Goal: Task Accomplishment & Management: Manage account settings

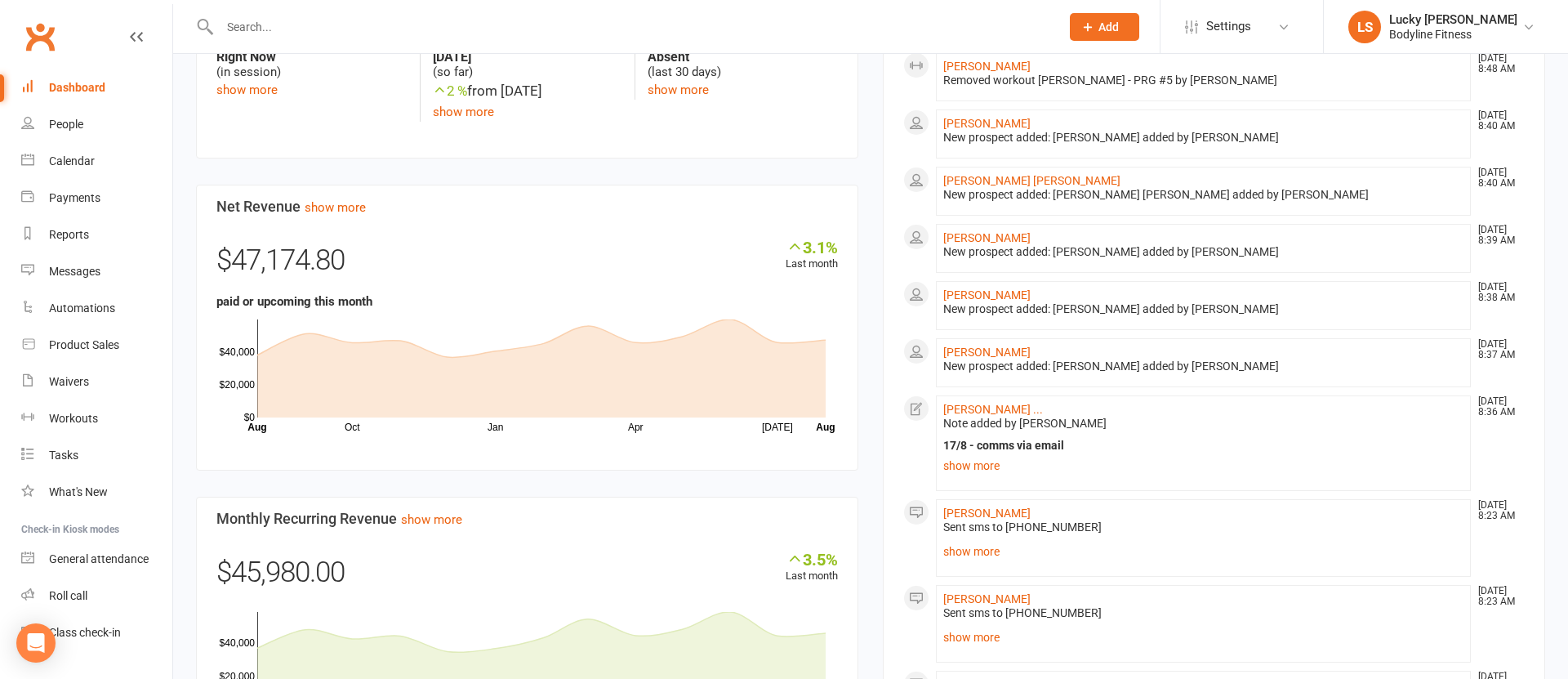
scroll to position [952, 0]
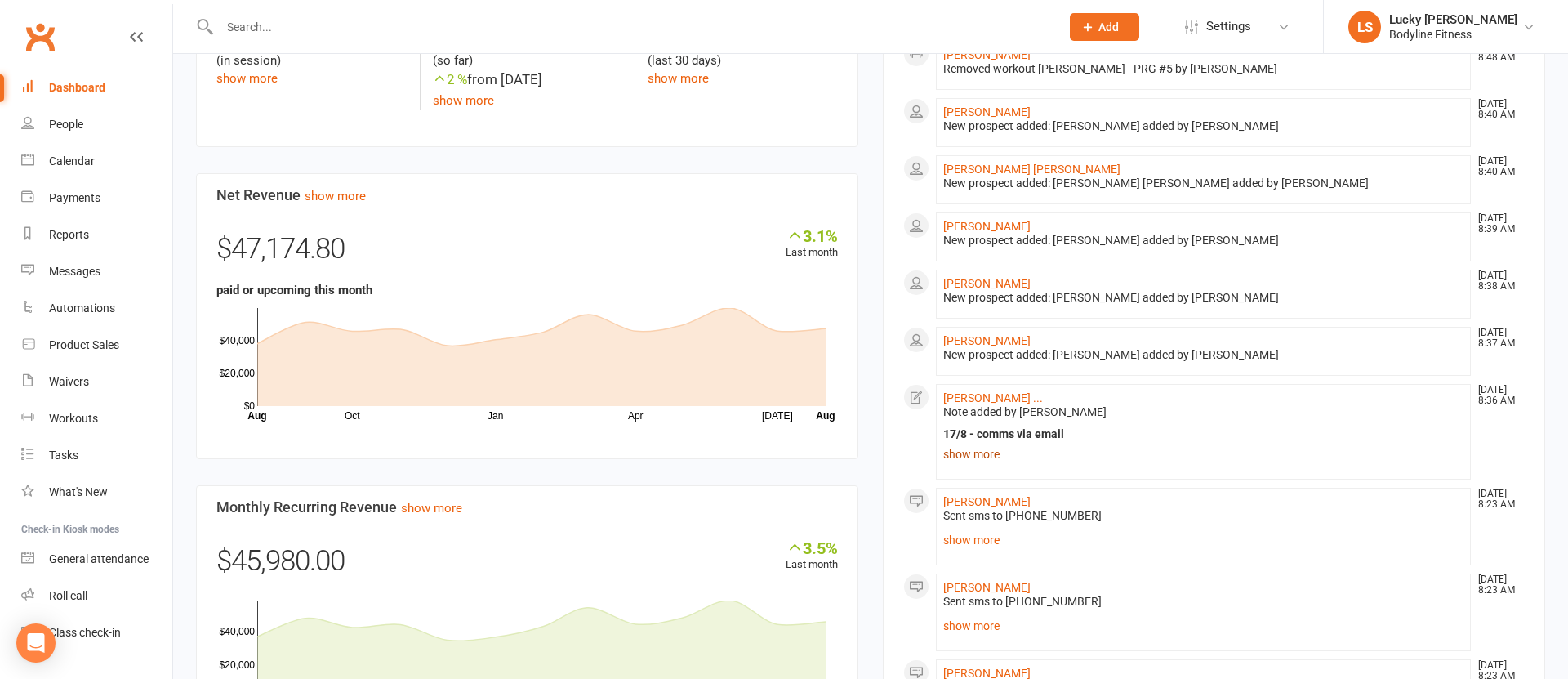
click at [971, 443] on link "show more" at bounding box center [1203, 454] width 520 height 23
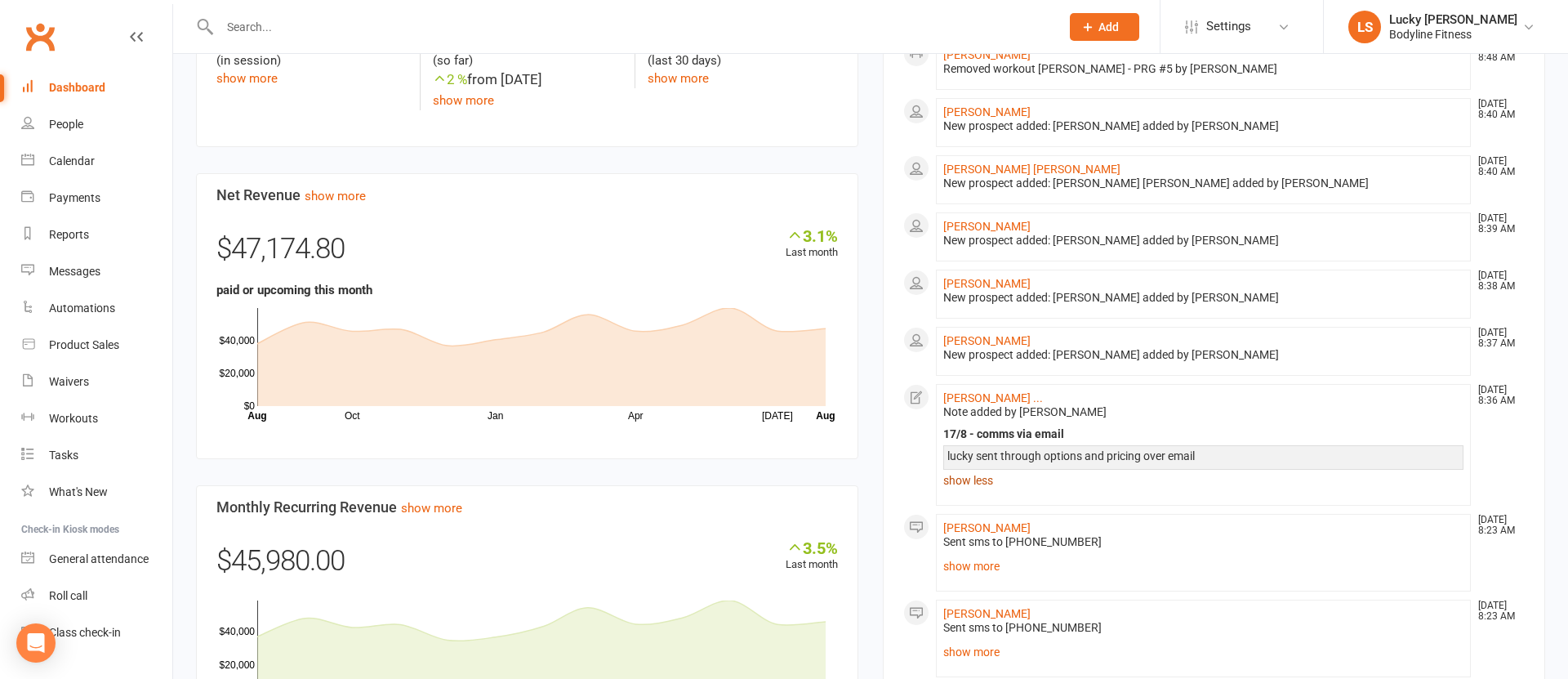
click at [972, 469] on link "show less" at bounding box center [1203, 481] width 520 height 23
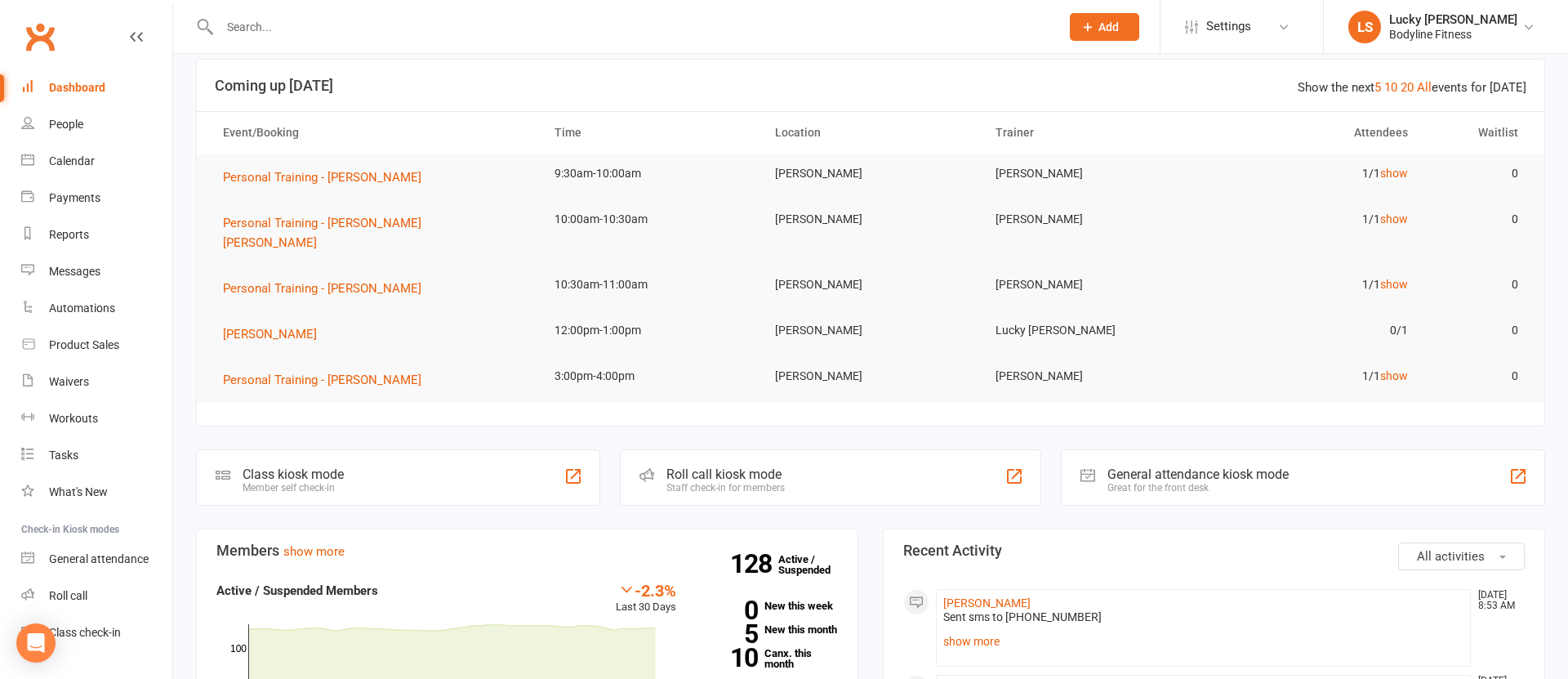
scroll to position [0, 0]
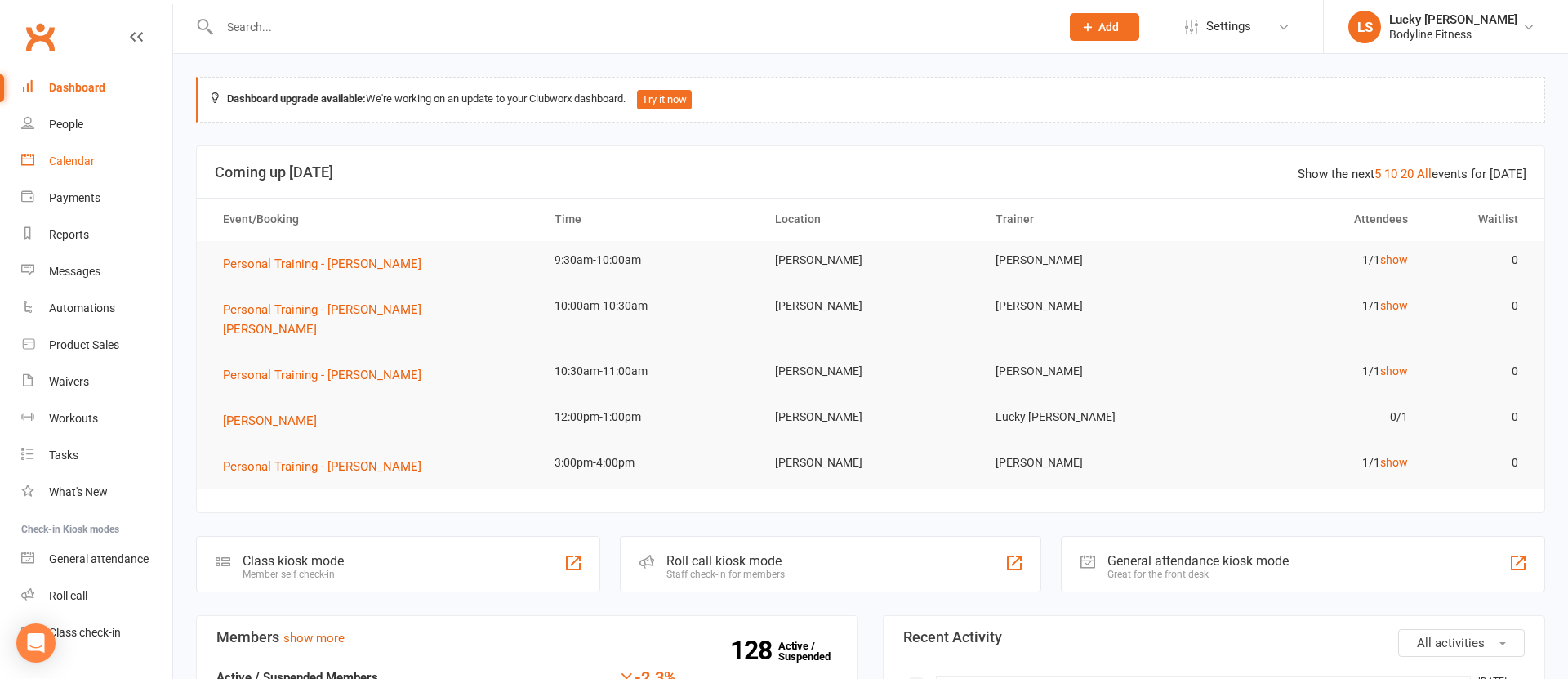
click at [59, 161] on div "Calendar" at bounding box center [72, 160] width 46 height 13
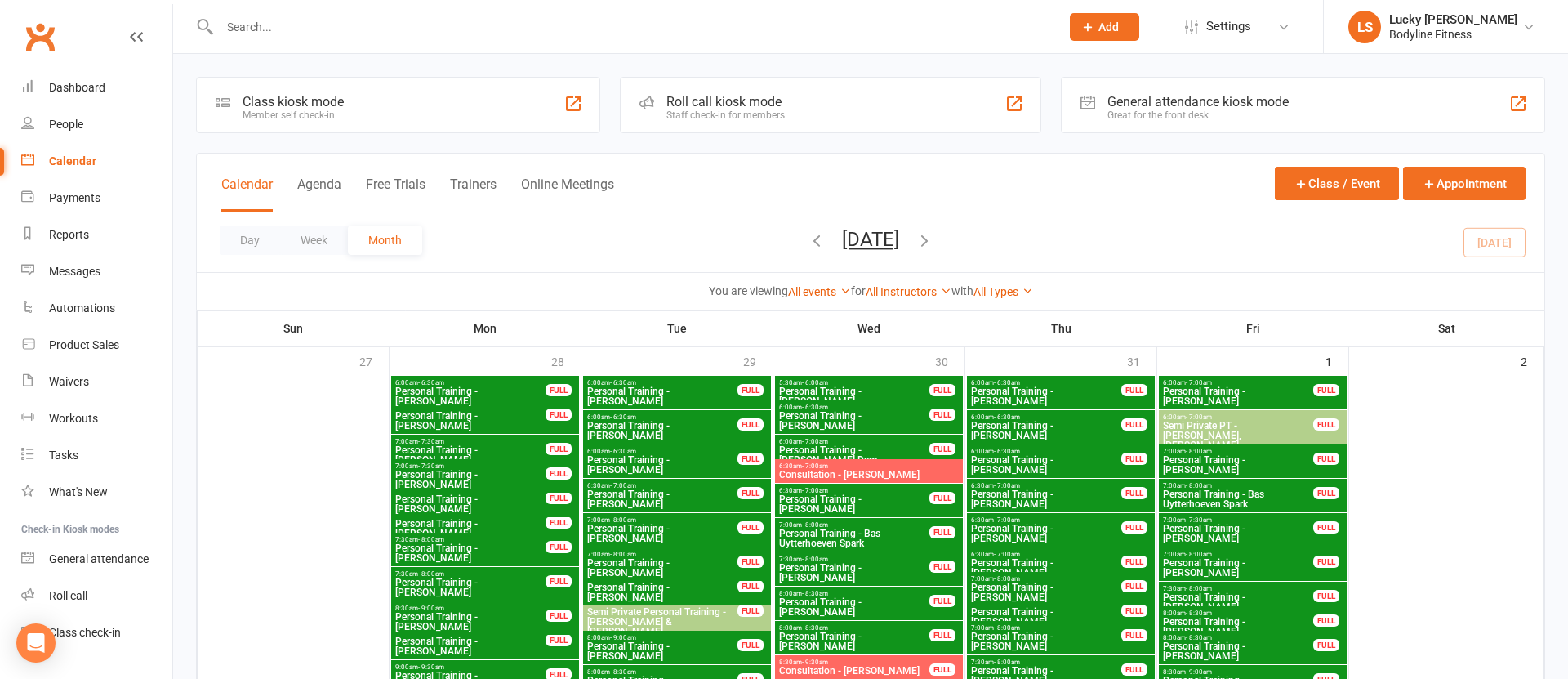
click at [322, 243] on button "Week" at bounding box center [314, 240] width 68 height 30
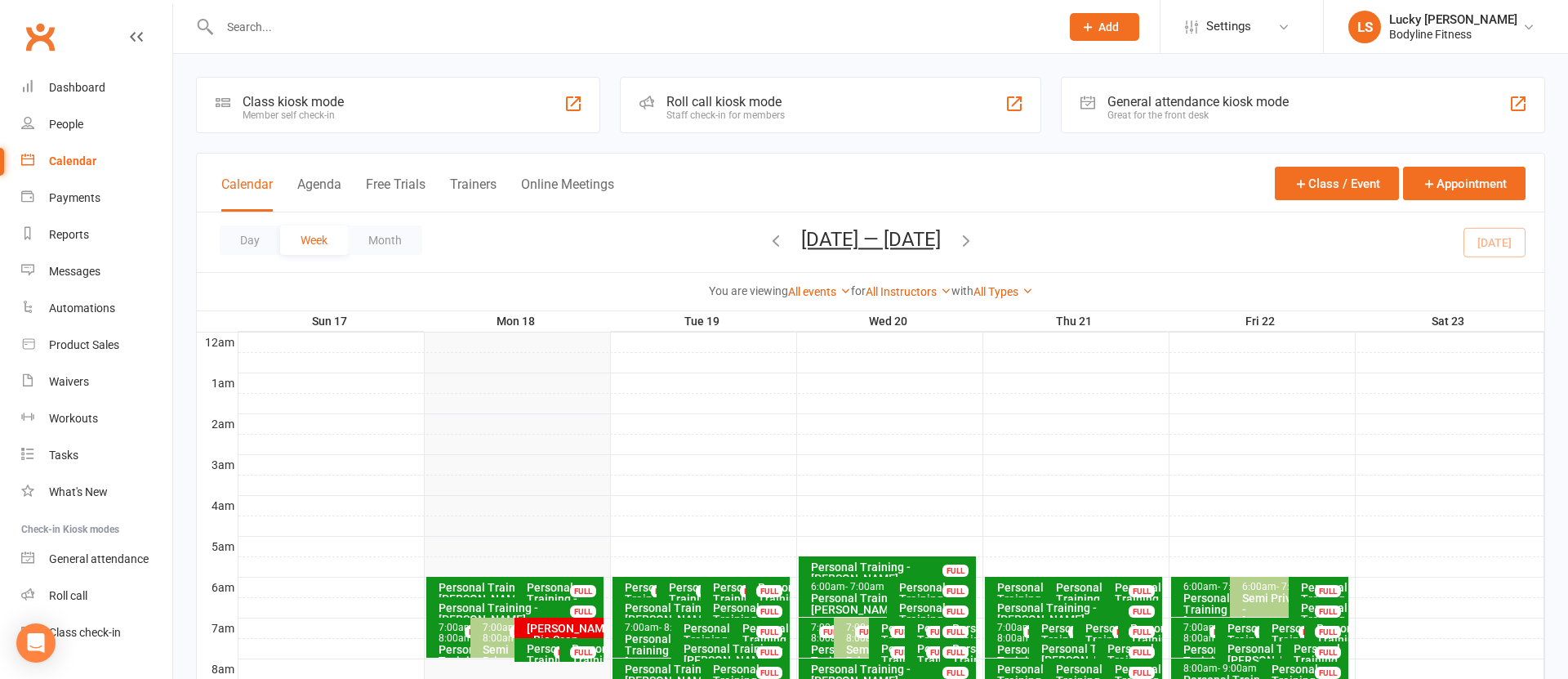
click at [471, 194] on button "Trainers" at bounding box center [474, 193] width 47 height 35
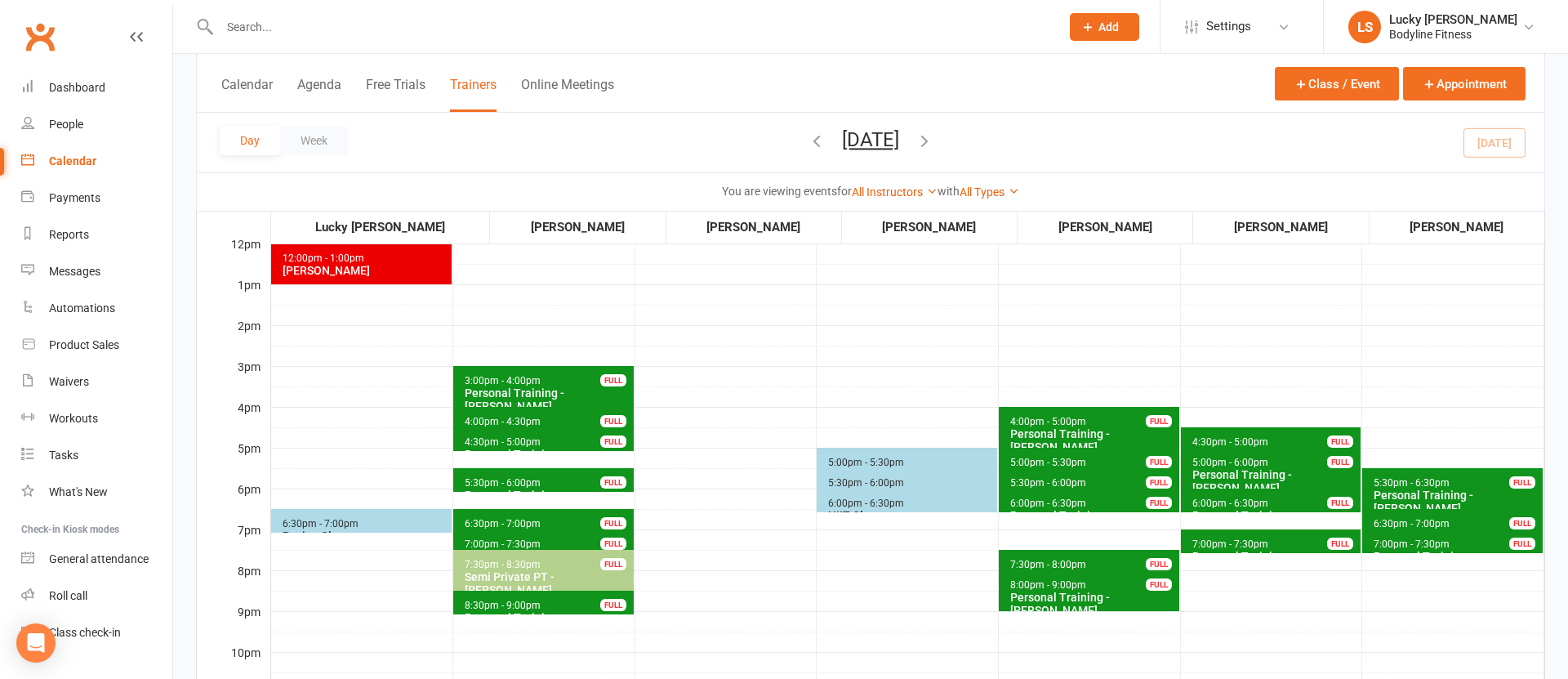
scroll to position [430, 0]
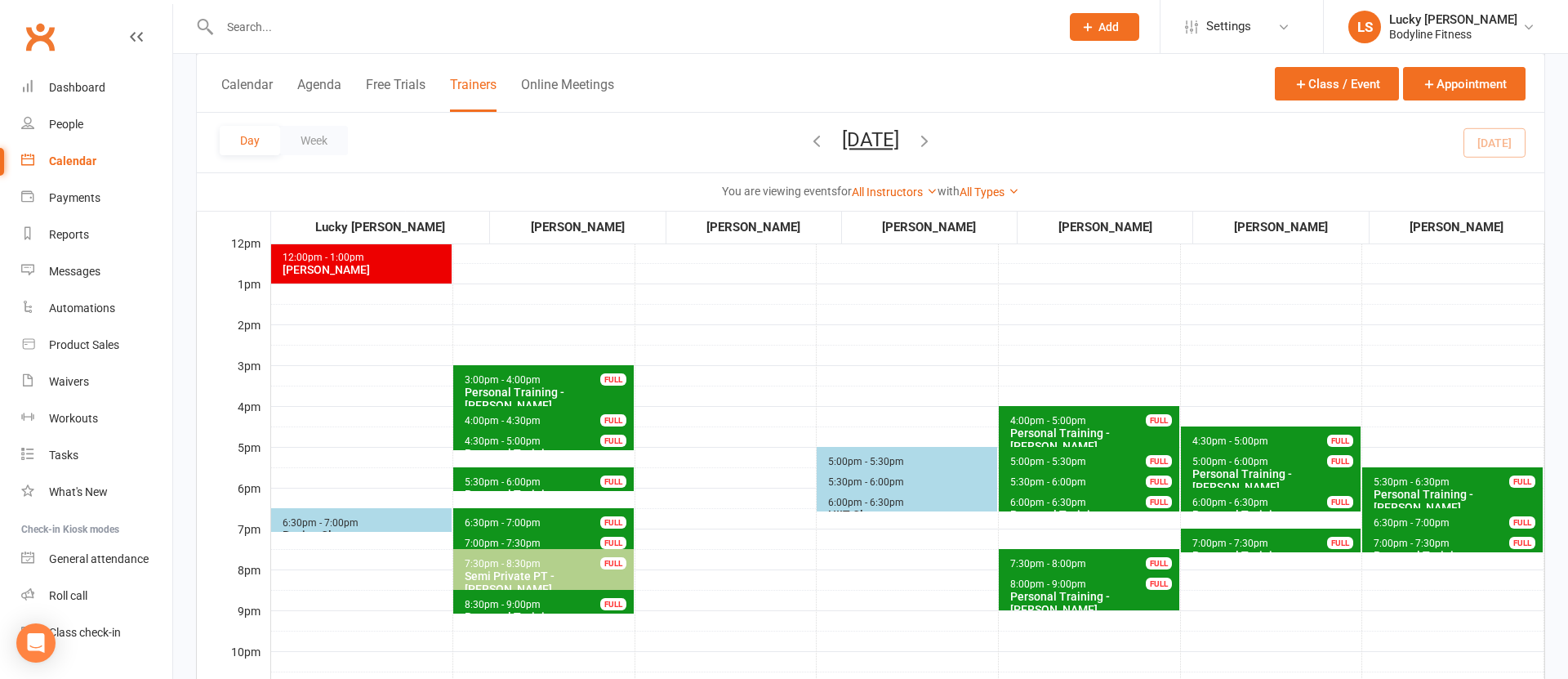
click at [476, 520] on span "6:30pm - 7:00pm" at bounding box center [502, 522] width 78 height 12
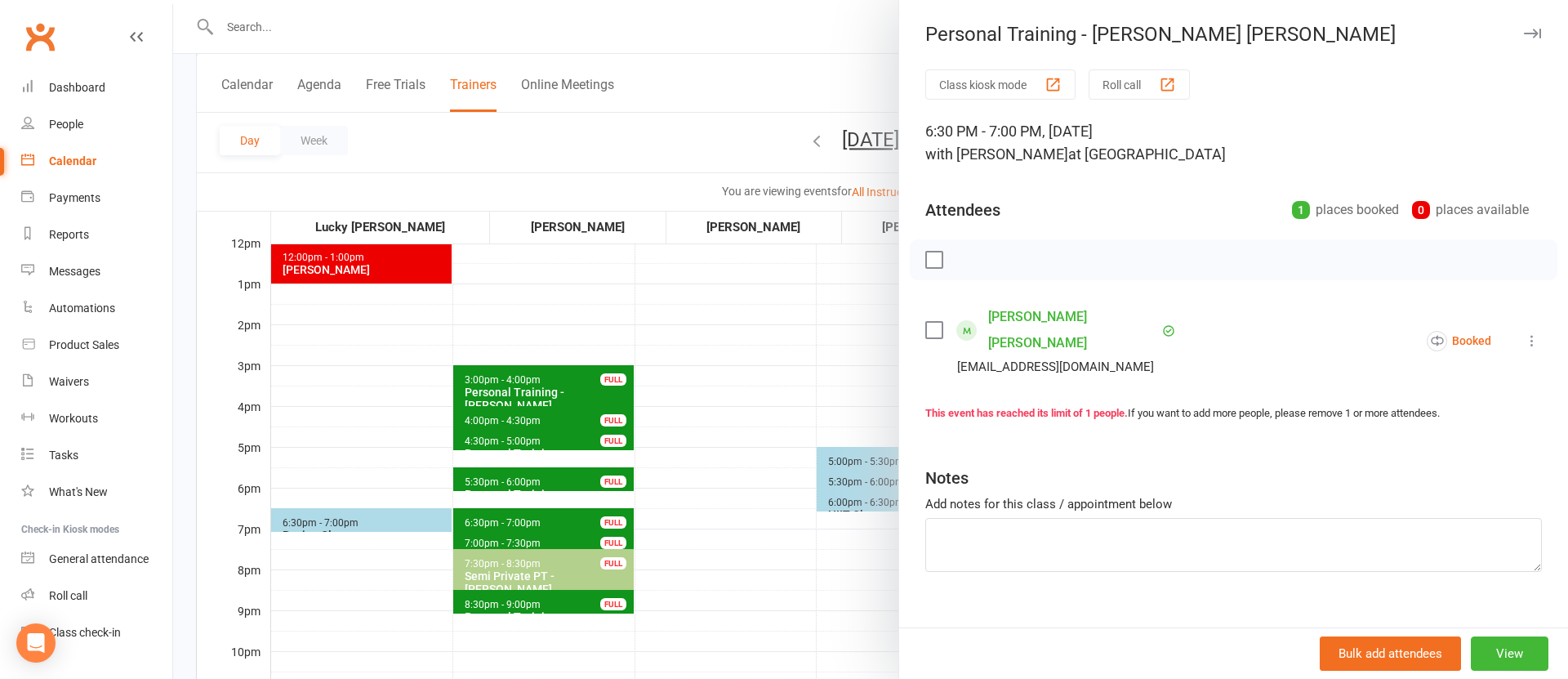
click at [337, 608] on div at bounding box center [870, 340] width 1395 height 679
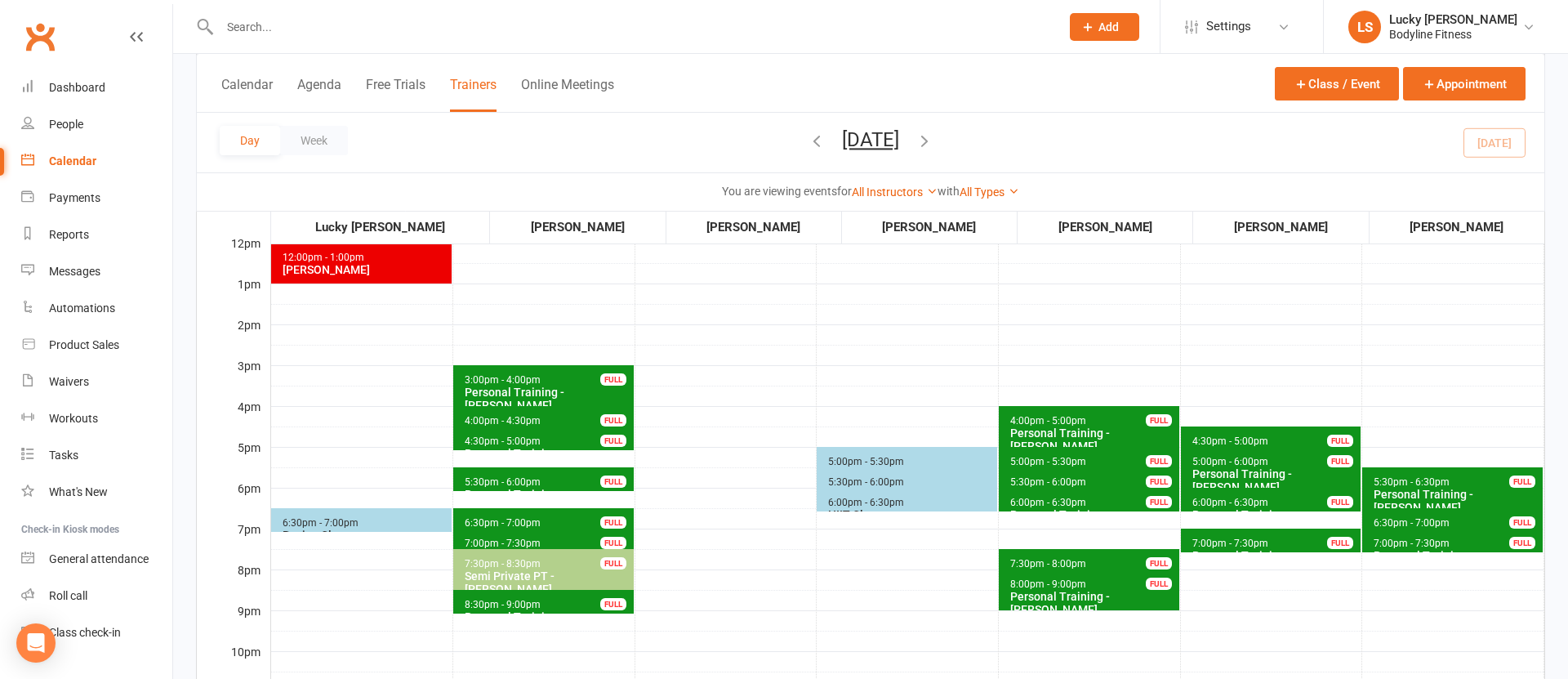
click at [340, 518] on span "6:30pm - 7:00pm" at bounding box center [321, 522] width 78 height 12
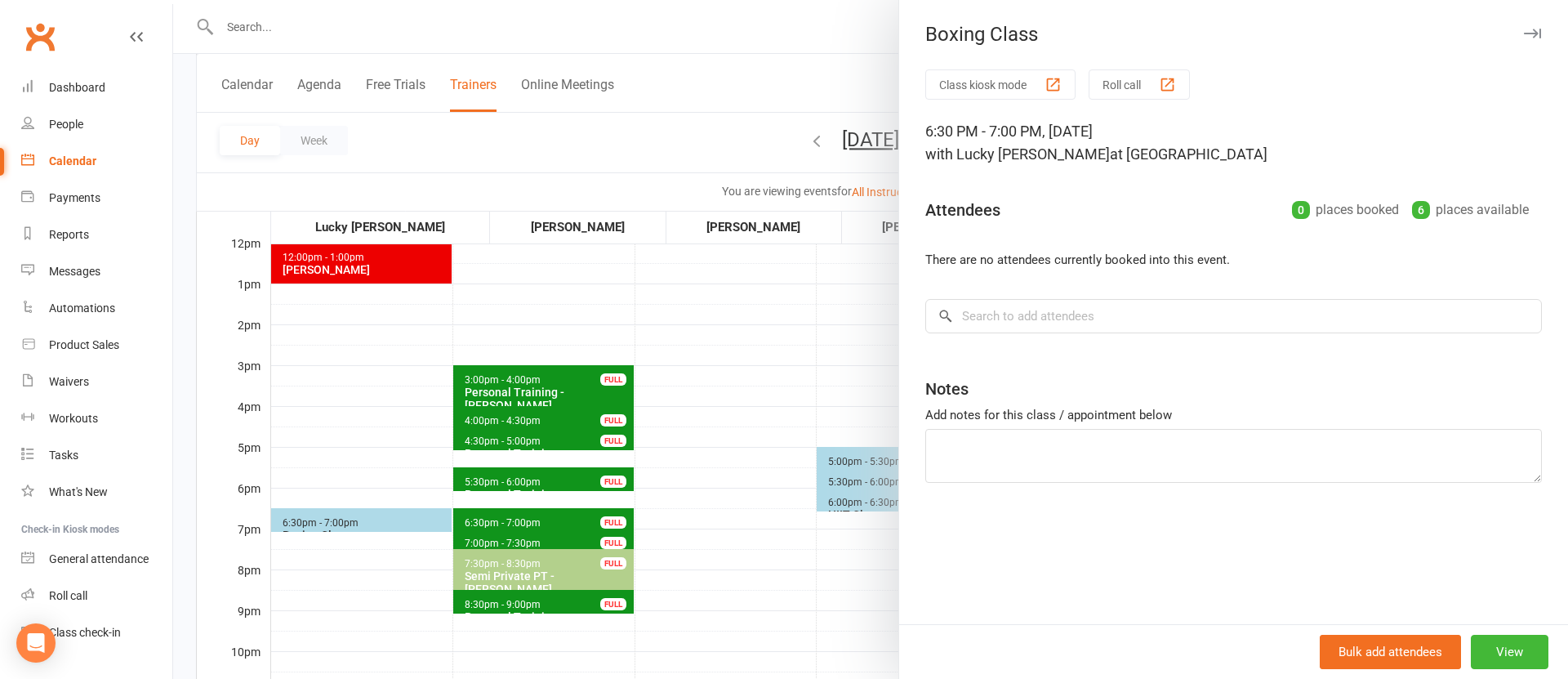
click at [362, 592] on div at bounding box center [870, 340] width 1395 height 679
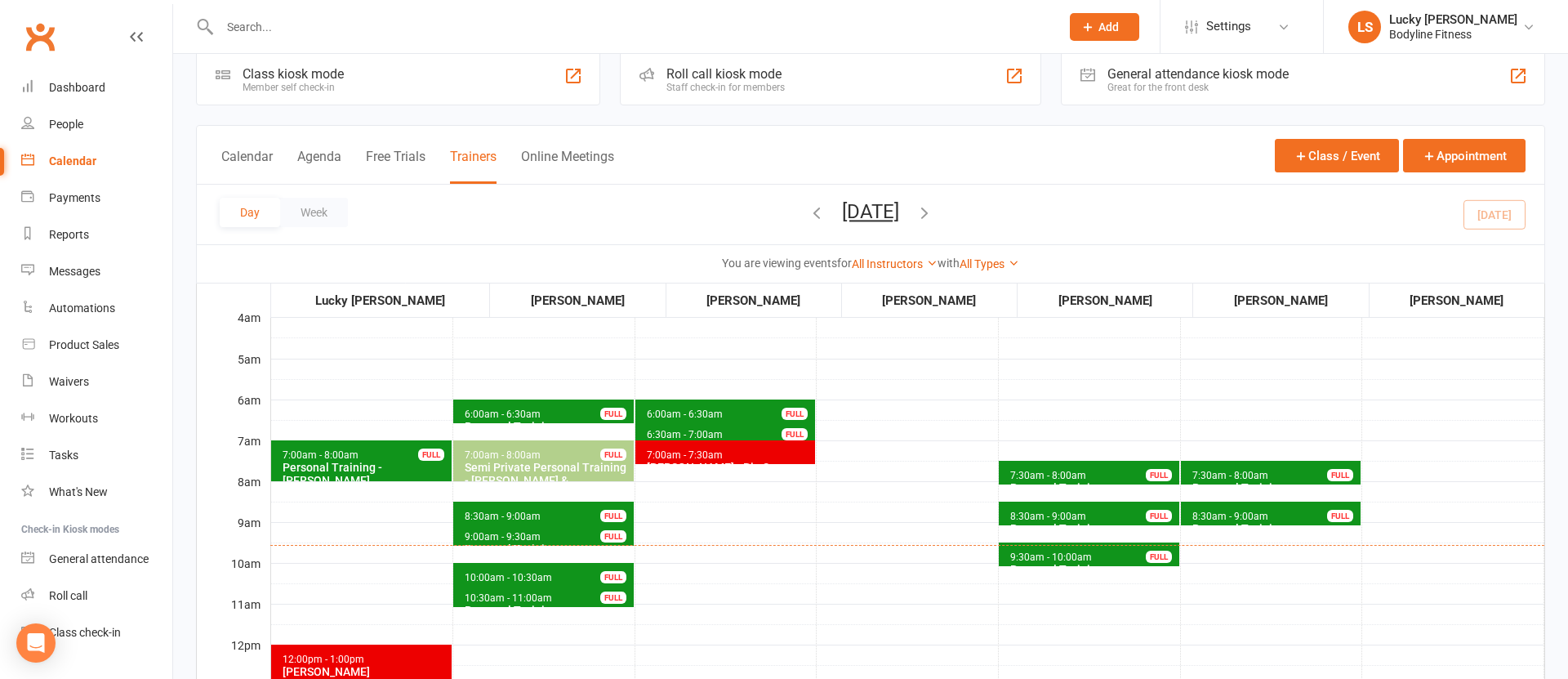
scroll to position [0, 0]
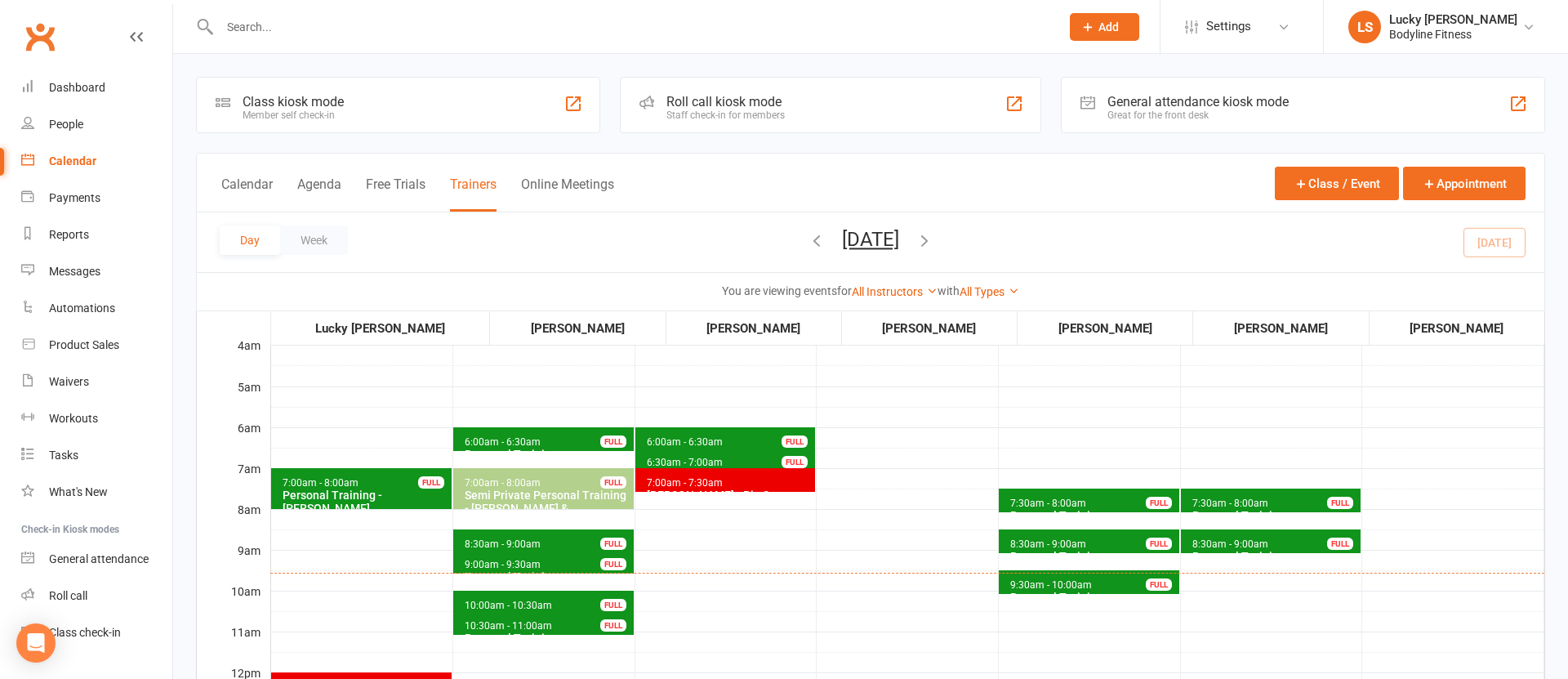
click at [238, 188] on button "Calendar" at bounding box center [246, 193] width 51 height 35
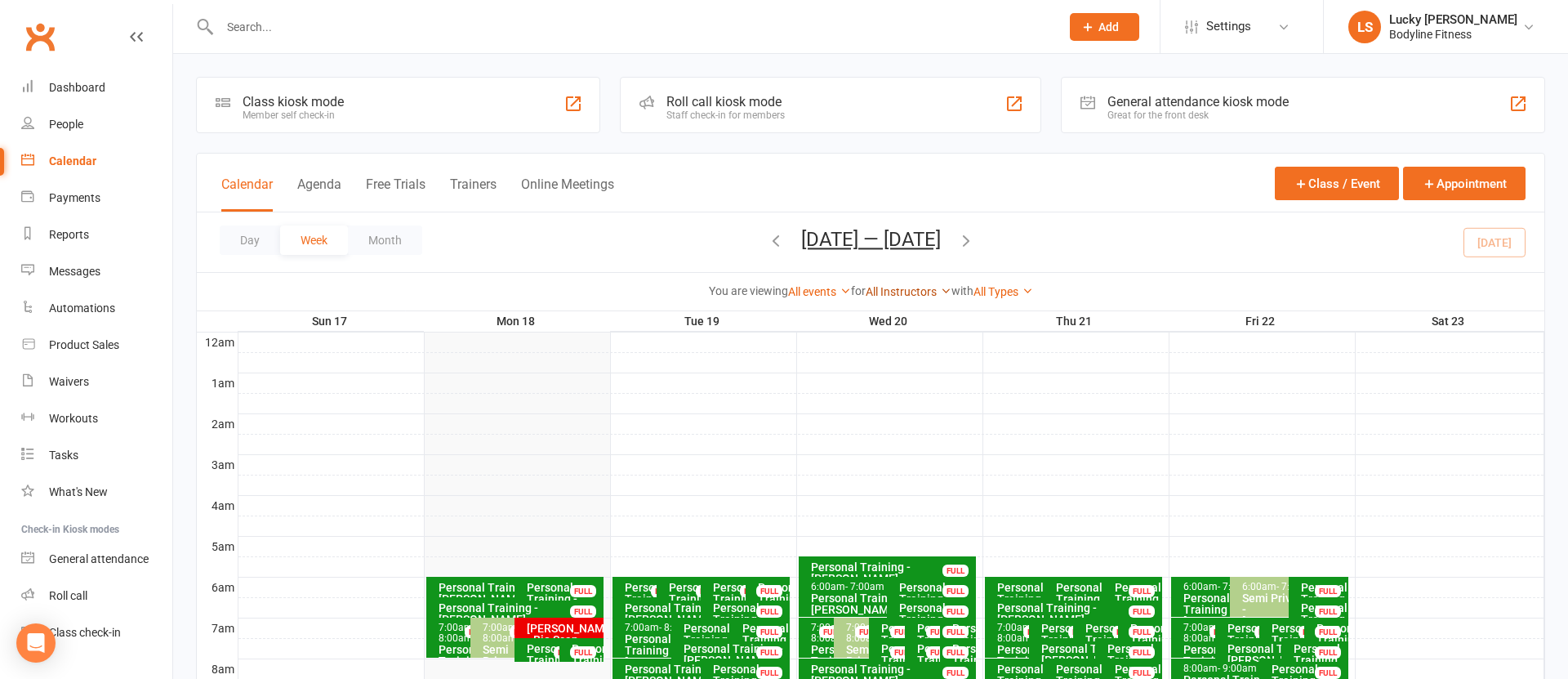
click at [896, 287] on link "All Instructors" at bounding box center [909, 291] width 86 height 13
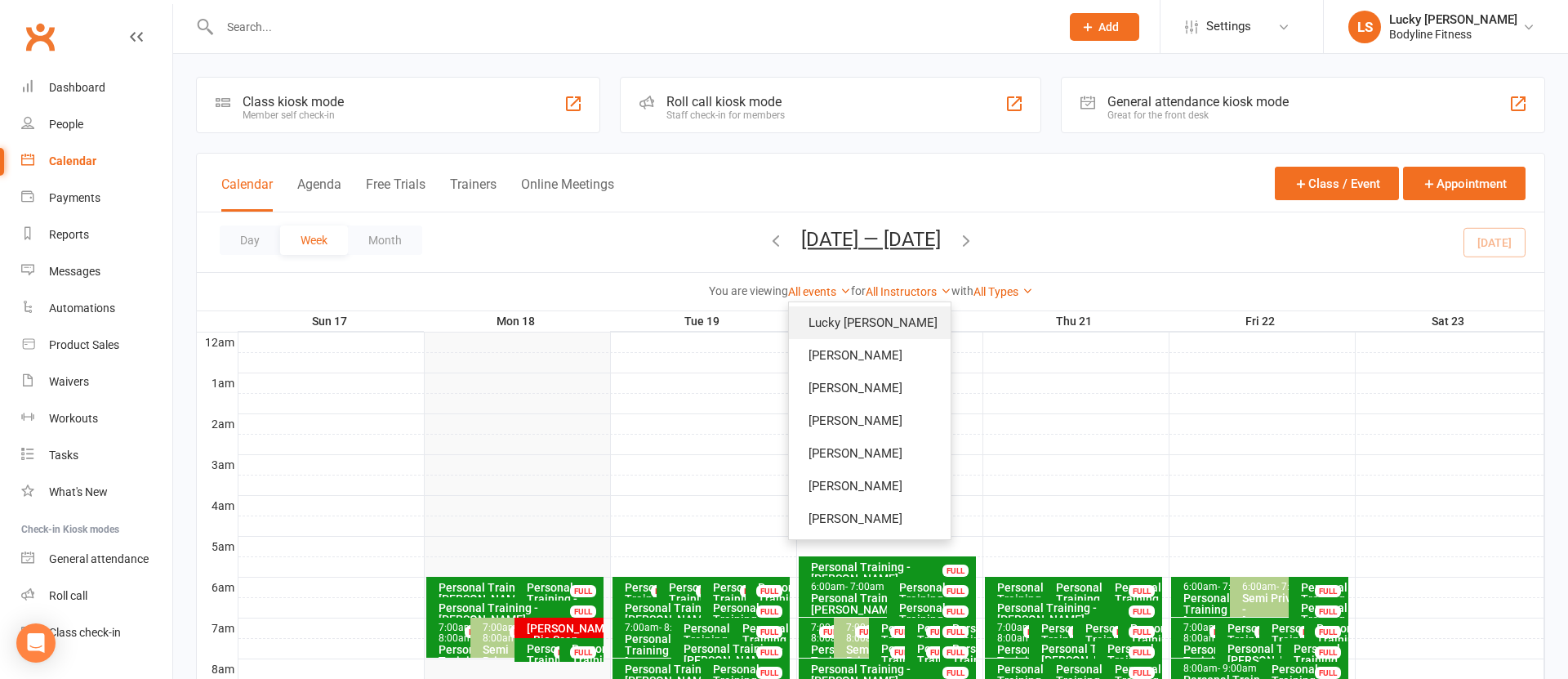
click at [899, 322] on link "Lucky [PERSON_NAME]" at bounding box center [870, 322] width 162 height 32
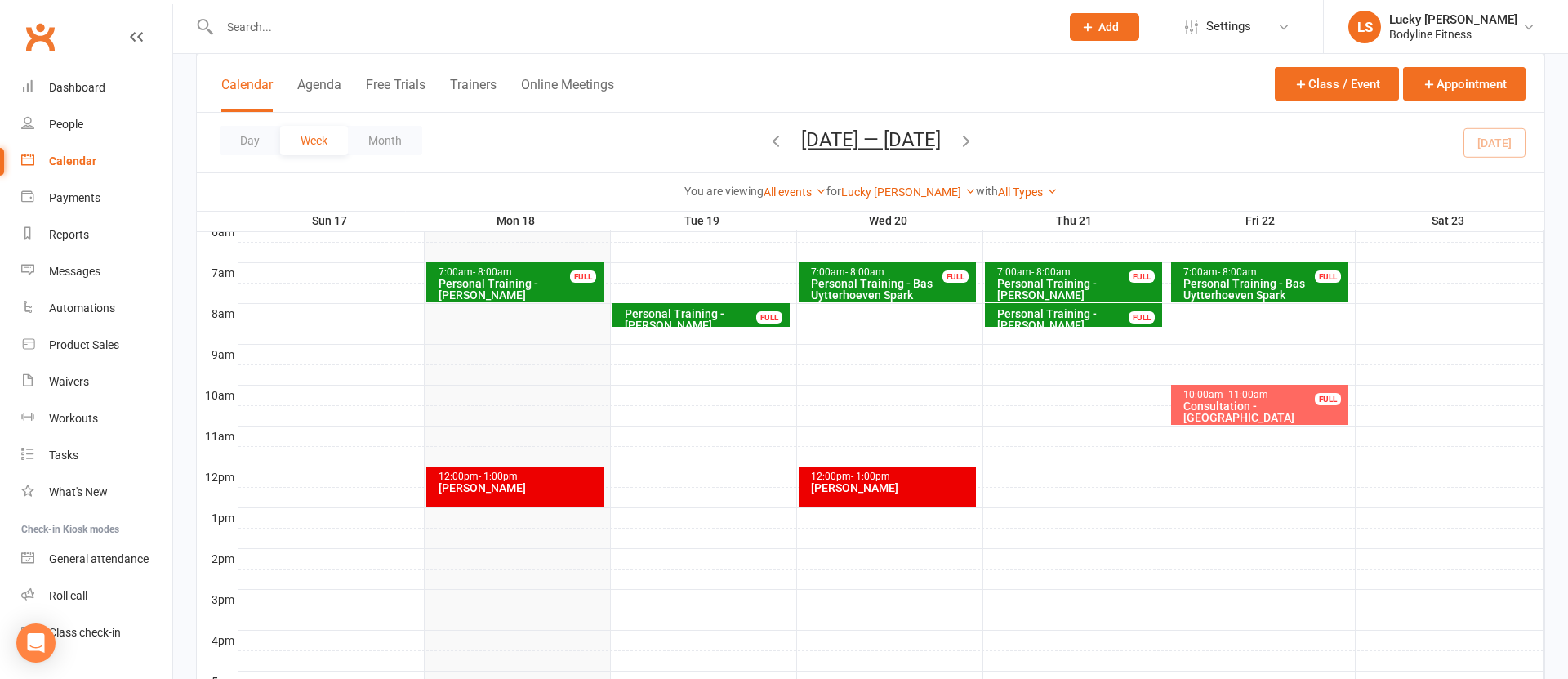
scroll to position [336, 0]
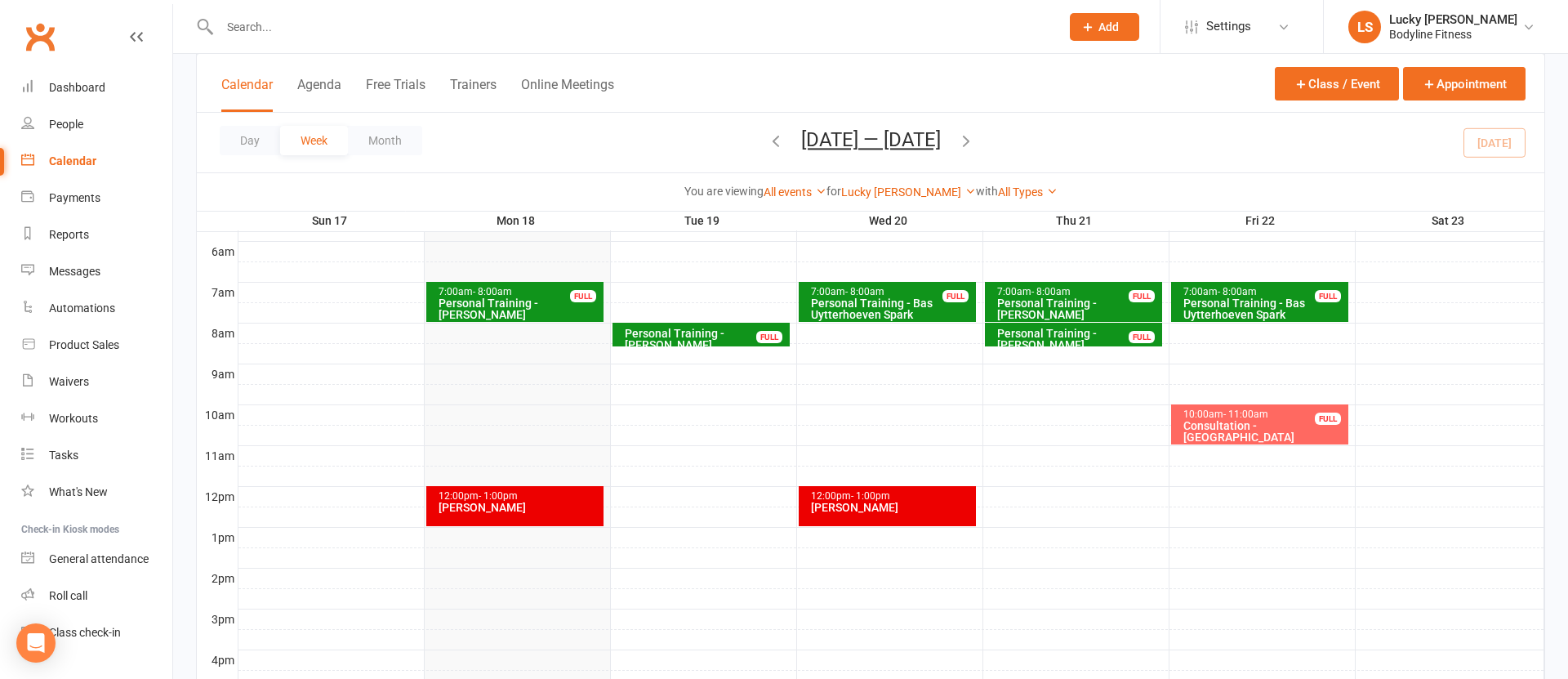
click at [466, 86] on button "Trainers" at bounding box center [474, 94] width 47 height 35
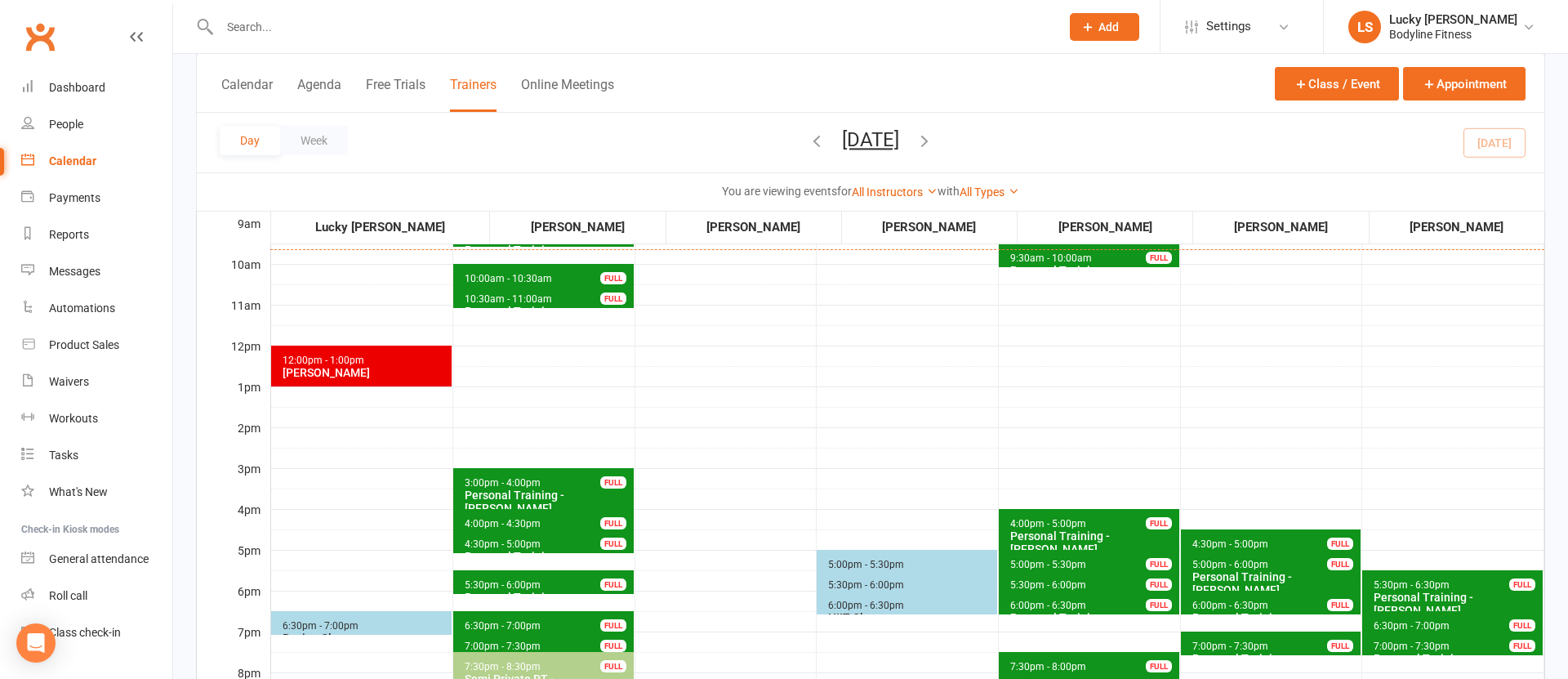
scroll to position [328, 0]
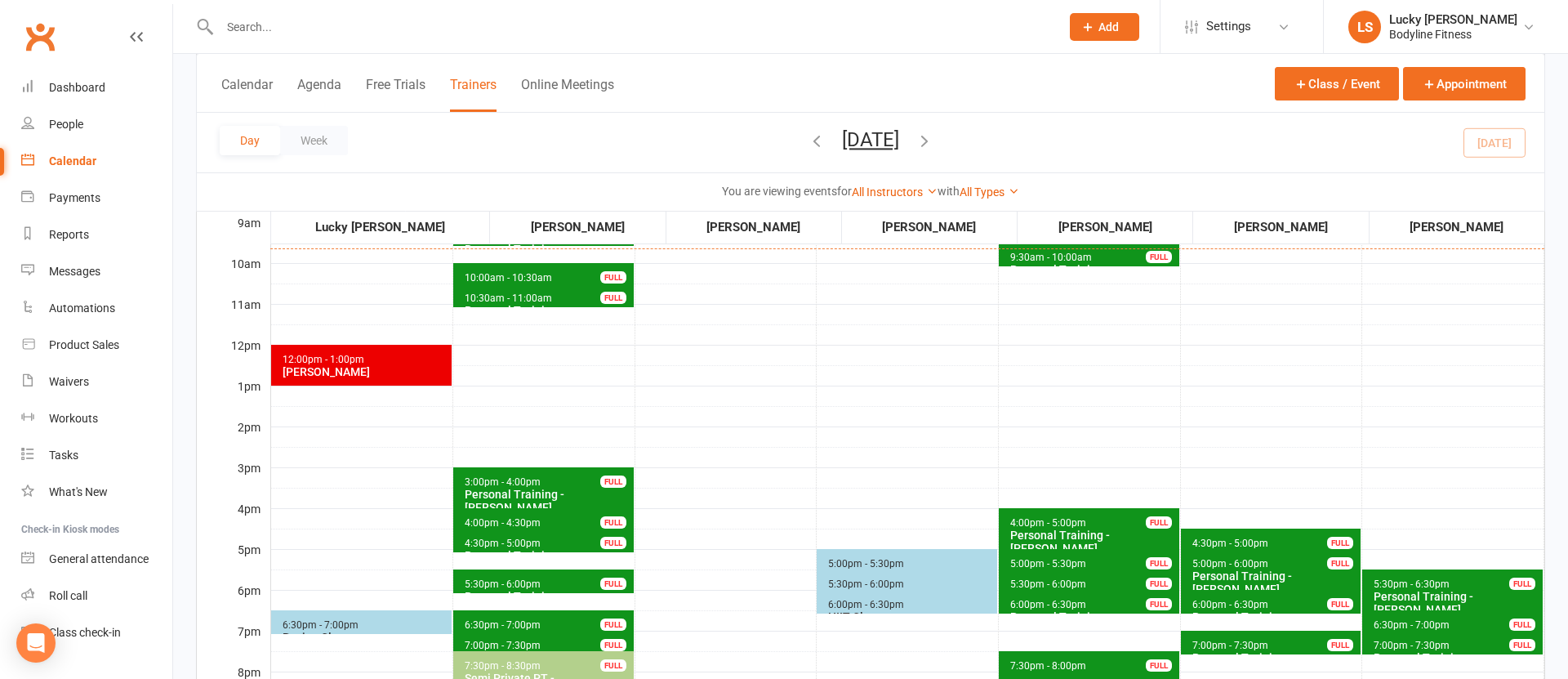
click at [496, 295] on span "10:30am - 11:00am" at bounding box center [508, 298] width 89 height 12
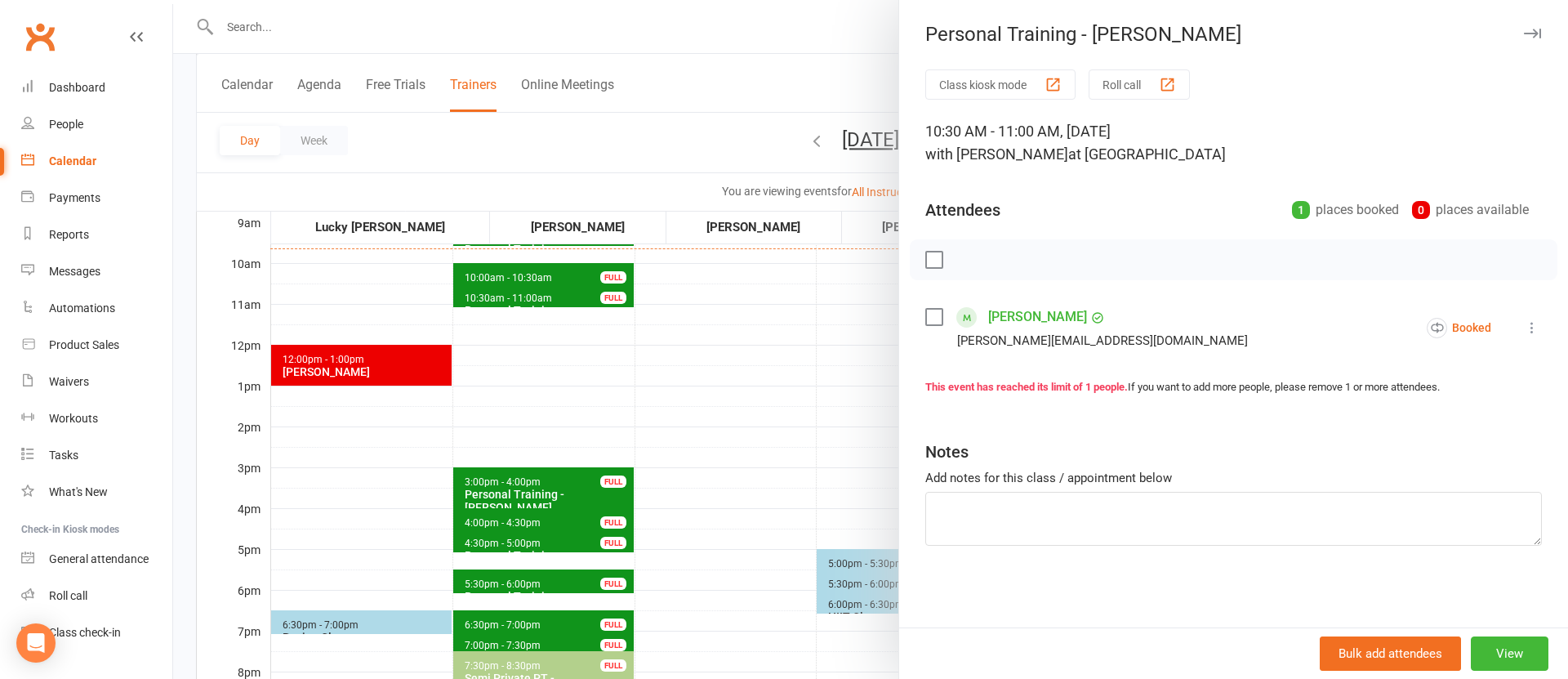
click at [815, 383] on div at bounding box center [870, 340] width 1395 height 679
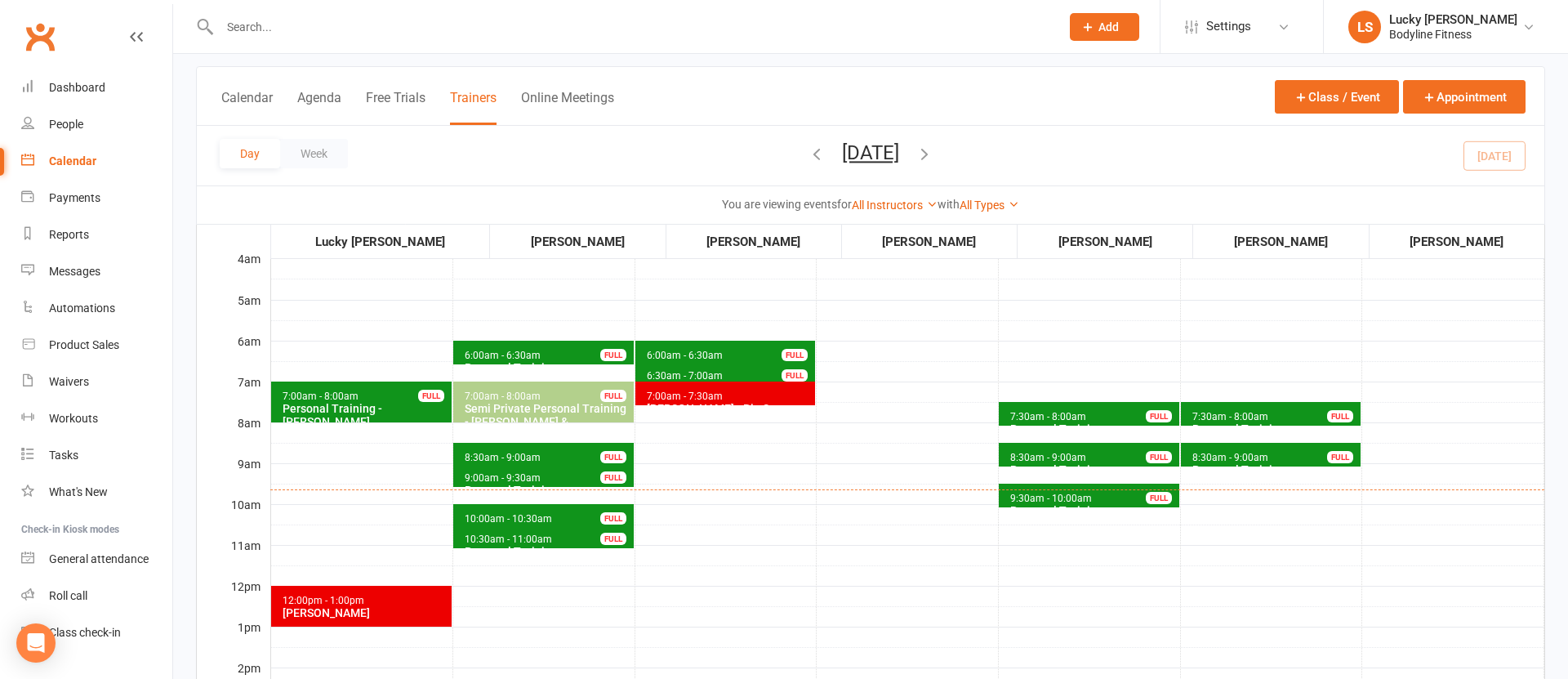
scroll to position [0, 0]
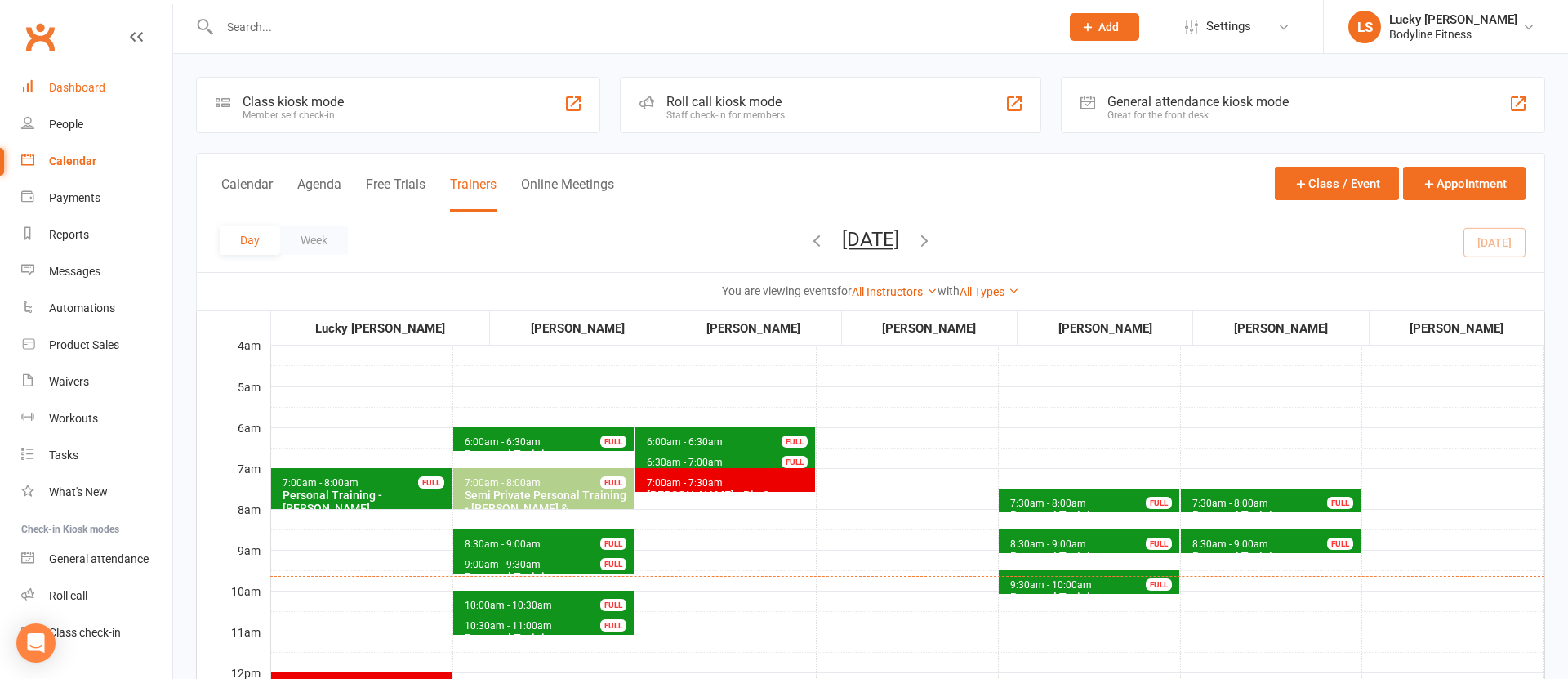
click at [69, 85] on div "Dashboard" at bounding box center [77, 87] width 56 height 13
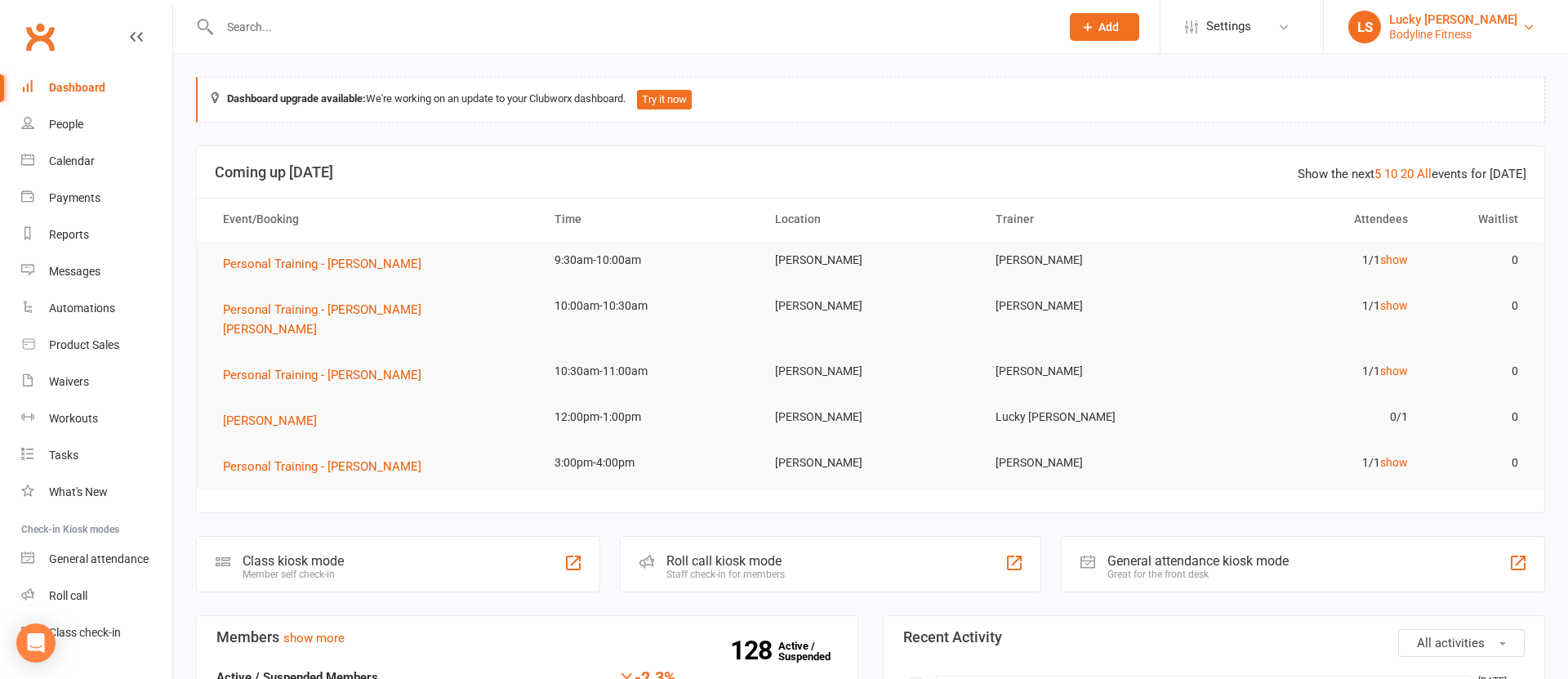
click at [1406, 39] on div "Bodyline Fitness" at bounding box center [1452, 34] width 128 height 14
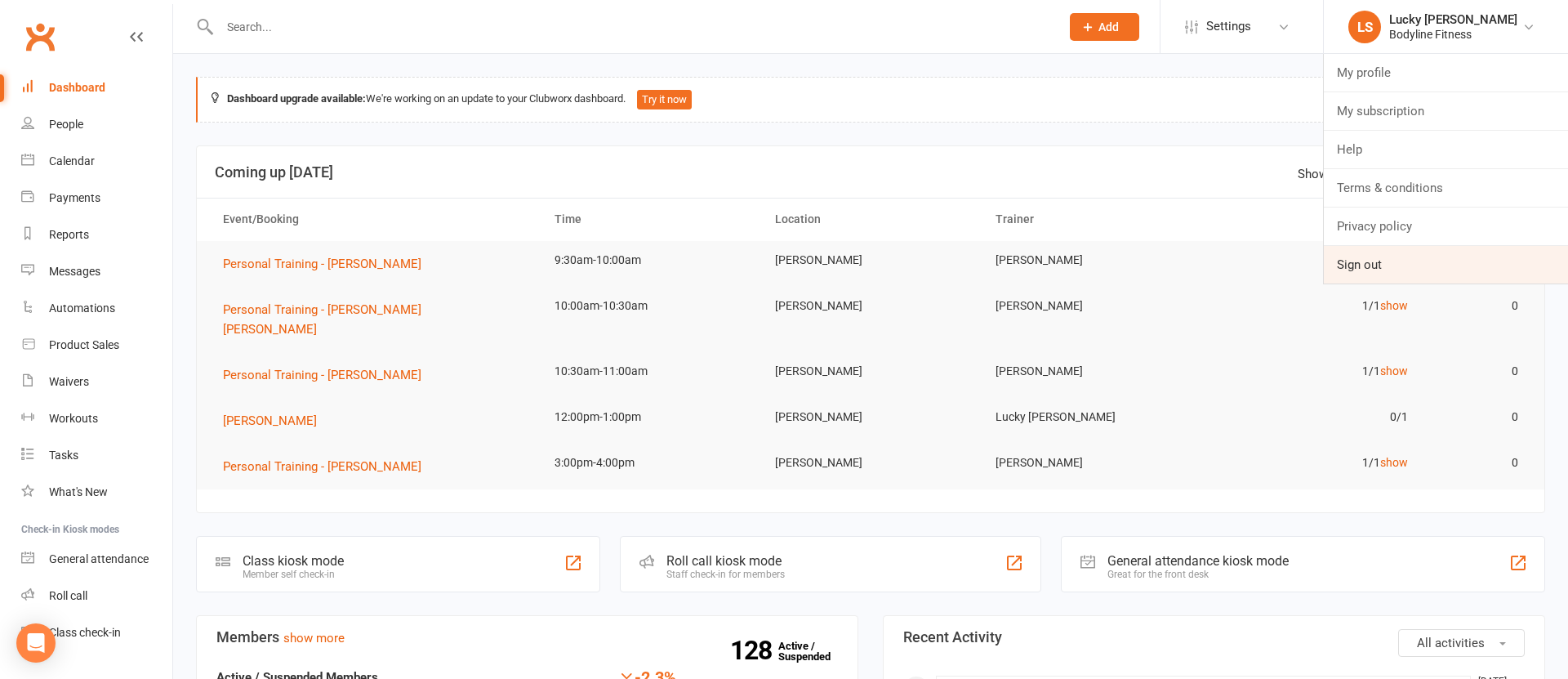
click at [1361, 262] on link "Sign out" at bounding box center [1445, 265] width 244 height 38
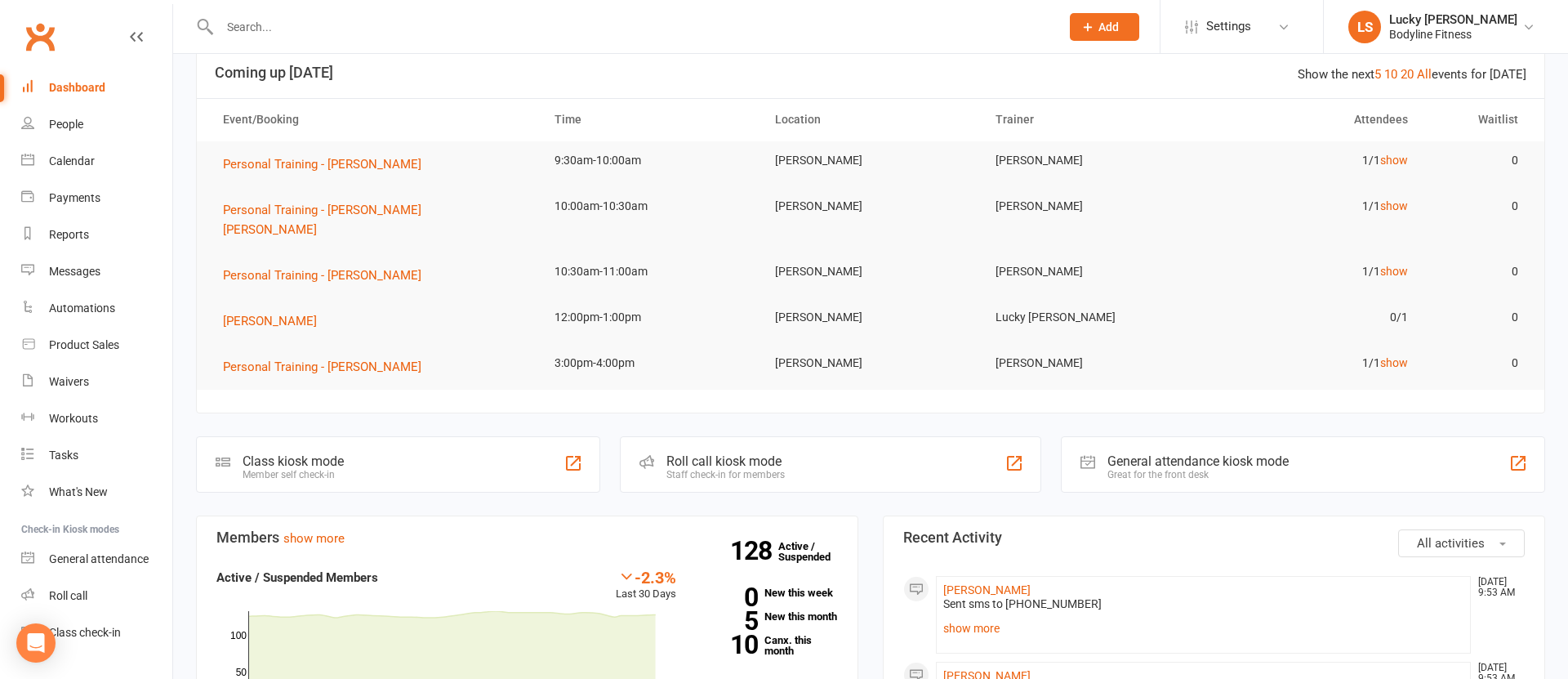
scroll to position [105, 0]
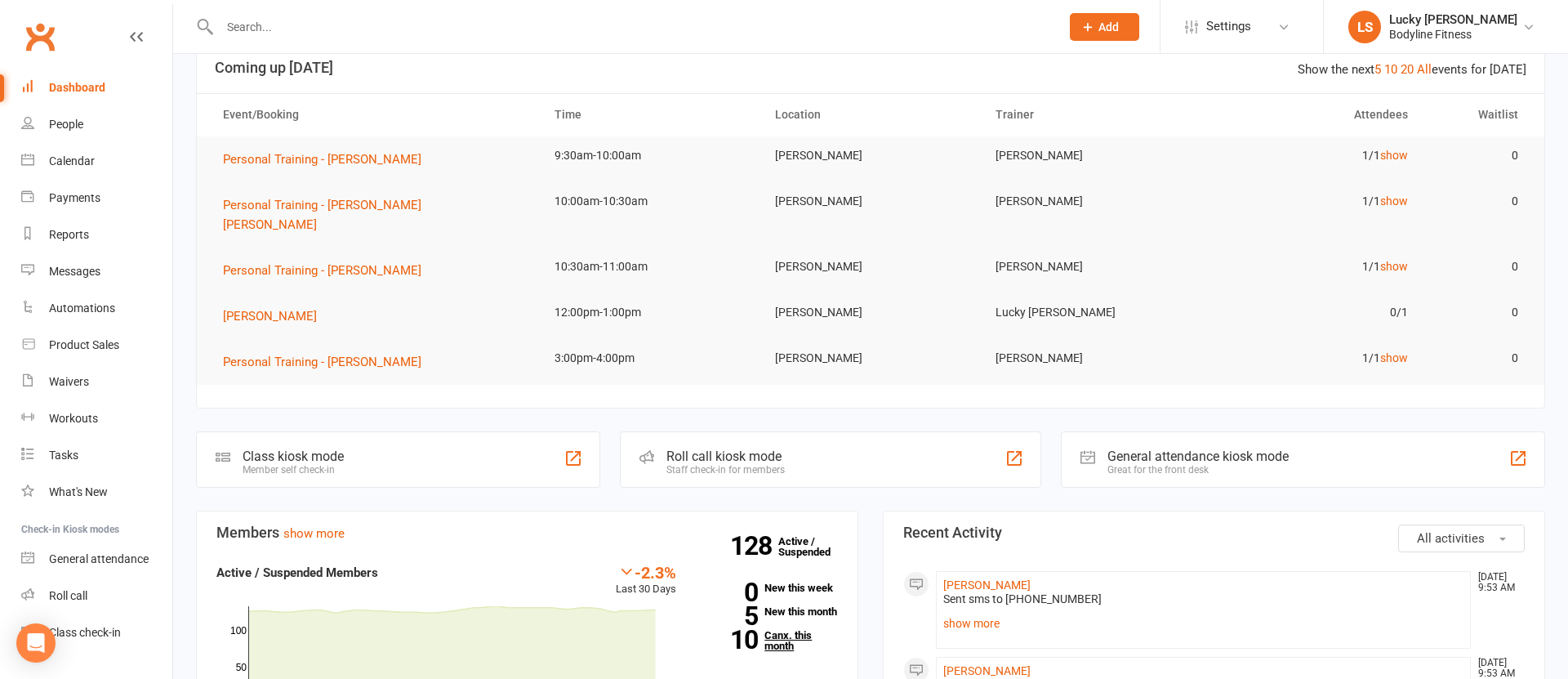
click at [784, 632] on link "10 Canx. this month" at bounding box center [769, 640] width 137 height 21
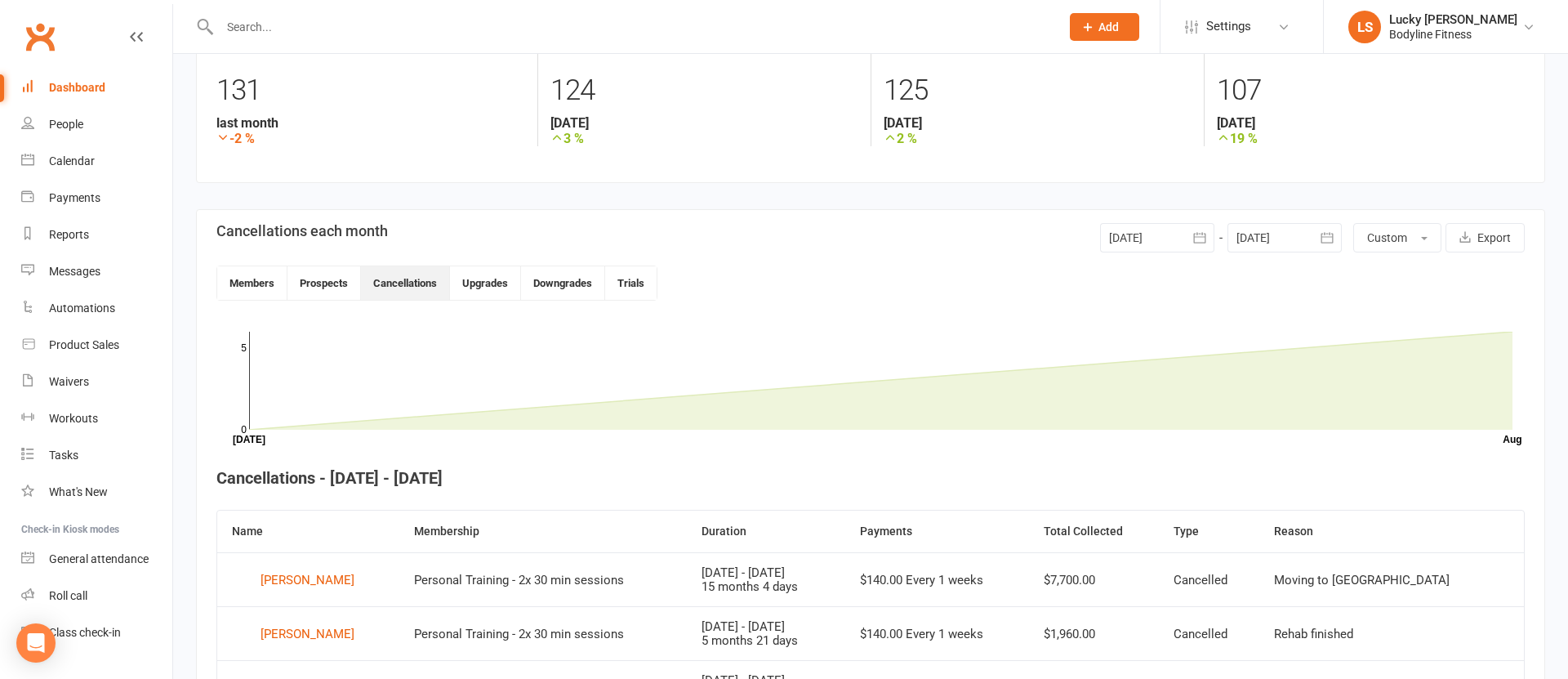
scroll to position [228, 0]
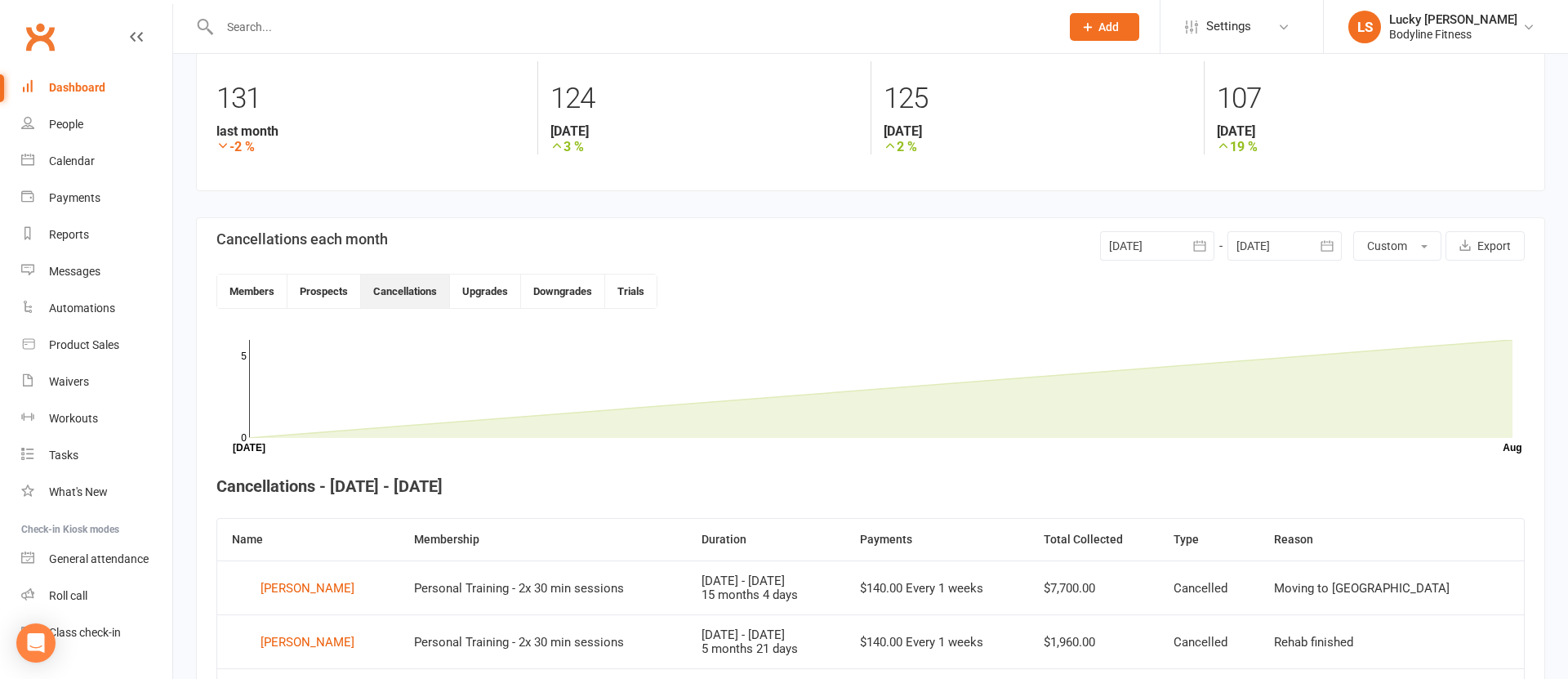
click at [1140, 251] on div at bounding box center [1158, 245] width 115 height 30
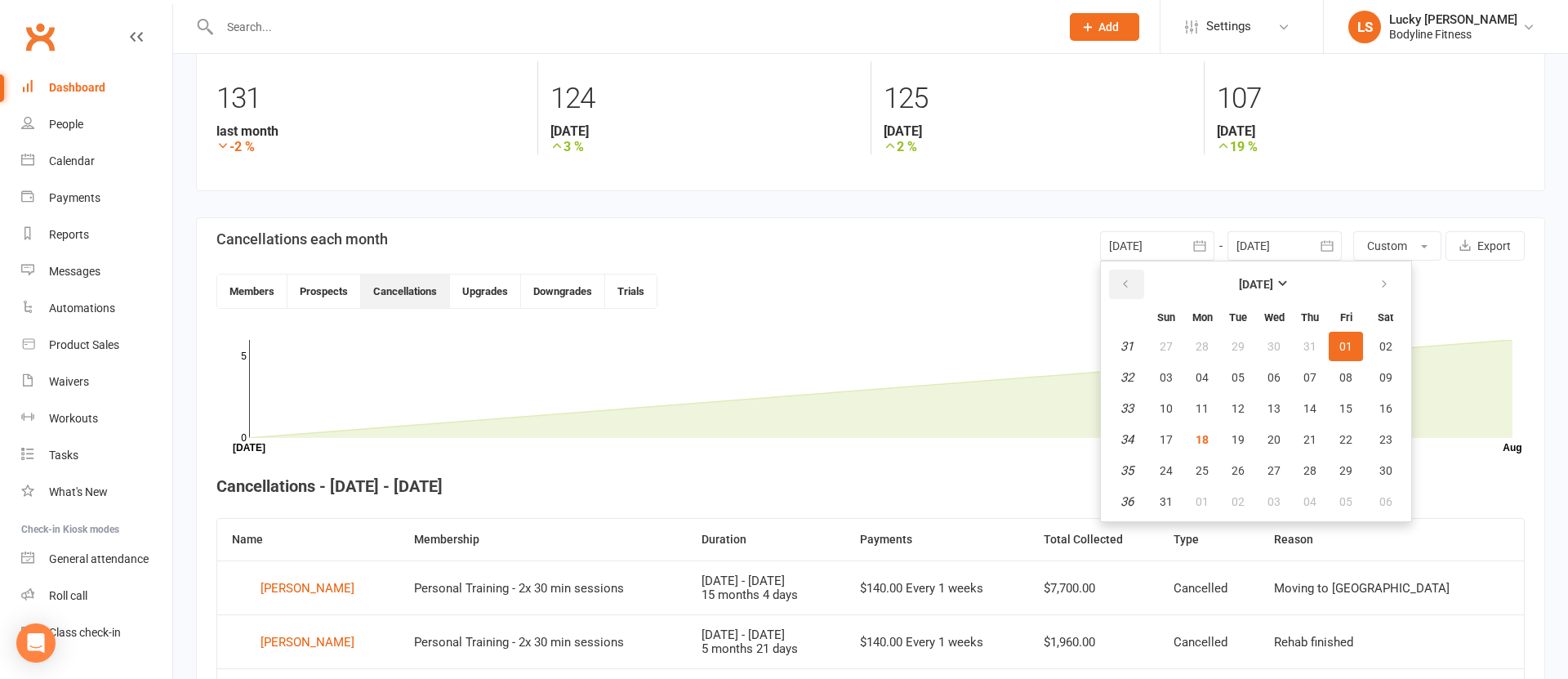
click at [1128, 288] on icon "button" at bounding box center [1125, 284] width 12 height 13
click at [1241, 346] on span "01" at bounding box center [1238, 346] width 13 height 13
type input "[DATE]"
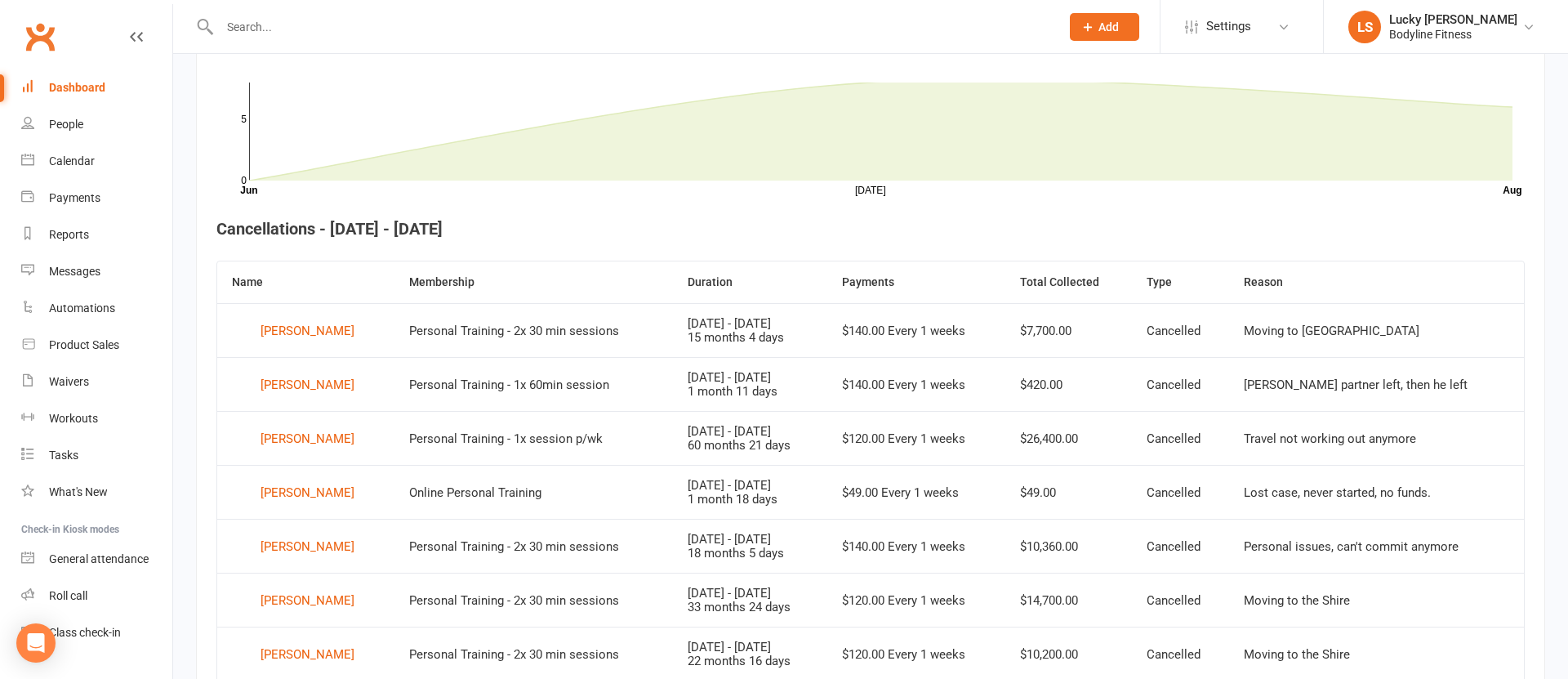
scroll to position [323, 0]
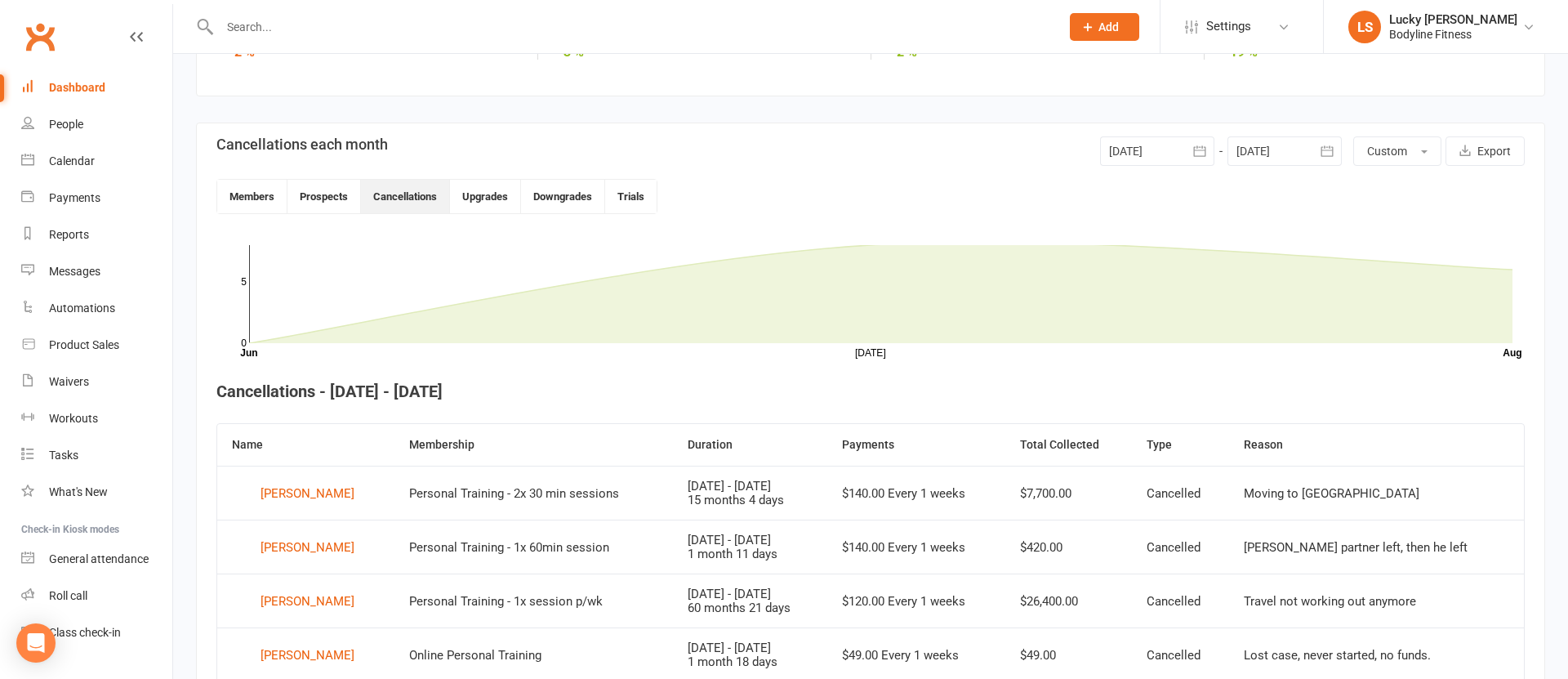
click at [1283, 161] on div at bounding box center [1285, 150] width 115 height 30
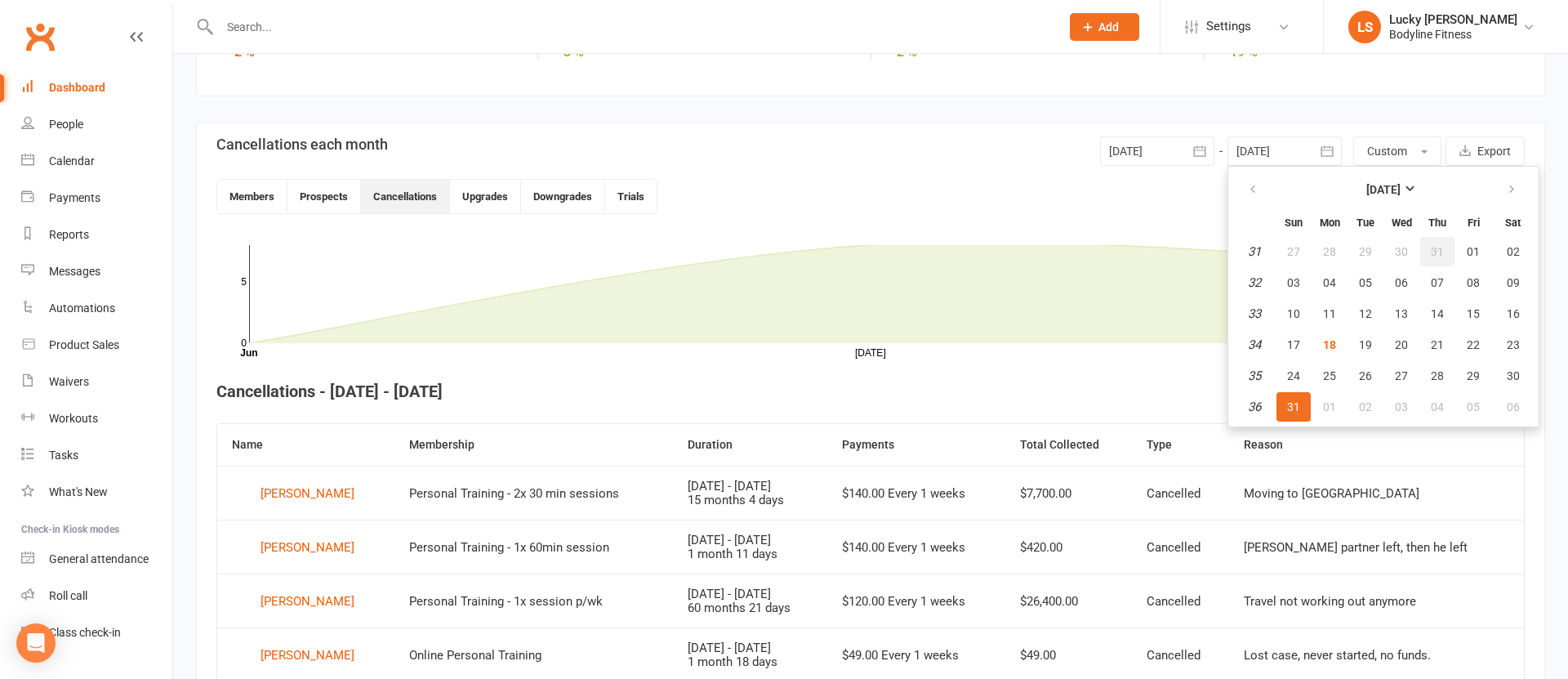
click at [1435, 251] on span "31" at bounding box center [1437, 252] width 13 height 13
type input "[DATE]"
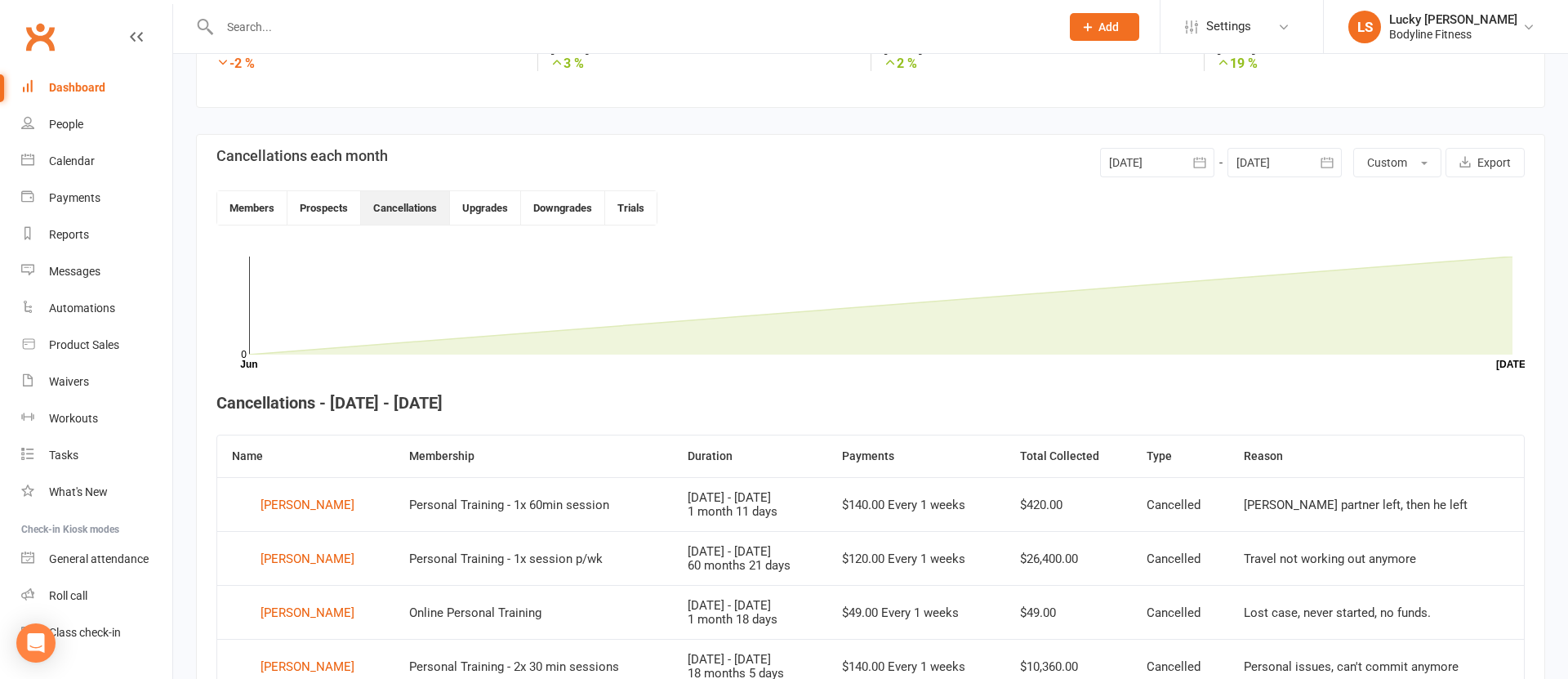
scroll to position [237, 0]
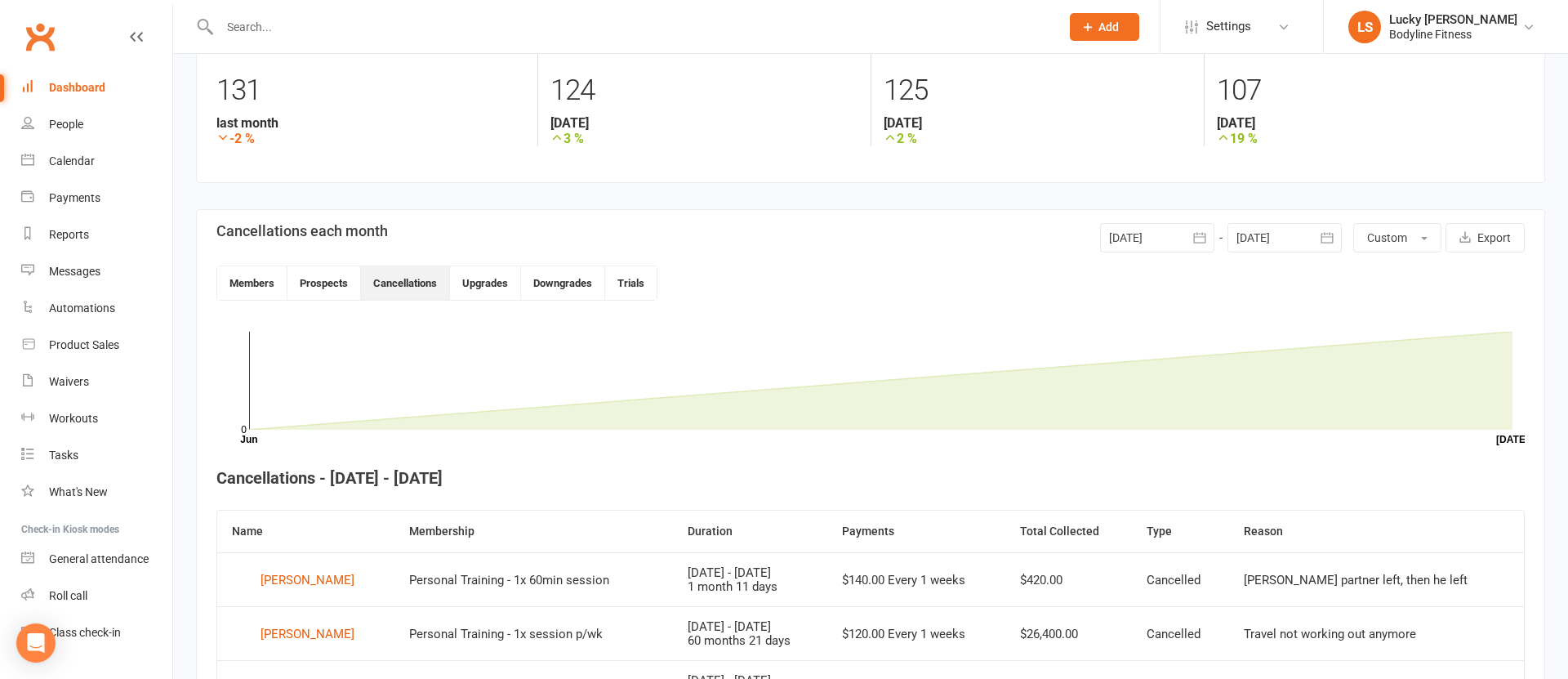
click at [1165, 228] on div at bounding box center [1158, 237] width 115 height 30
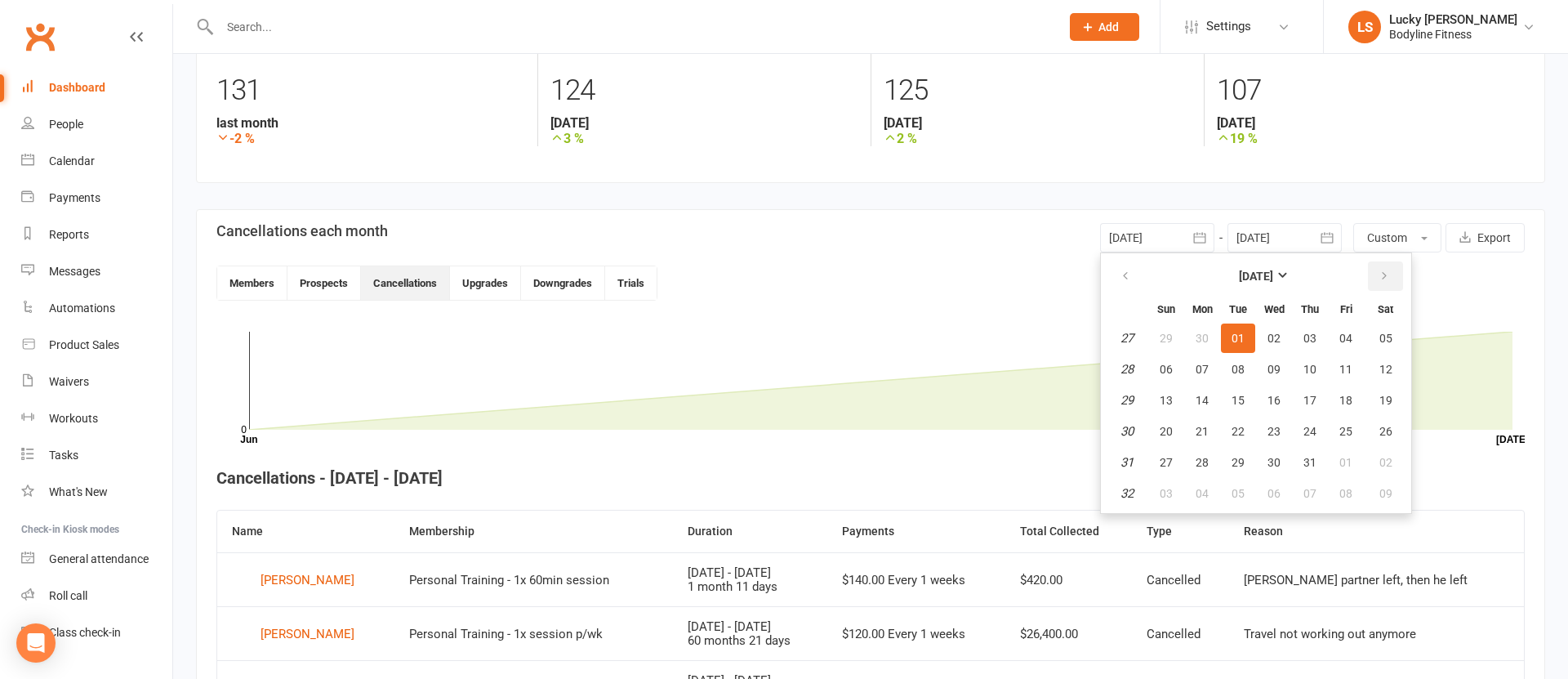
click at [1370, 278] on button "button" at bounding box center [1385, 276] width 35 height 30
drag, startPoint x: 1344, startPoint y: 338, endPoint x: 1336, endPoint y: 320, distance: 19.7
click at [1344, 337] on span "01" at bounding box center [1346, 338] width 13 height 13
type input "[DATE]"
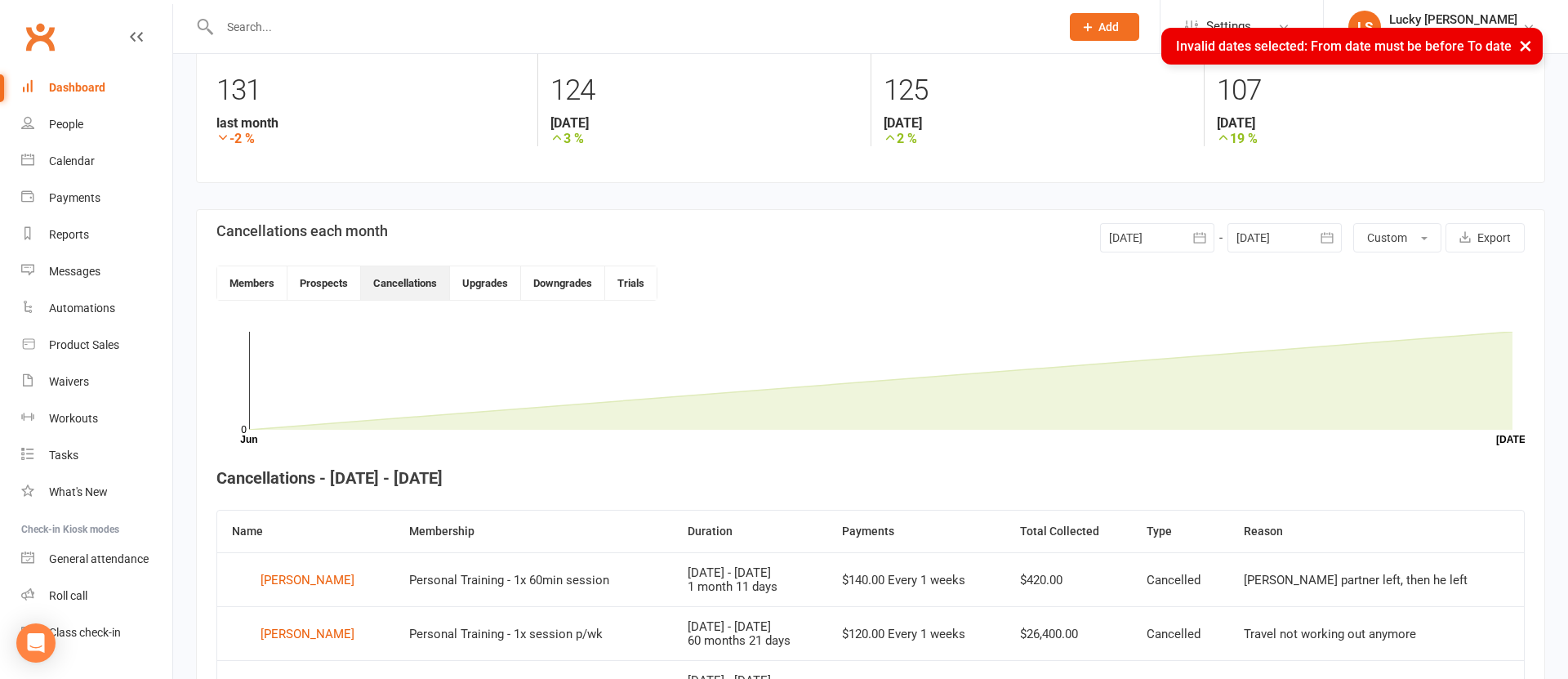
click at [1273, 236] on div at bounding box center [1285, 237] width 115 height 30
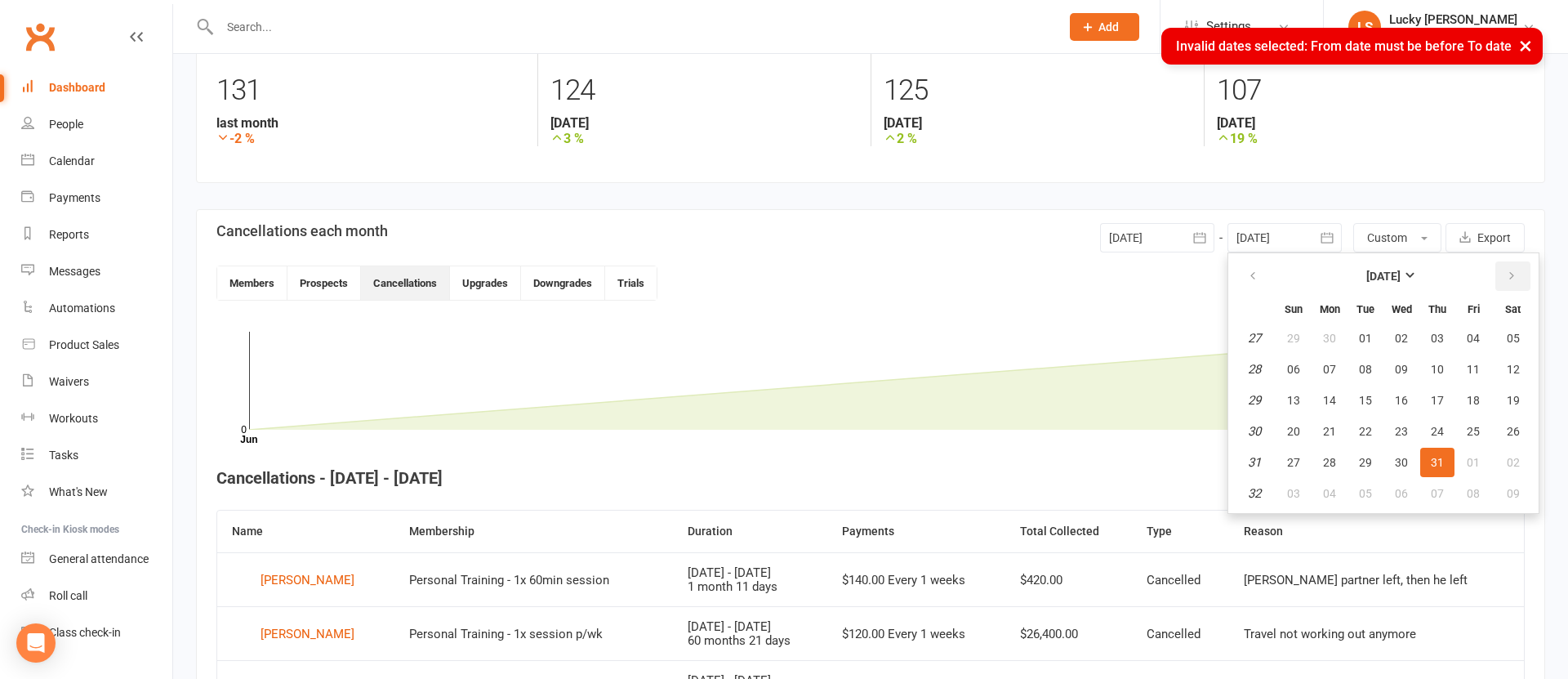
click at [1522, 271] on button "button" at bounding box center [1512, 276] width 35 height 30
click at [1305, 491] on button "31" at bounding box center [1294, 493] width 34 height 30
type input "[DATE]"
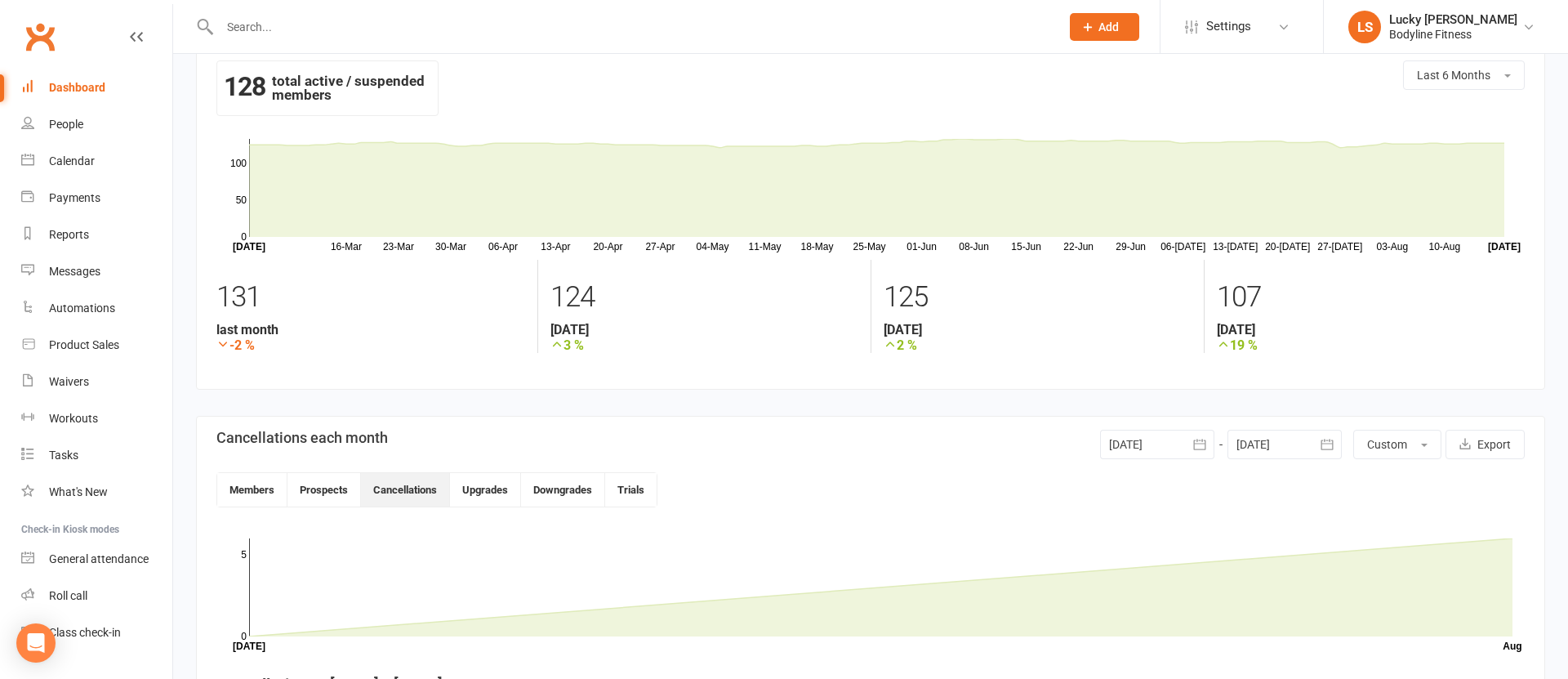
scroll to position [0, 0]
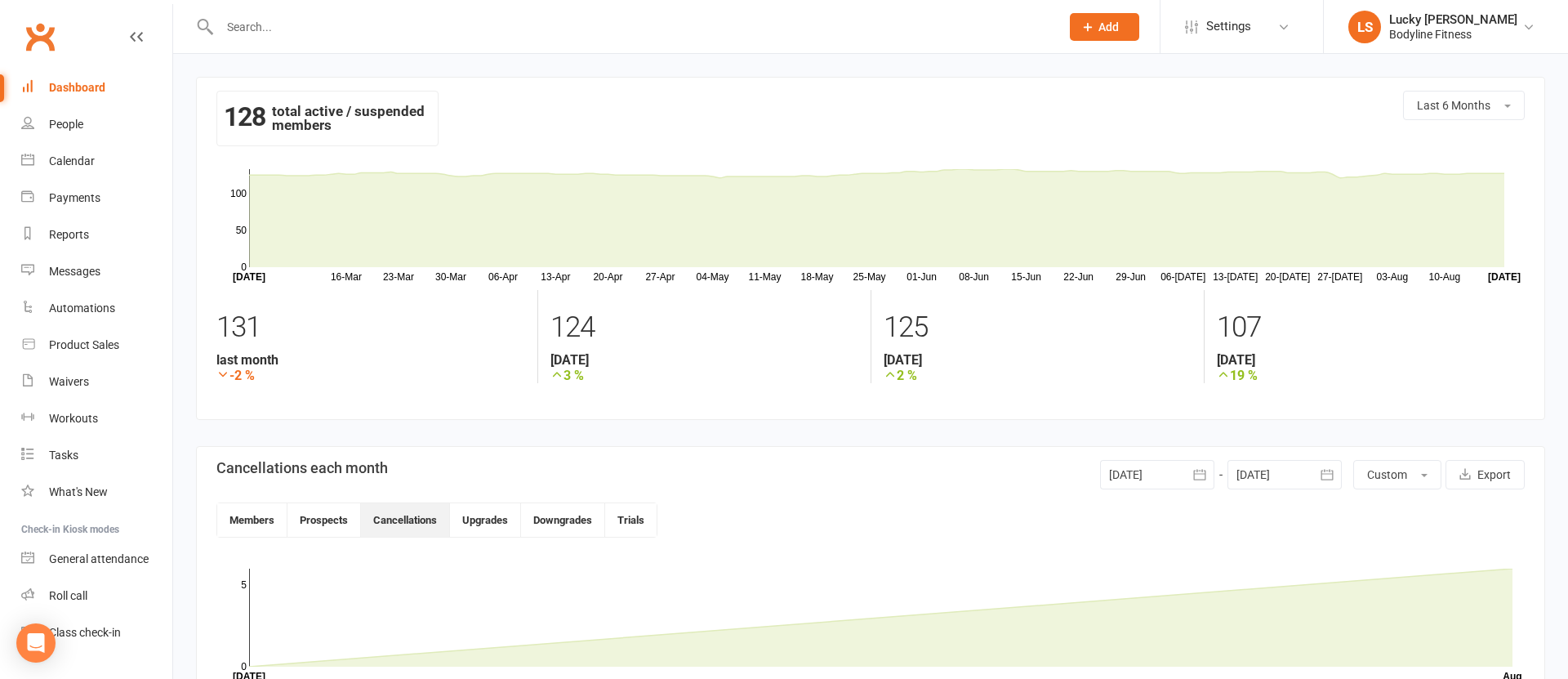
click at [71, 83] on div "Dashboard" at bounding box center [77, 87] width 56 height 13
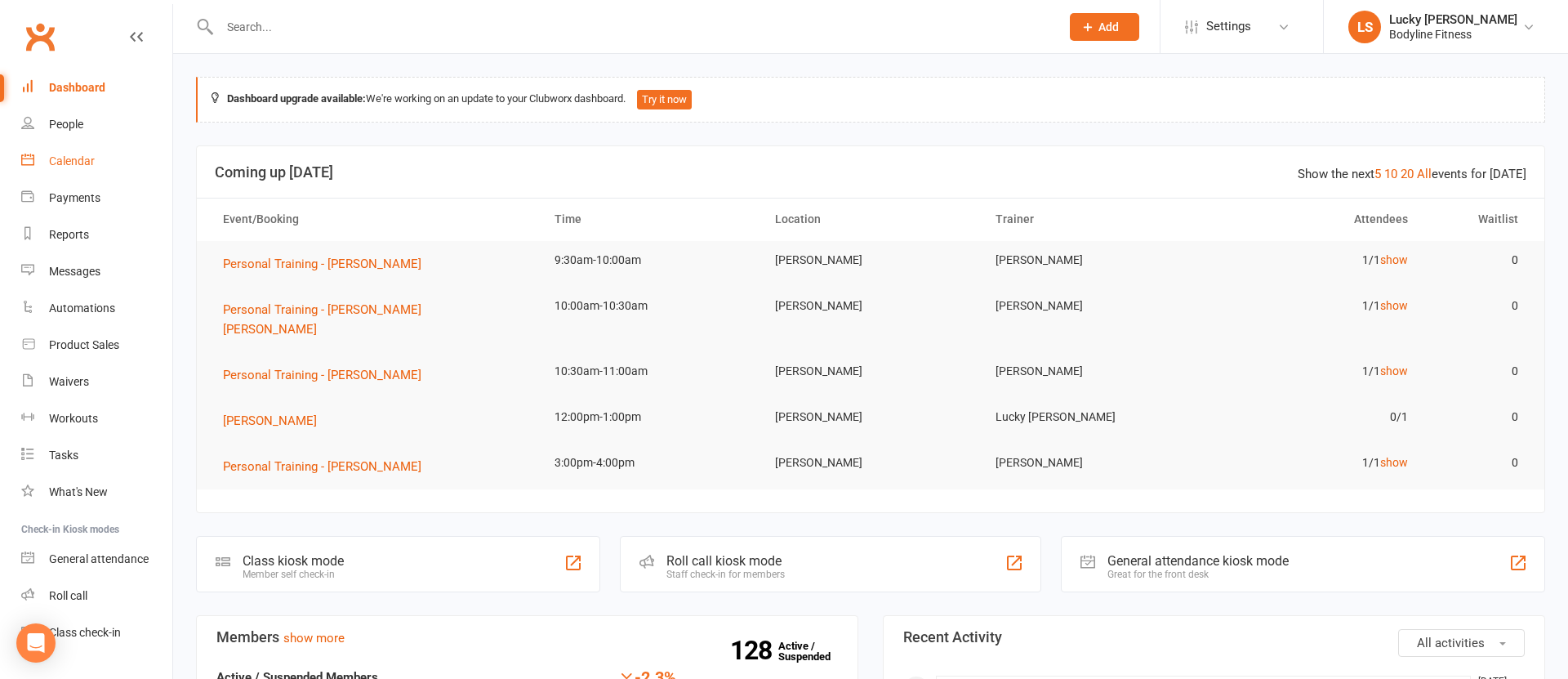
click at [70, 161] on div "Calendar" at bounding box center [72, 160] width 46 height 13
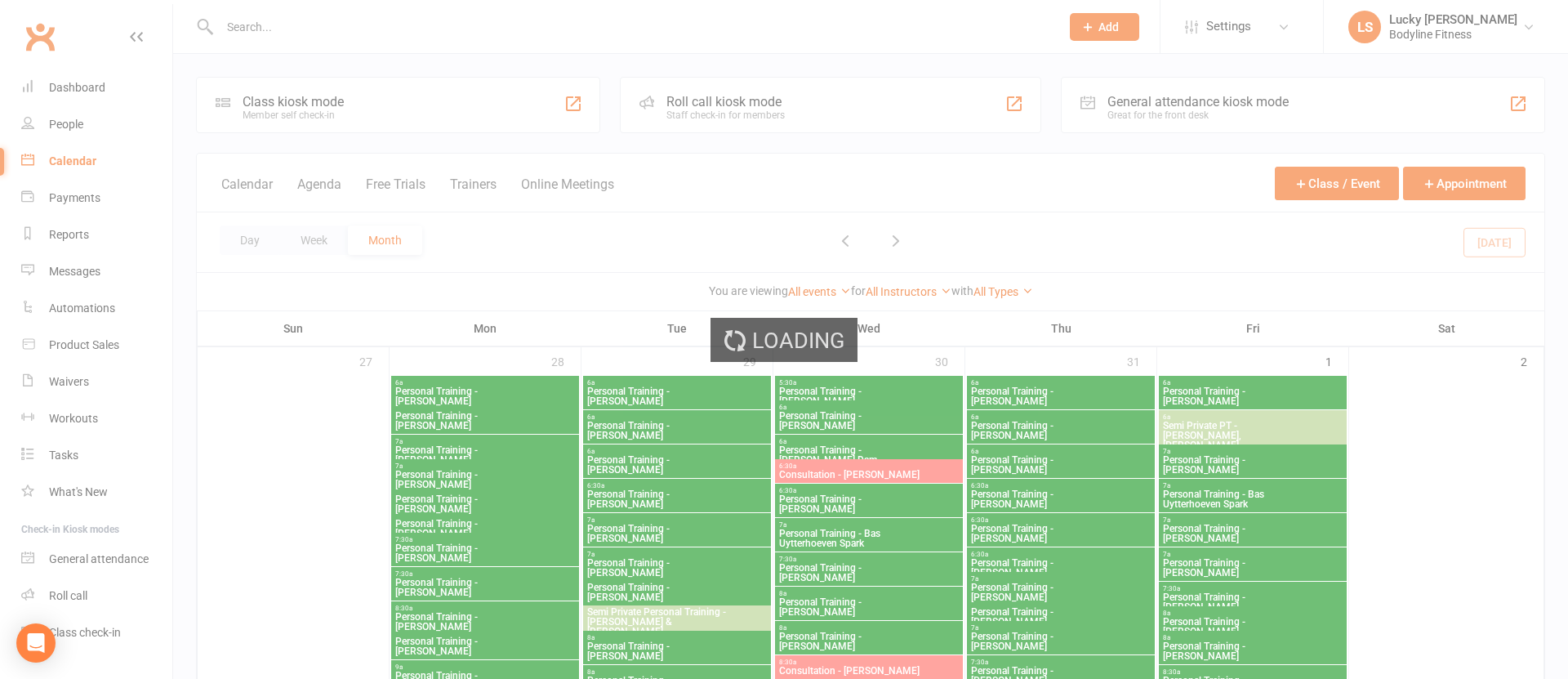
click at [312, 238] on div "Loading" at bounding box center [784, 340] width 1568 height 679
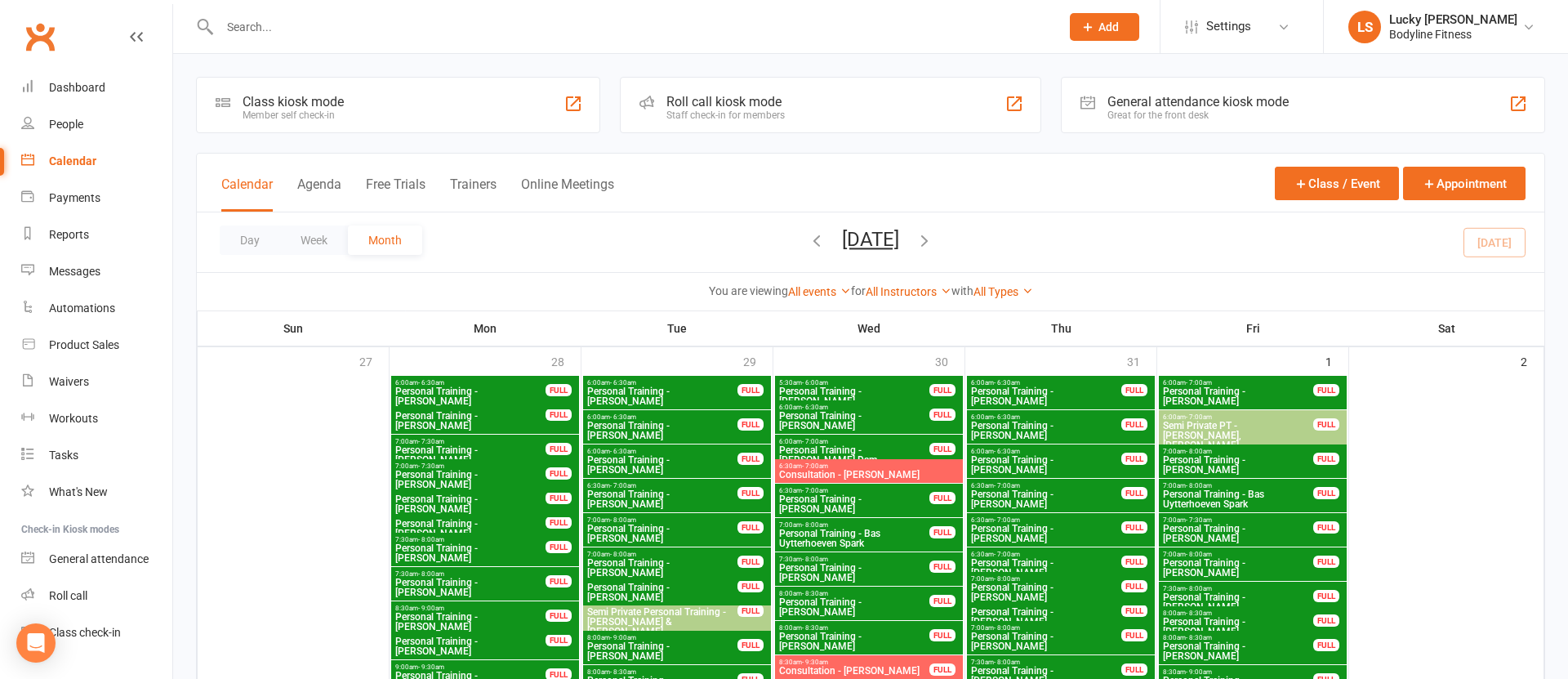
click at [312, 238] on button "Week" at bounding box center [314, 240] width 68 height 30
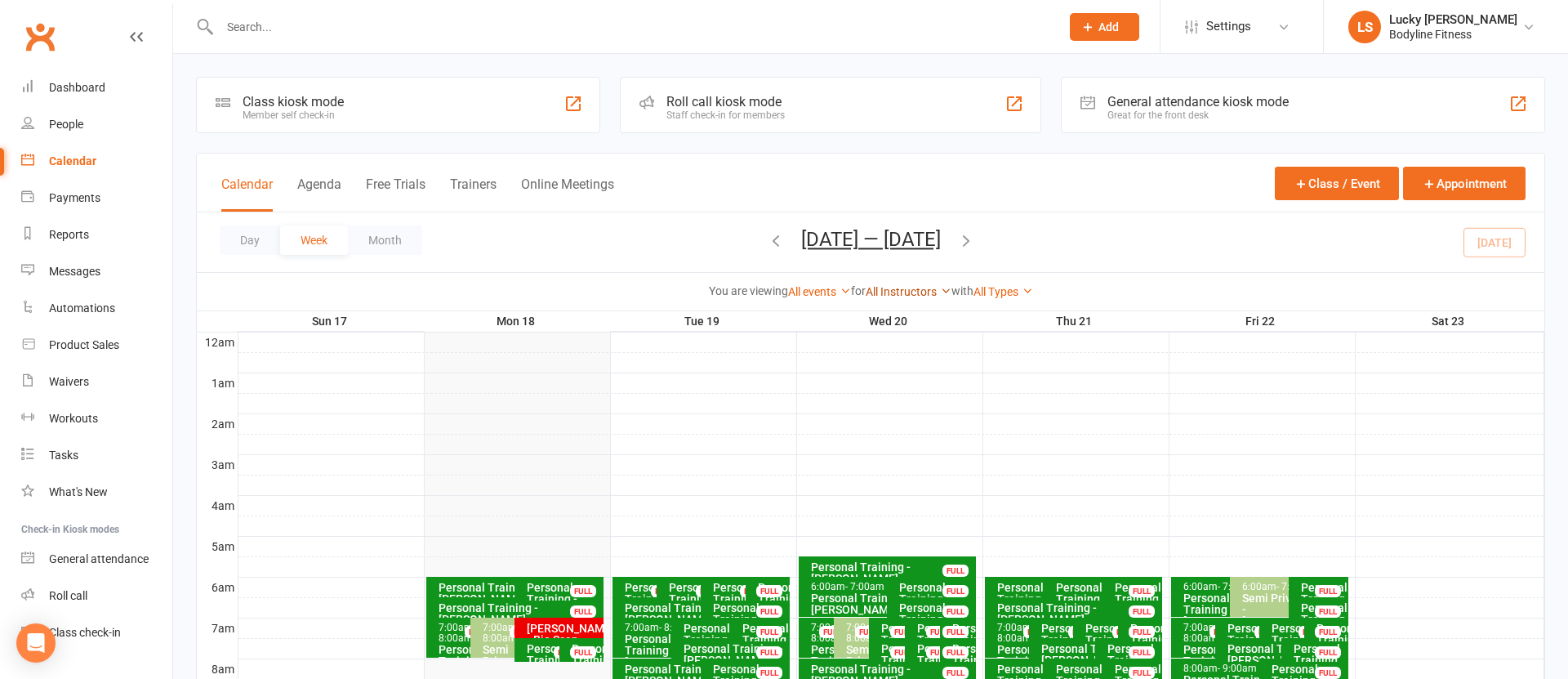
click at [886, 290] on link "All Instructors" at bounding box center [909, 291] width 86 height 13
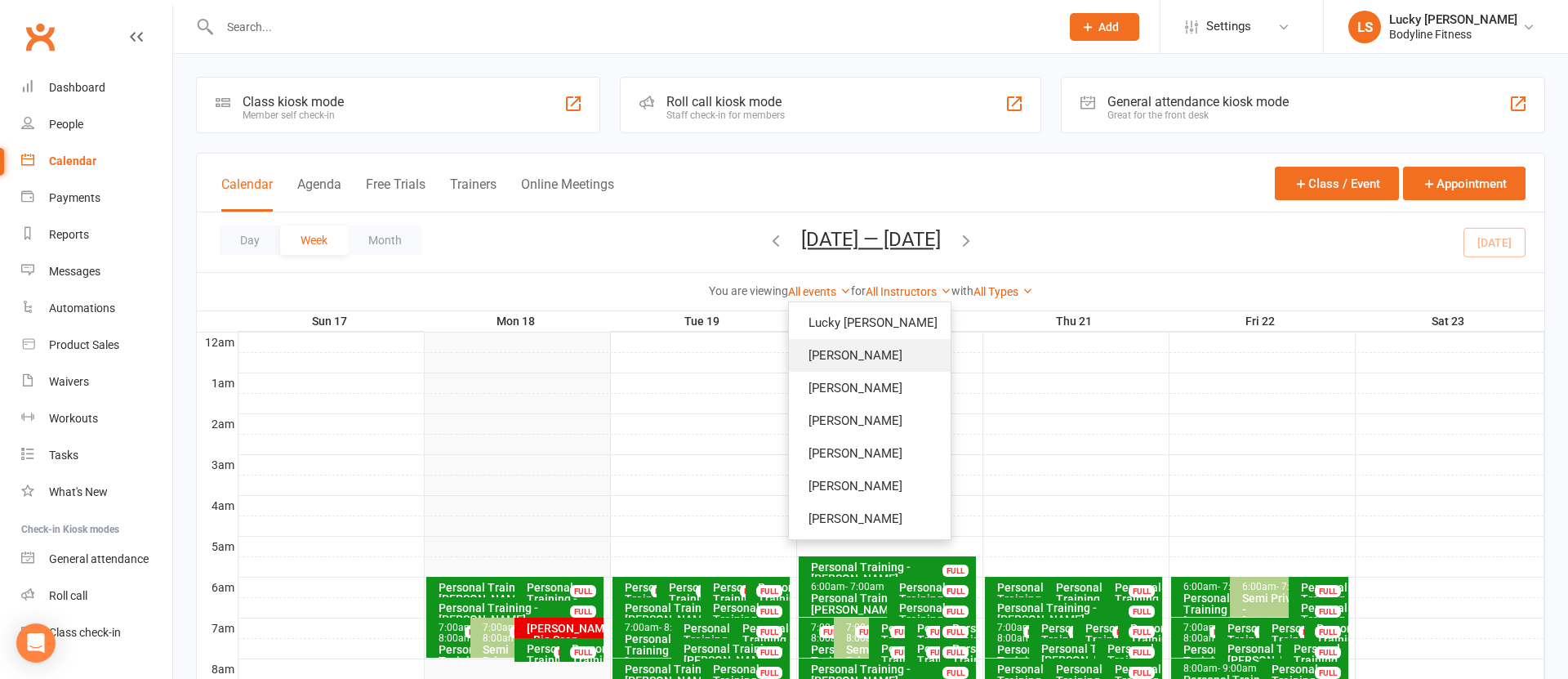
click at [878, 353] on link "[PERSON_NAME]" at bounding box center [870, 356] width 162 height 32
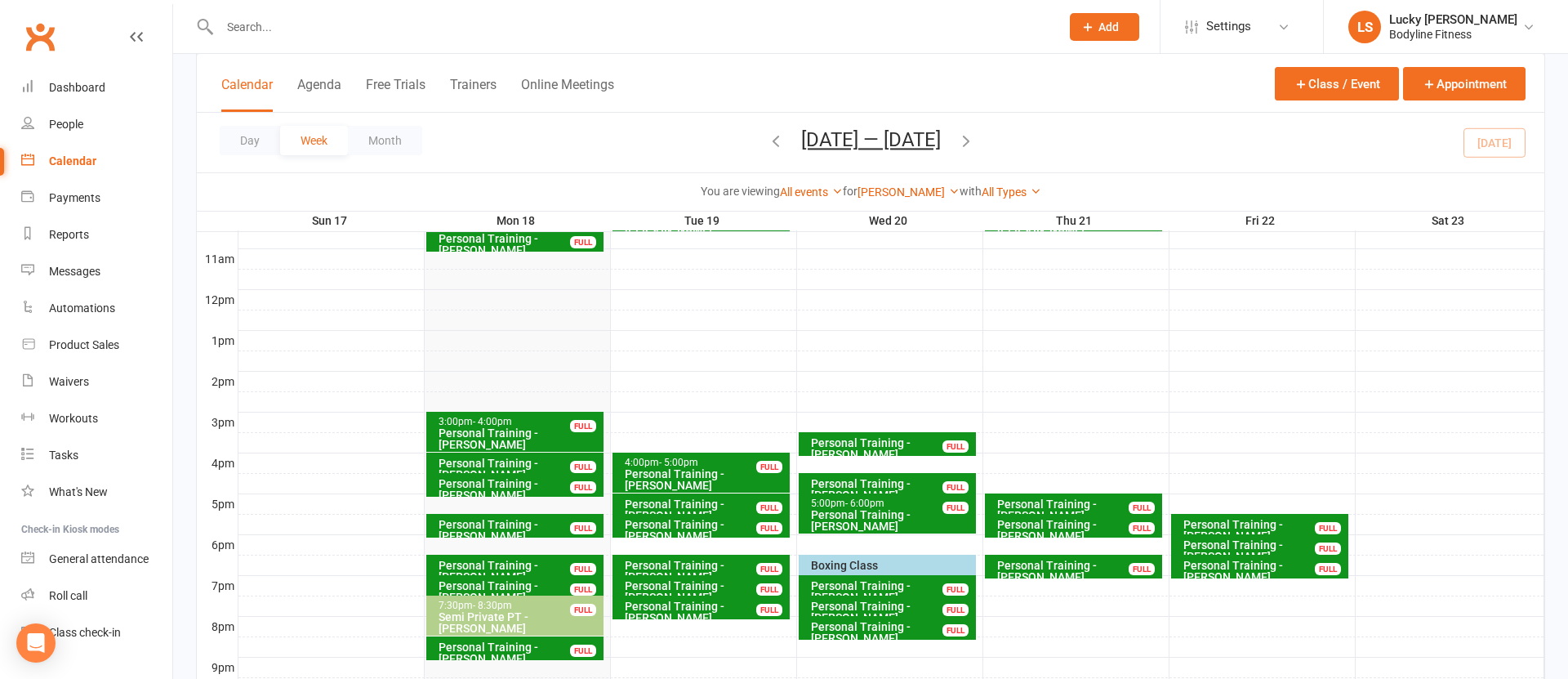
scroll to position [587, 0]
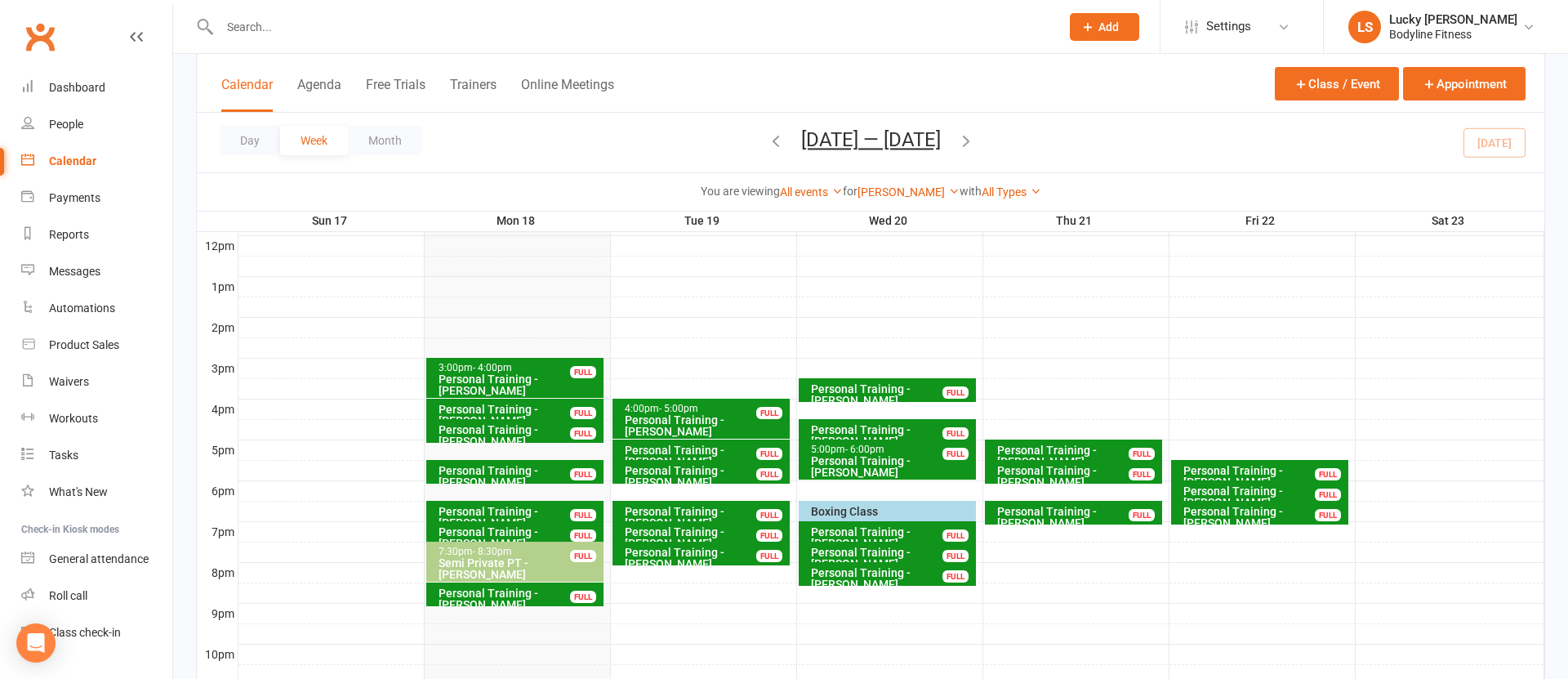
click at [975, 139] on icon "button" at bounding box center [966, 141] width 18 height 18
click at [974, 141] on icon "button" at bounding box center [966, 141] width 18 height 18
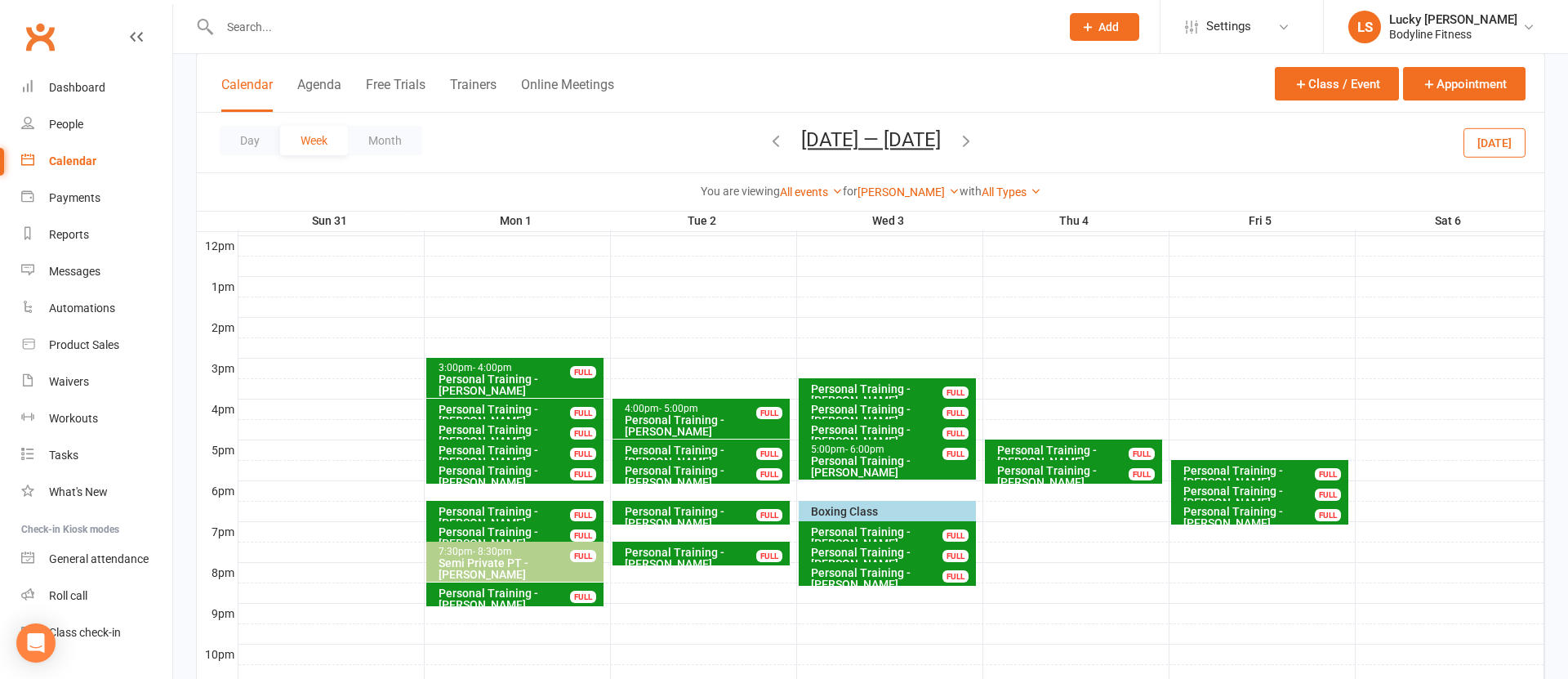
click at [536, 561] on div "Semi Private PT - [PERSON_NAME]" at bounding box center [519, 569] width 163 height 23
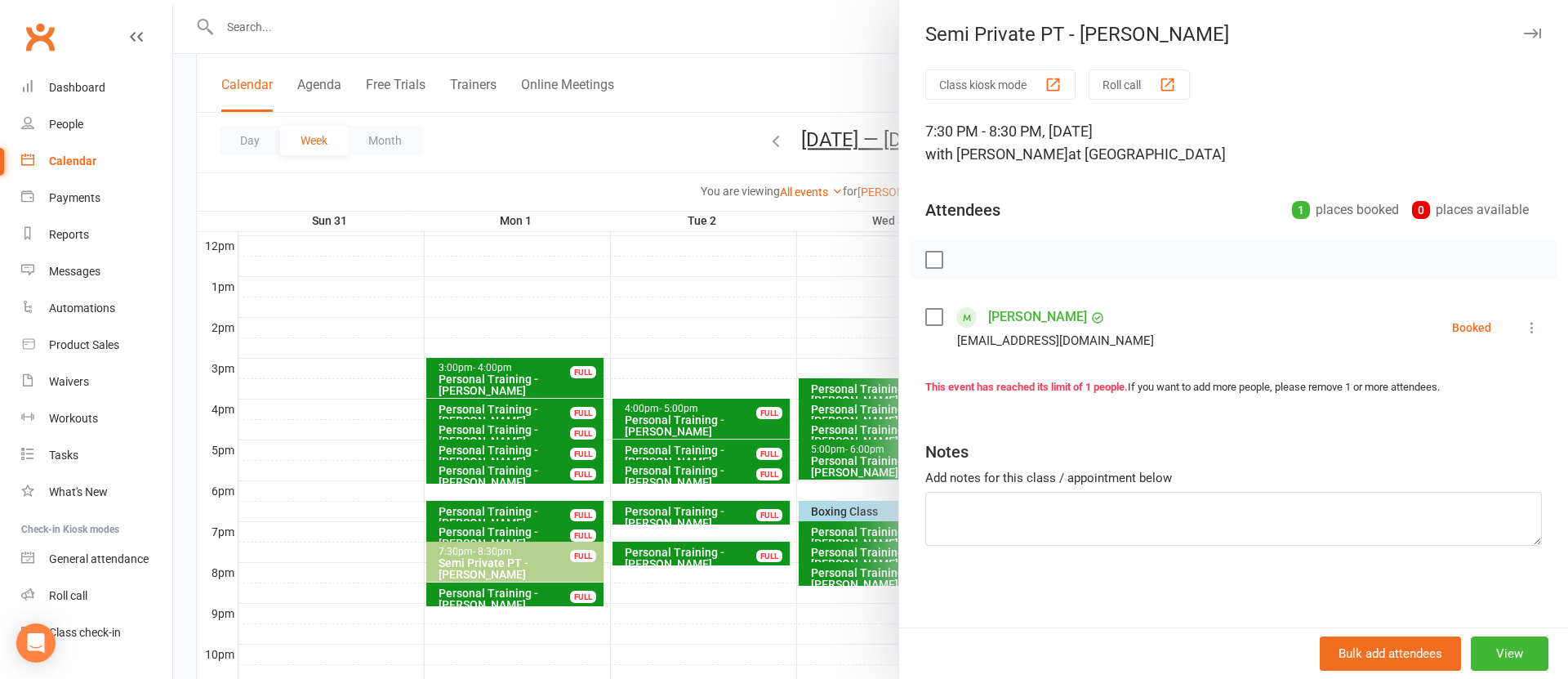
click at [1030, 320] on link "[PERSON_NAME]" at bounding box center [1038, 316] width 99 height 26
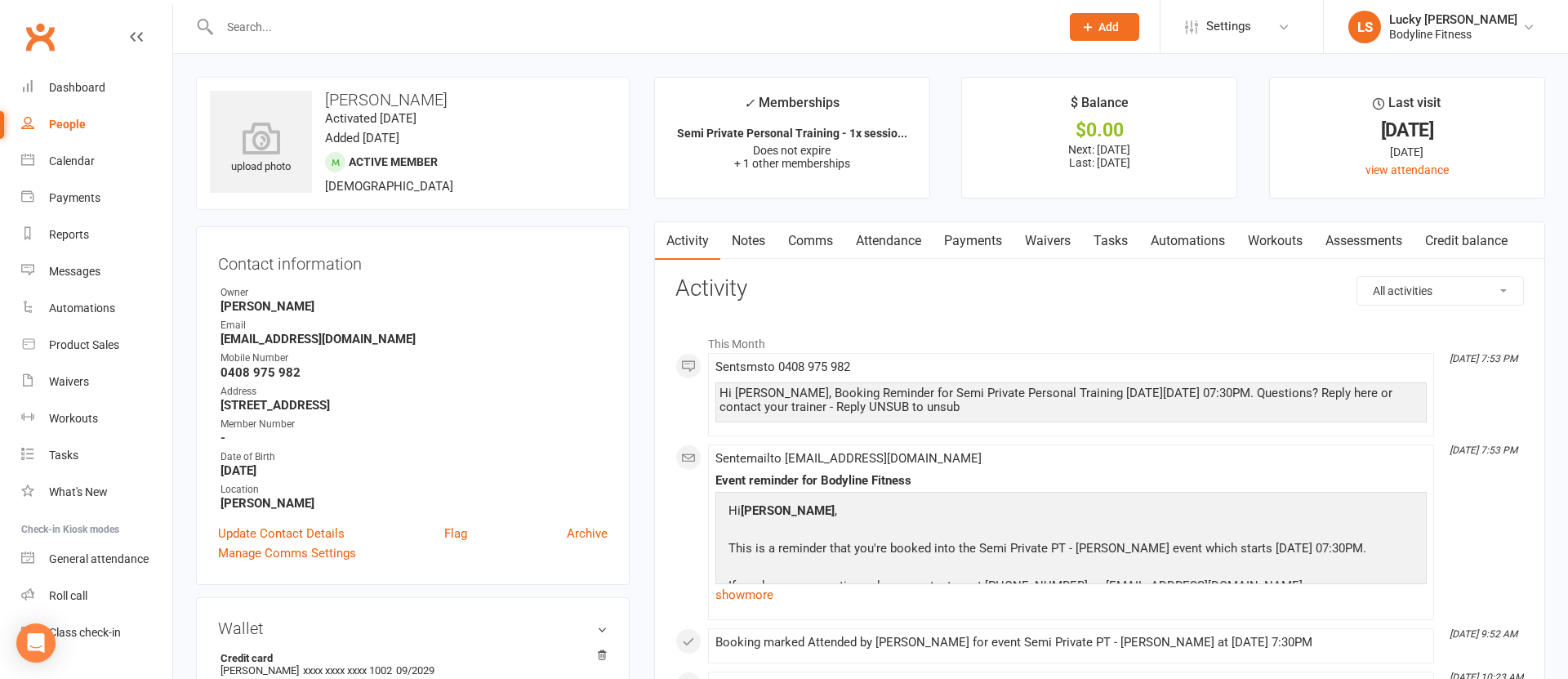
click at [982, 247] on link "Payments" at bounding box center [973, 241] width 81 height 38
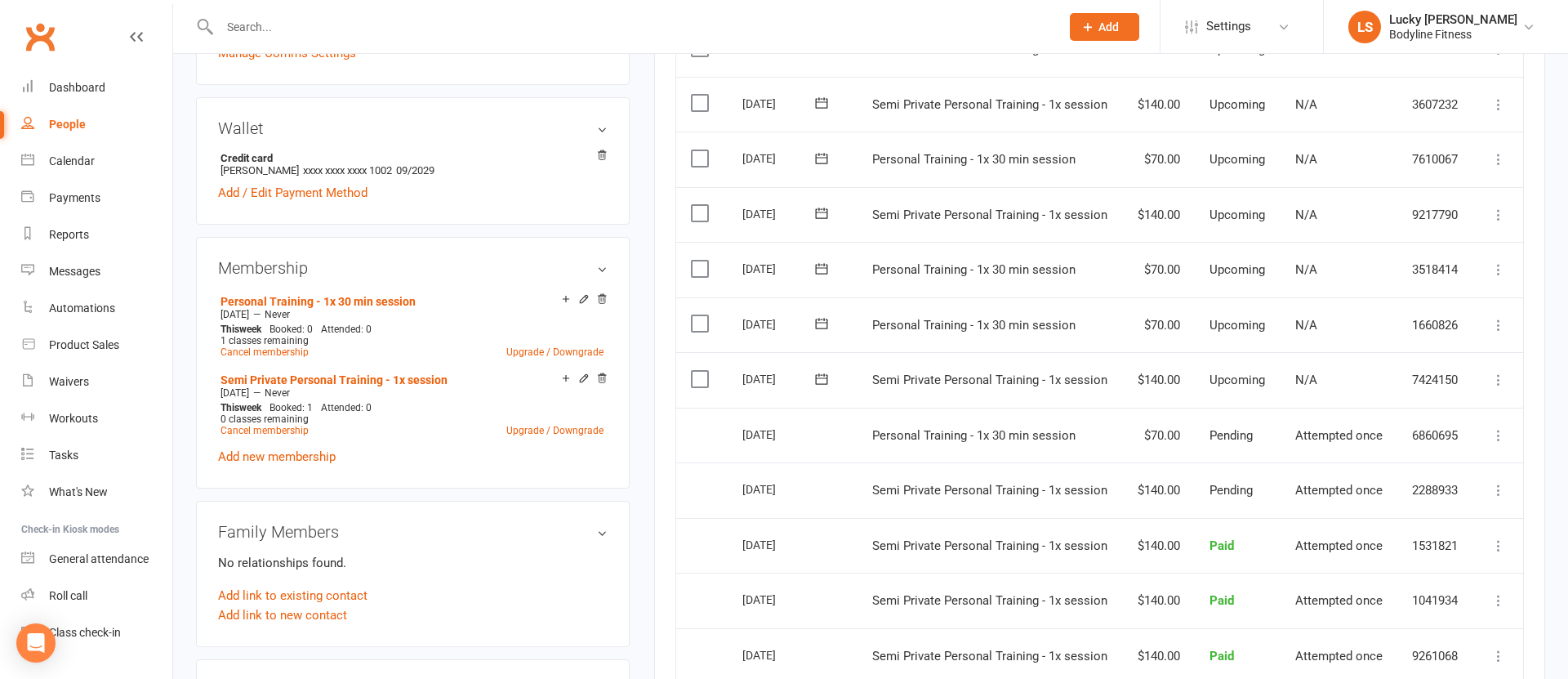
scroll to position [503, 0]
click at [70, 158] on div "Calendar" at bounding box center [72, 160] width 46 height 13
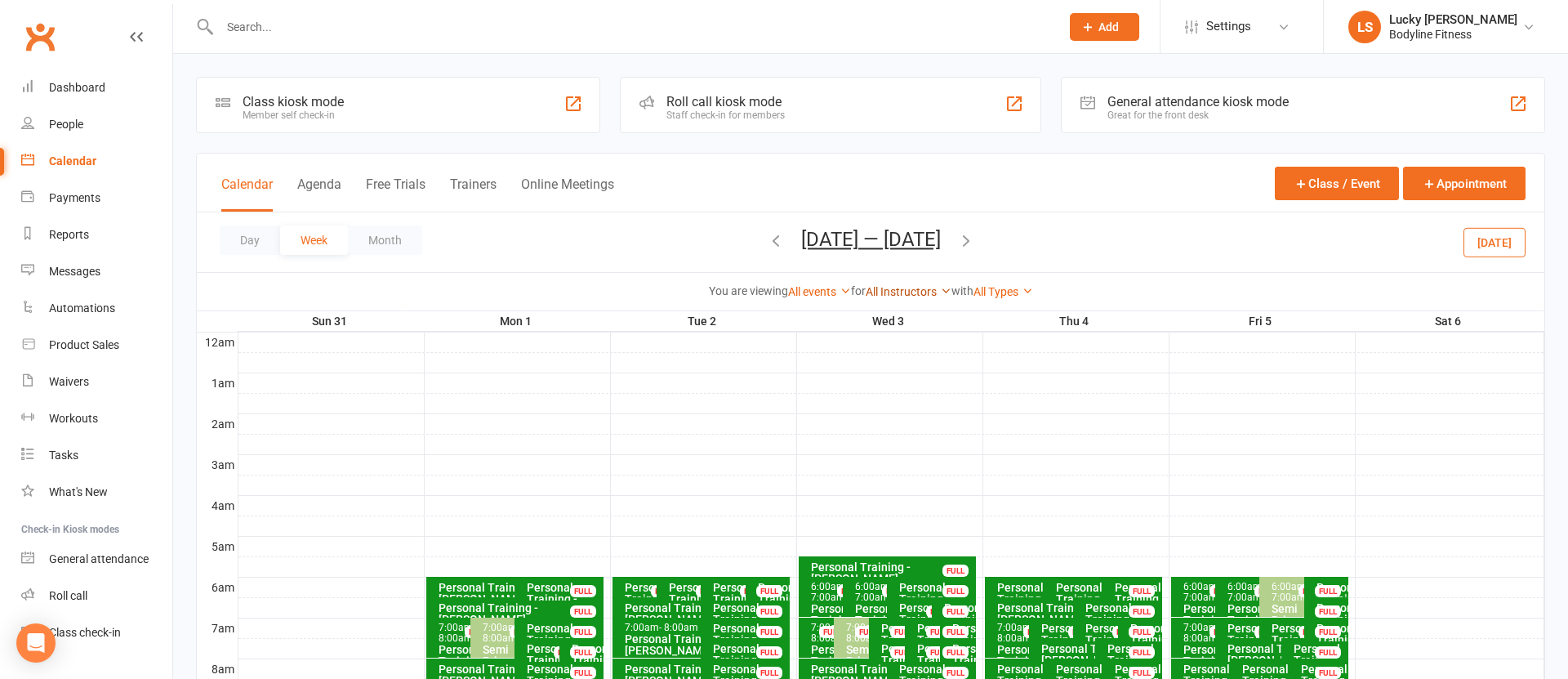
click at [879, 288] on link "All Instructors" at bounding box center [909, 291] width 86 height 13
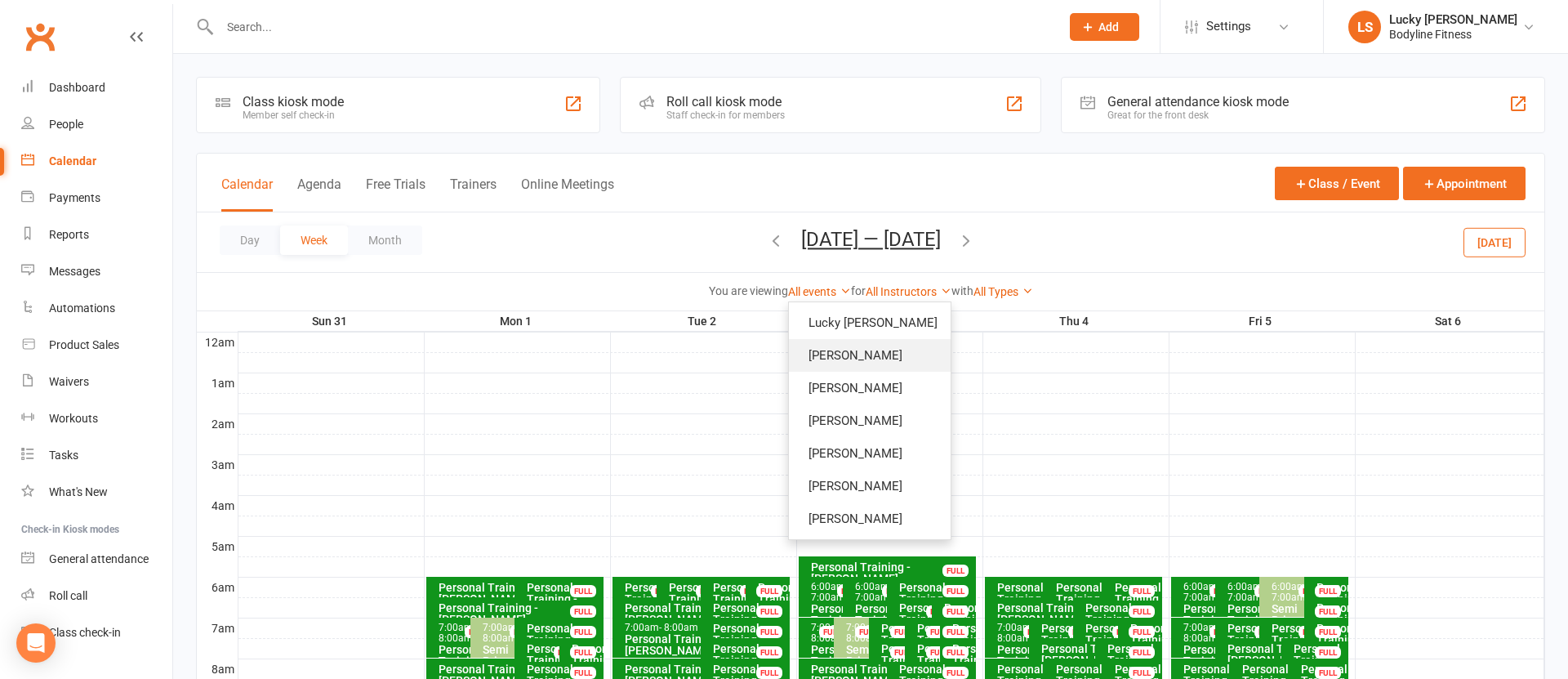
click at [856, 356] on link "[PERSON_NAME]" at bounding box center [870, 356] width 162 height 32
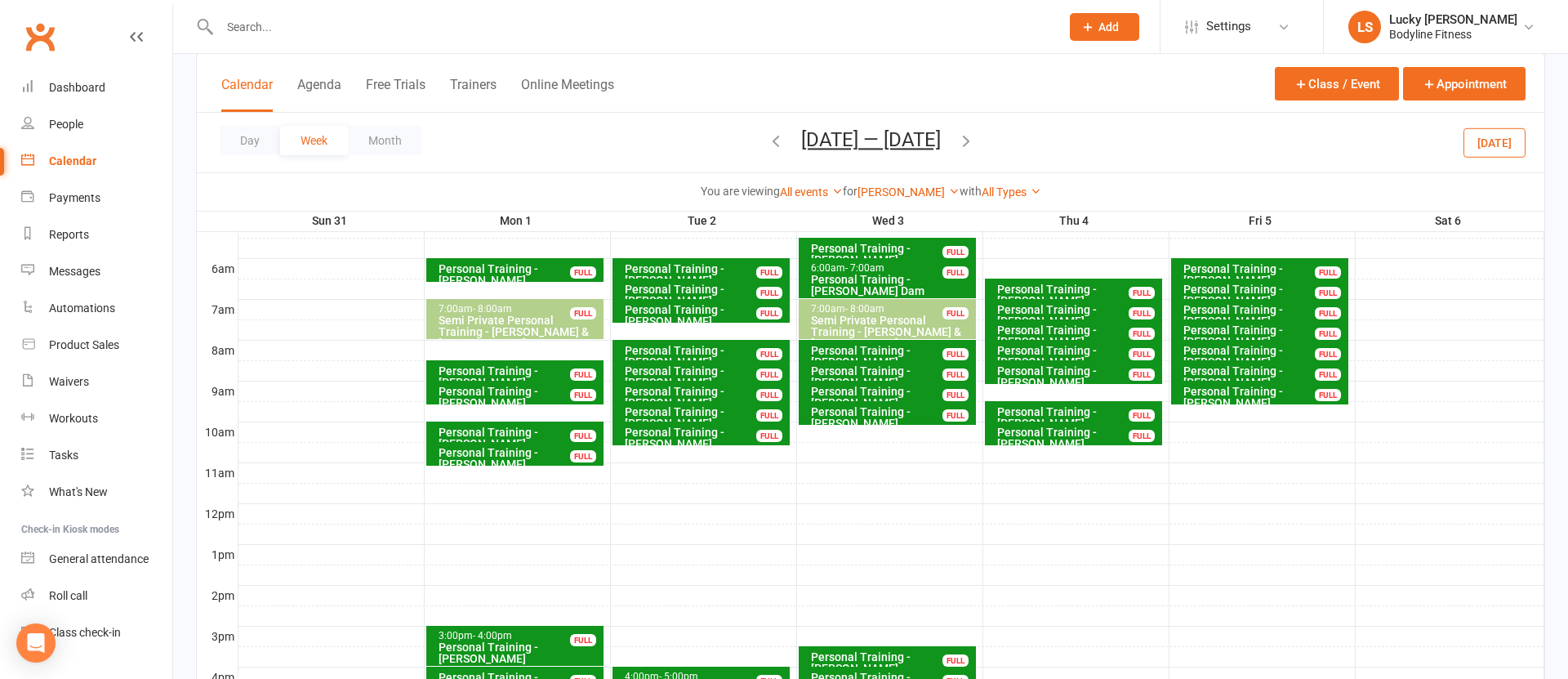
scroll to position [353, 0]
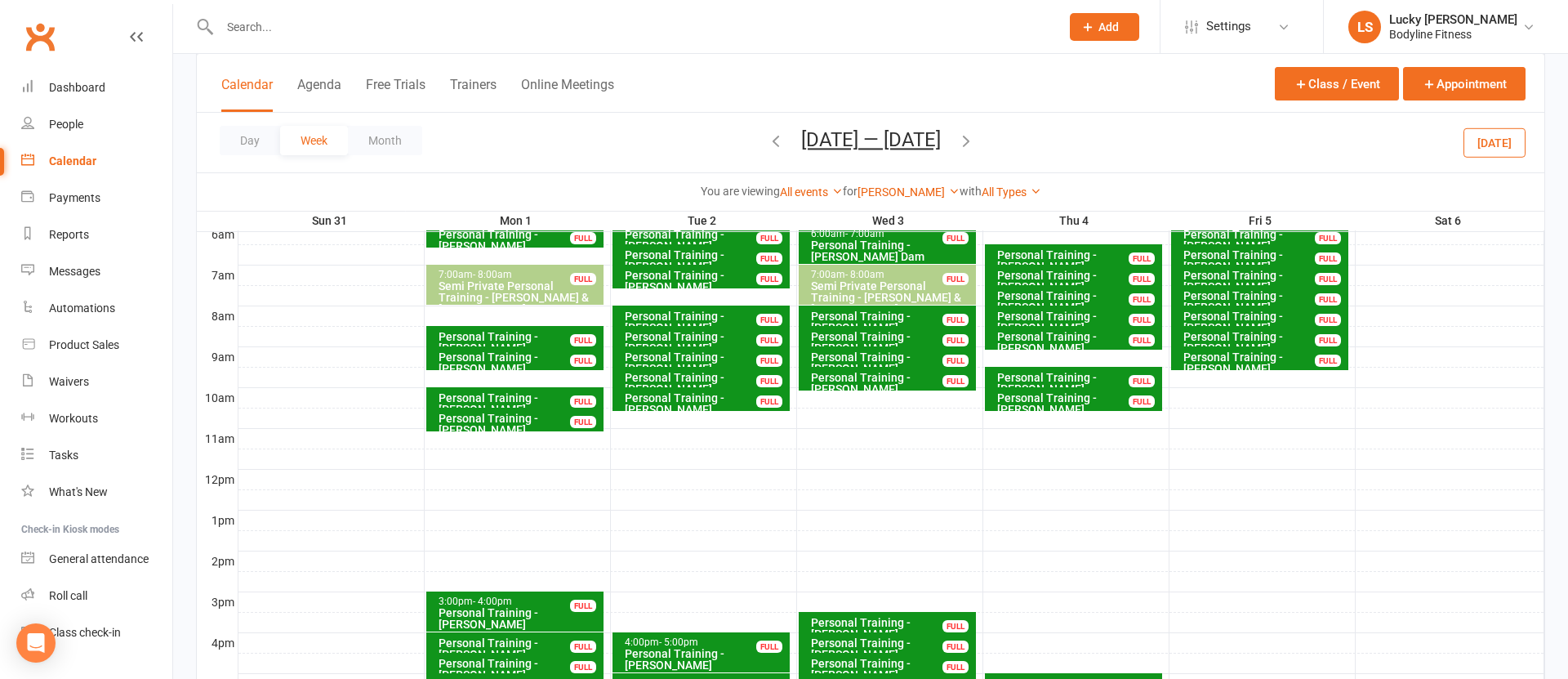
click at [1490, 144] on button "[DATE]" at bounding box center [1494, 142] width 62 height 30
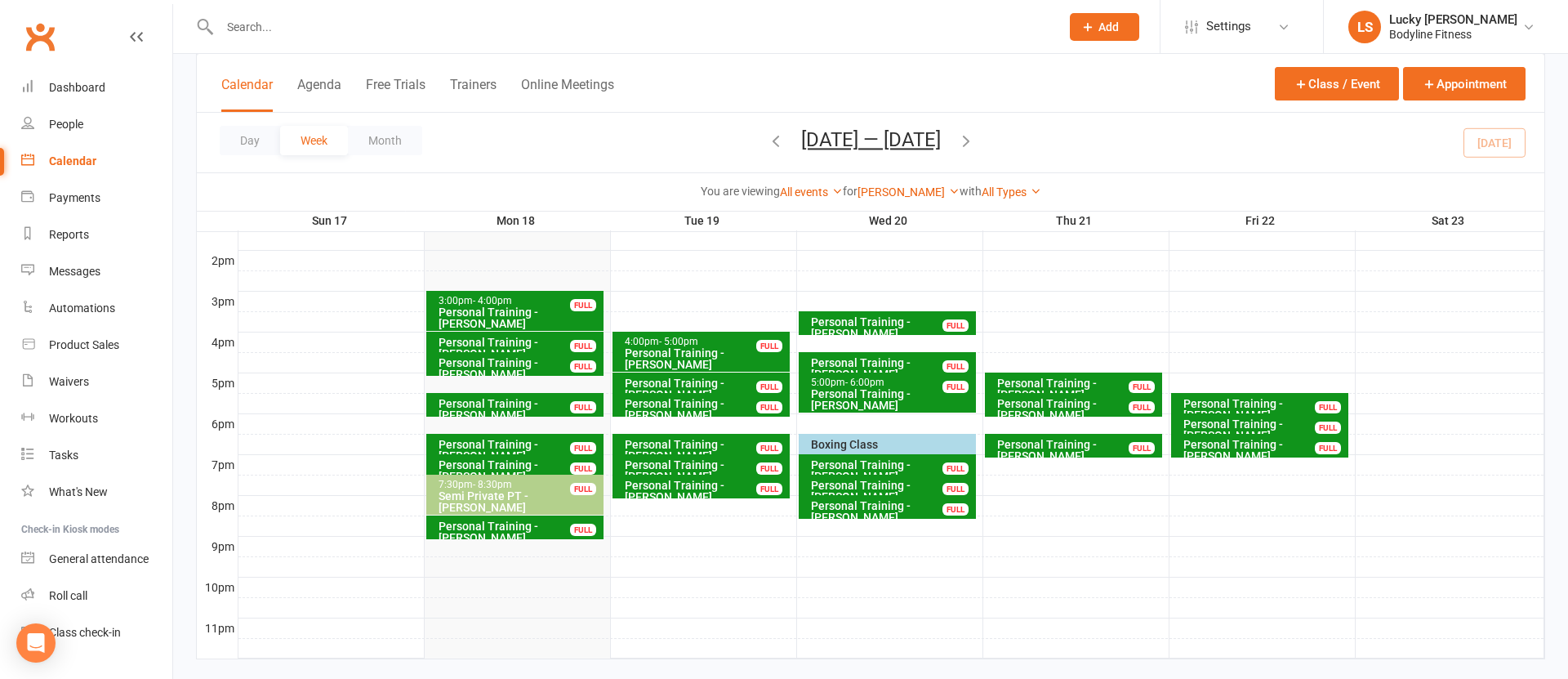
click at [703, 380] on div "Personal Training - [PERSON_NAME]" at bounding box center [706, 389] width 163 height 23
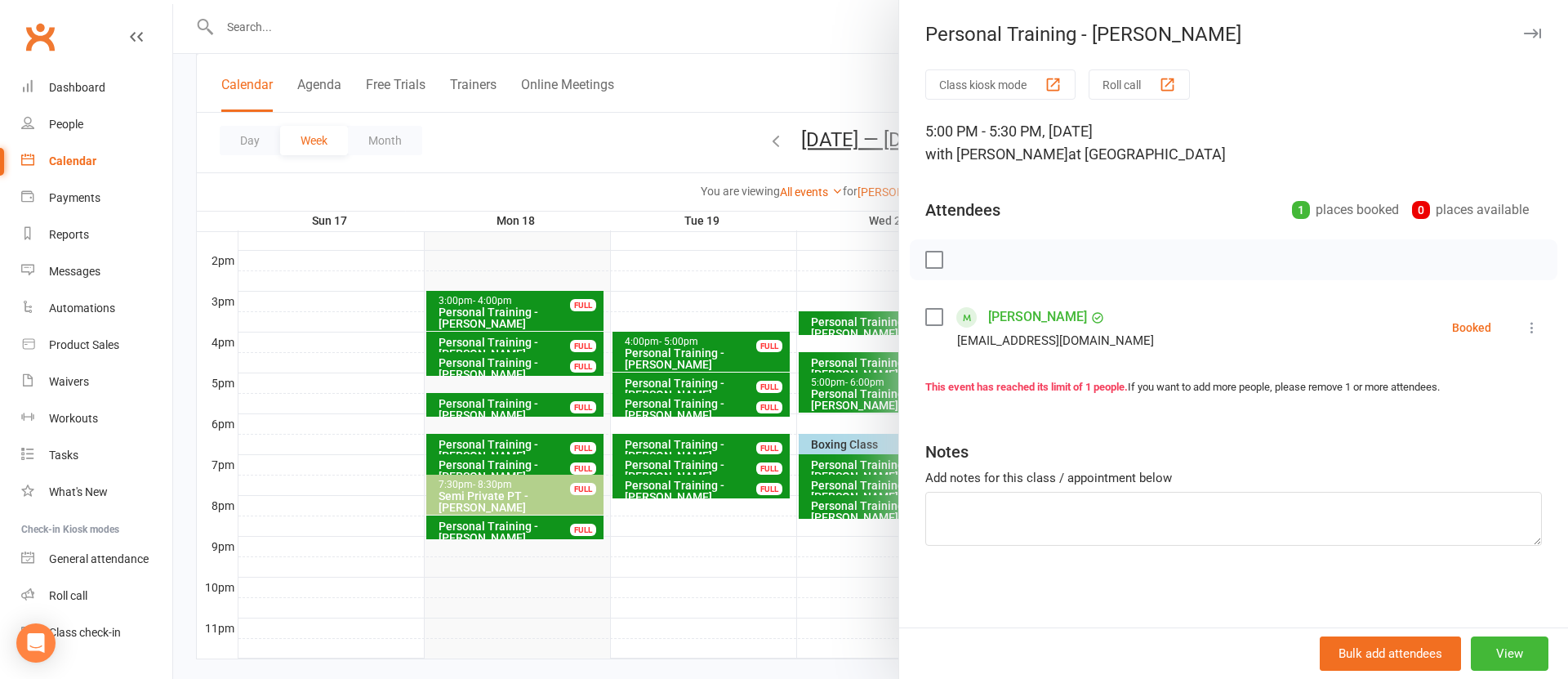
click at [695, 390] on div at bounding box center [870, 340] width 1395 height 679
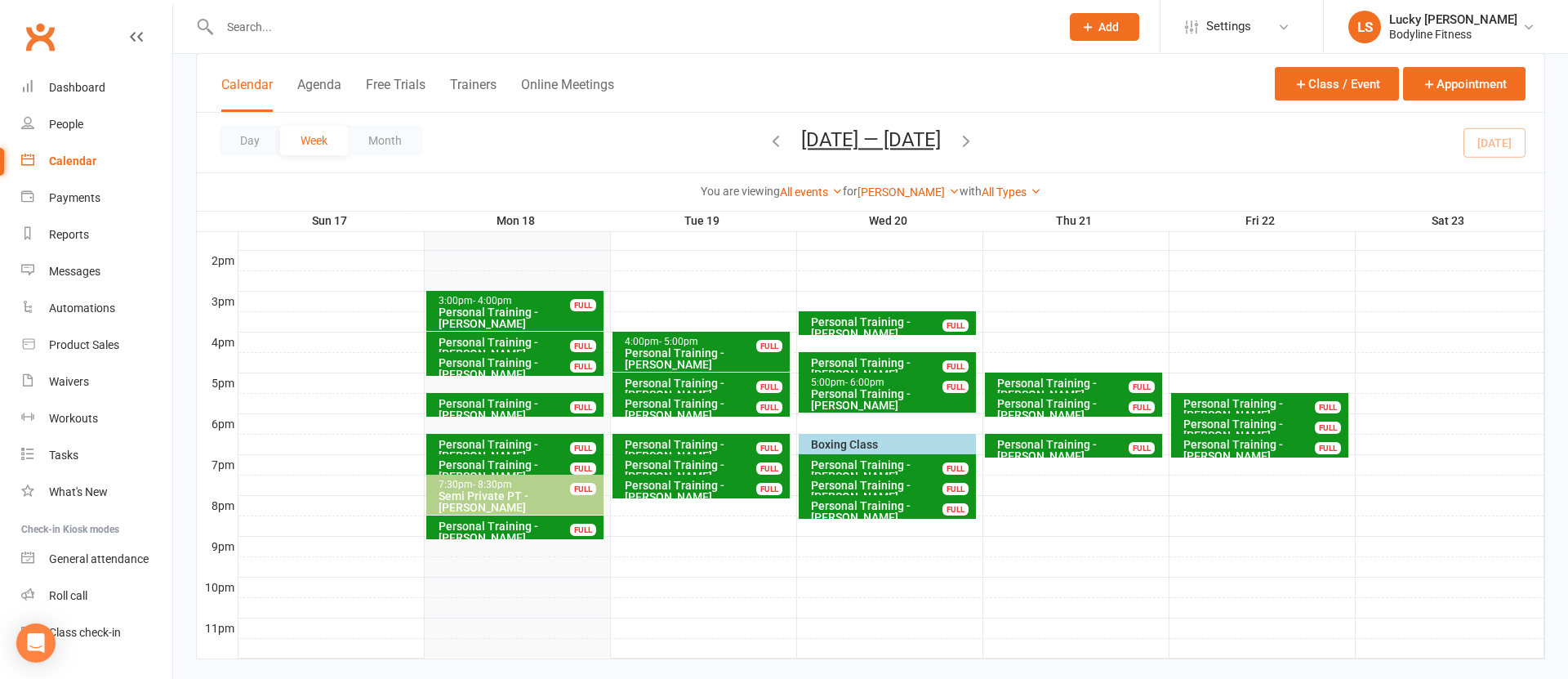
click at [740, 380] on div "Personal Training - [PERSON_NAME]" at bounding box center [706, 389] width 163 height 23
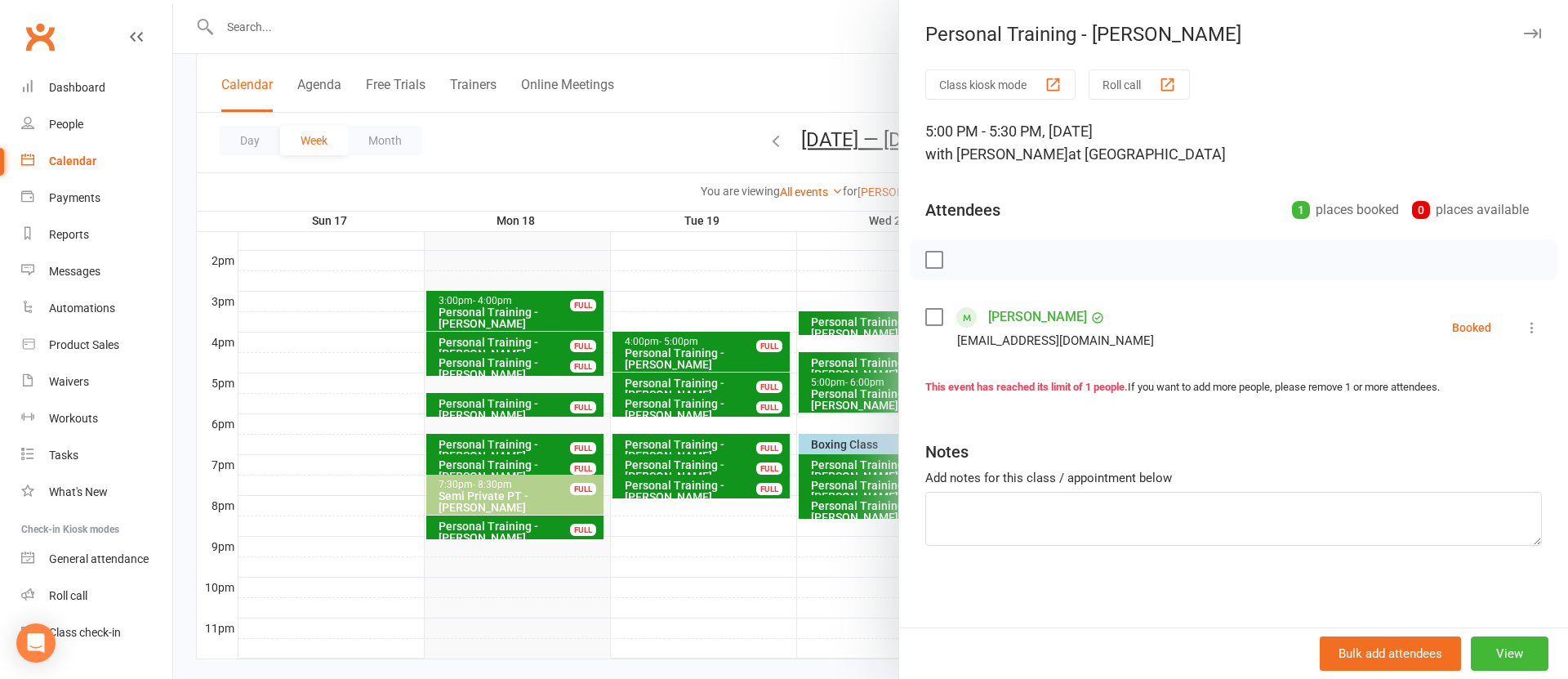
click at [741, 289] on div at bounding box center [870, 340] width 1395 height 679
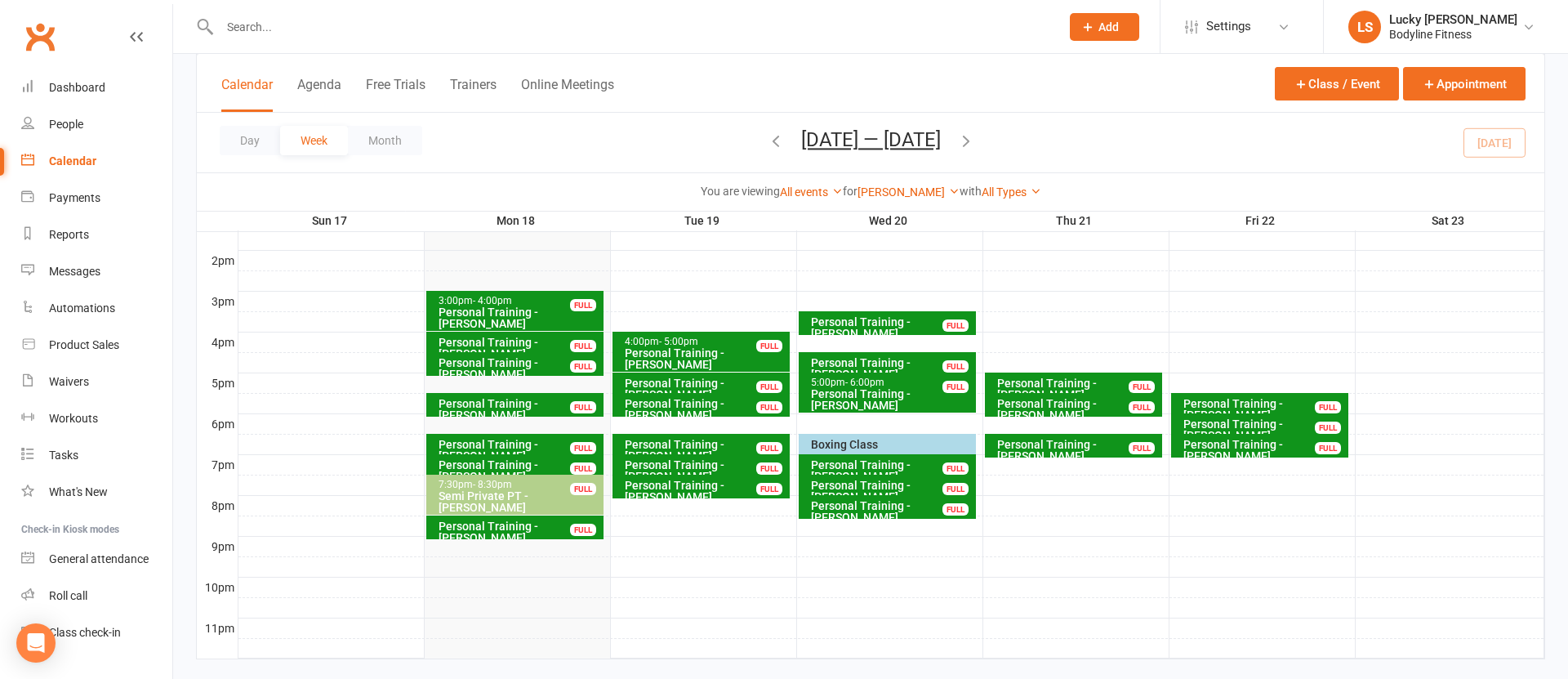
click at [974, 142] on icon "button" at bounding box center [966, 141] width 18 height 18
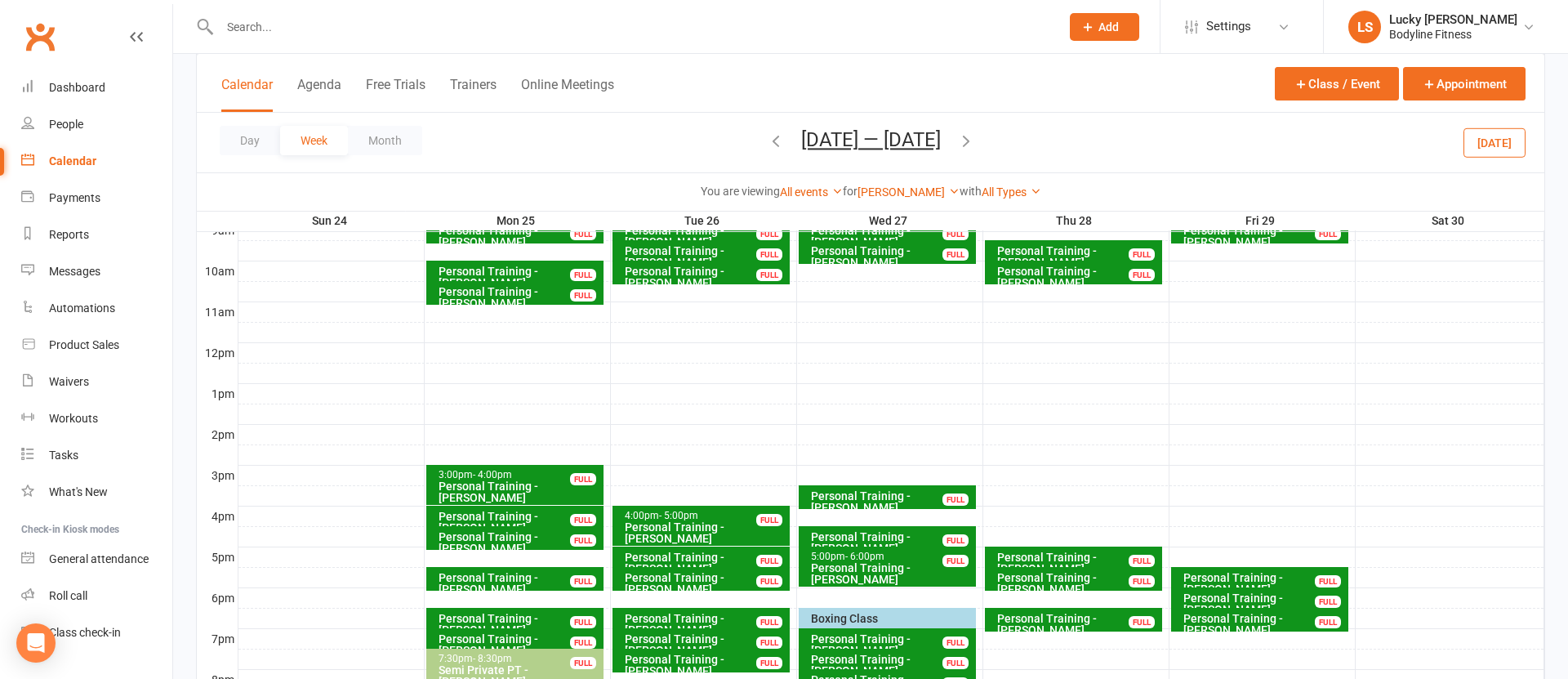
scroll to position [384, 0]
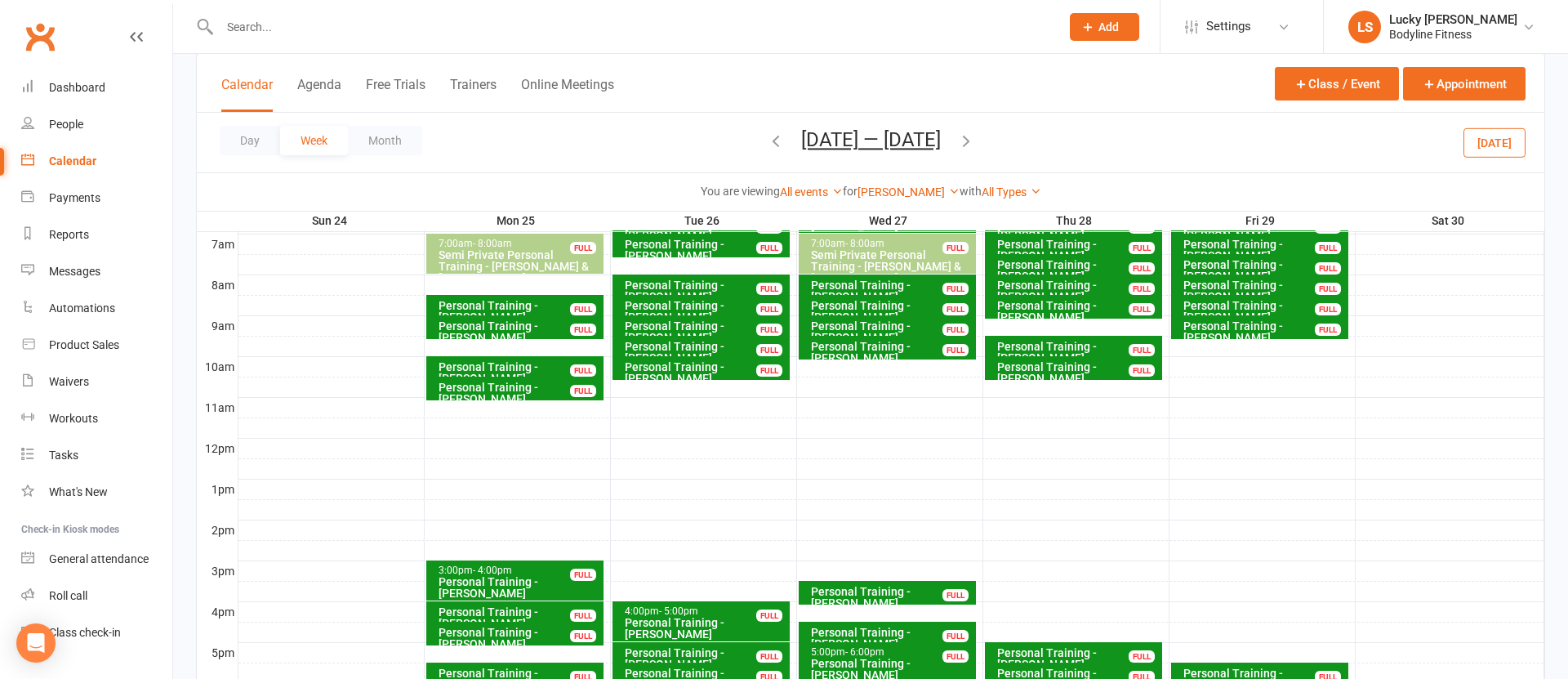
click at [1511, 144] on button "[DATE]" at bounding box center [1494, 142] width 62 height 30
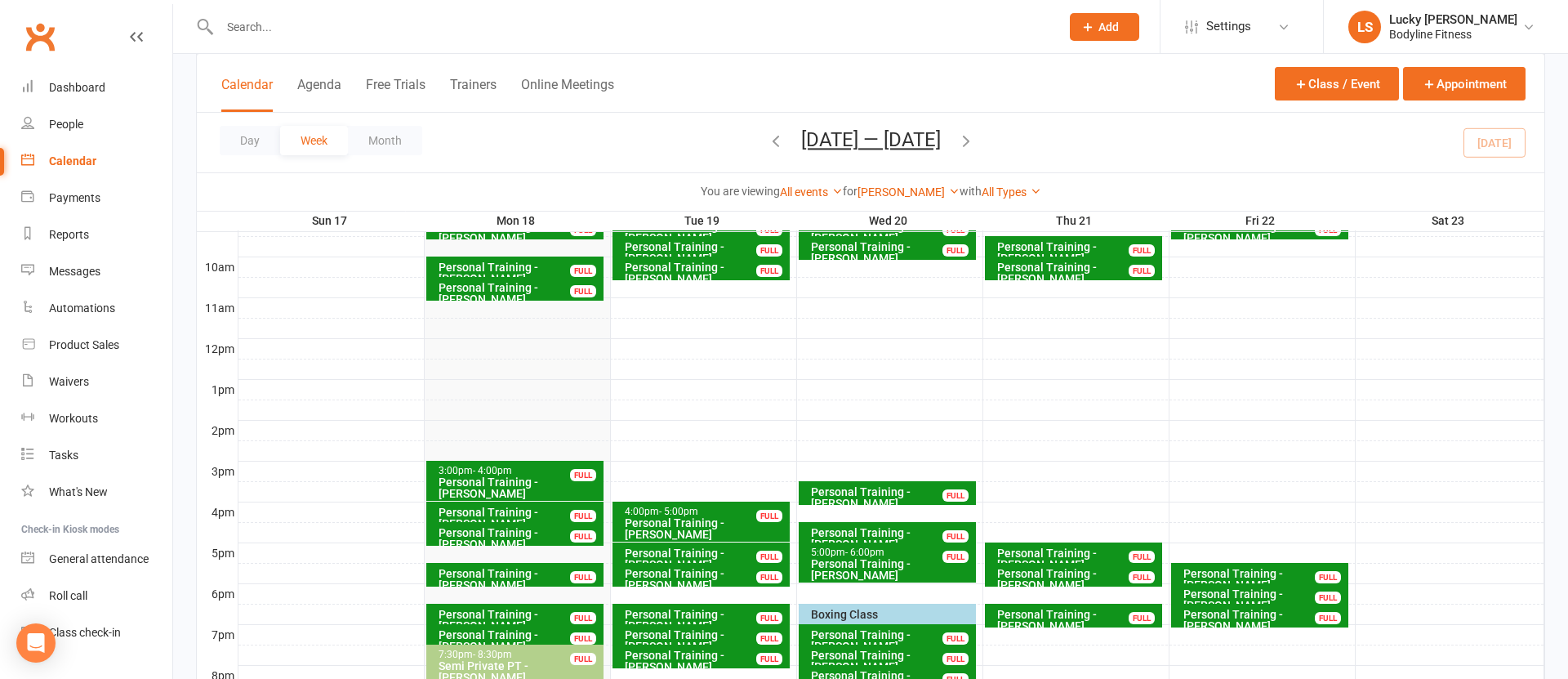
scroll to position [333, 0]
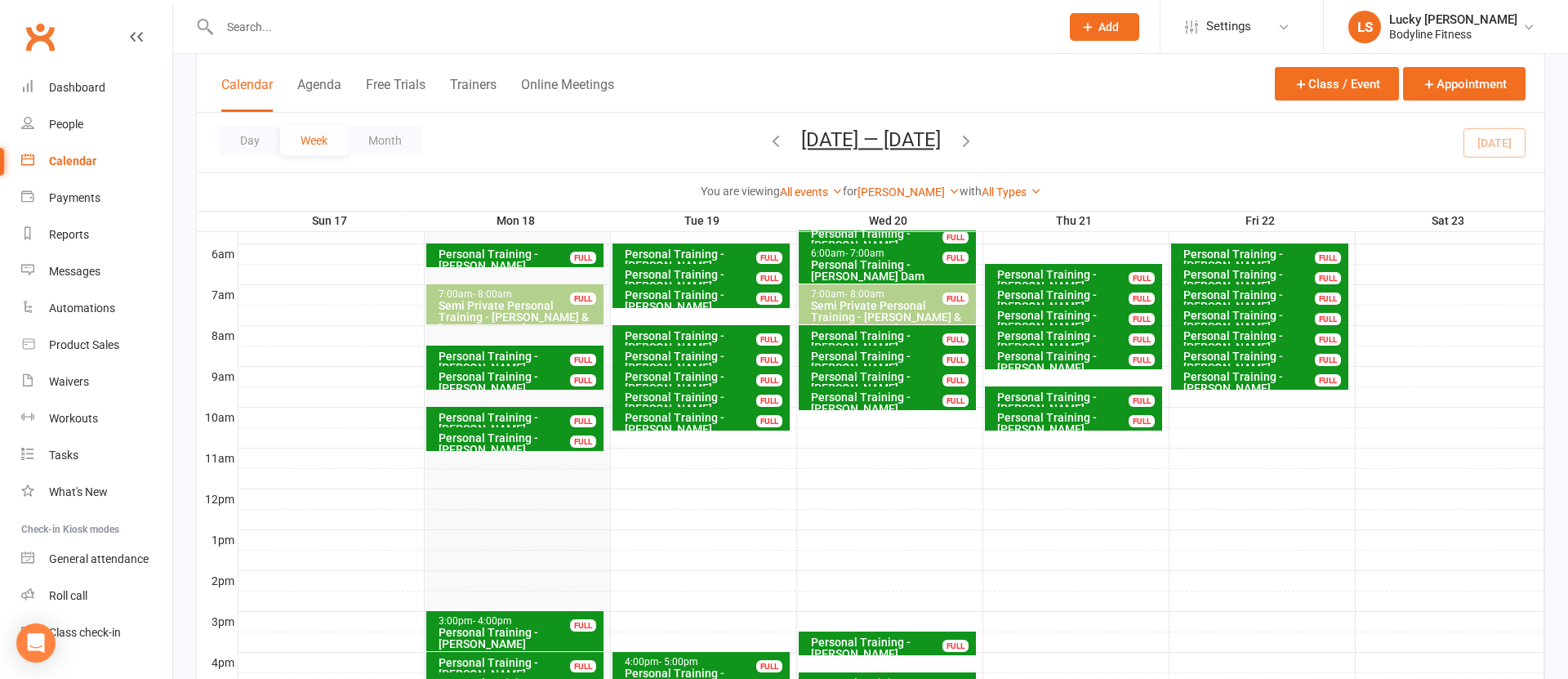
click at [742, 376] on div "Personal Training - [PERSON_NAME]" at bounding box center [706, 382] width 163 height 23
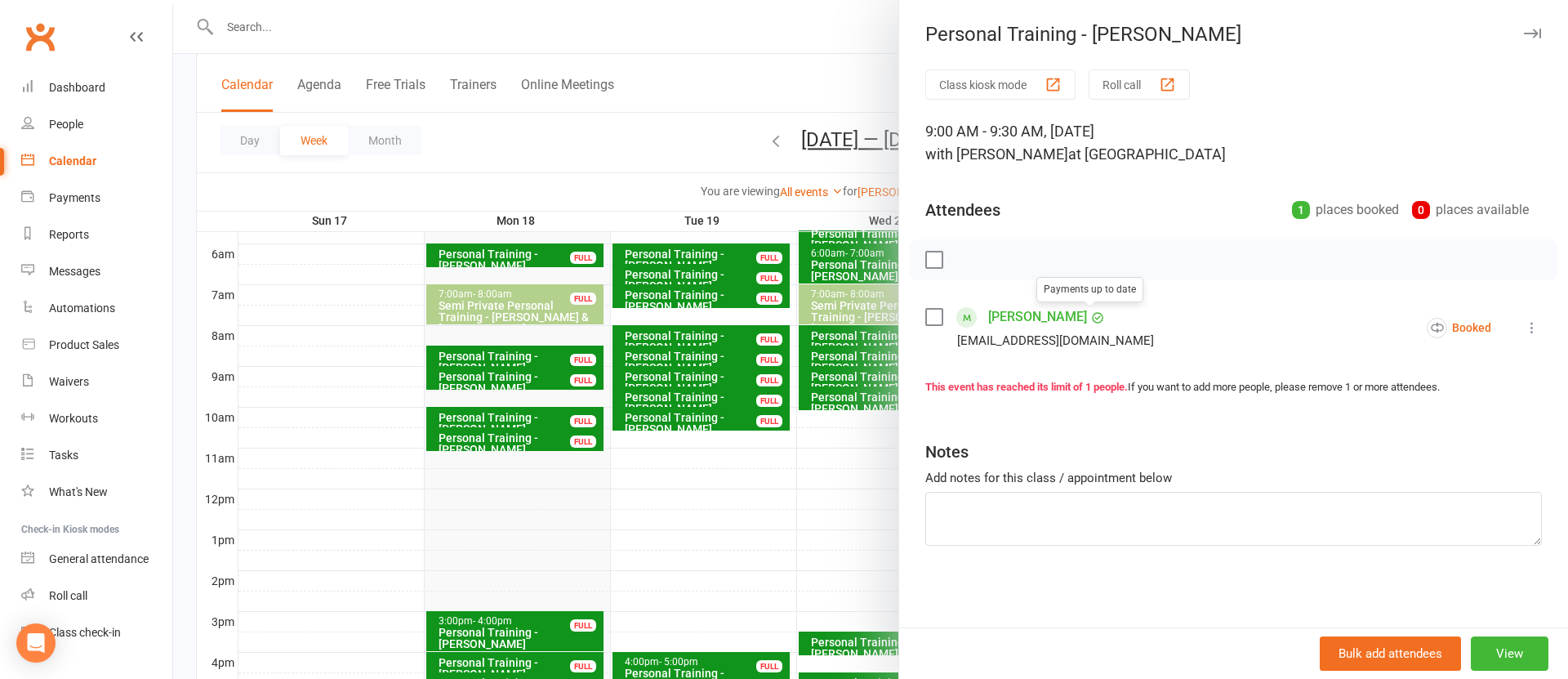
click at [1036, 319] on link "[PERSON_NAME]" at bounding box center [1038, 316] width 99 height 26
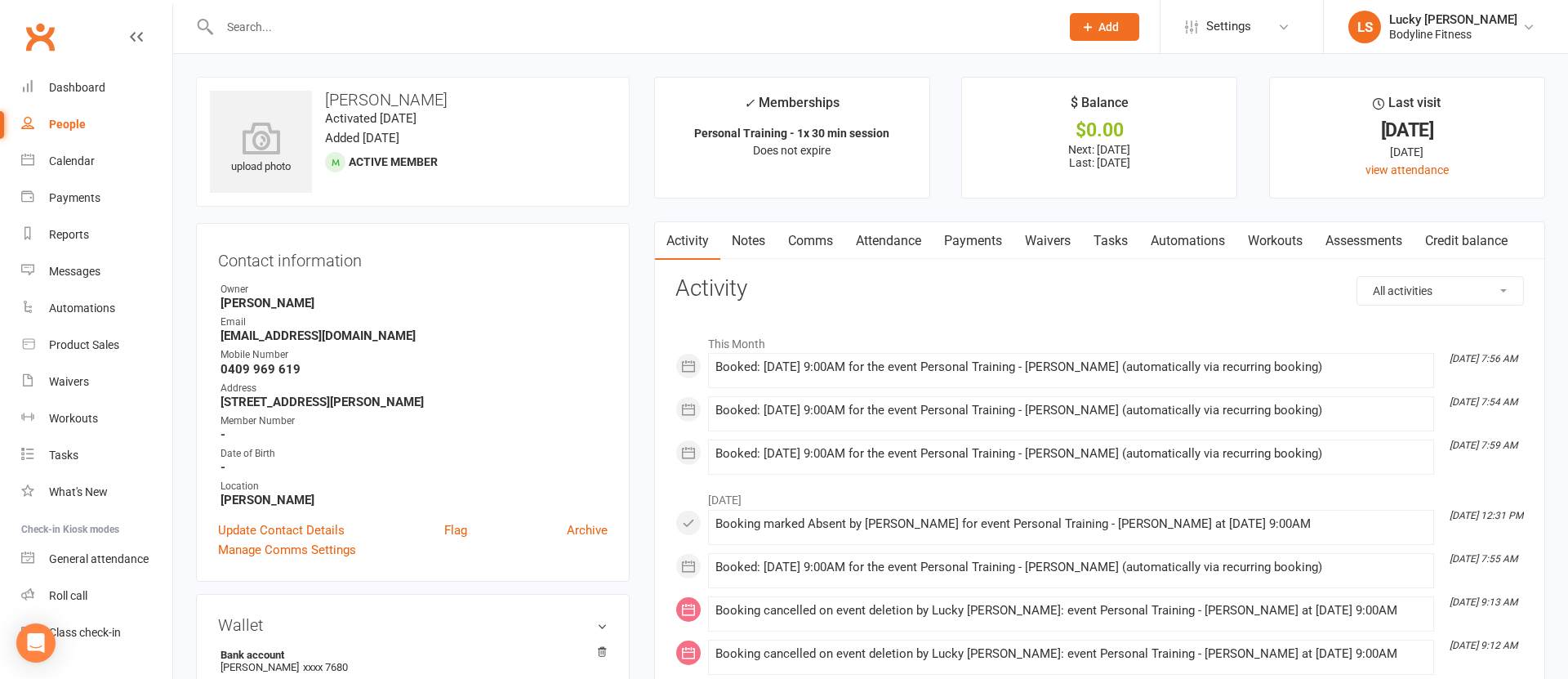
click at [970, 242] on link "Payments" at bounding box center [973, 241] width 81 height 38
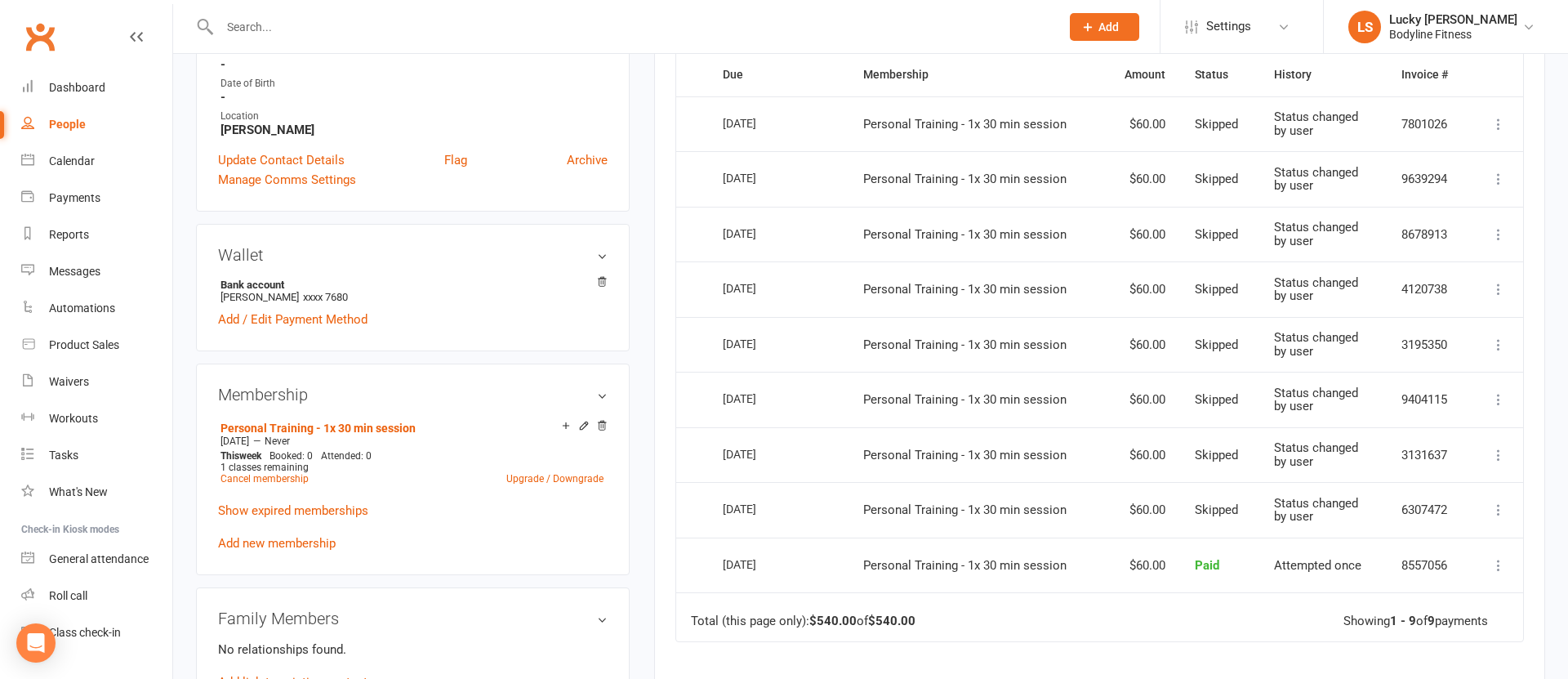
scroll to position [238, 0]
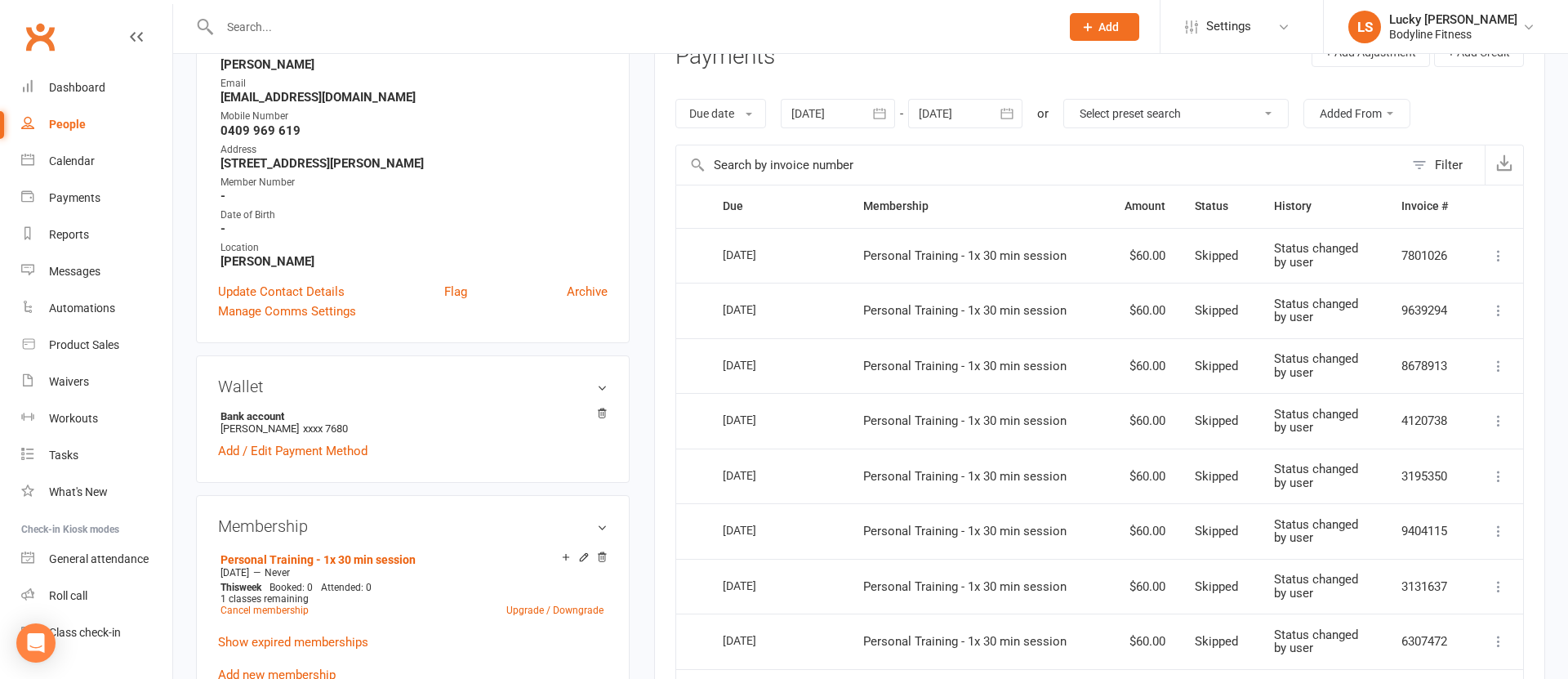
click at [974, 105] on div at bounding box center [965, 113] width 115 height 30
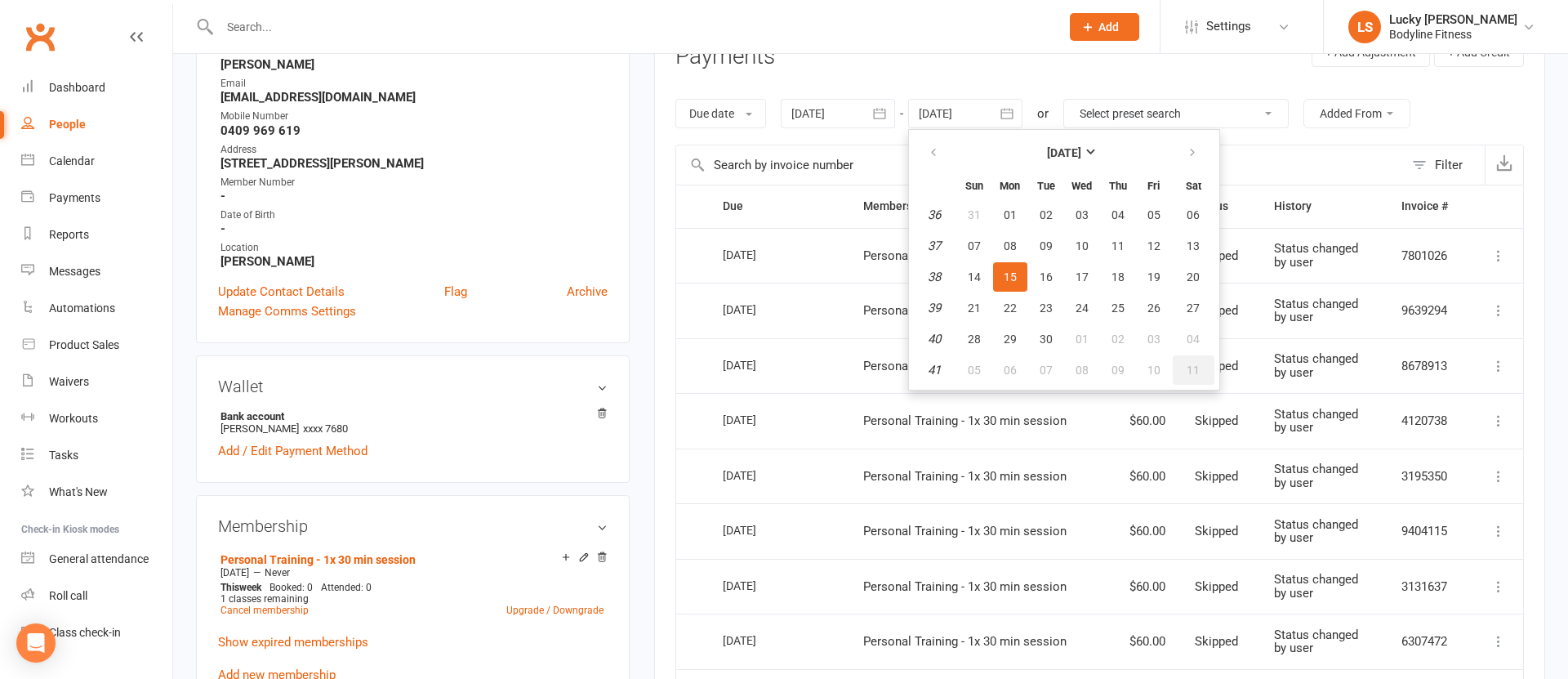
click at [1188, 371] on span "11" at bounding box center [1193, 370] width 13 height 13
type input "[DATE]"
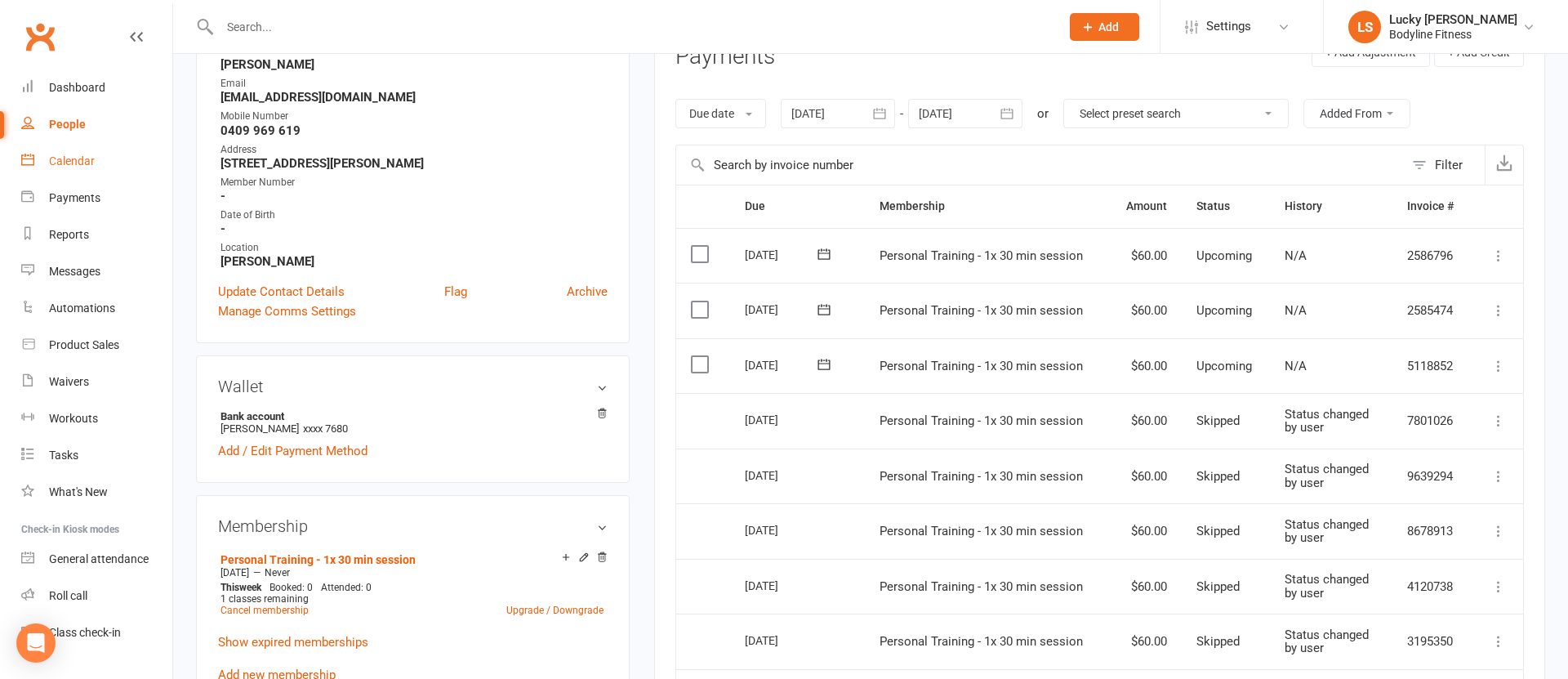
click at [81, 169] on link "Calendar" at bounding box center [97, 161] width 151 height 37
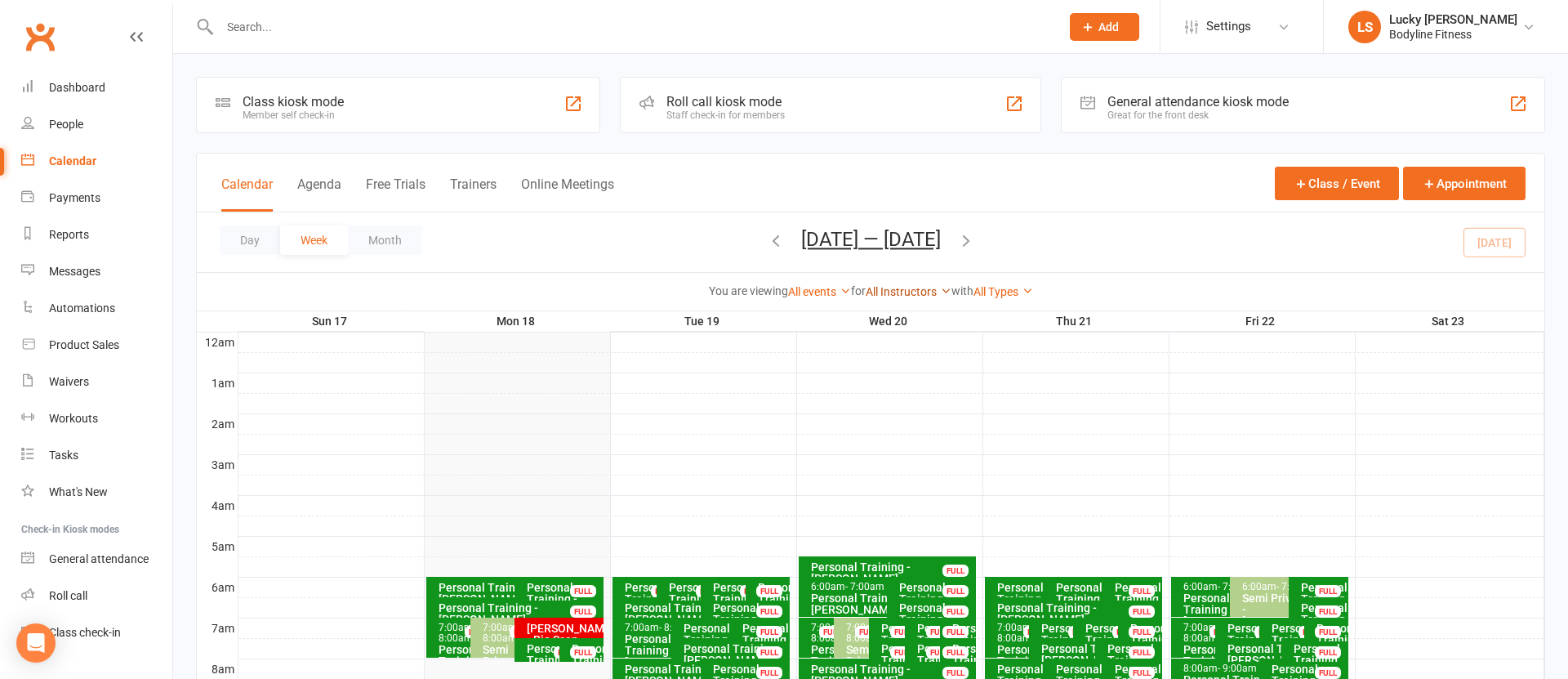
click at [922, 288] on link "All Instructors" at bounding box center [909, 291] width 86 height 13
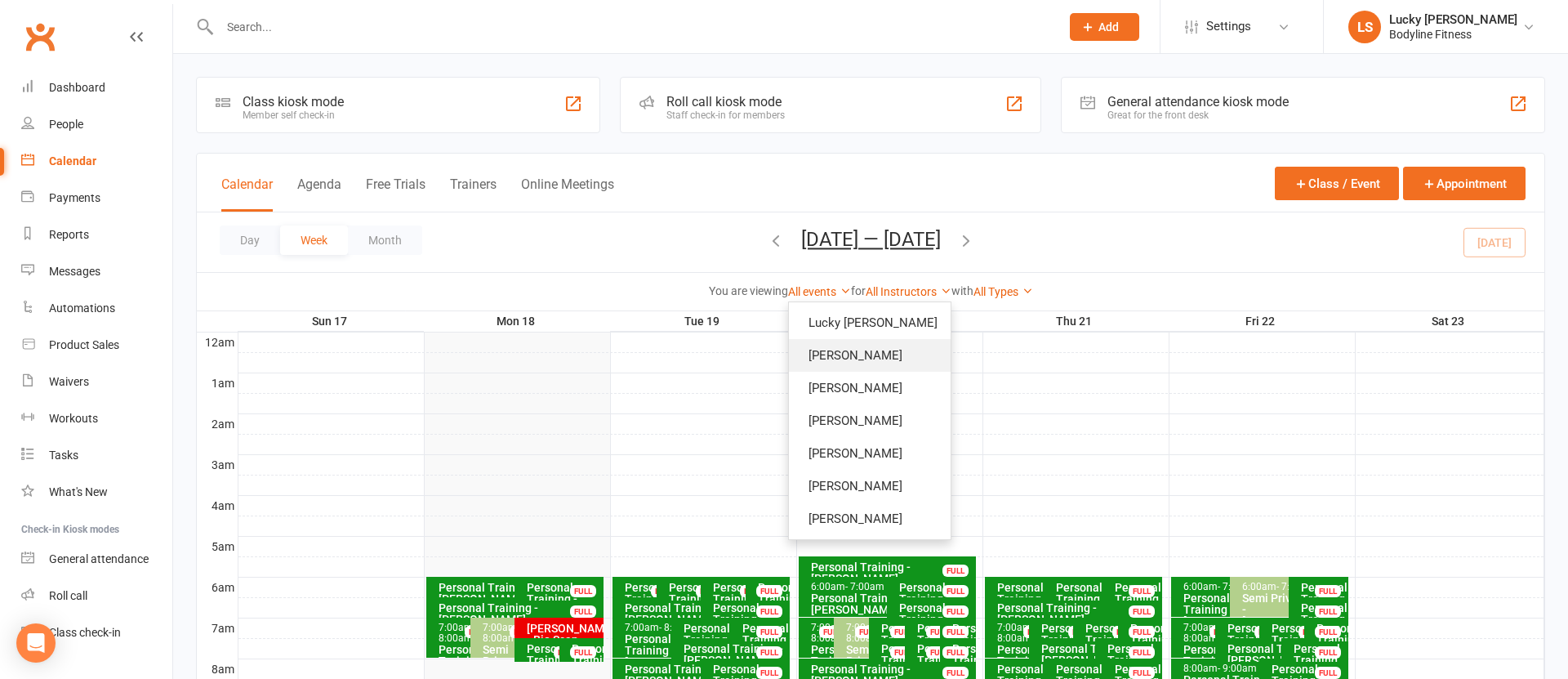
click at [877, 353] on link "[PERSON_NAME]" at bounding box center [870, 356] width 162 height 32
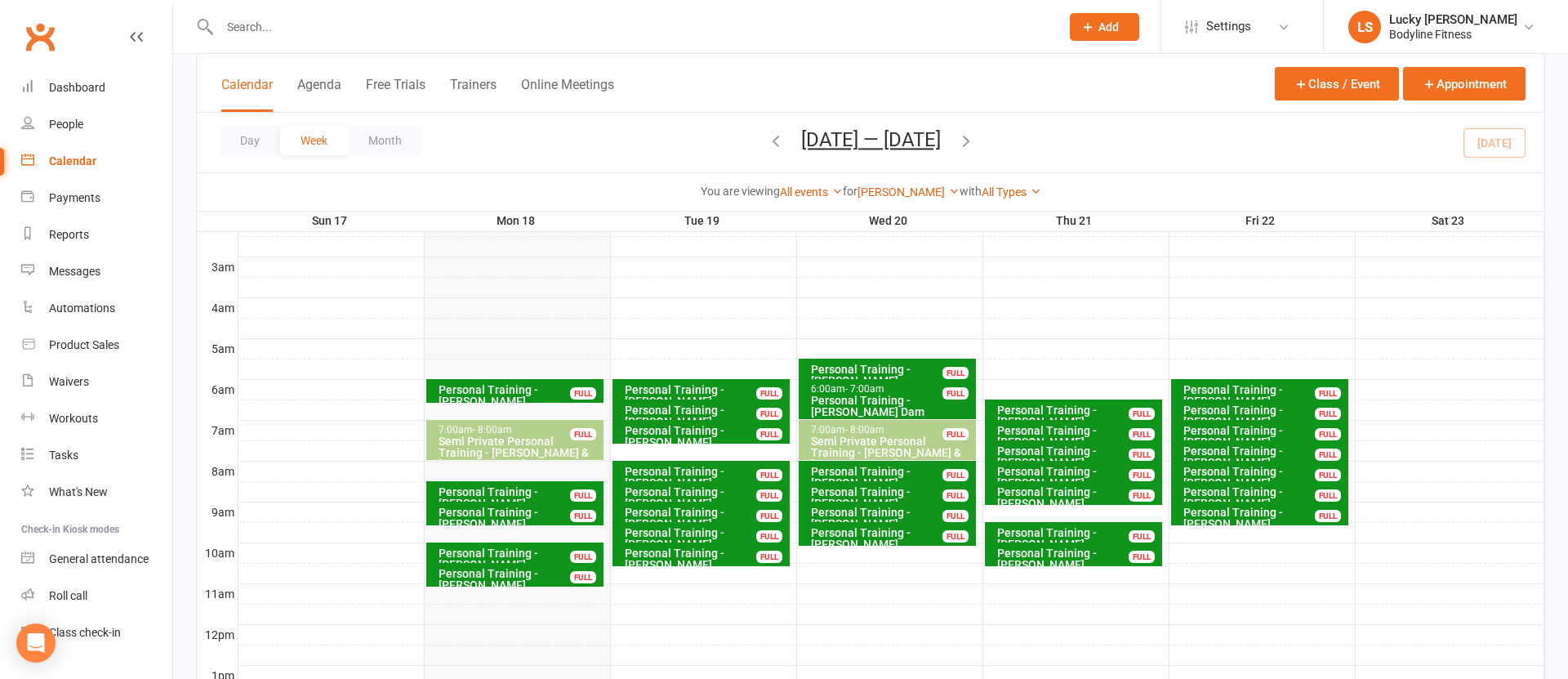
scroll to position [300, 0]
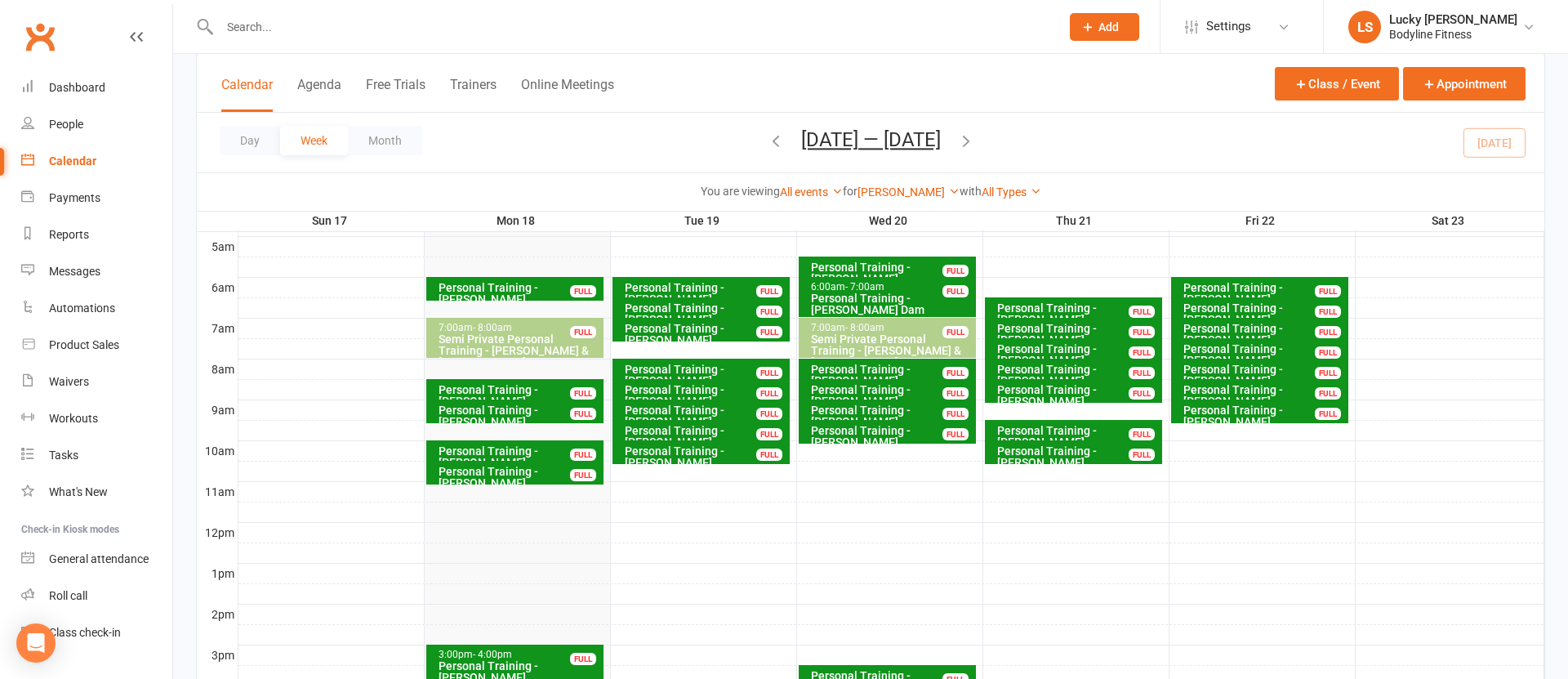
click at [736, 408] on div "Personal Training - [PERSON_NAME]" at bounding box center [706, 416] width 163 height 23
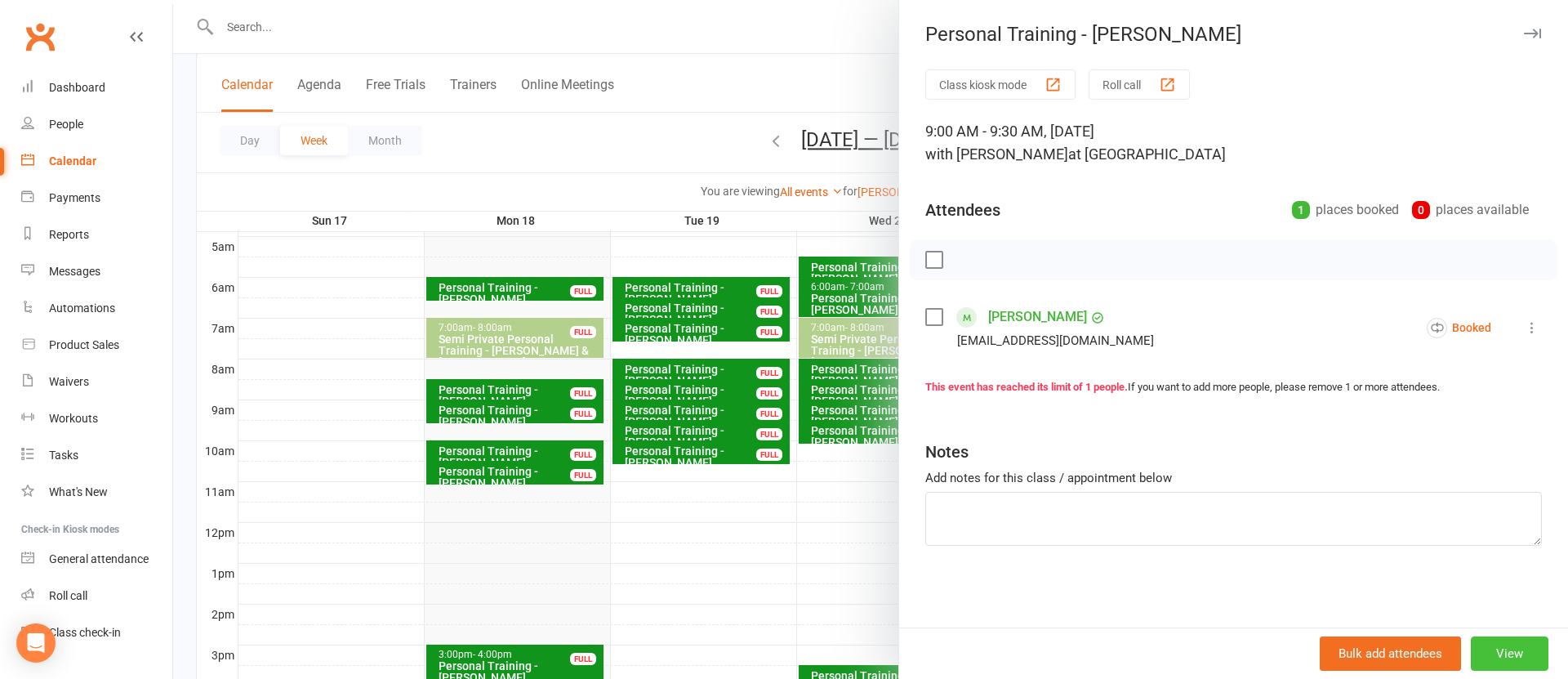
click at [1523, 649] on button "View" at bounding box center [1510, 654] width 78 height 34
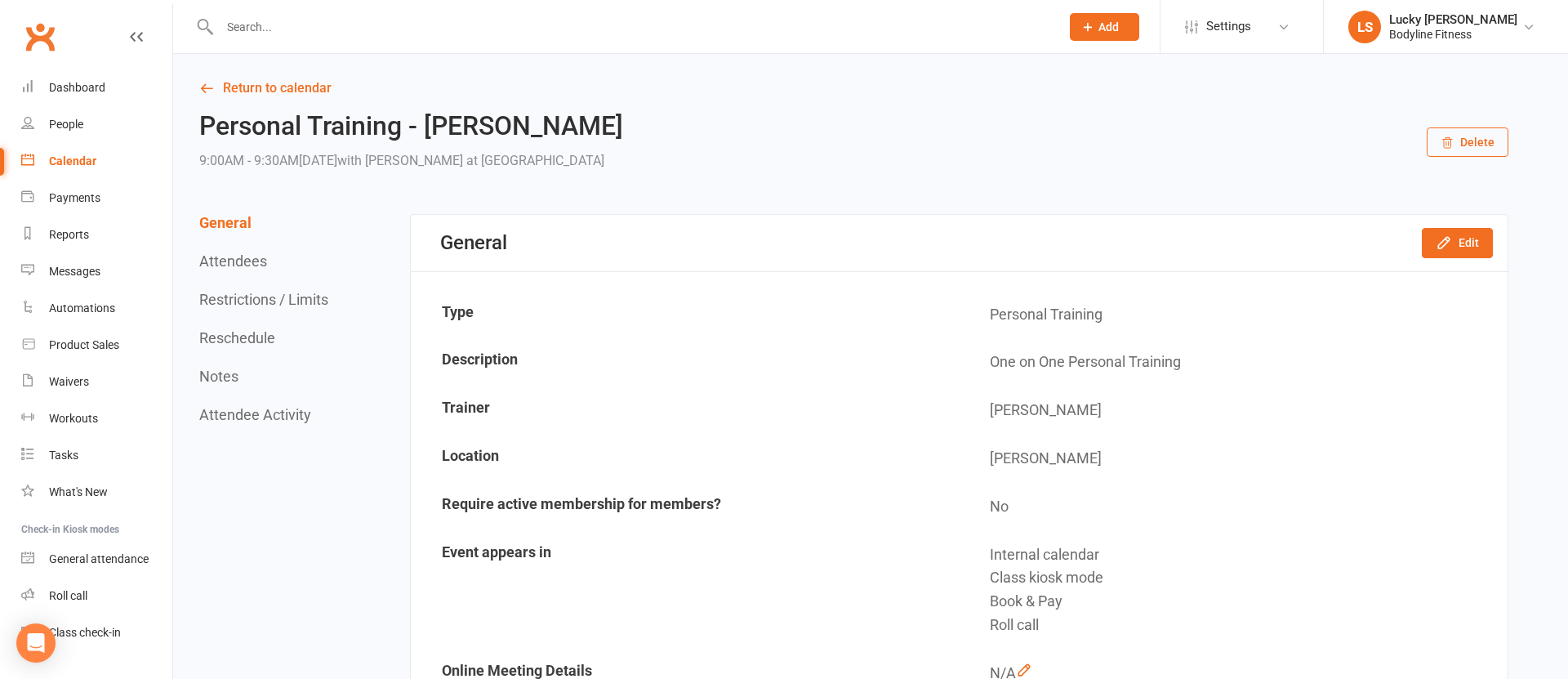
click at [1464, 142] on button "Delete" at bounding box center [1467, 142] width 81 height 30
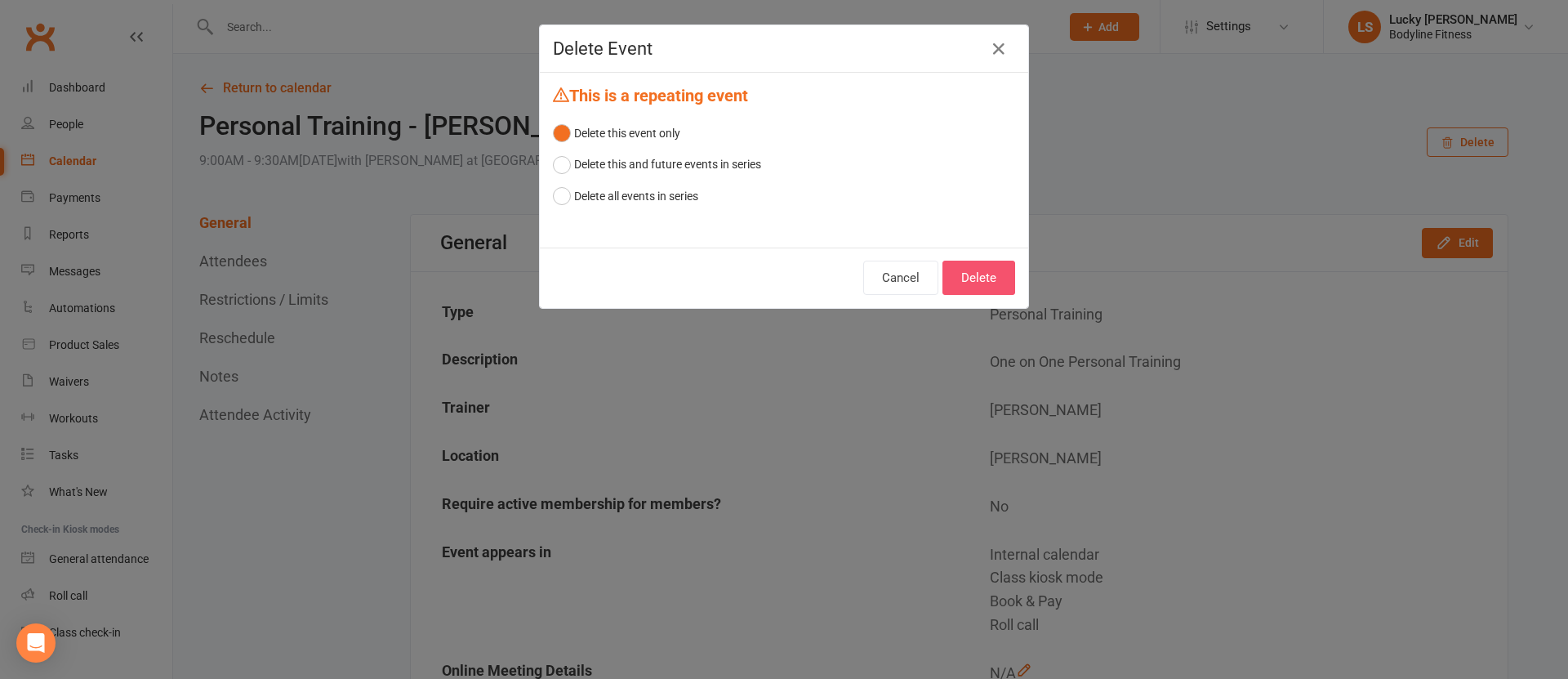
click at [974, 274] on button "Delete" at bounding box center [979, 278] width 73 height 34
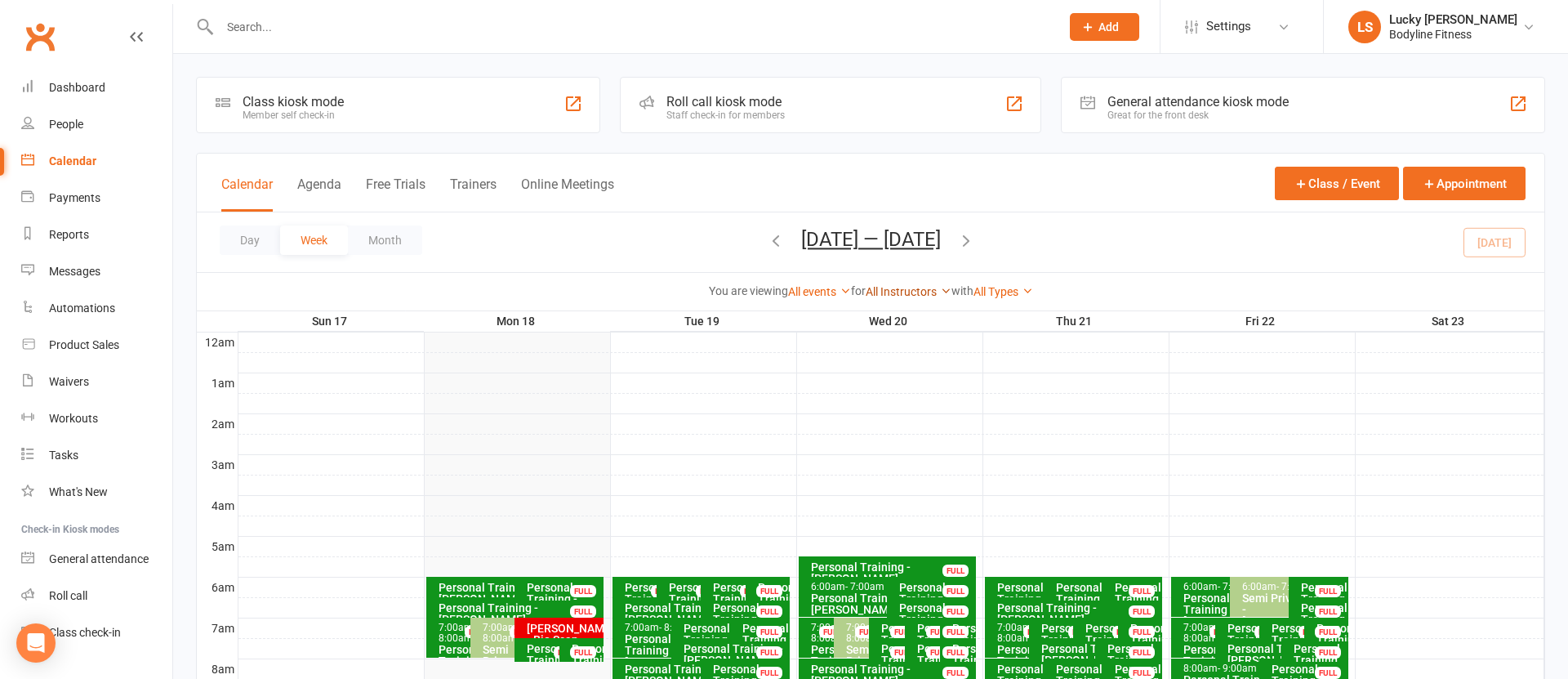
click at [898, 292] on link "All Instructors" at bounding box center [909, 291] width 86 height 13
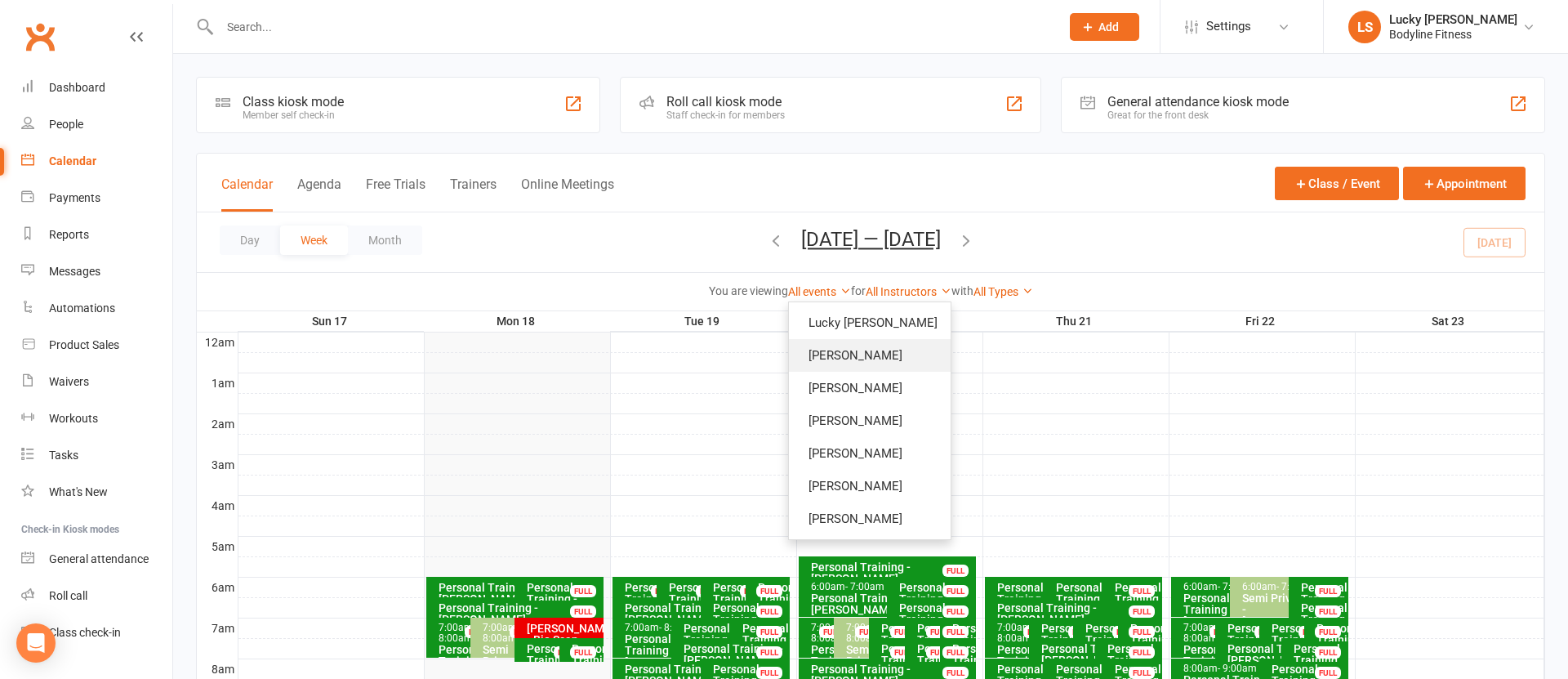
click at [895, 355] on link "[PERSON_NAME]" at bounding box center [870, 356] width 162 height 32
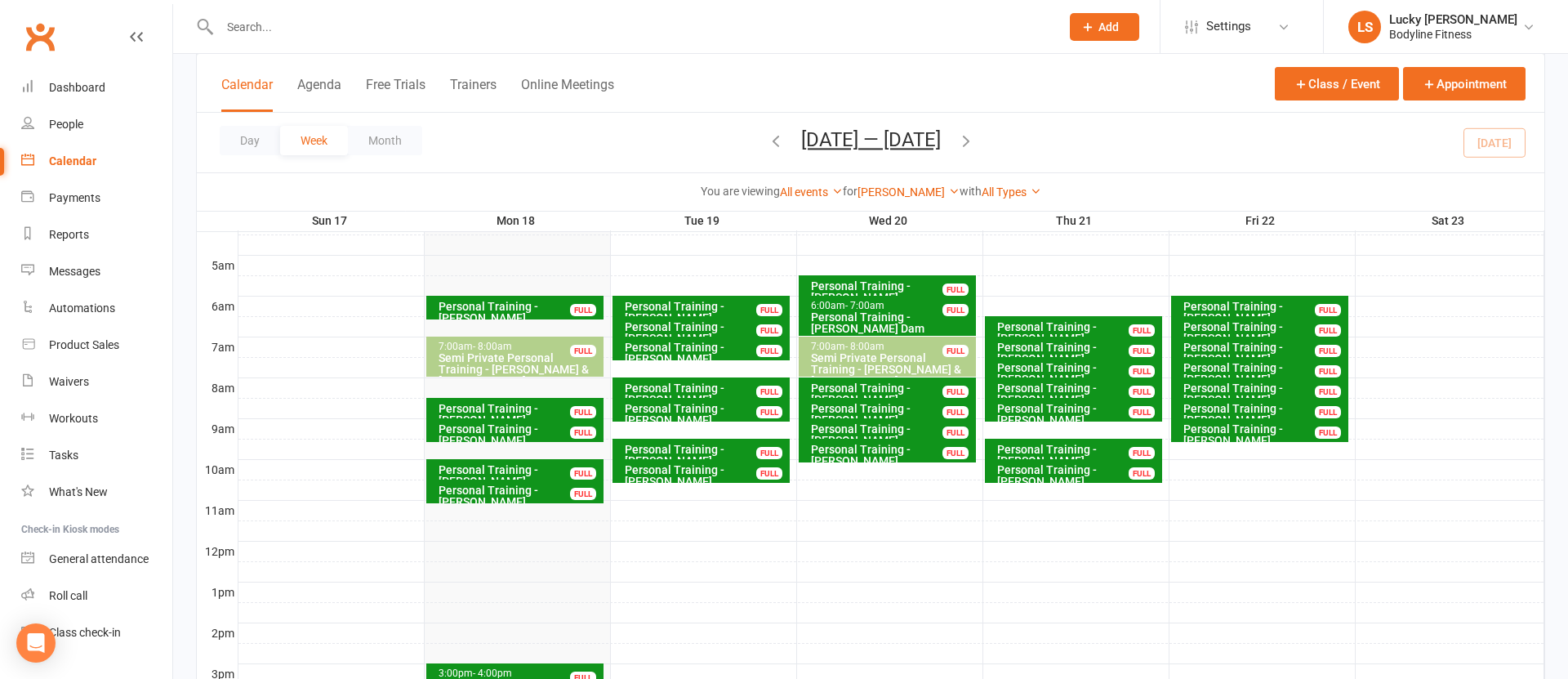
scroll to position [275, 0]
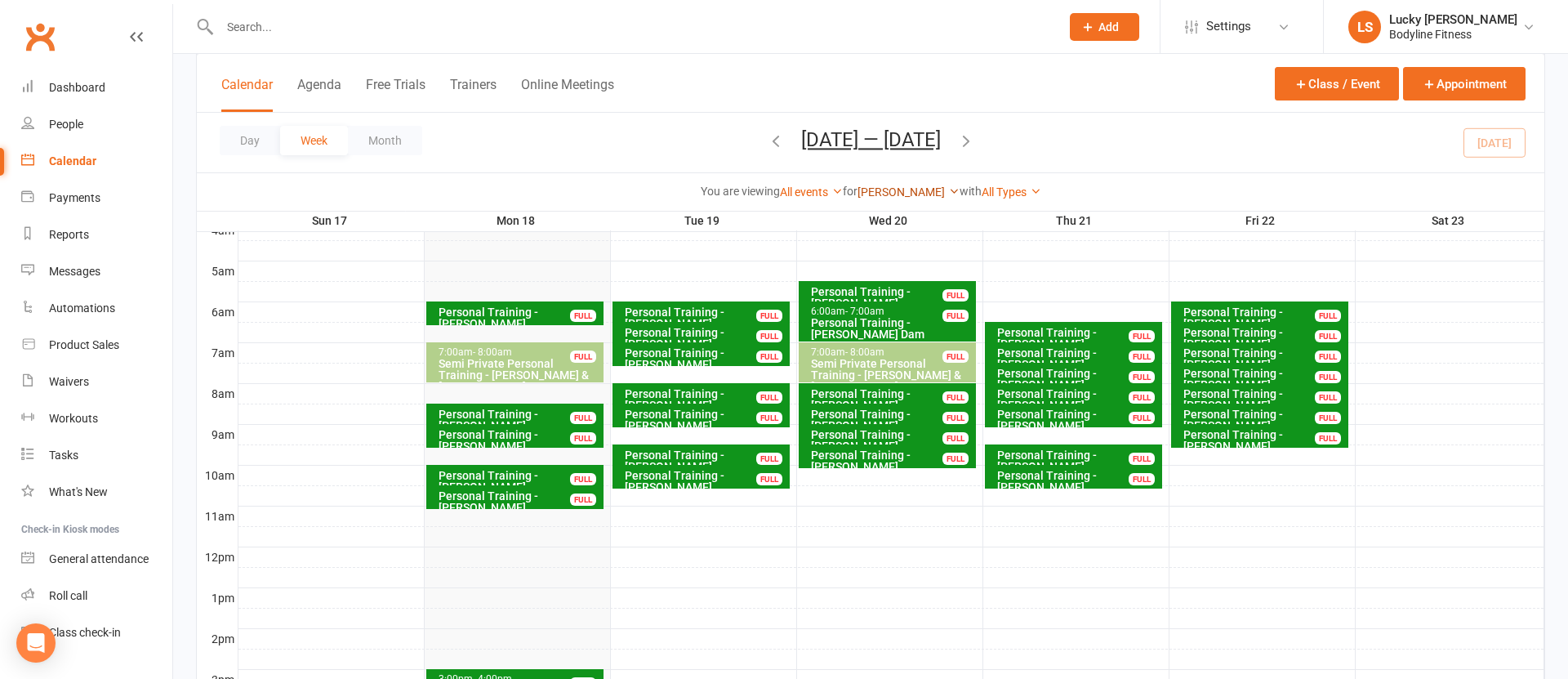
click at [891, 192] on link "[PERSON_NAME]" at bounding box center [909, 192] width 102 height 13
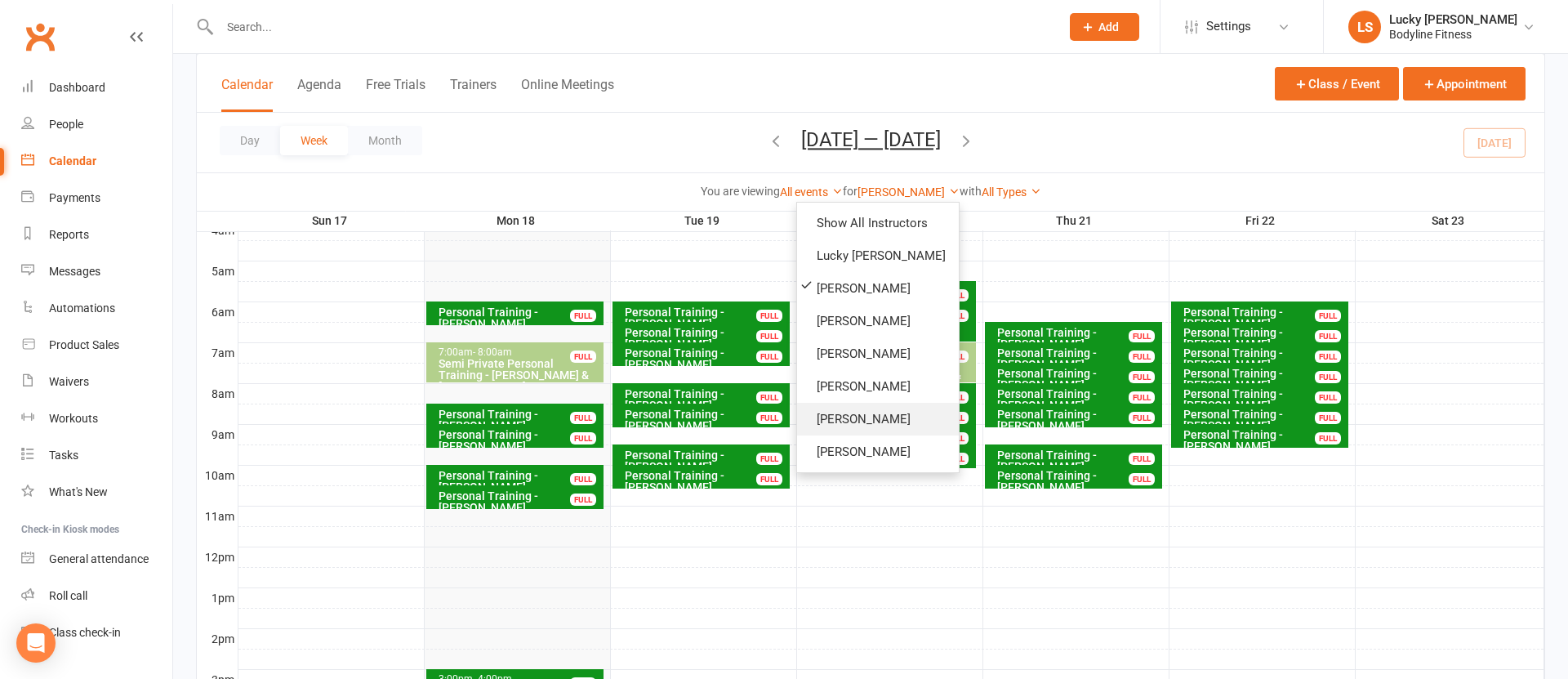
click at [878, 405] on link "[PERSON_NAME]" at bounding box center [878, 419] width 162 height 32
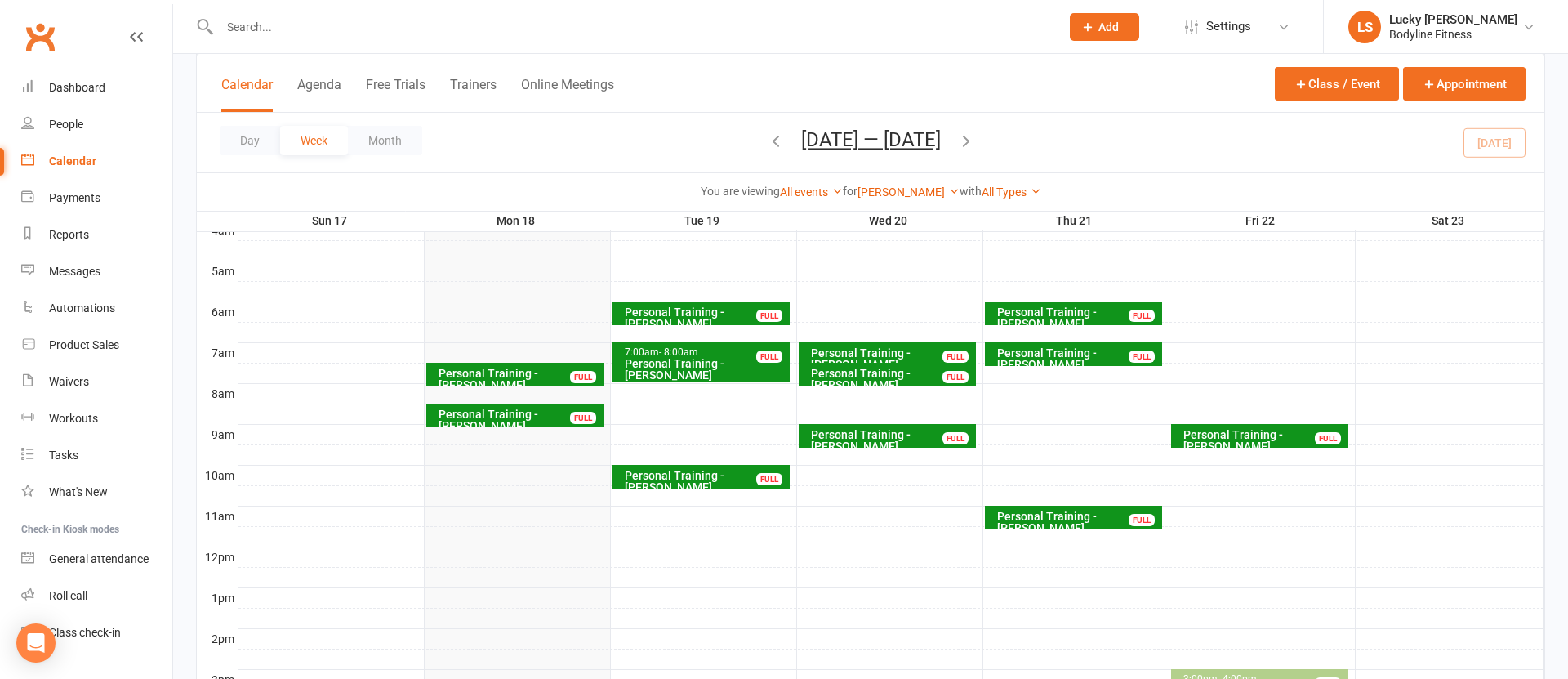
click at [767, 141] on icon "button" at bounding box center [775, 141] width 18 height 18
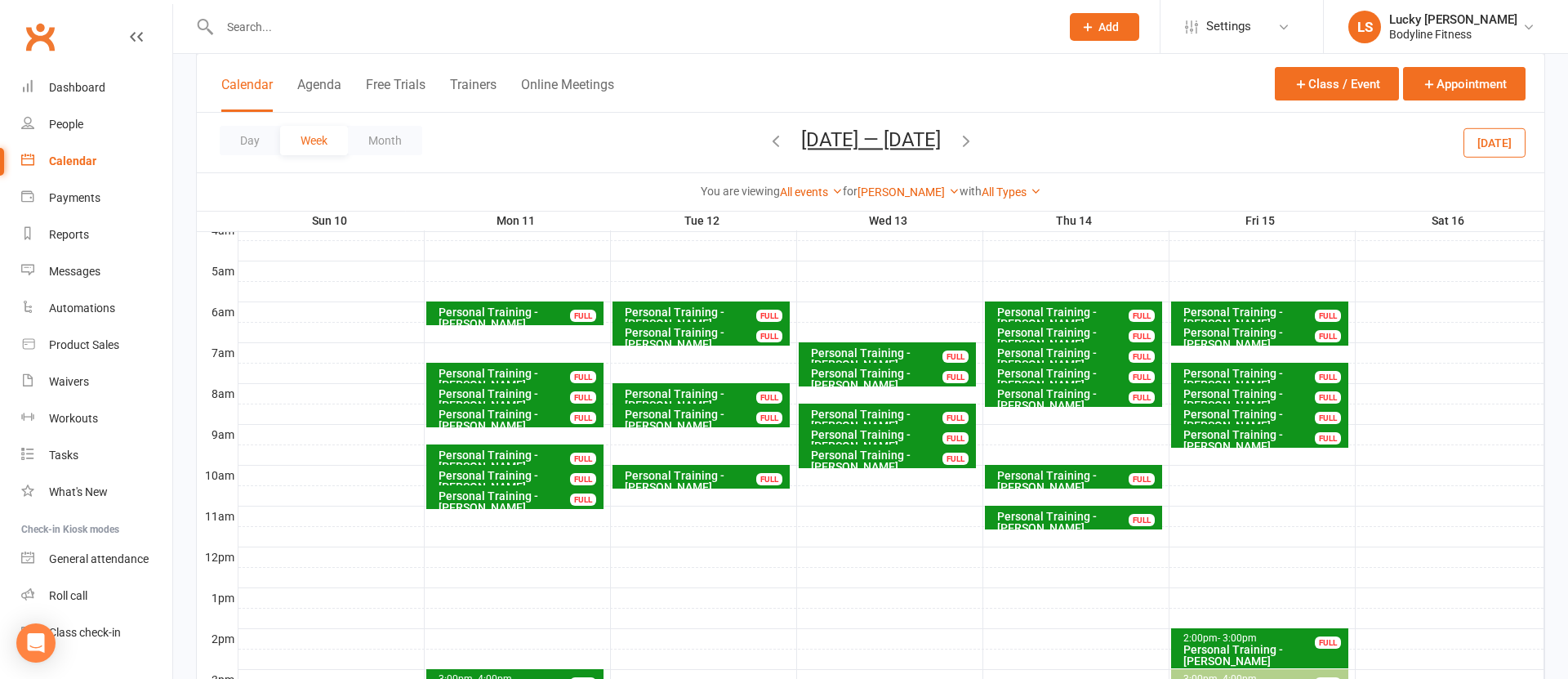
click at [767, 141] on icon "button" at bounding box center [775, 141] width 18 height 18
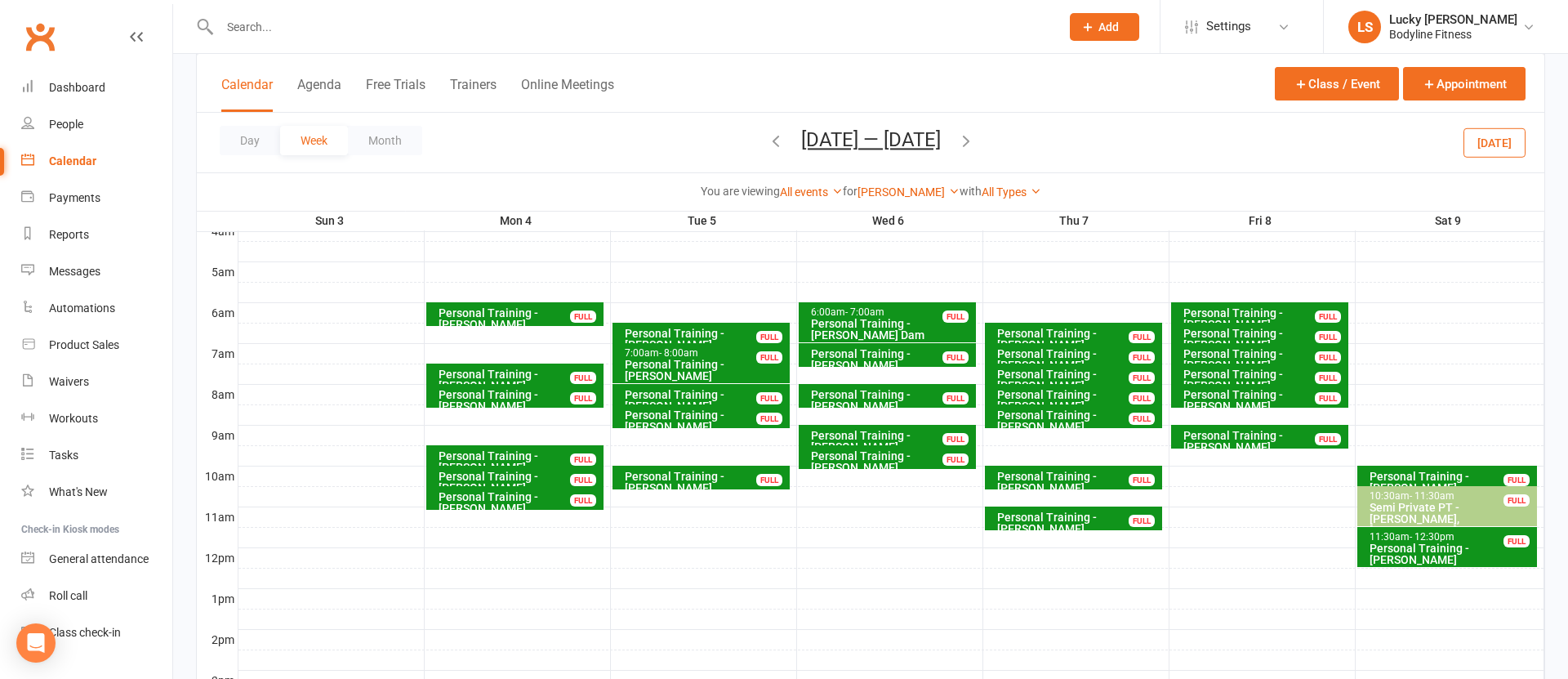
scroll to position [271, 0]
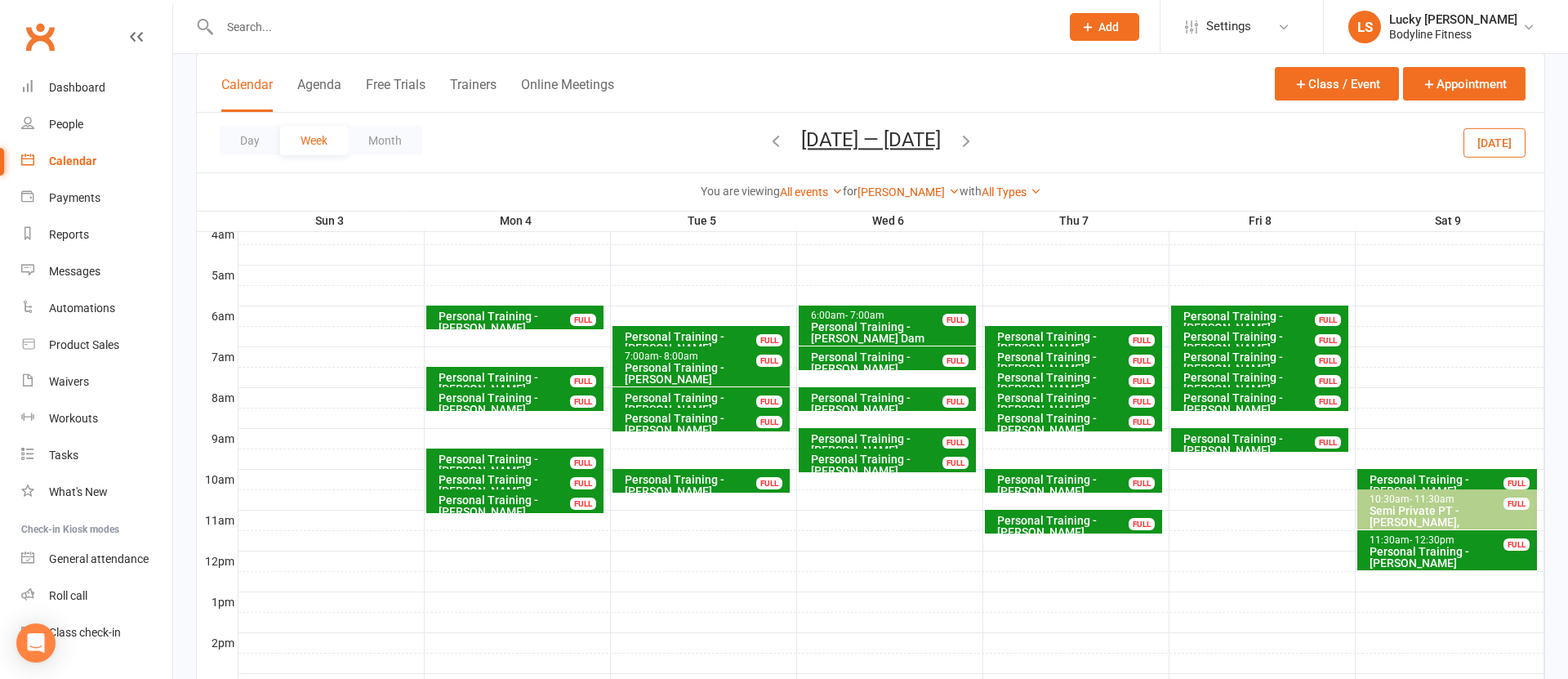
click at [963, 137] on icon "button" at bounding box center [966, 141] width 18 height 18
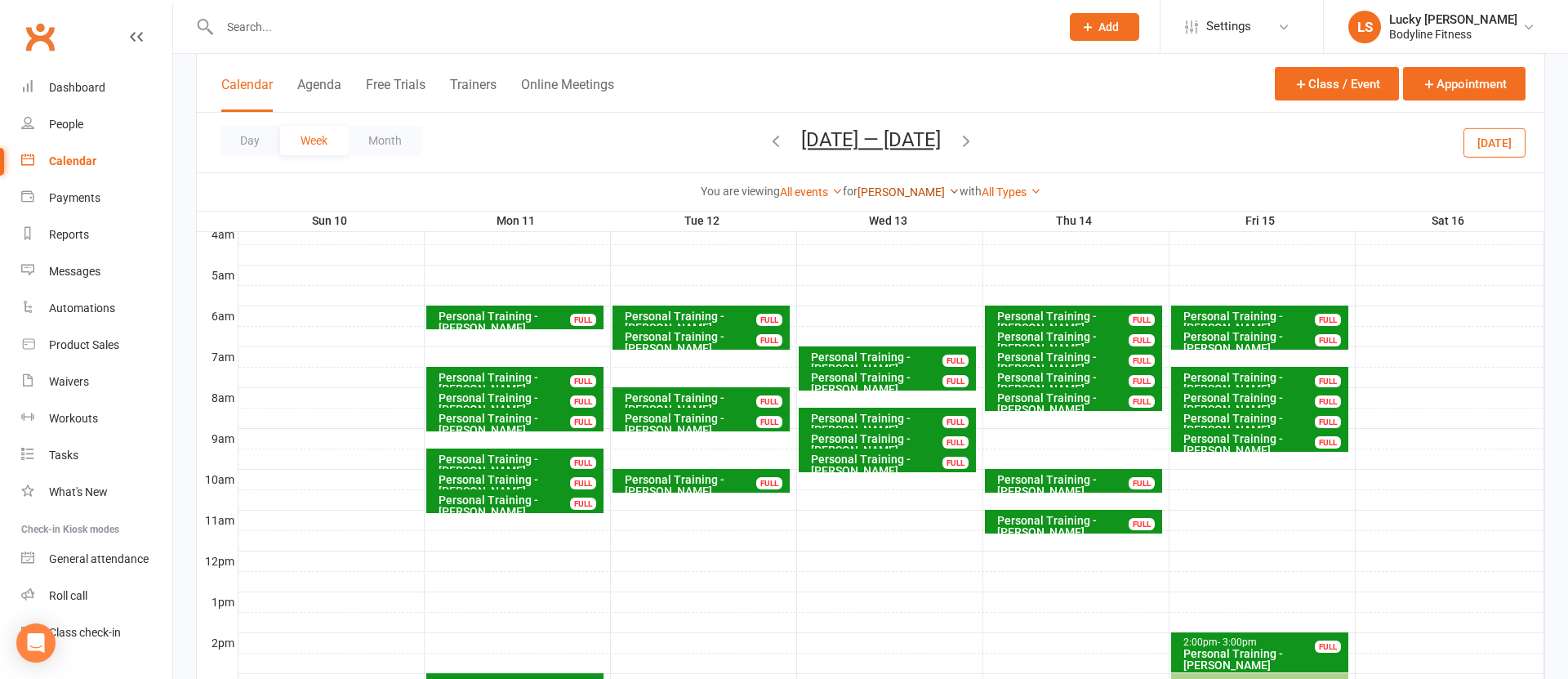
click at [895, 189] on link "[PERSON_NAME]" at bounding box center [909, 192] width 102 height 13
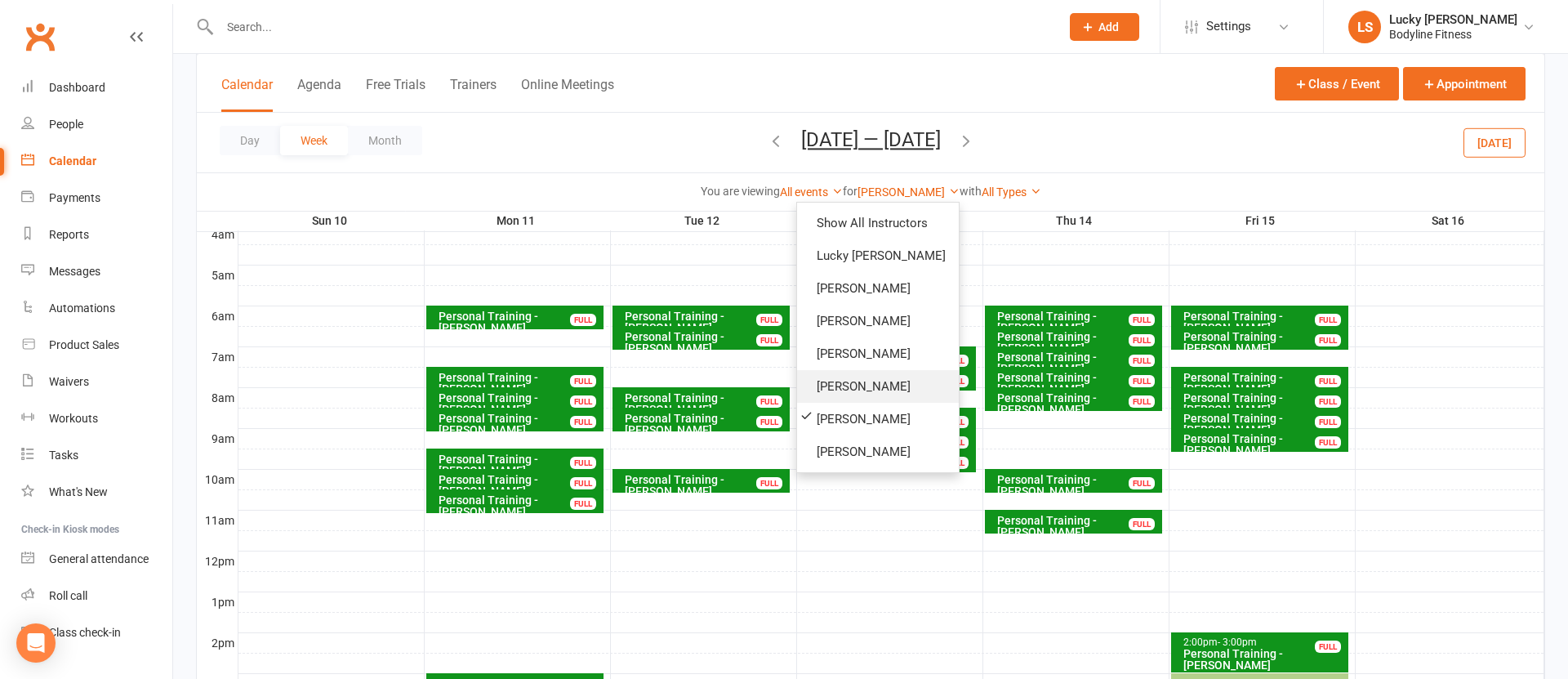
click at [880, 391] on link "[PERSON_NAME]" at bounding box center [878, 386] width 162 height 32
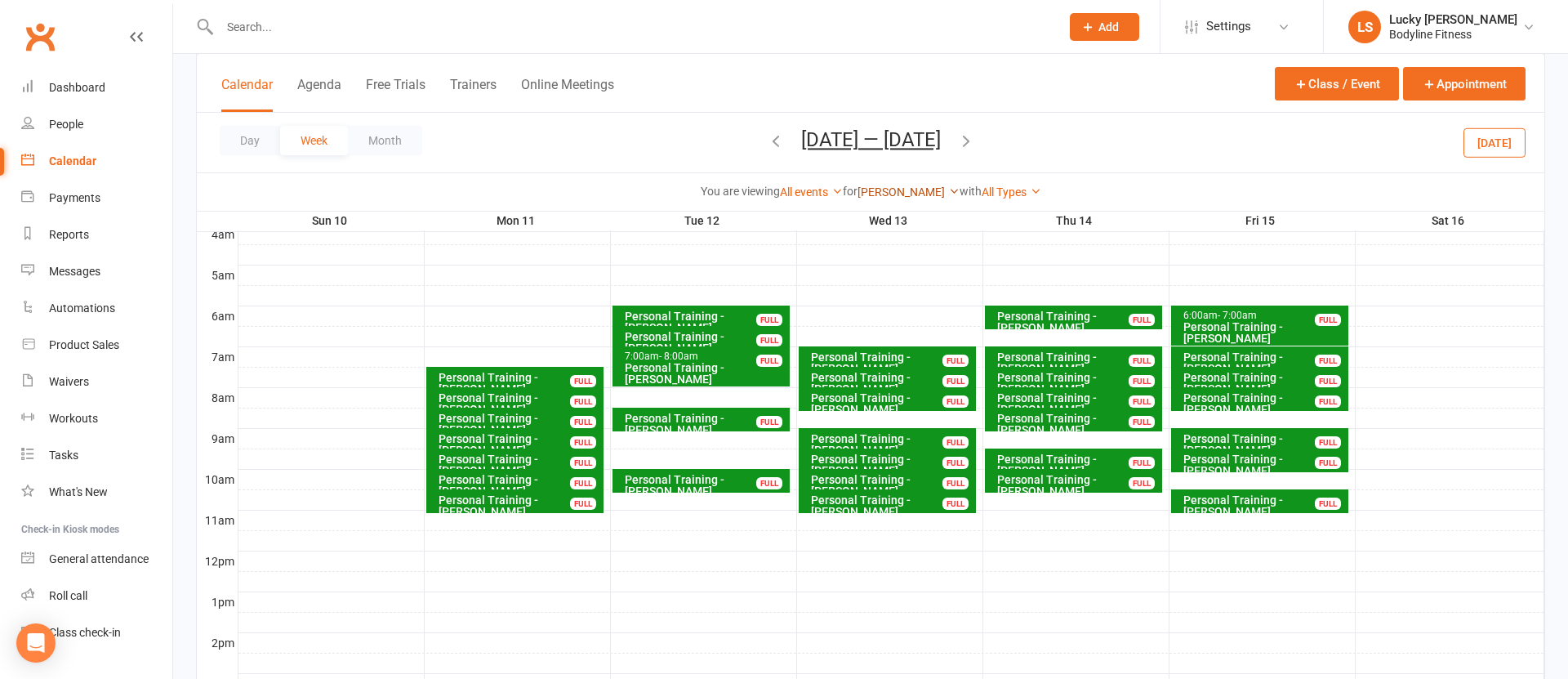
click at [894, 192] on link "[PERSON_NAME]" at bounding box center [909, 192] width 102 height 13
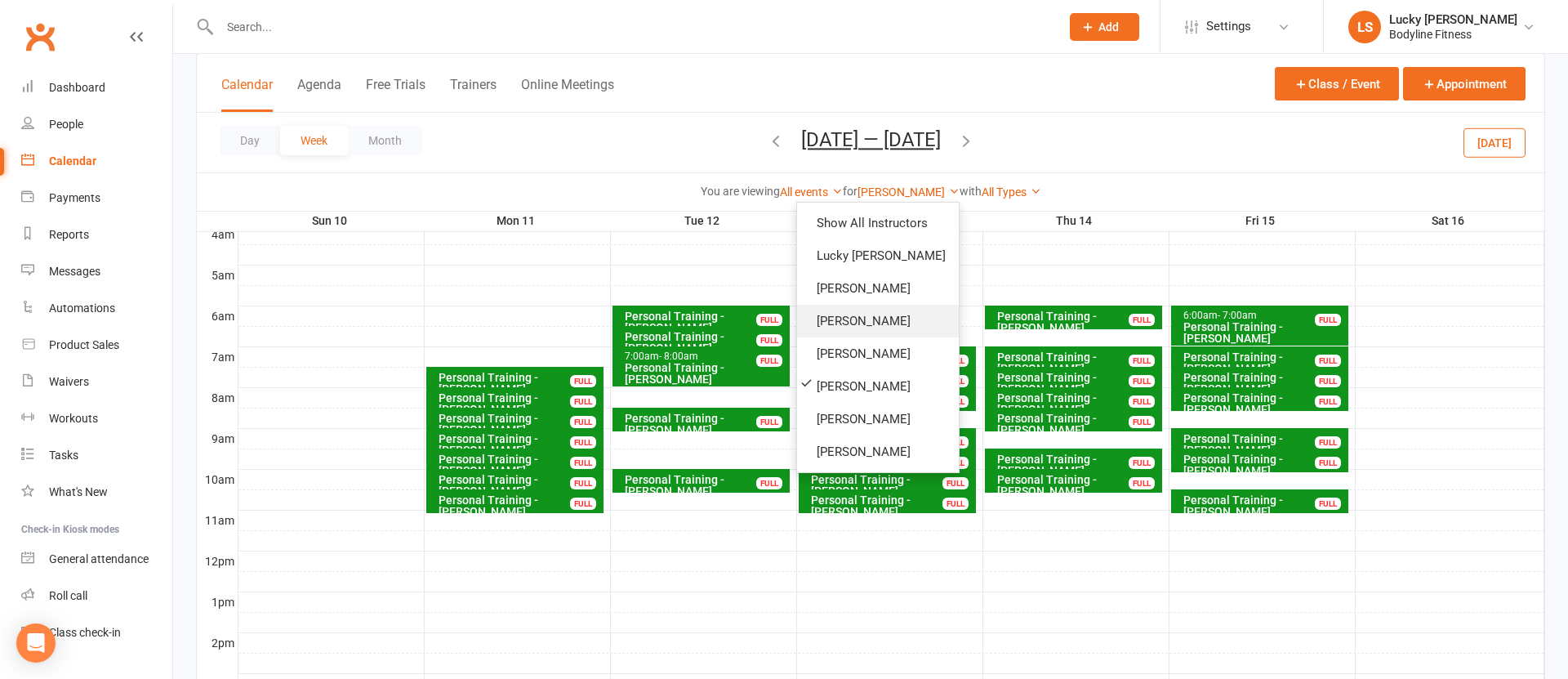
click at [840, 324] on link "[PERSON_NAME]" at bounding box center [878, 321] width 162 height 32
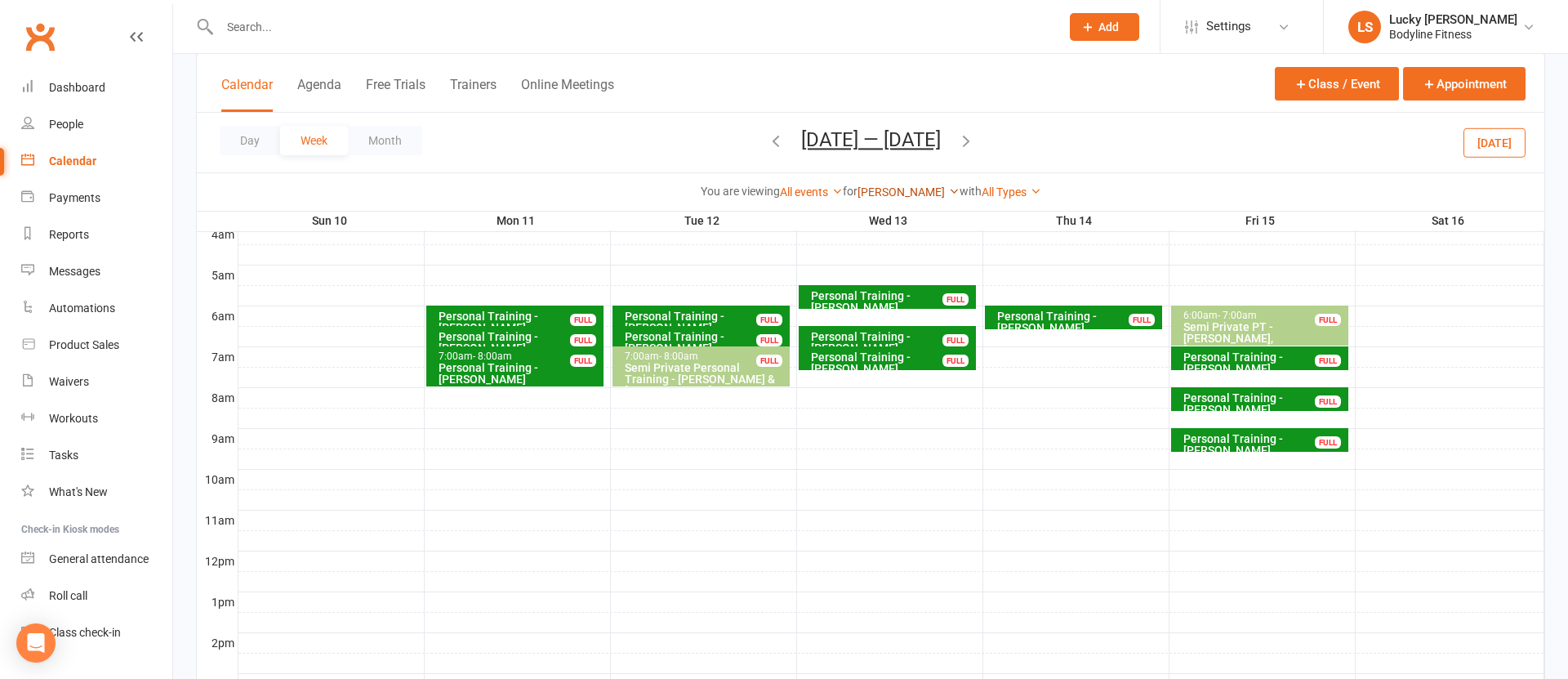
click at [896, 193] on link "[PERSON_NAME]" at bounding box center [909, 192] width 102 height 13
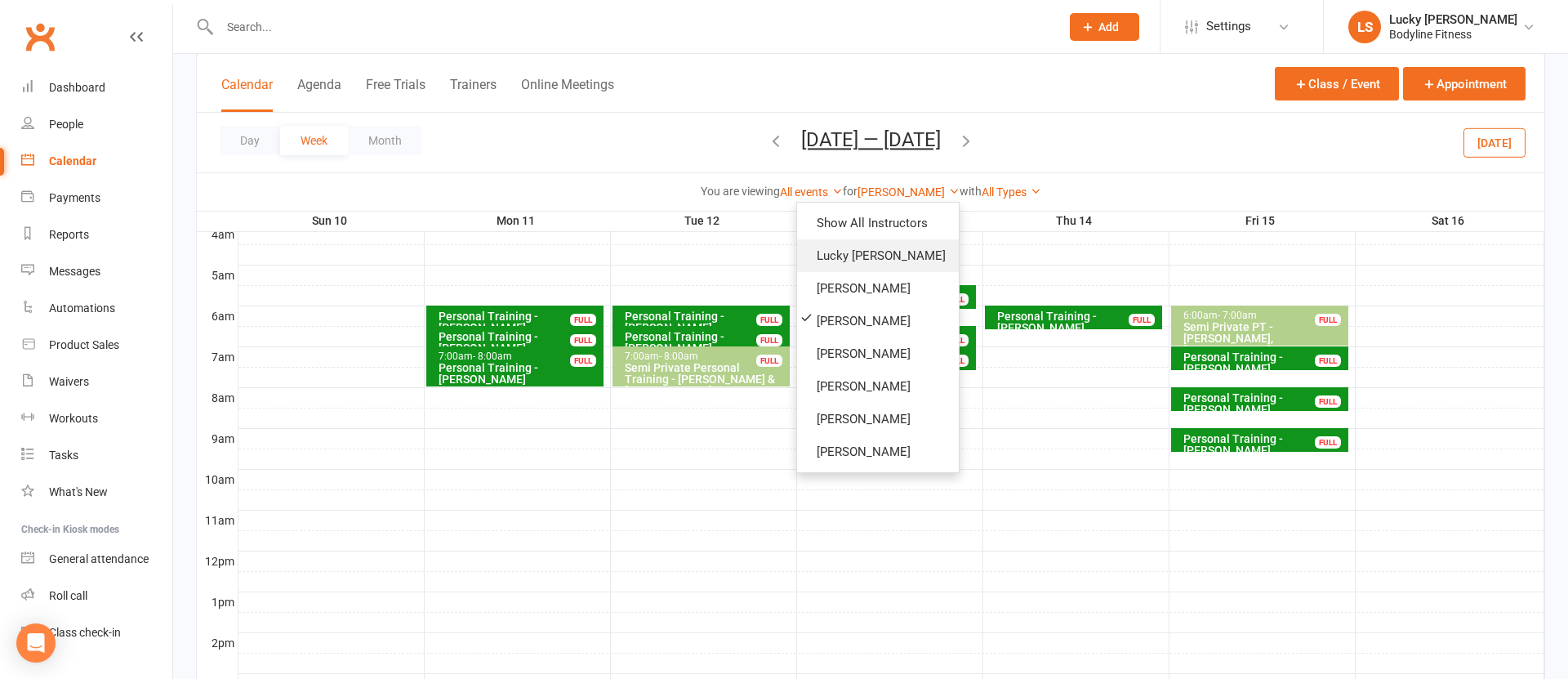
click at [868, 262] on link "Lucky [PERSON_NAME]" at bounding box center [878, 255] width 162 height 32
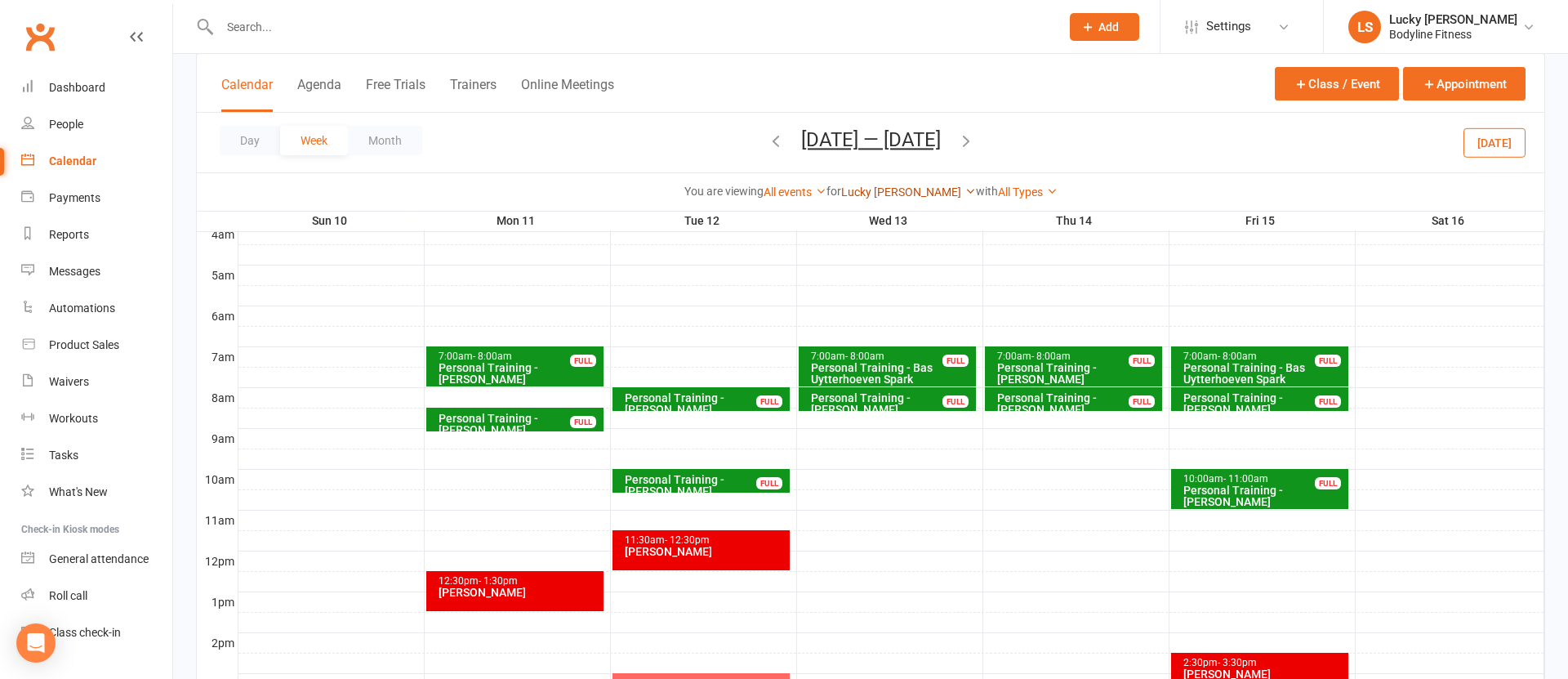
click at [891, 192] on link "Lucky [PERSON_NAME]" at bounding box center [908, 192] width 134 height 13
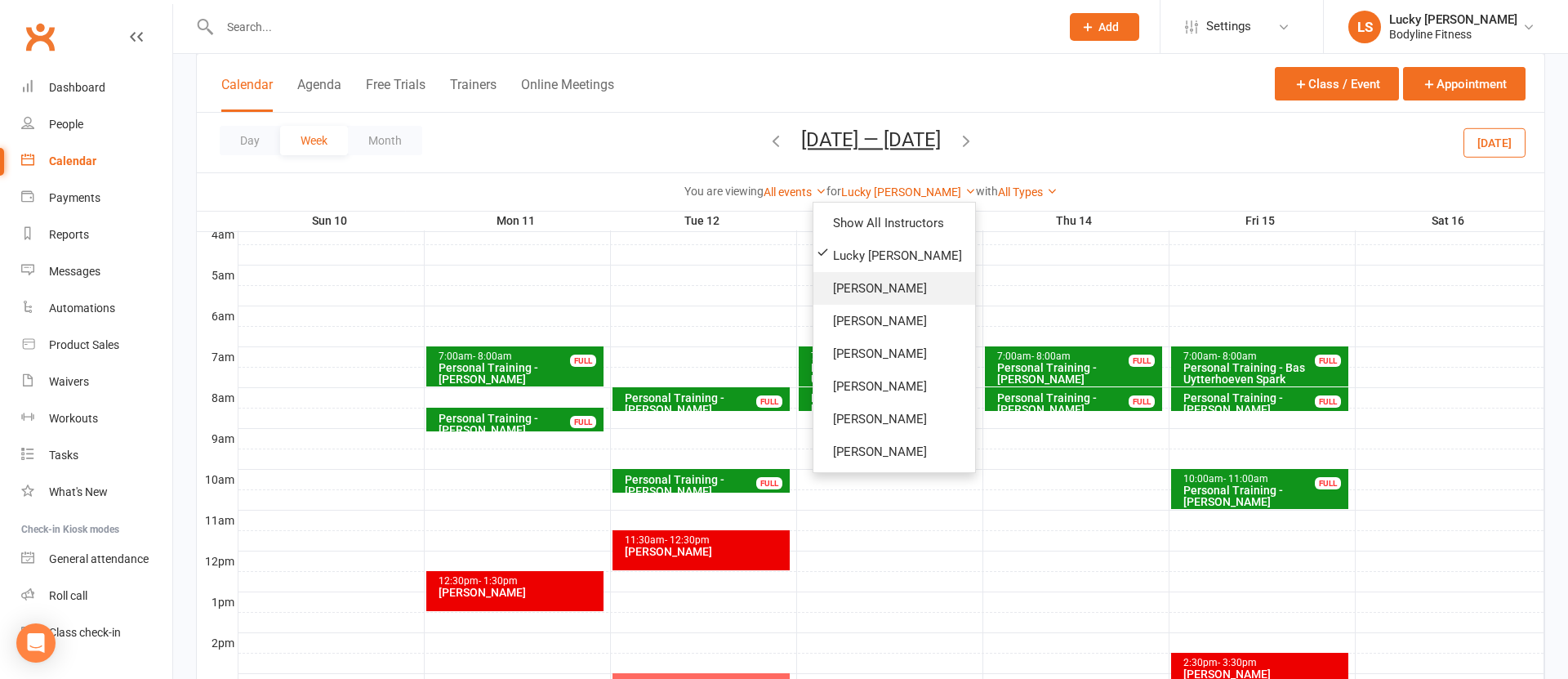
click at [842, 286] on link "[PERSON_NAME]" at bounding box center [894, 288] width 162 height 32
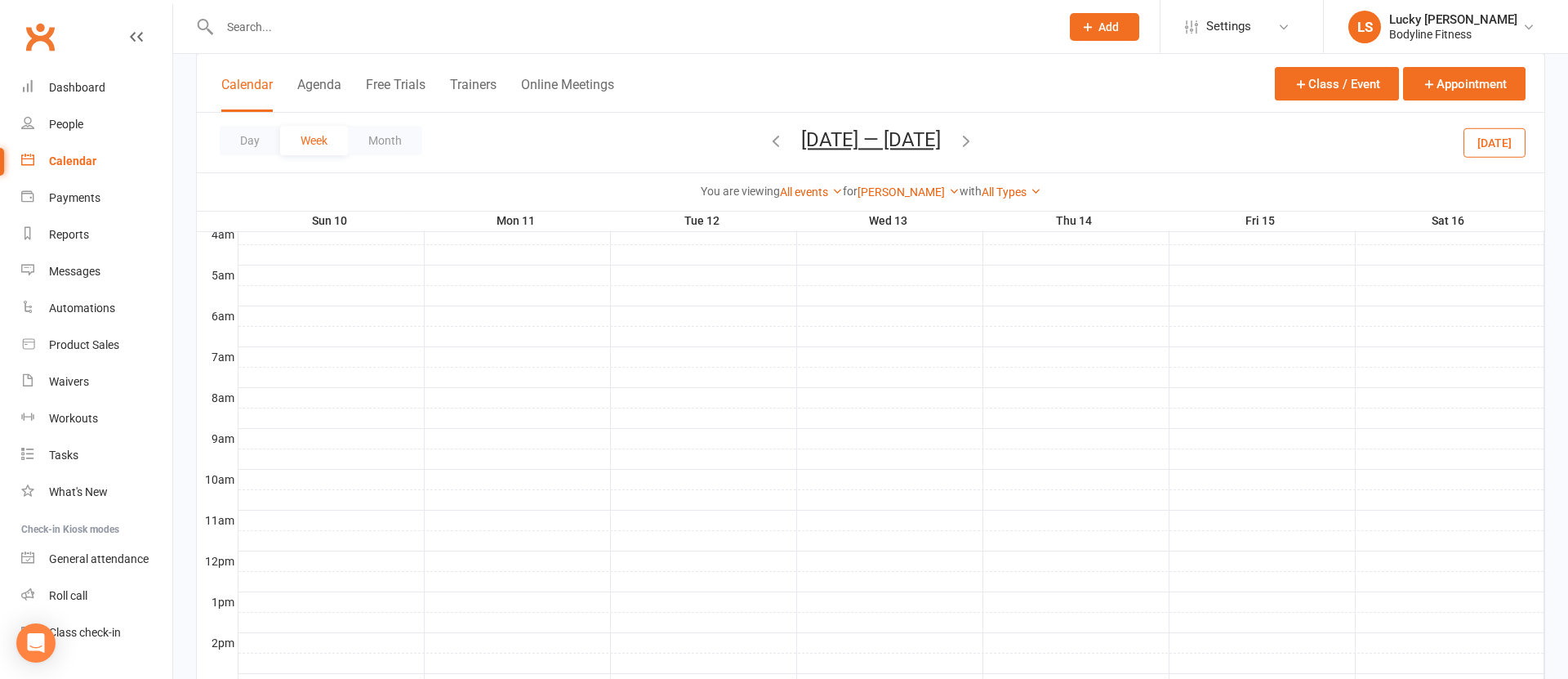
click at [1463, 145] on div "Day Week Month [DATE] — [DATE] [DATE] Sun Mon Tue Wed Thu Fri Sat 27 28 29 30 3…" at bounding box center [870, 142] width 1348 height 60
click at [1478, 146] on button "[DATE]" at bounding box center [1494, 142] width 62 height 30
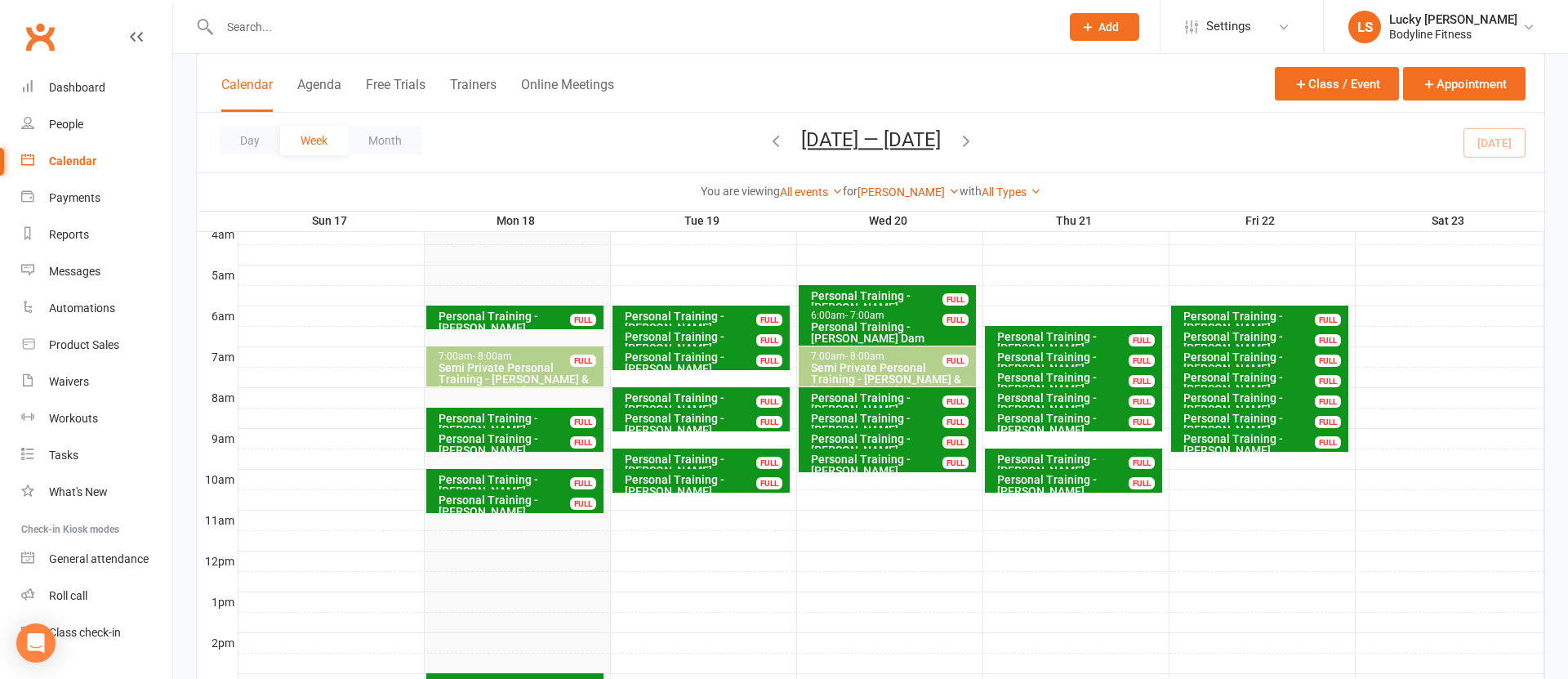
click at [913, 323] on div "Personal Training - [PERSON_NAME] Dam" at bounding box center [892, 332] width 163 height 23
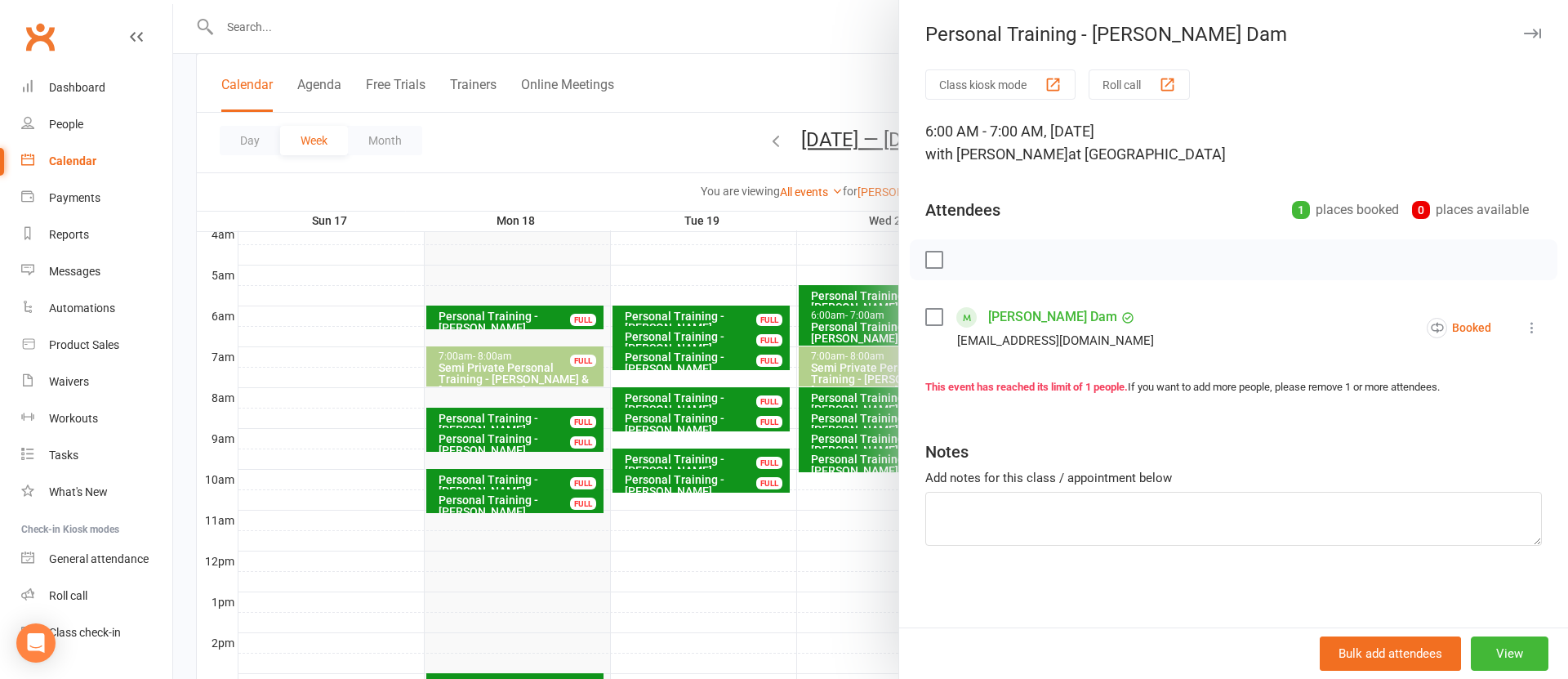
click at [1008, 316] on link "[PERSON_NAME] Dam" at bounding box center [1053, 316] width 129 height 26
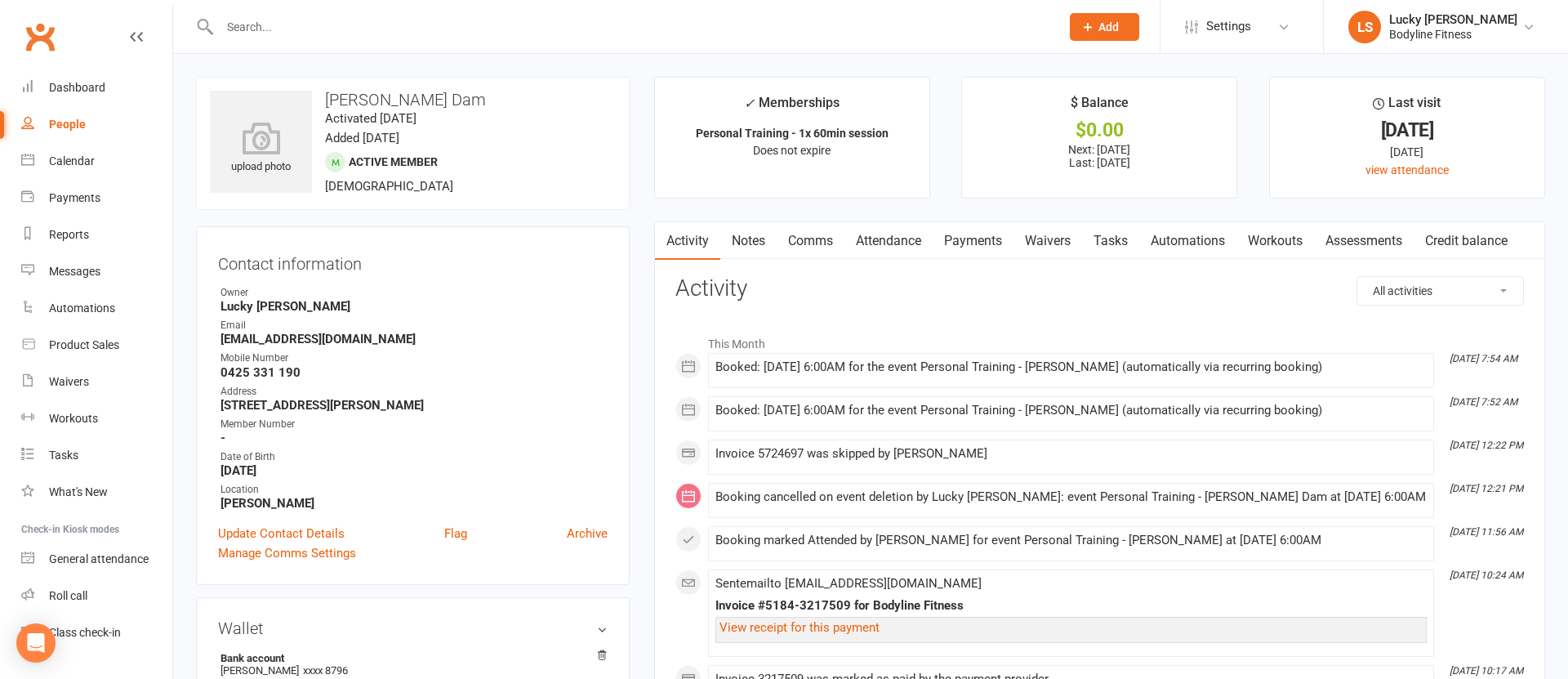
click at [965, 232] on link "Payments" at bounding box center [973, 241] width 81 height 38
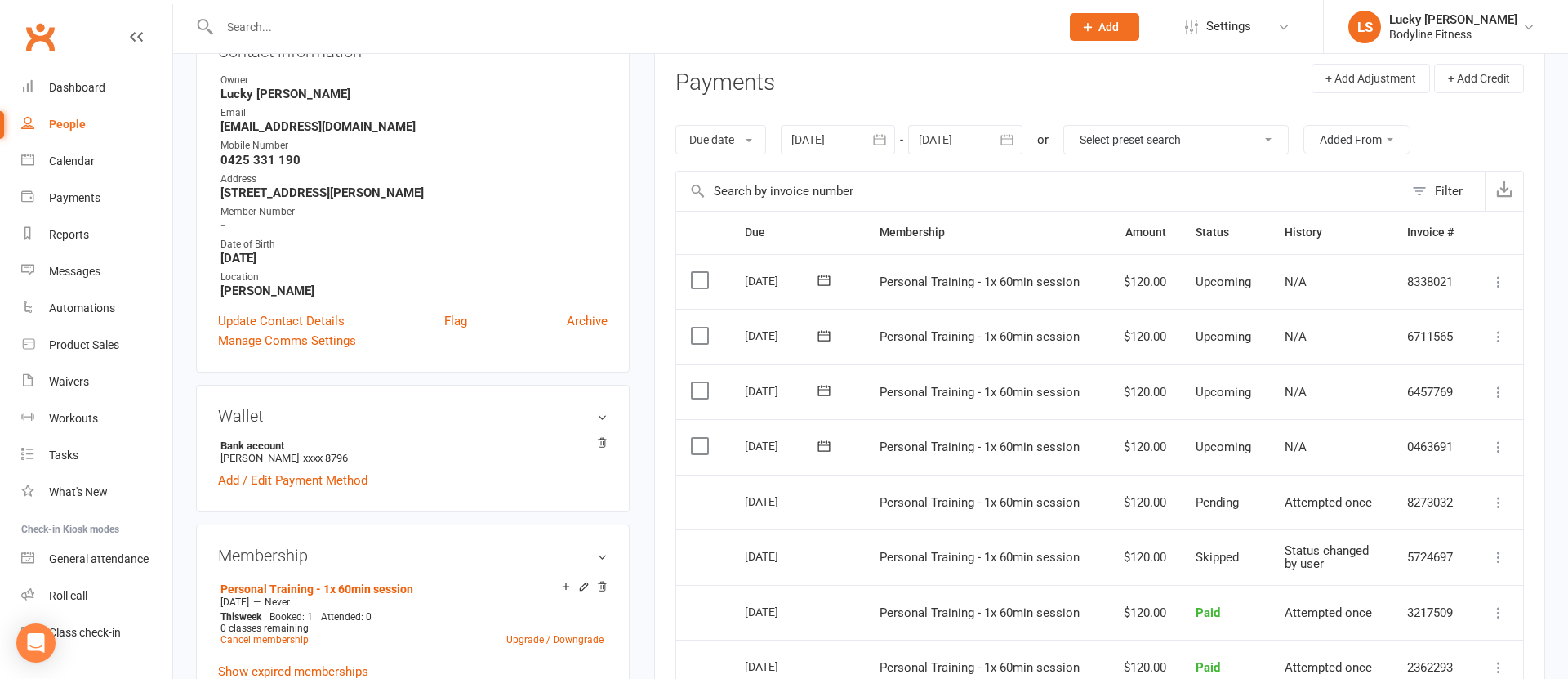
scroll to position [80, 0]
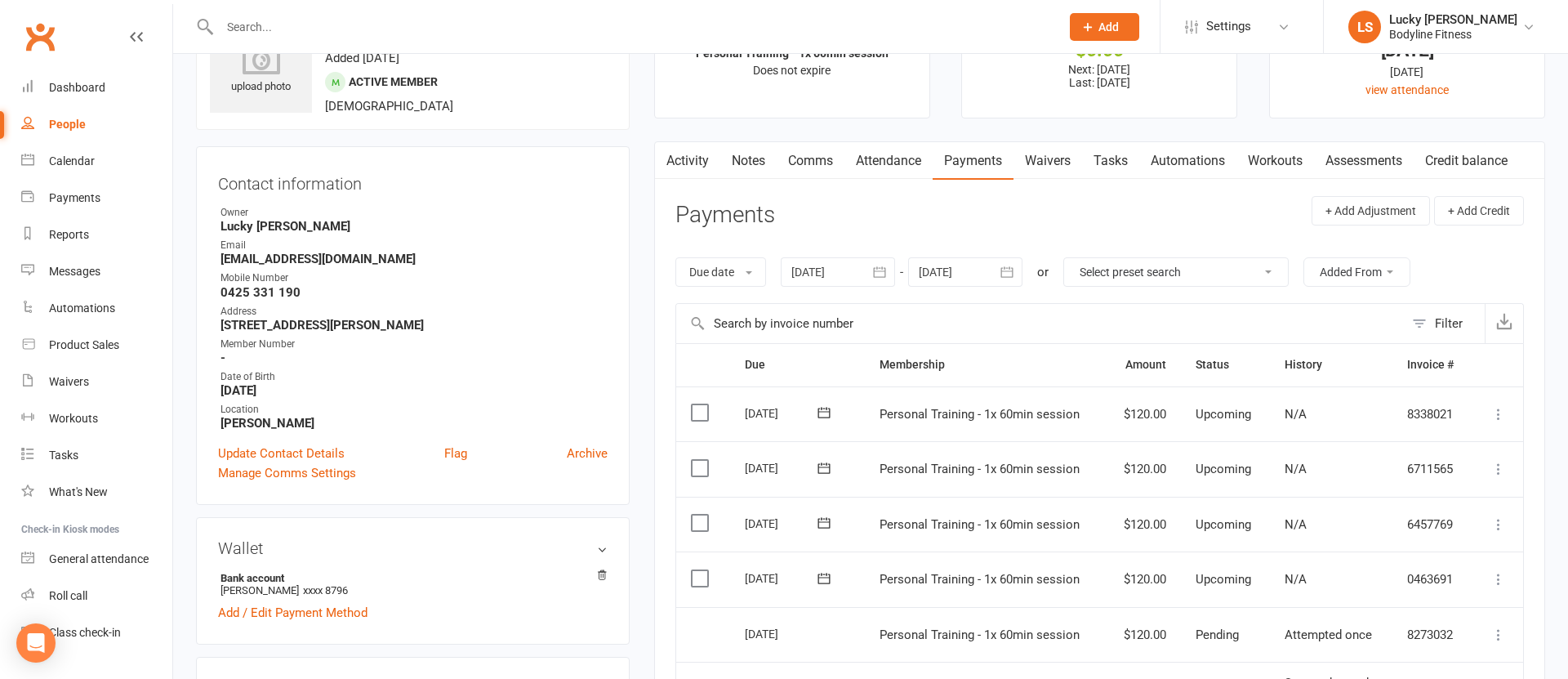
click at [682, 167] on link "Activity" at bounding box center [687, 161] width 65 height 38
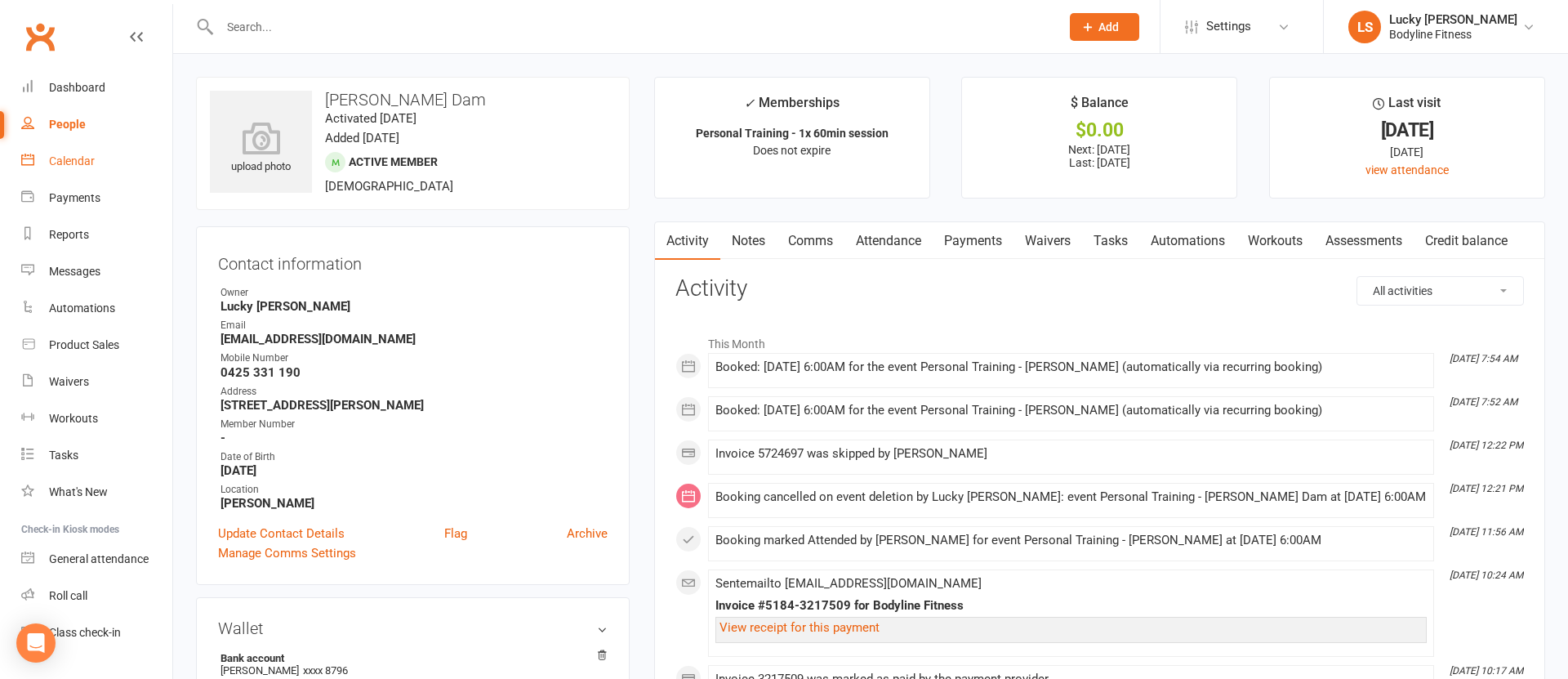
click at [75, 159] on div "Calendar" at bounding box center [72, 160] width 46 height 13
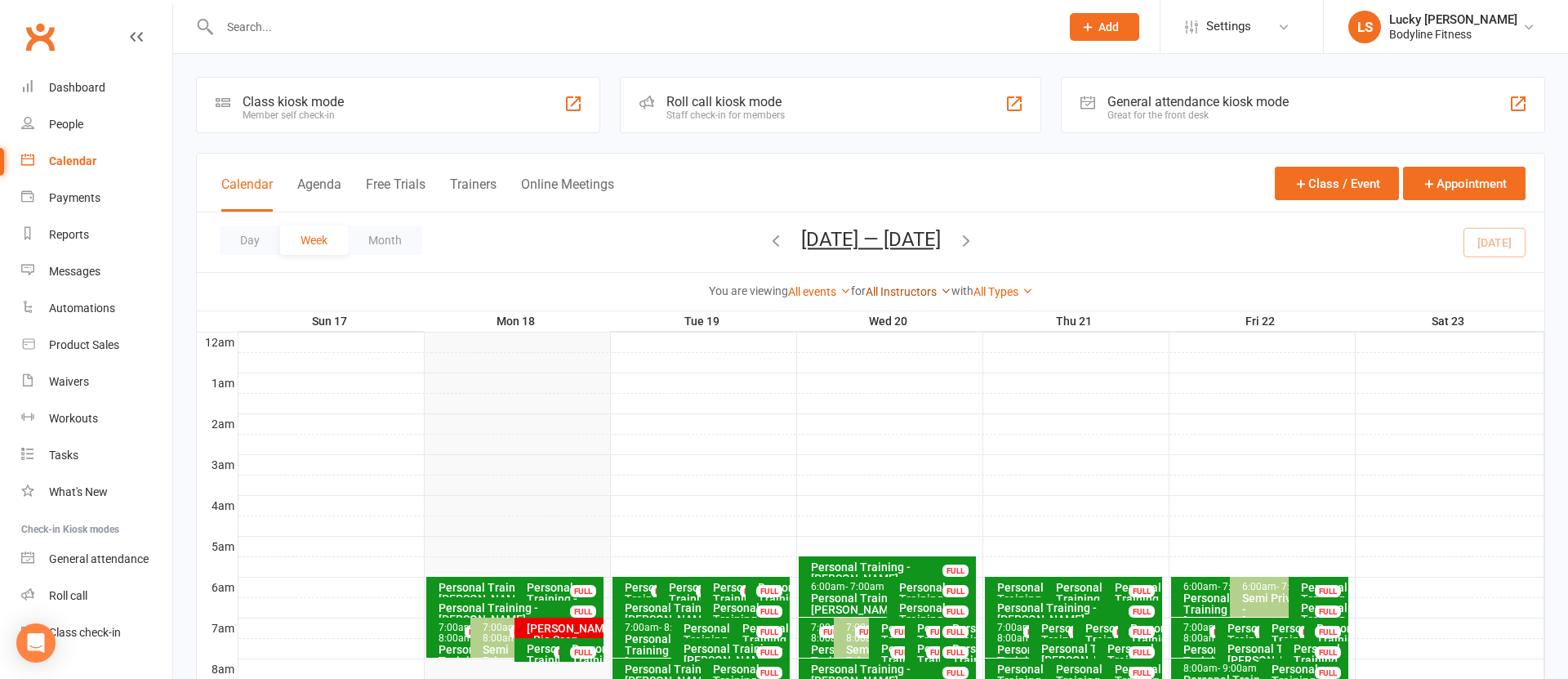
click at [887, 293] on link "All Instructors" at bounding box center [909, 291] width 86 height 13
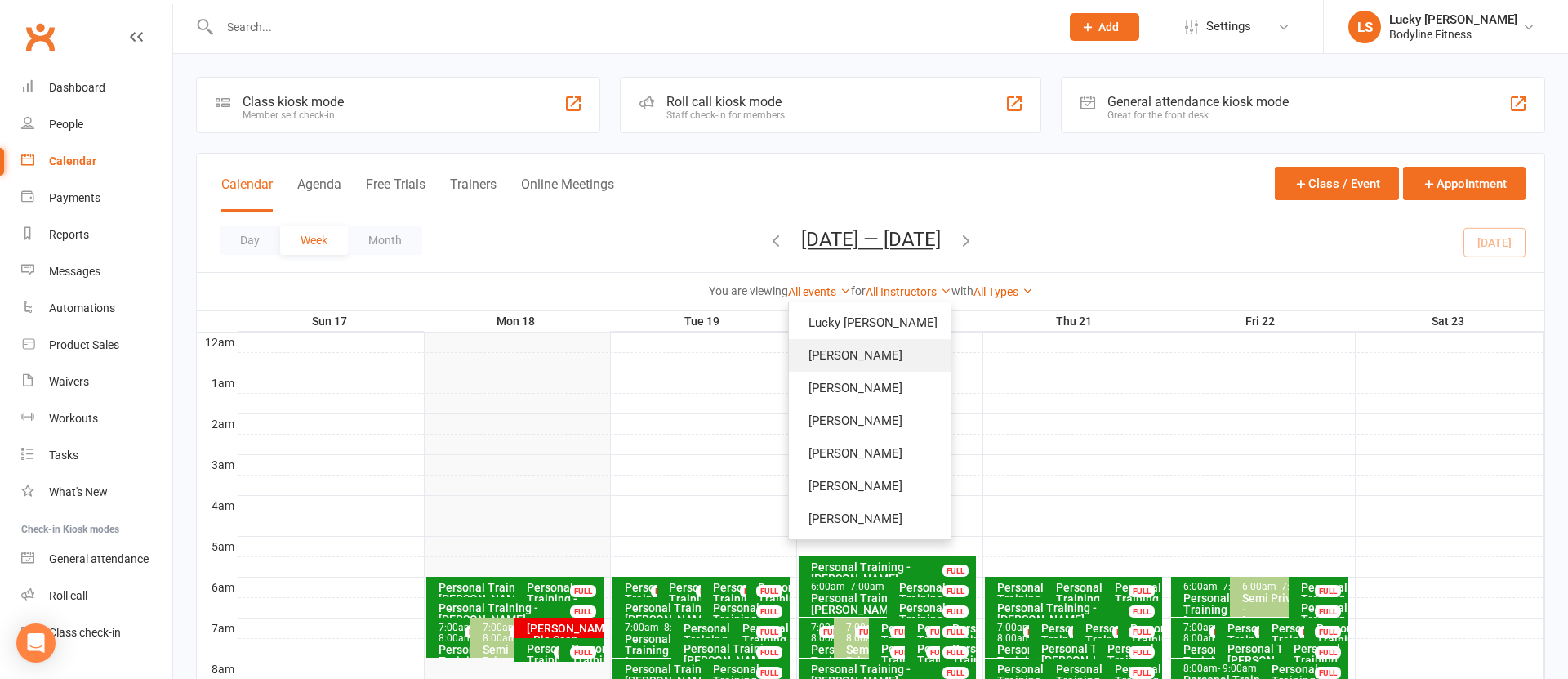
click at [878, 357] on link "[PERSON_NAME]" at bounding box center [870, 356] width 162 height 32
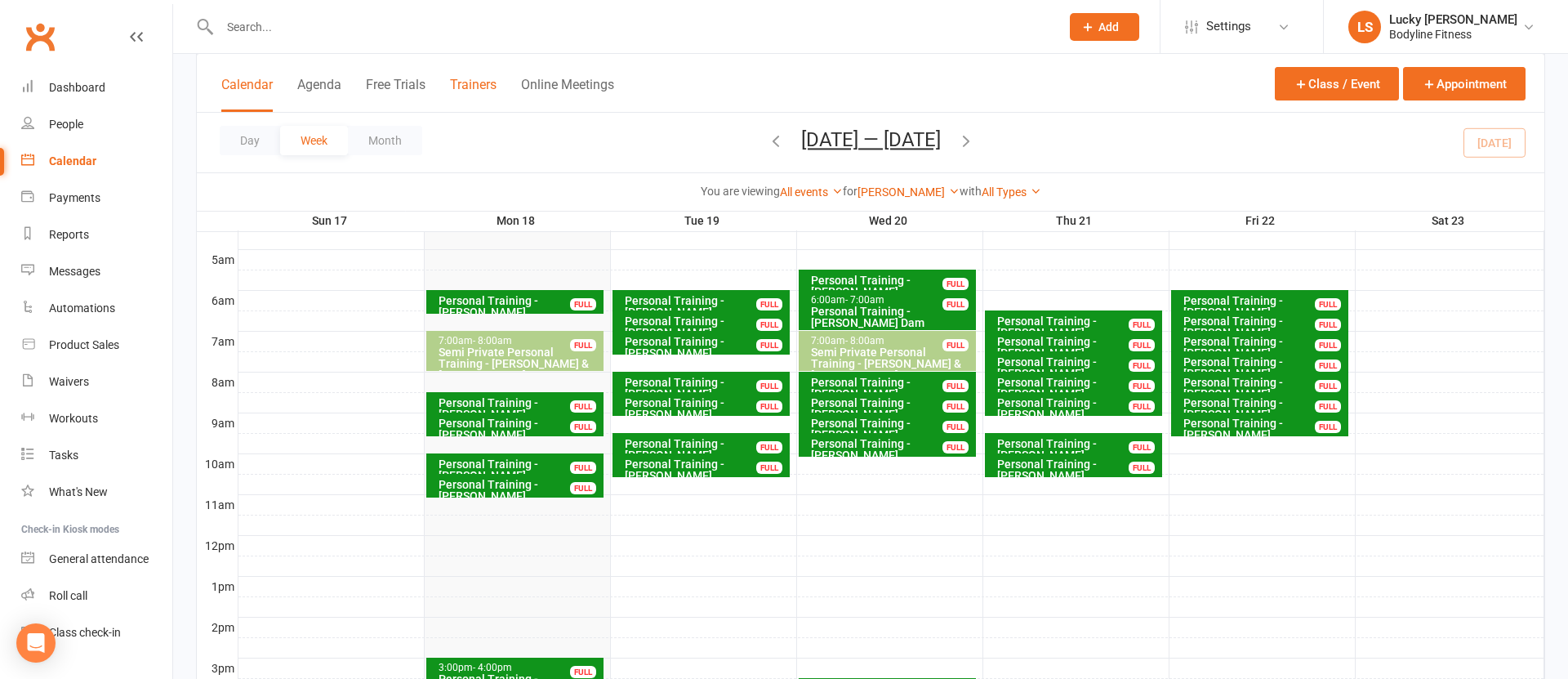
scroll to position [289, 0]
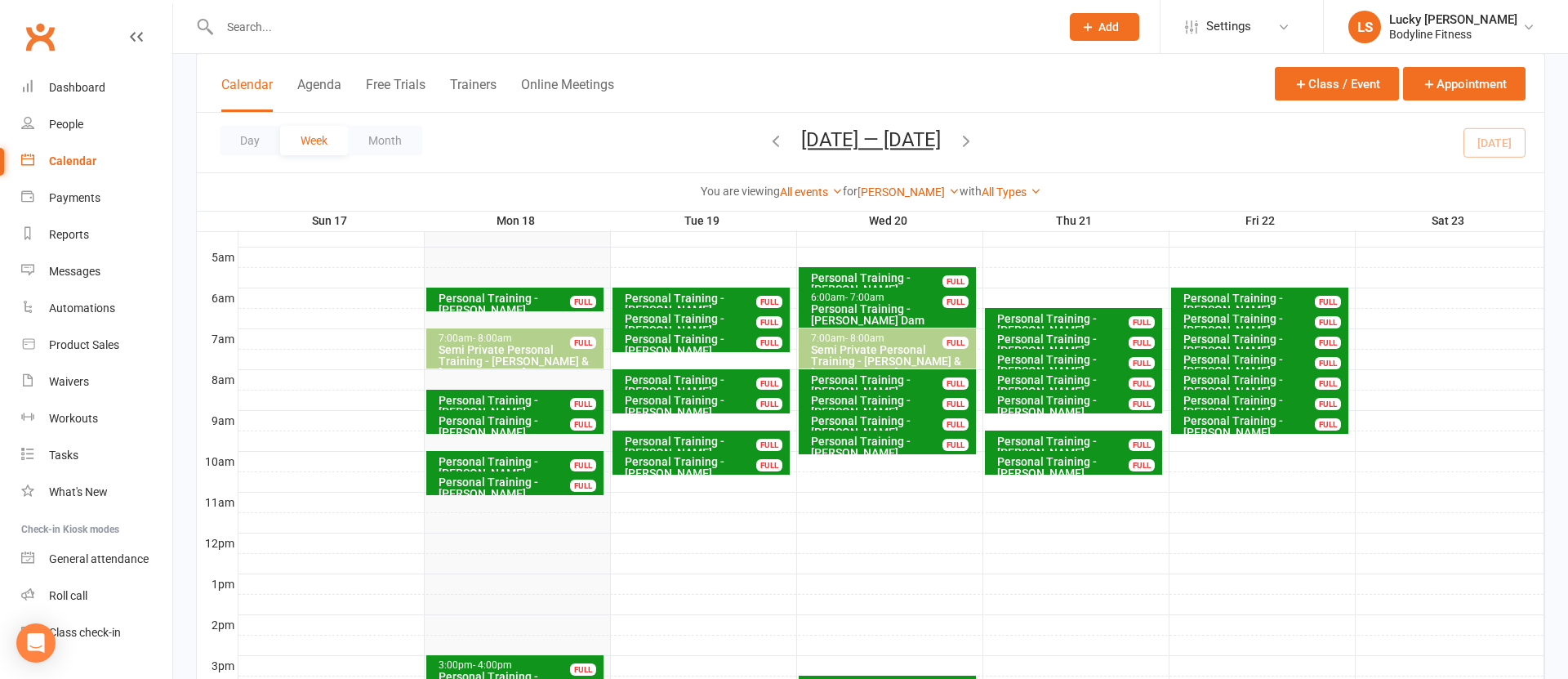
click at [916, 199] on div "[PERSON_NAME] Show All Instructors Lucky [PERSON_NAME] [PERSON_NAME] [PERSON_NA…" at bounding box center [909, 192] width 102 height 18
click at [913, 193] on link "[PERSON_NAME]" at bounding box center [909, 192] width 102 height 13
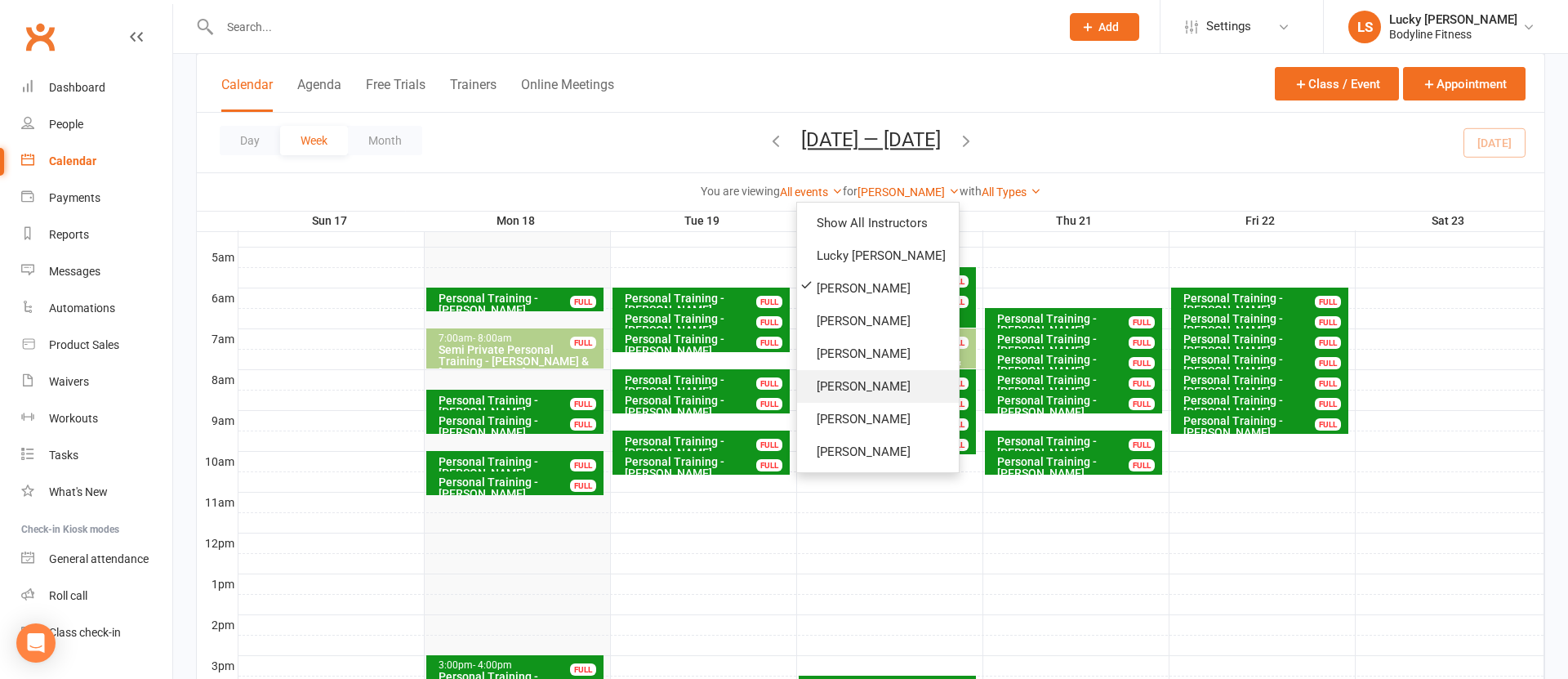
click at [860, 393] on link "[PERSON_NAME]" at bounding box center [878, 386] width 162 height 32
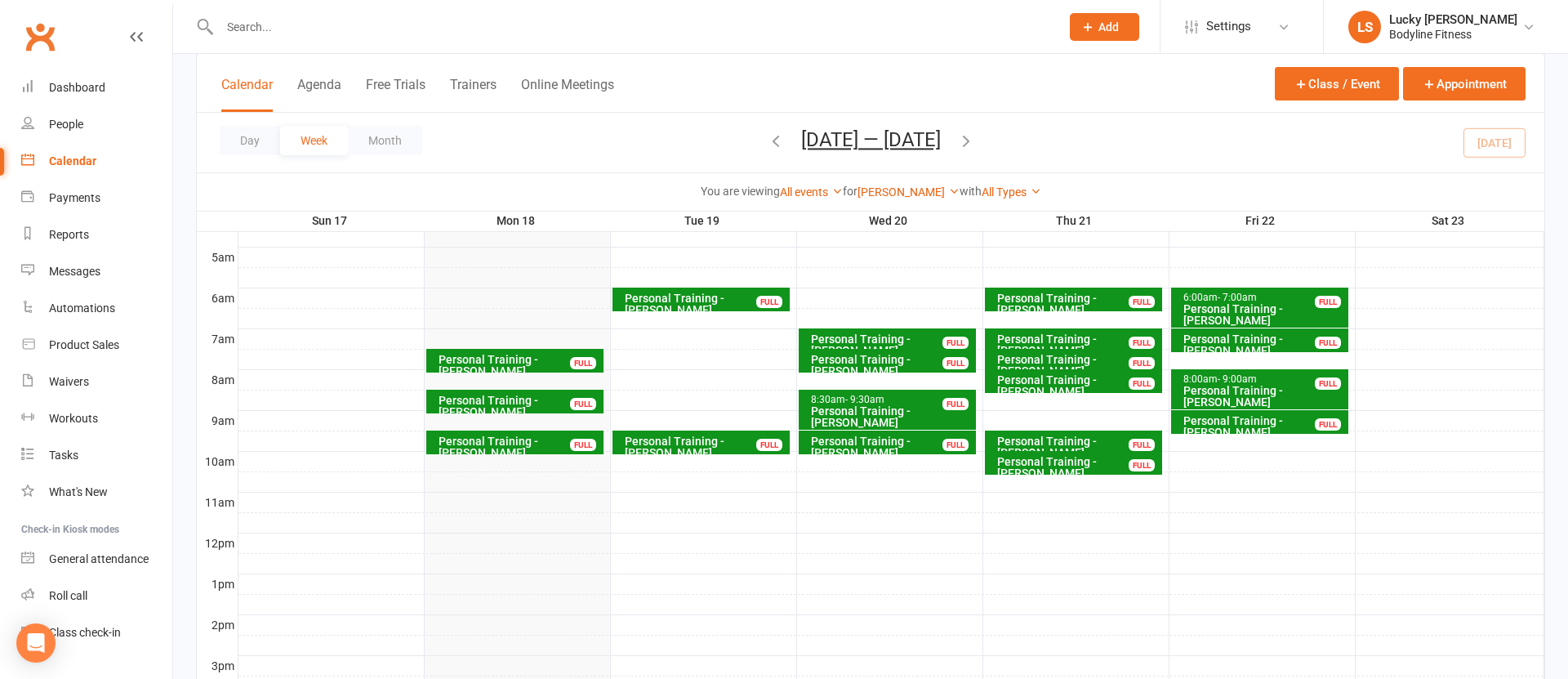
click at [767, 141] on icon "button" at bounding box center [775, 141] width 18 height 18
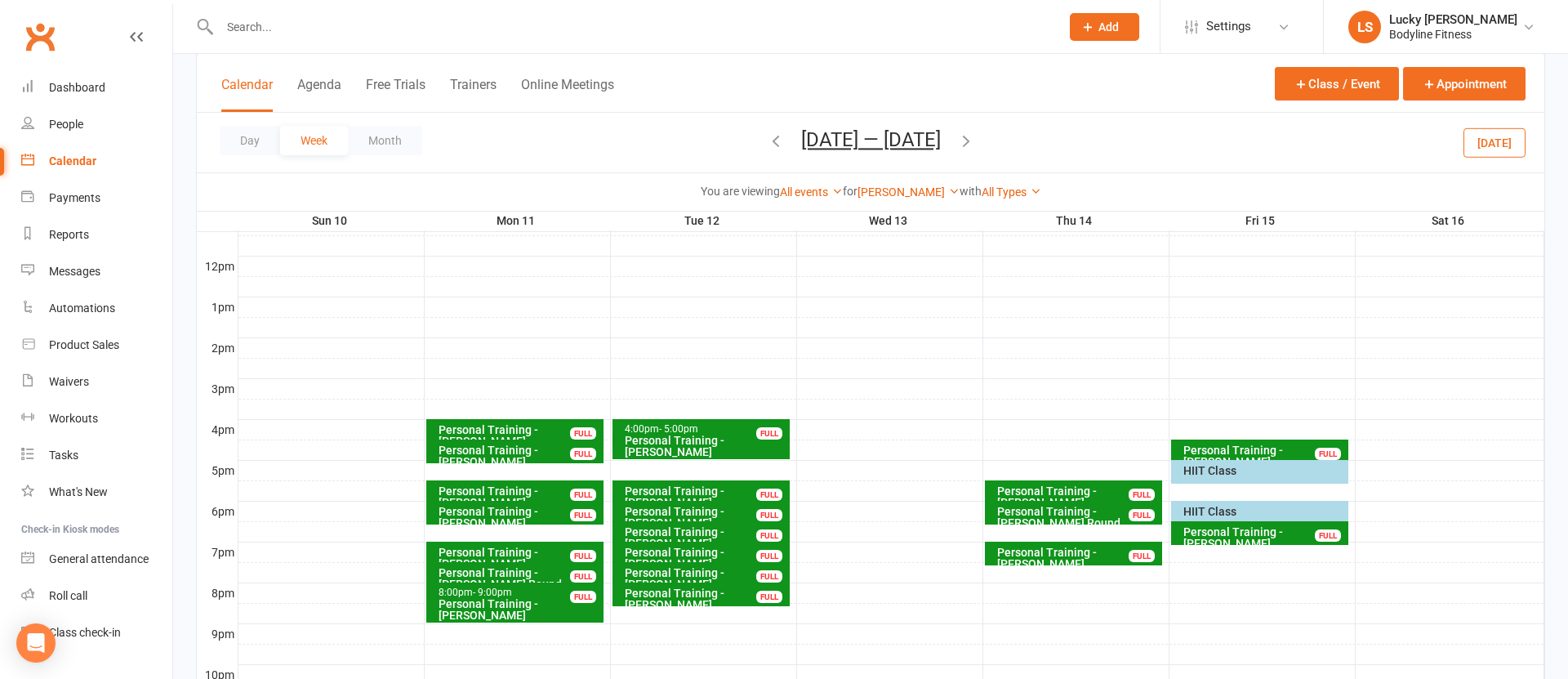
scroll to position [638, 0]
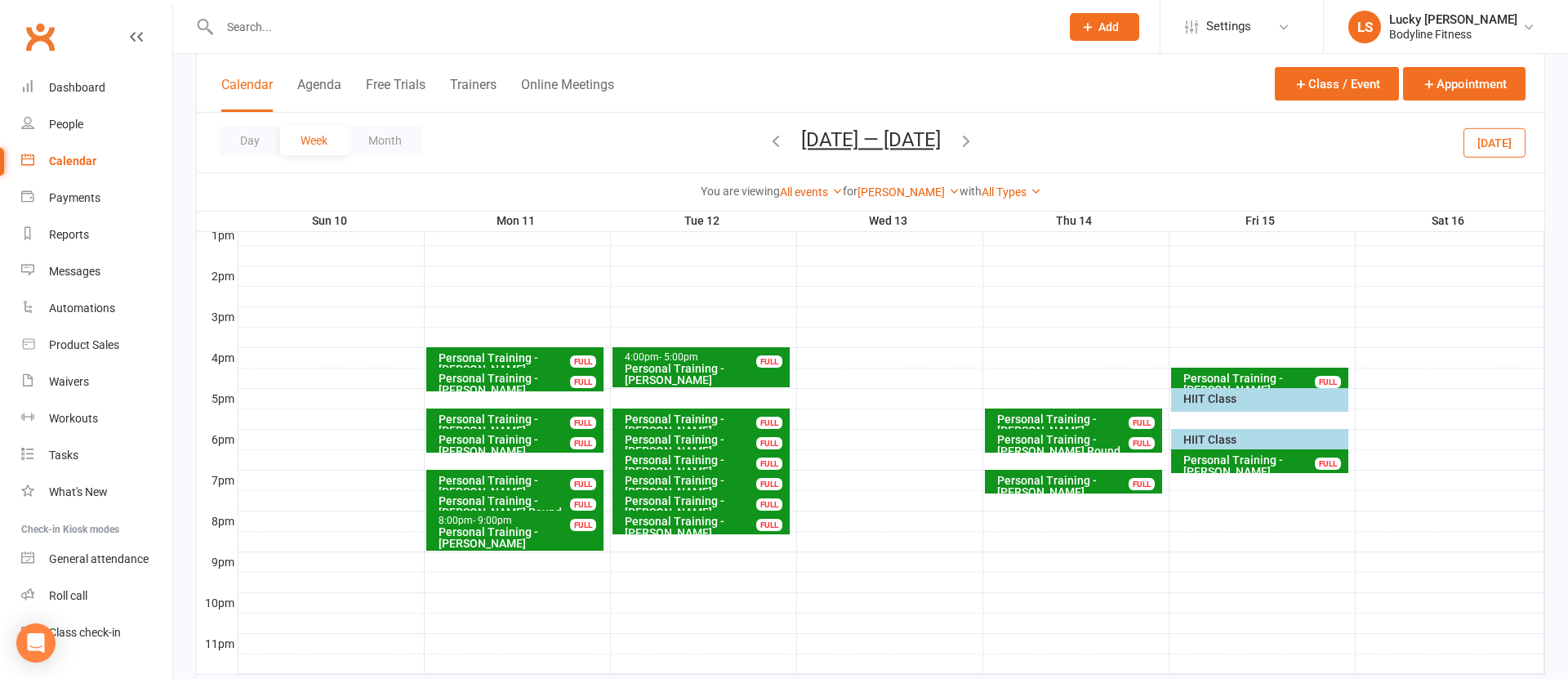
click at [1221, 435] on div "HIIT Class" at bounding box center [1264, 439] width 163 height 12
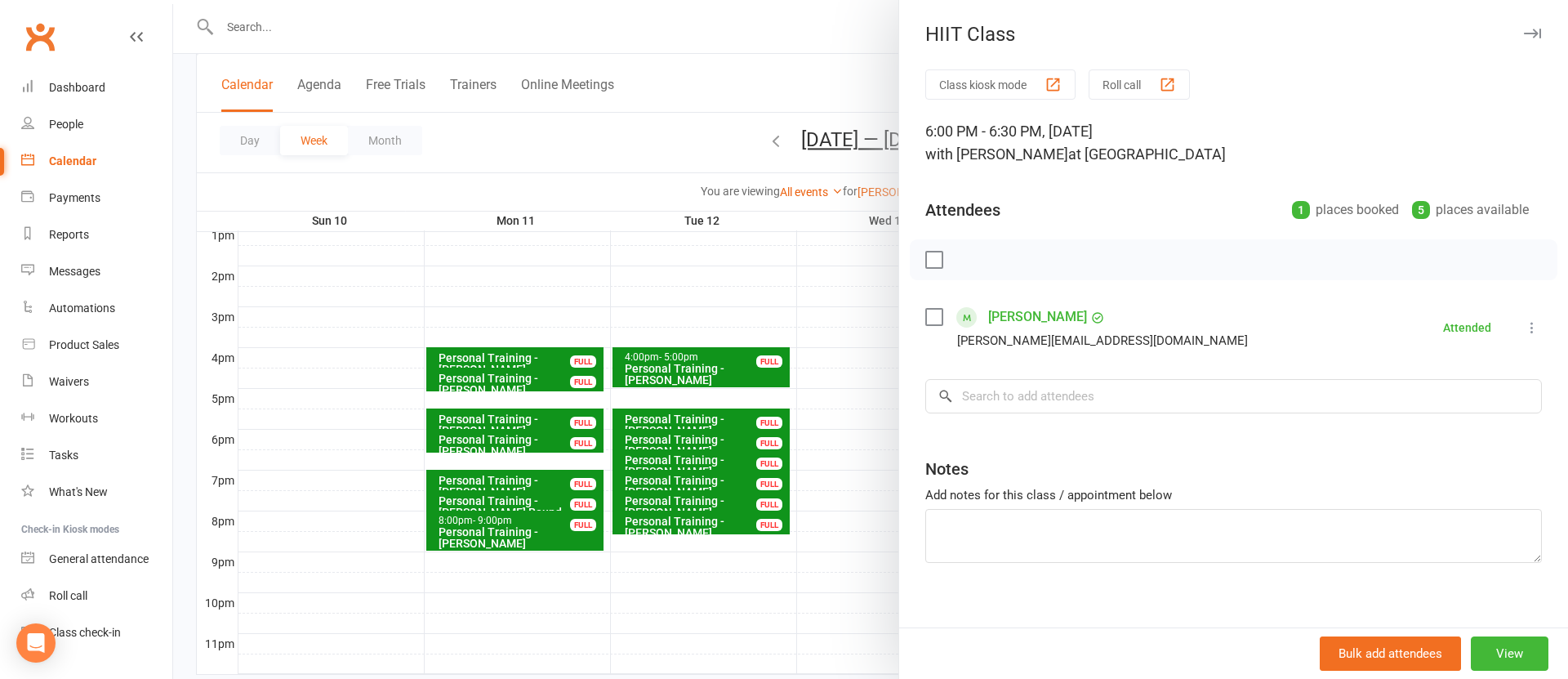
click at [1534, 30] on icon "button" at bounding box center [1532, 33] width 17 height 10
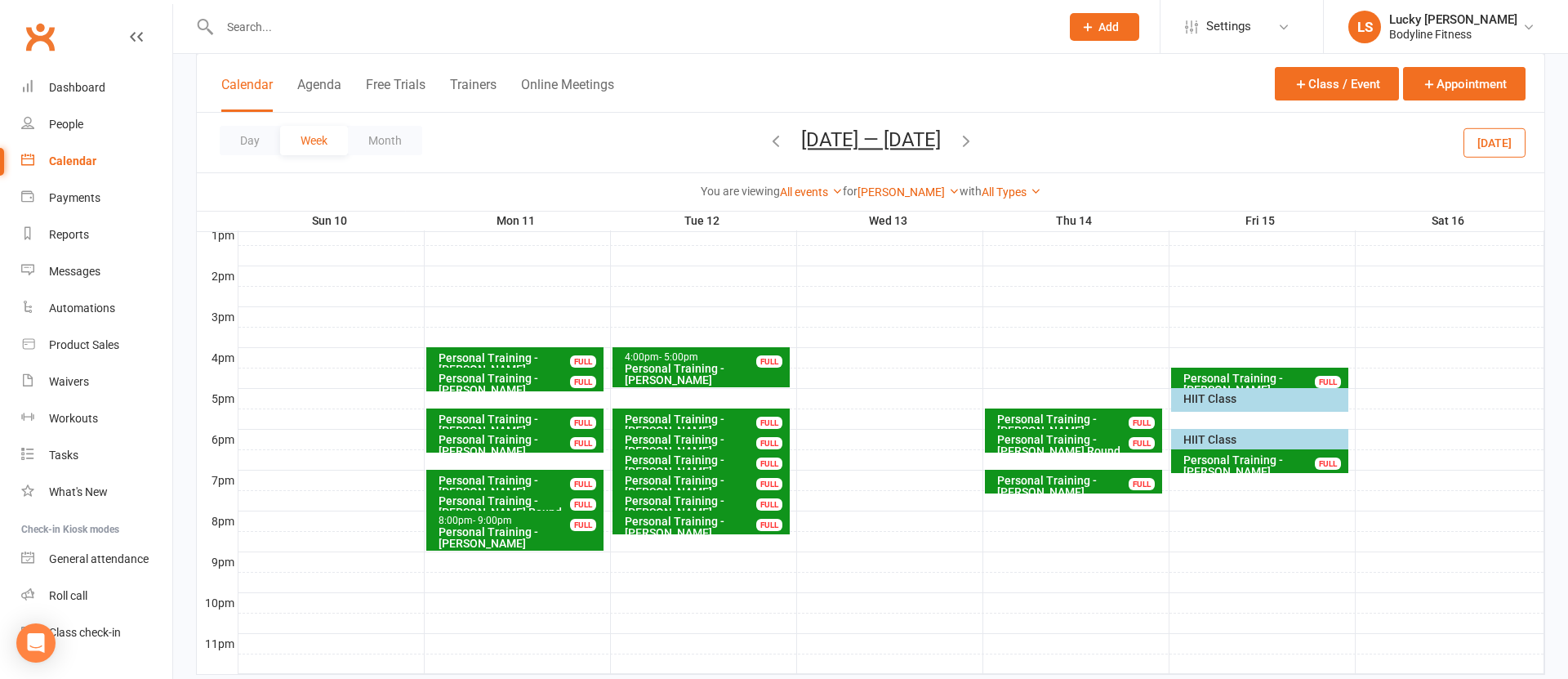
click at [1212, 400] on div "HIIT Class" at bounding box center [1264, 399] width 163 height 12
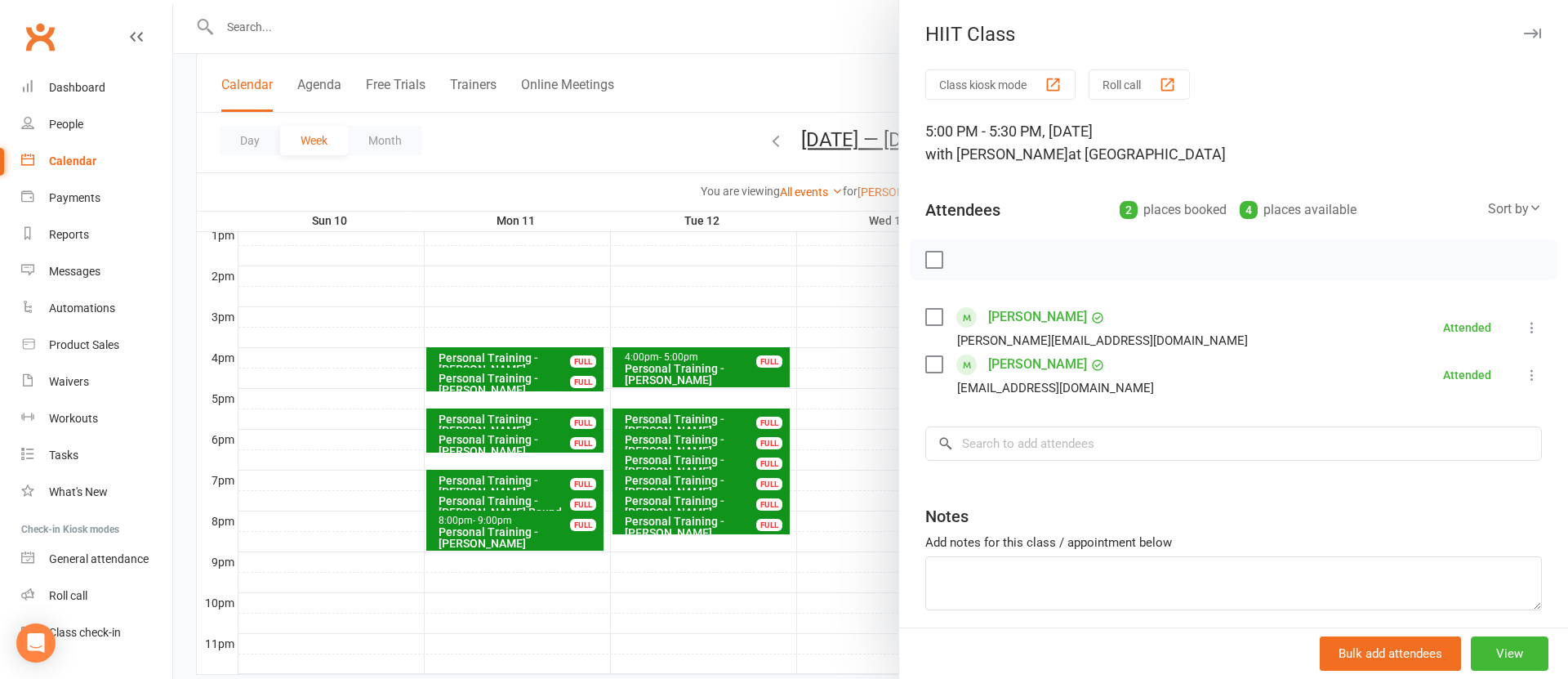
click at [841, 325] on div at bounding box center [870, 340] width 1395 height 679
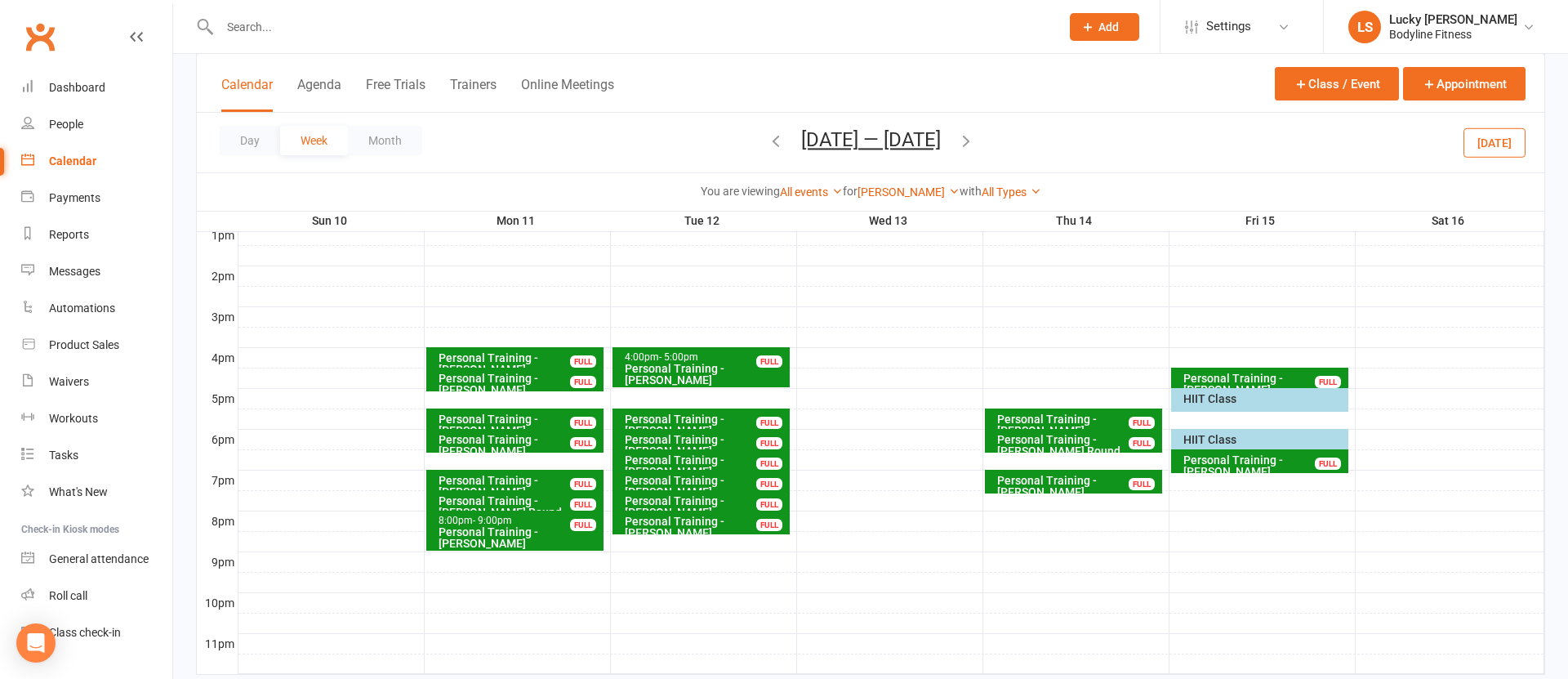
click at [767, 144] on icon "button" at bounding box center [775, 141] width 18 height 18
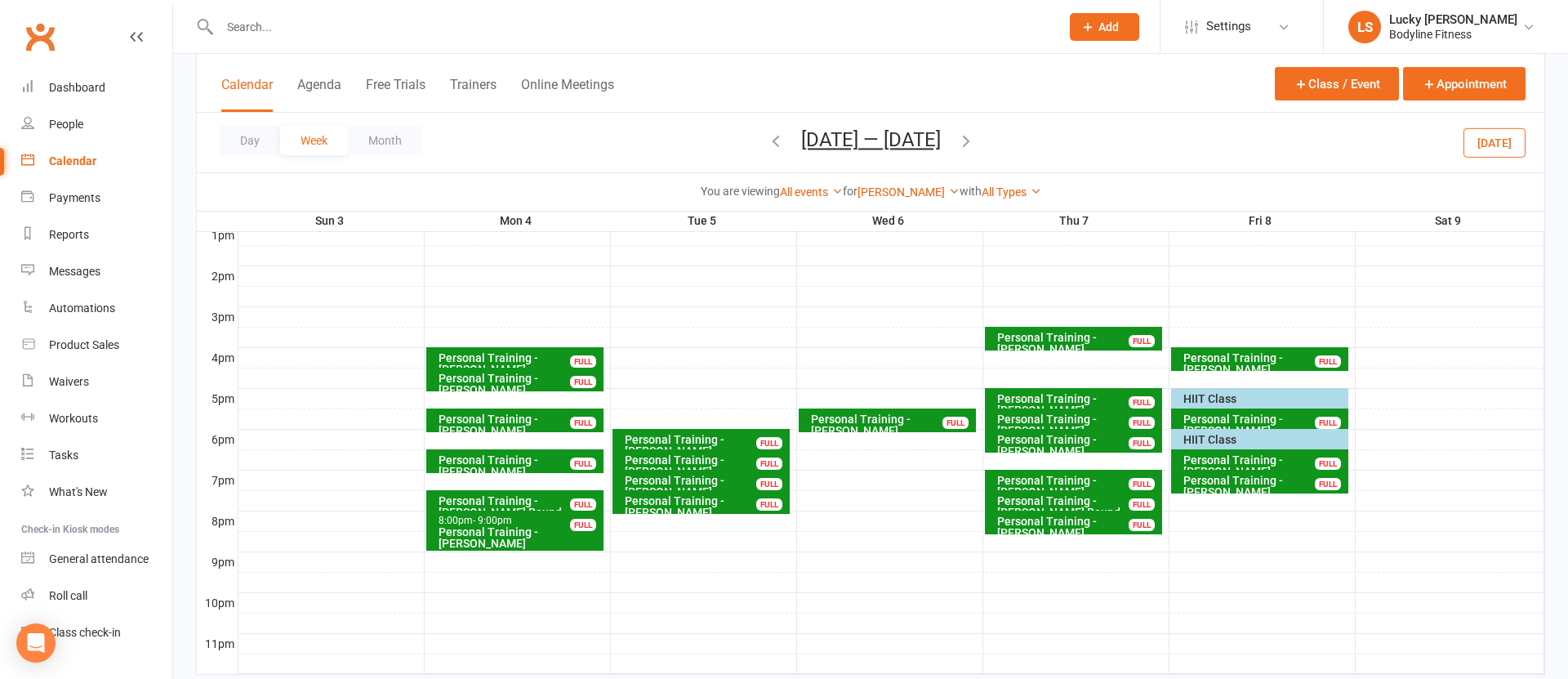
click at [1197, 442] on div "HIIT Class" at bounding box center [1264, 439] width 163 height 12
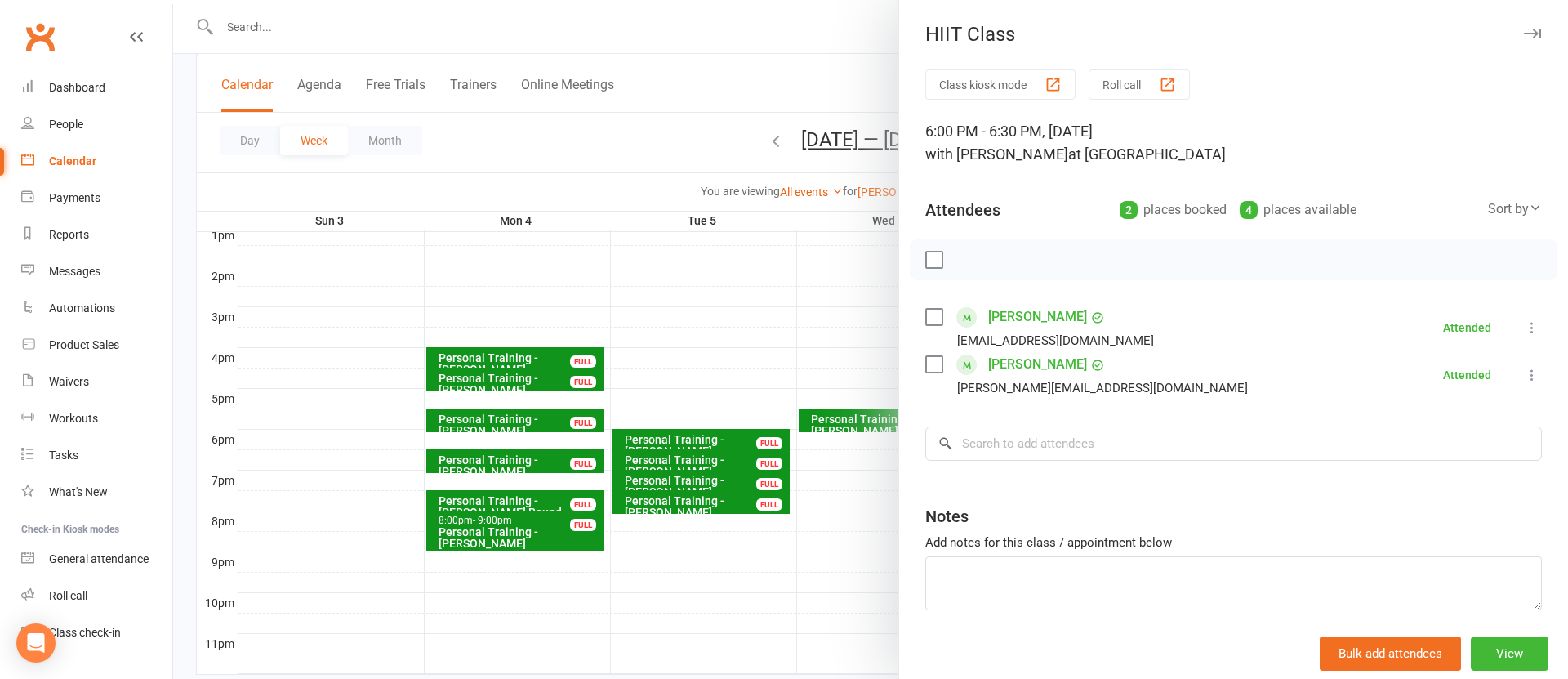
drag, startPoint x: 801, startPoint y: 311, endPoint x: 803, endPoint y: 298, distance: 13.2
click at [801, 307] on div at bounding box center [870, 340] width 1395 height 679
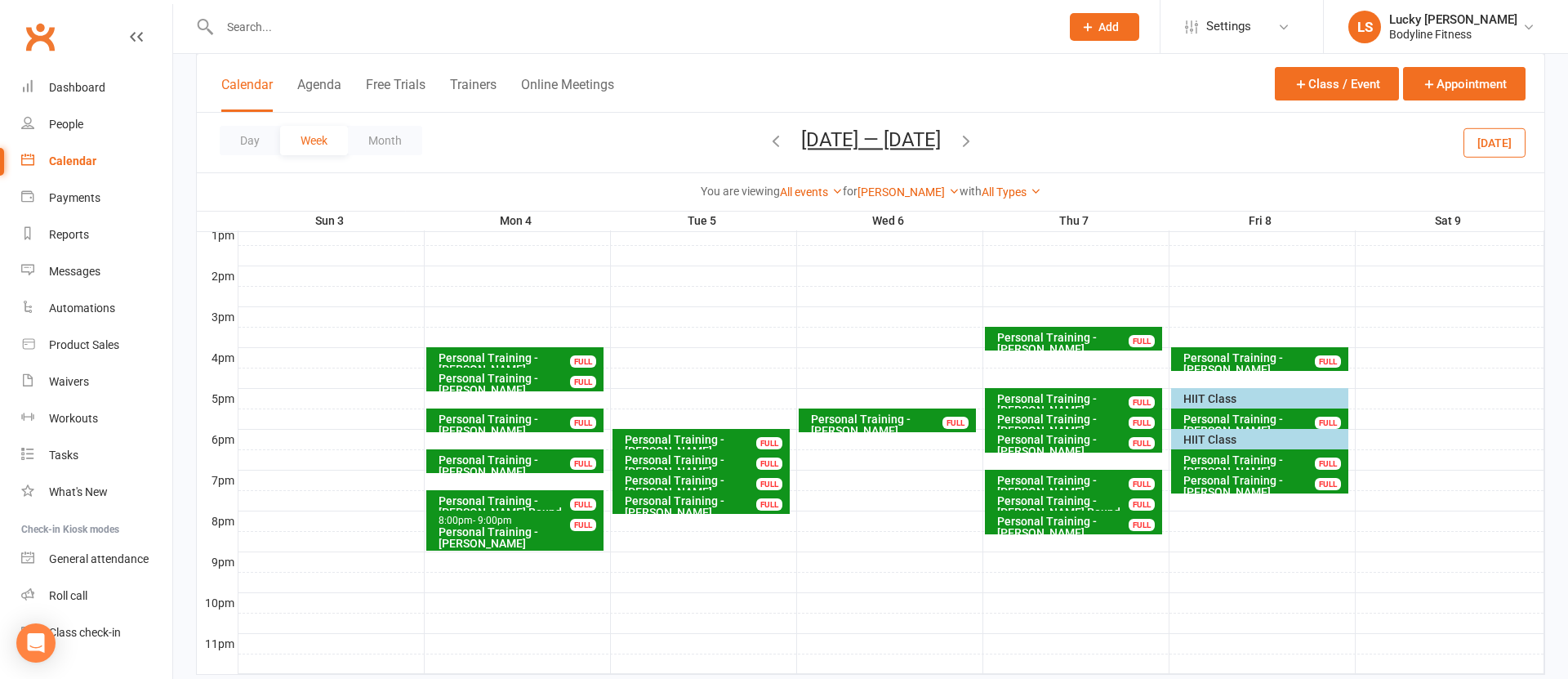
drag, startPoint x: 780, startPoint y: 147, endPoint x: 791, endPoint y: 149, distance: 11.2
click at [781, 147] on icon "button" at bounding box center [775, 141] width 18 height 18
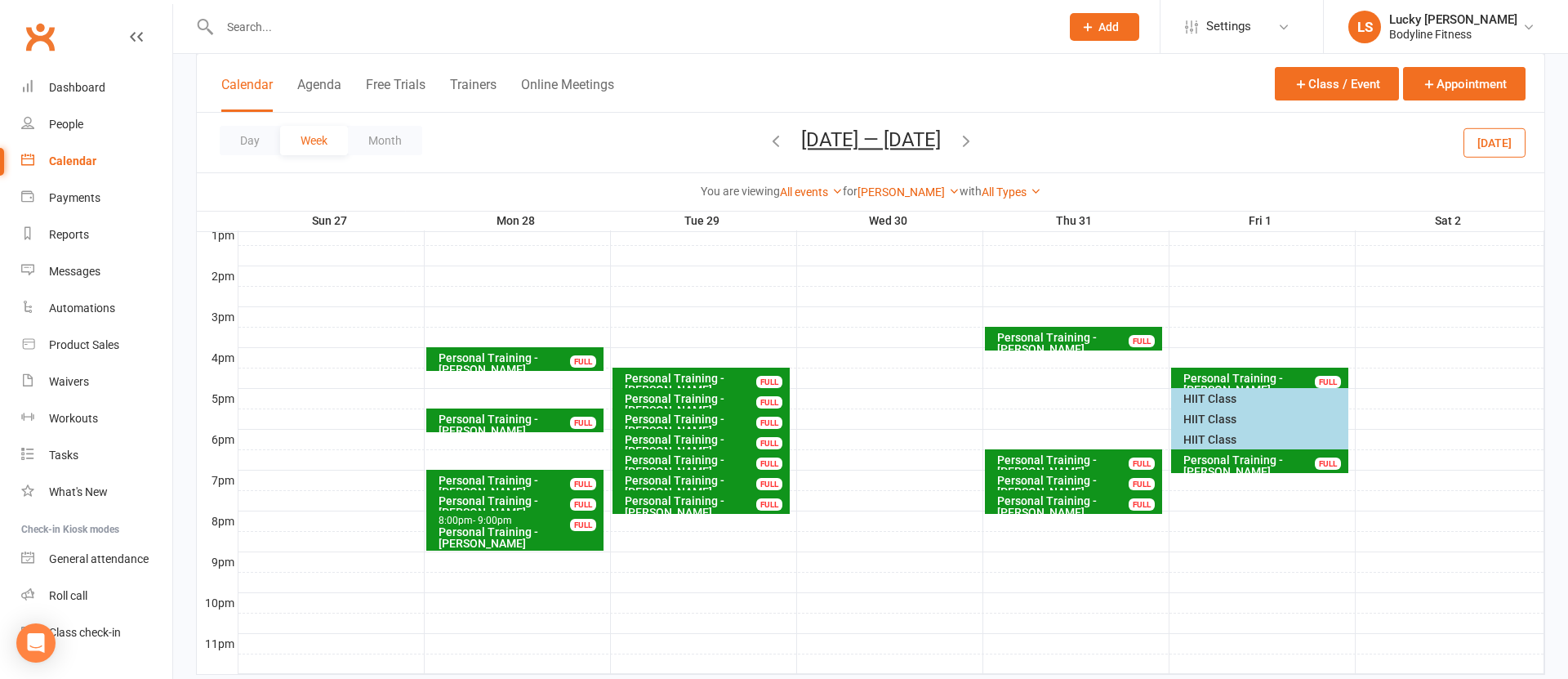
click at [1202, 434] on div "HIIT Class" at bounding box center [1264, 439] width 163 height 12
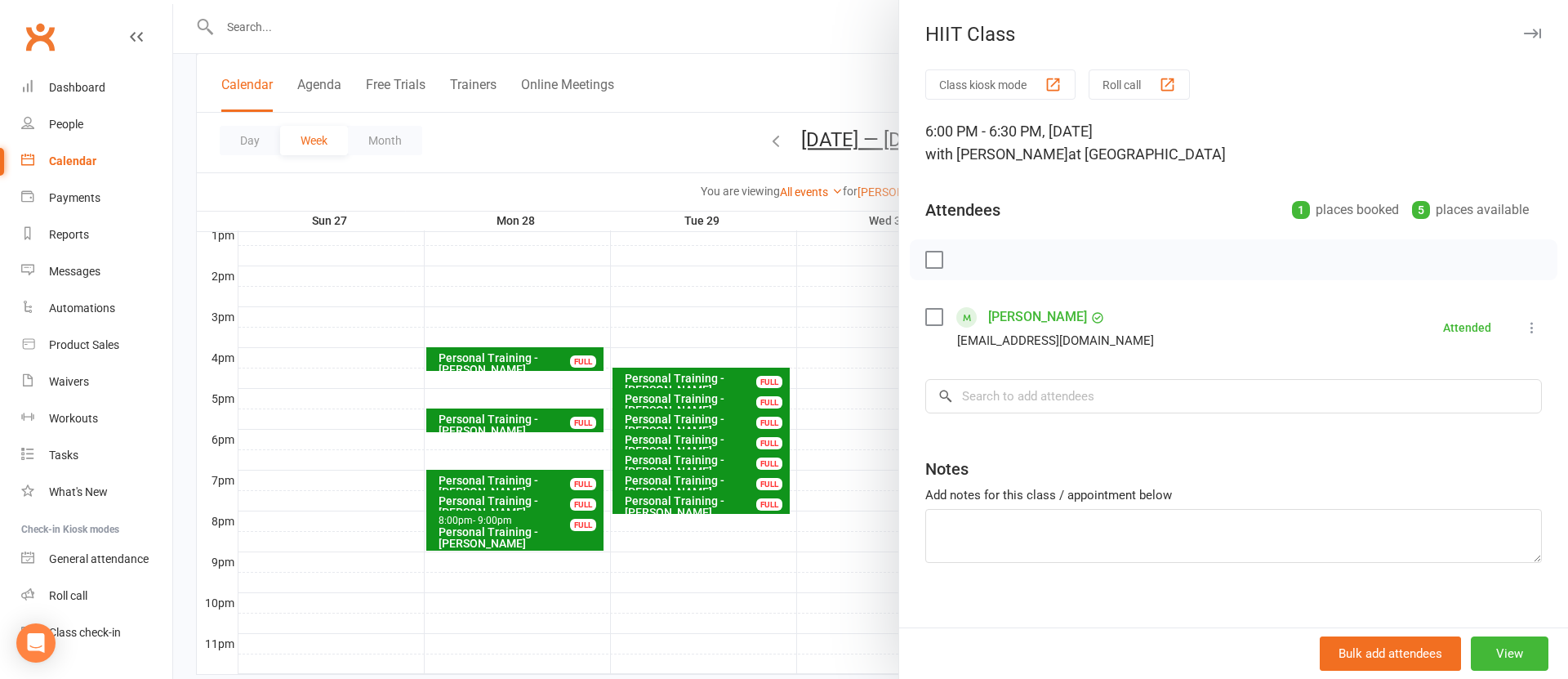
click at [832, 333] on div at bounding box center [870, 340] width 1395 height 679
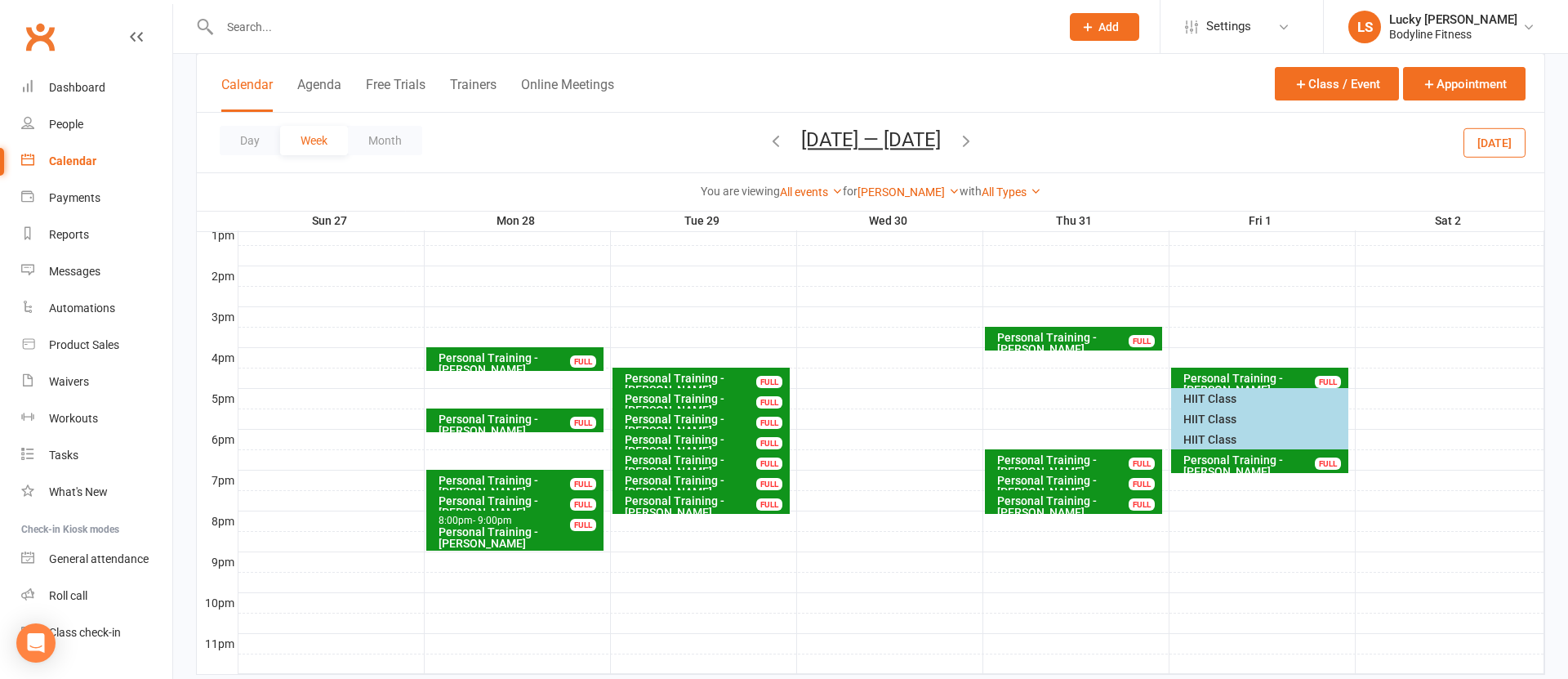
click at [1212, 441] on div "HIIT Class" at bounding box center [1264, 439] width 163 height 12
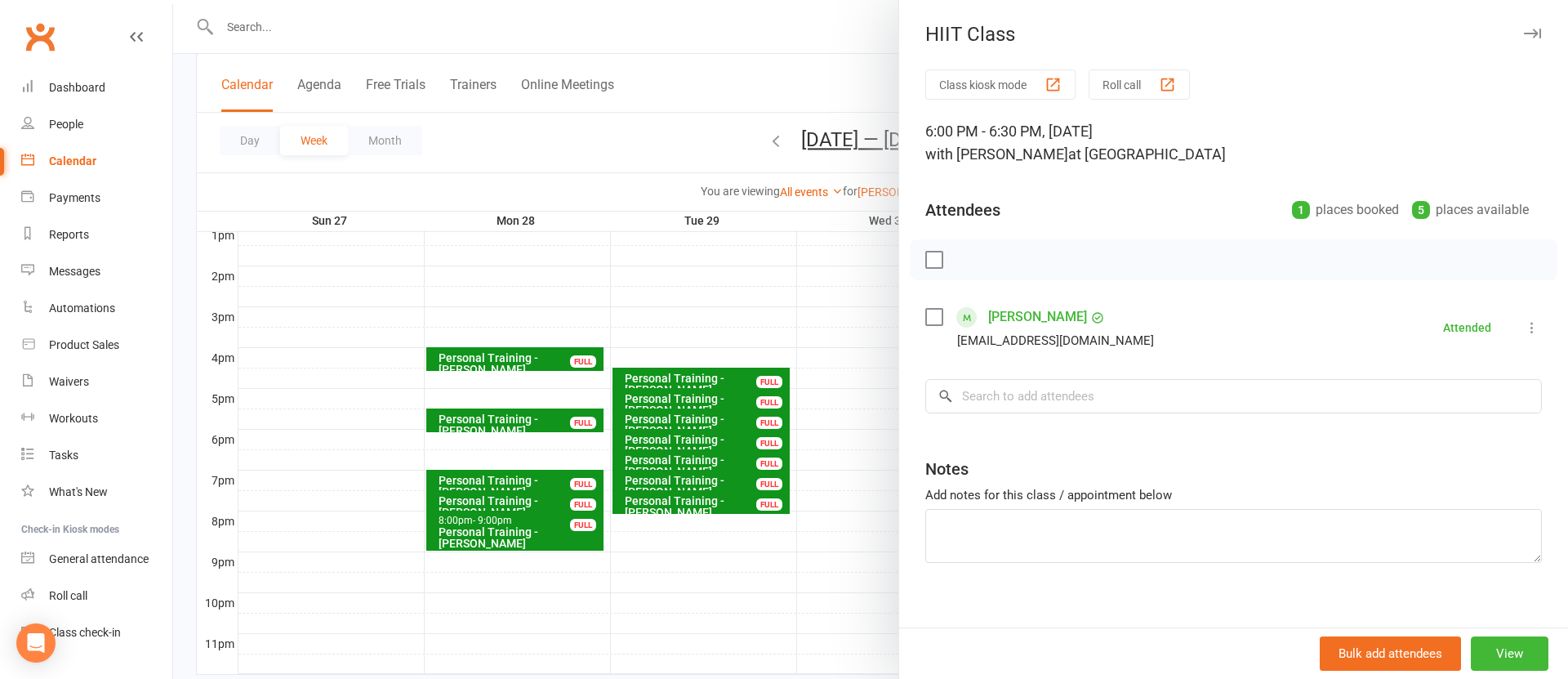
click at [1022, 310] on link "[PERSON_NAME]" at bounding box center [1038, 316] width 99 height 26
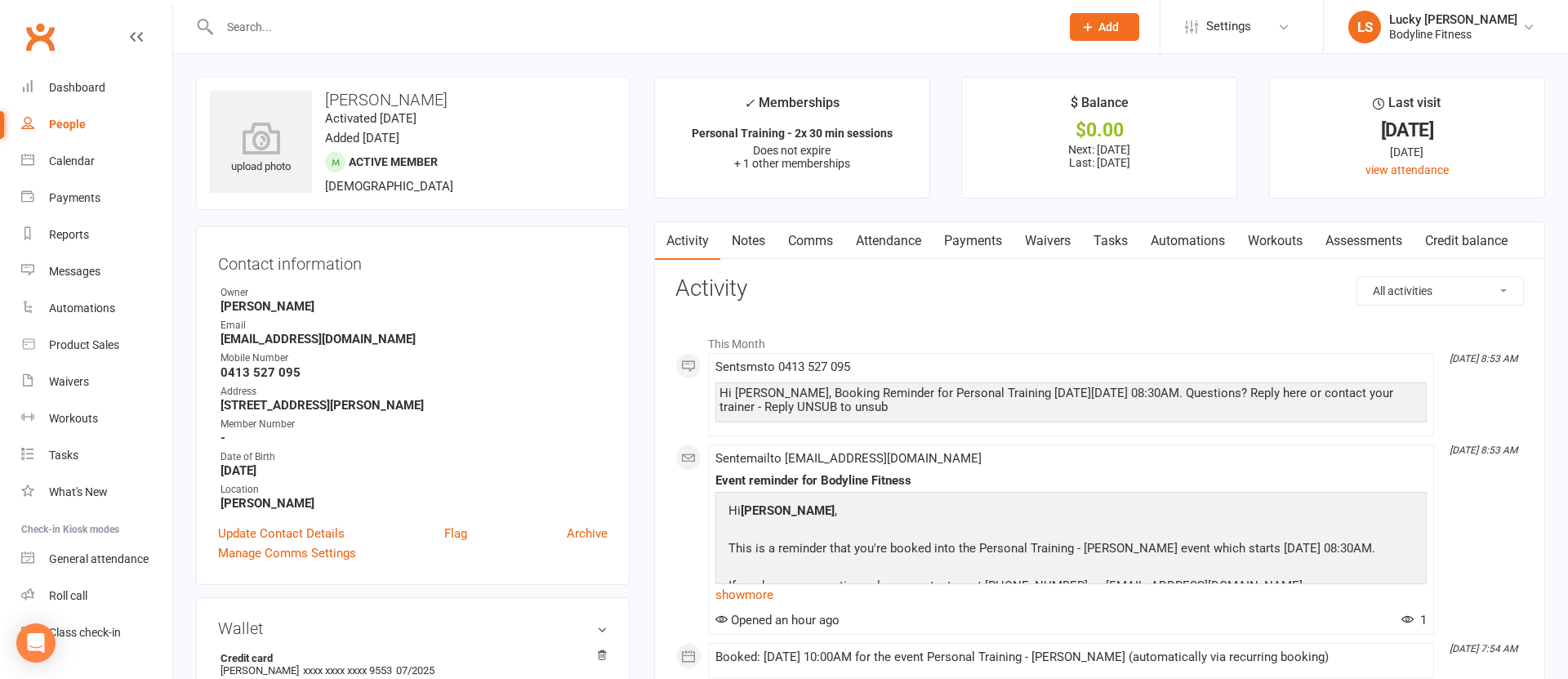
click at [985, 241] on link "Payments" at bounding box center [973, 241] width 81 height 38
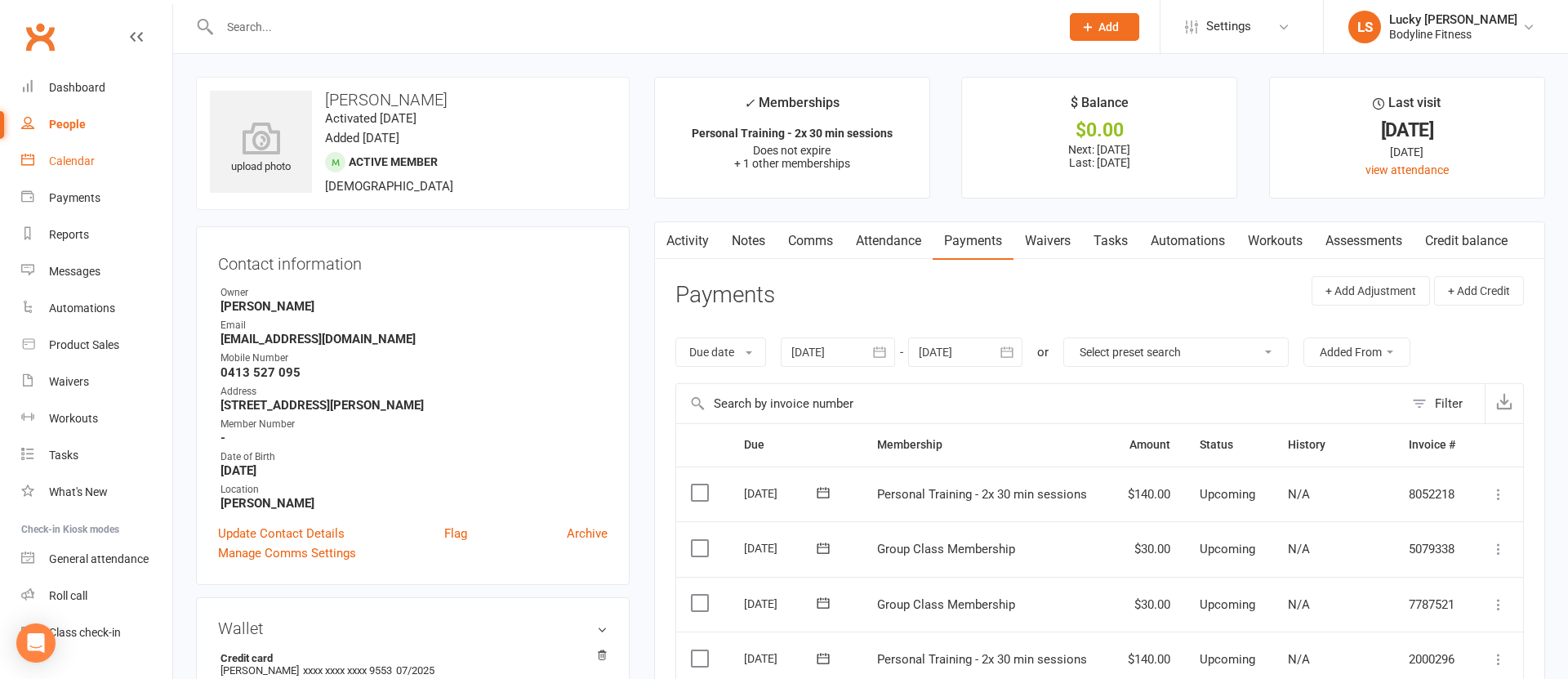
click at [69, 162] on div "Calendar" at bounding box center [72, 160] width 46 height 13
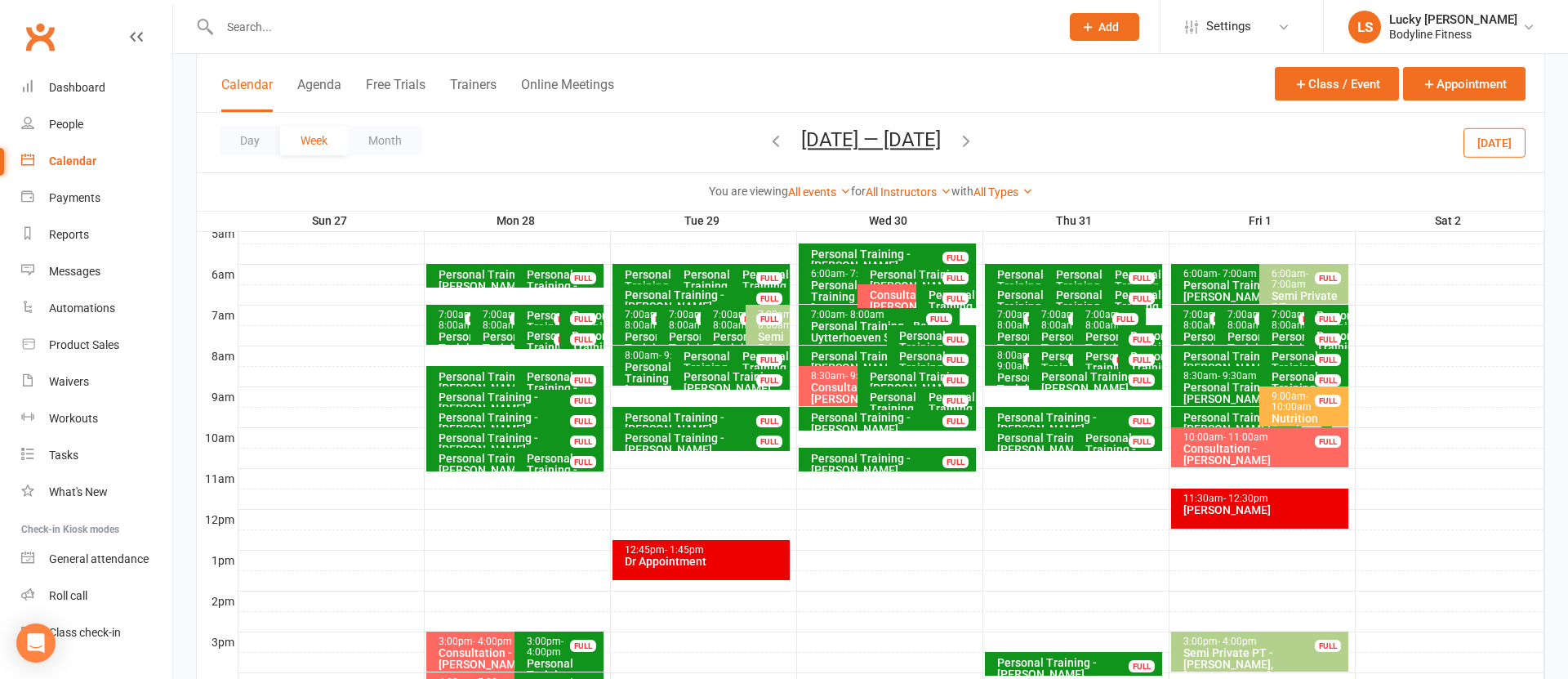
scroll to position [303, 0]
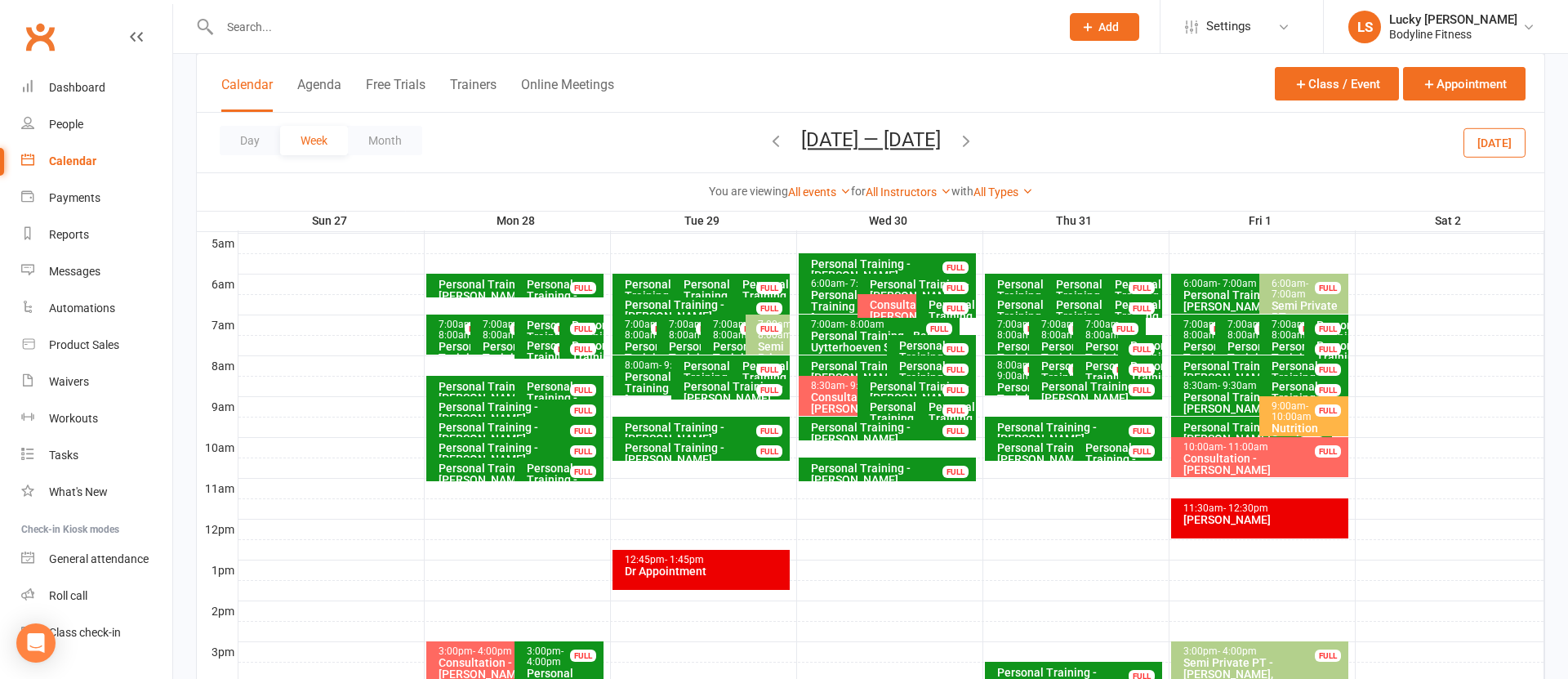
click at [1493, 142] on button "[DATE]" at bounding box center [1494, 142] width 62 height 30
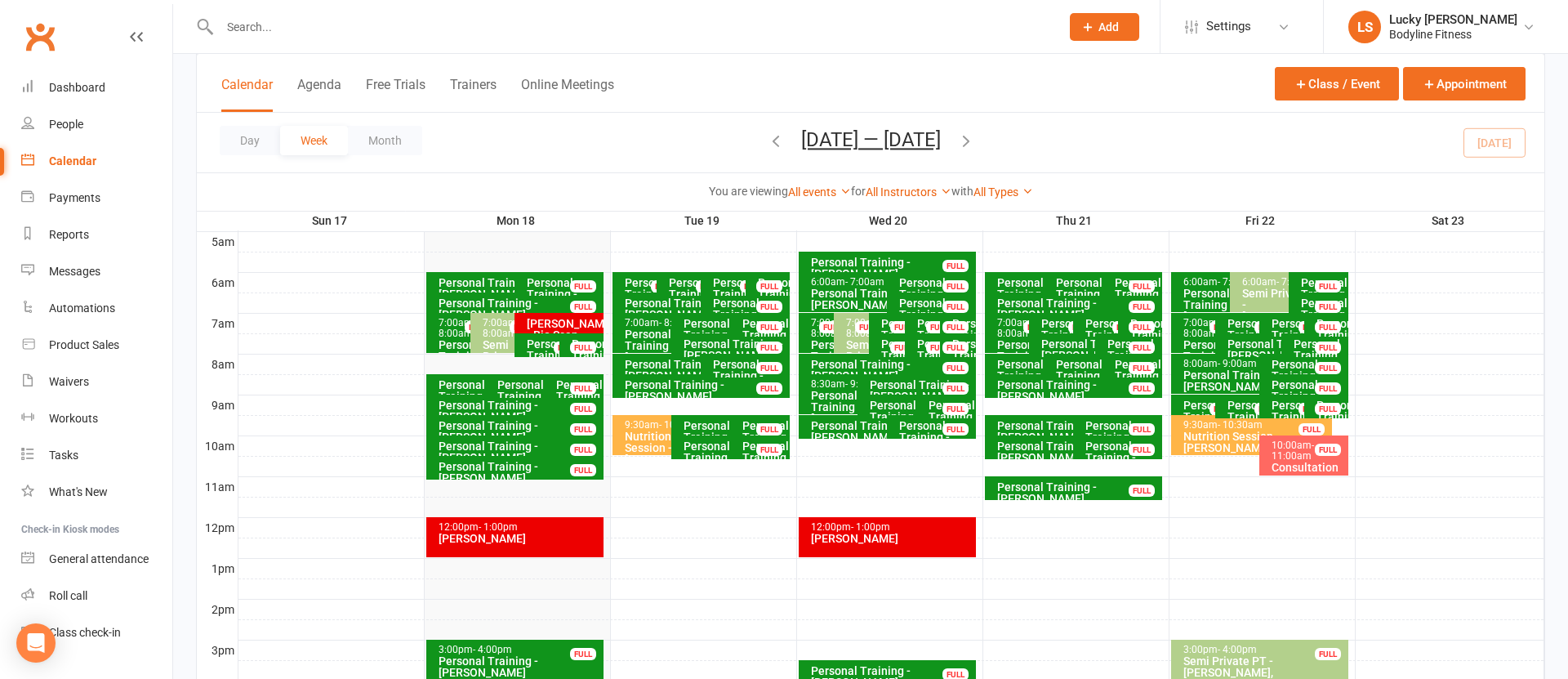
scroll to position [302, 0]
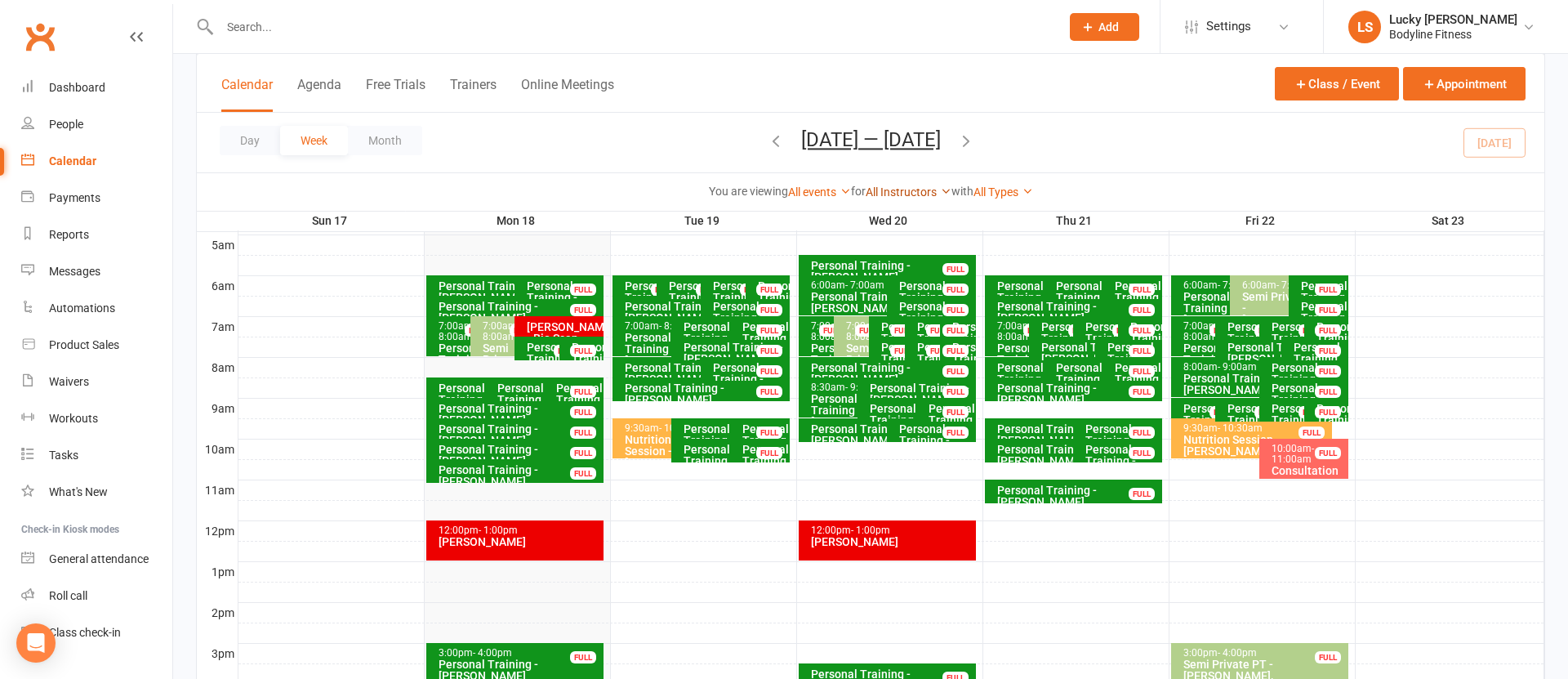
click at [884, 191] on link "All Instructors" at bounding box center [909, 192] width 86 height 13
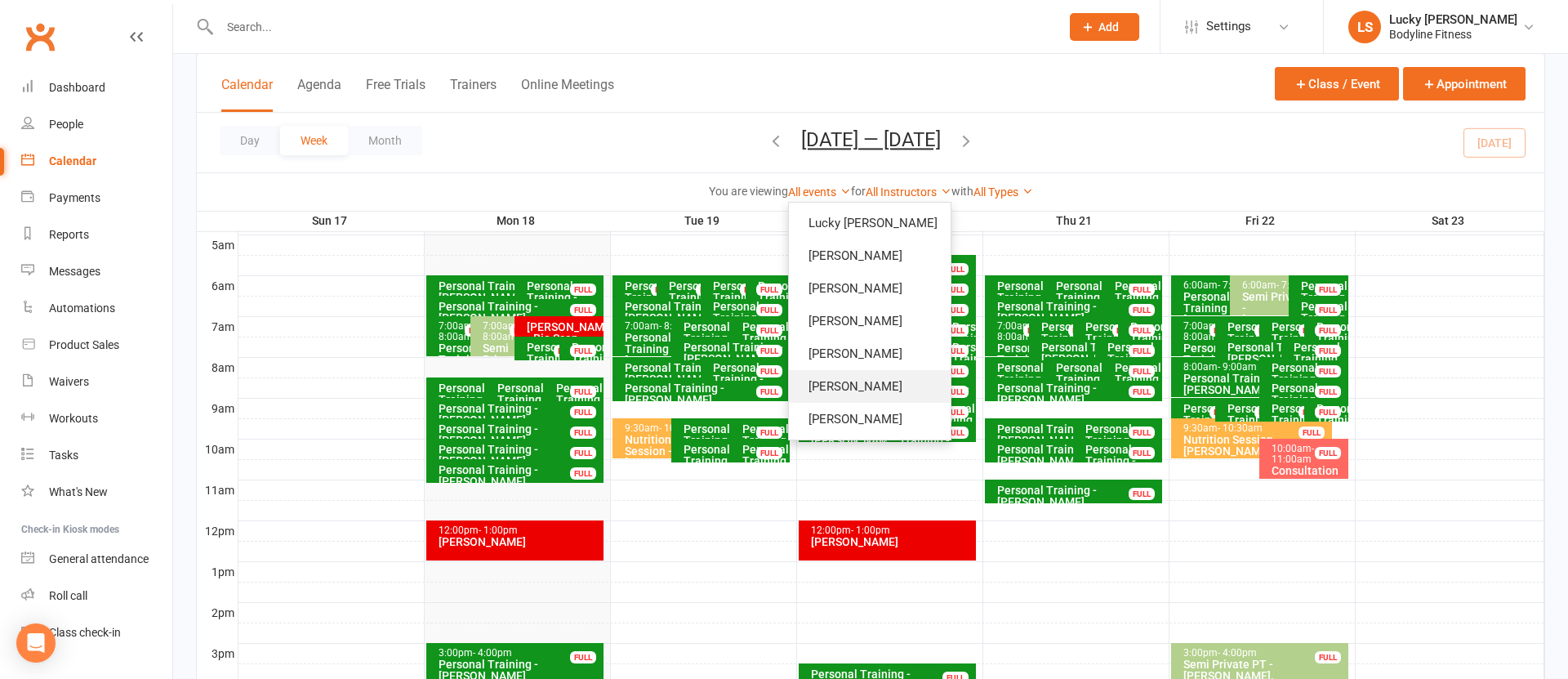
click at [831, 382] on link "[PERSON_NAME]" at bounding box center [870, 386] width 162 height 32
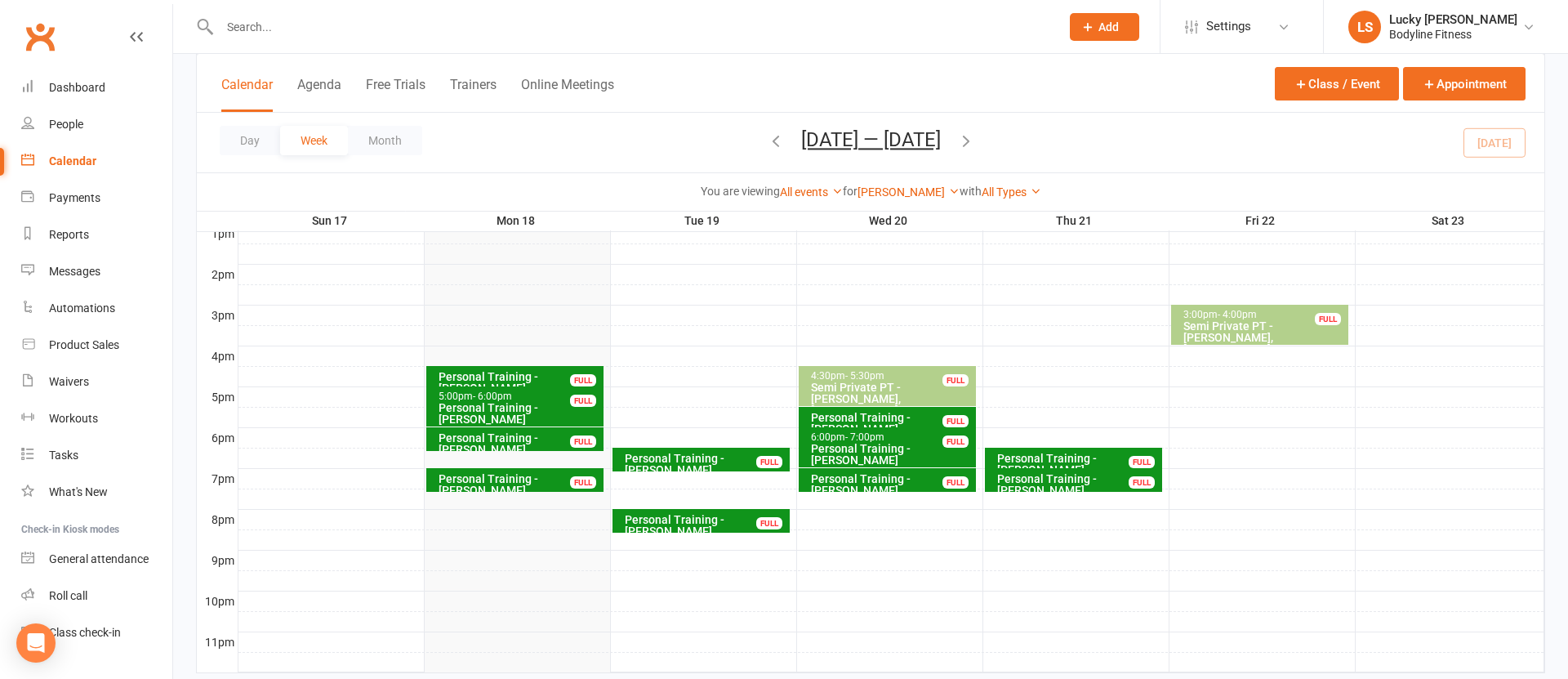
scroll to position [681, 0]
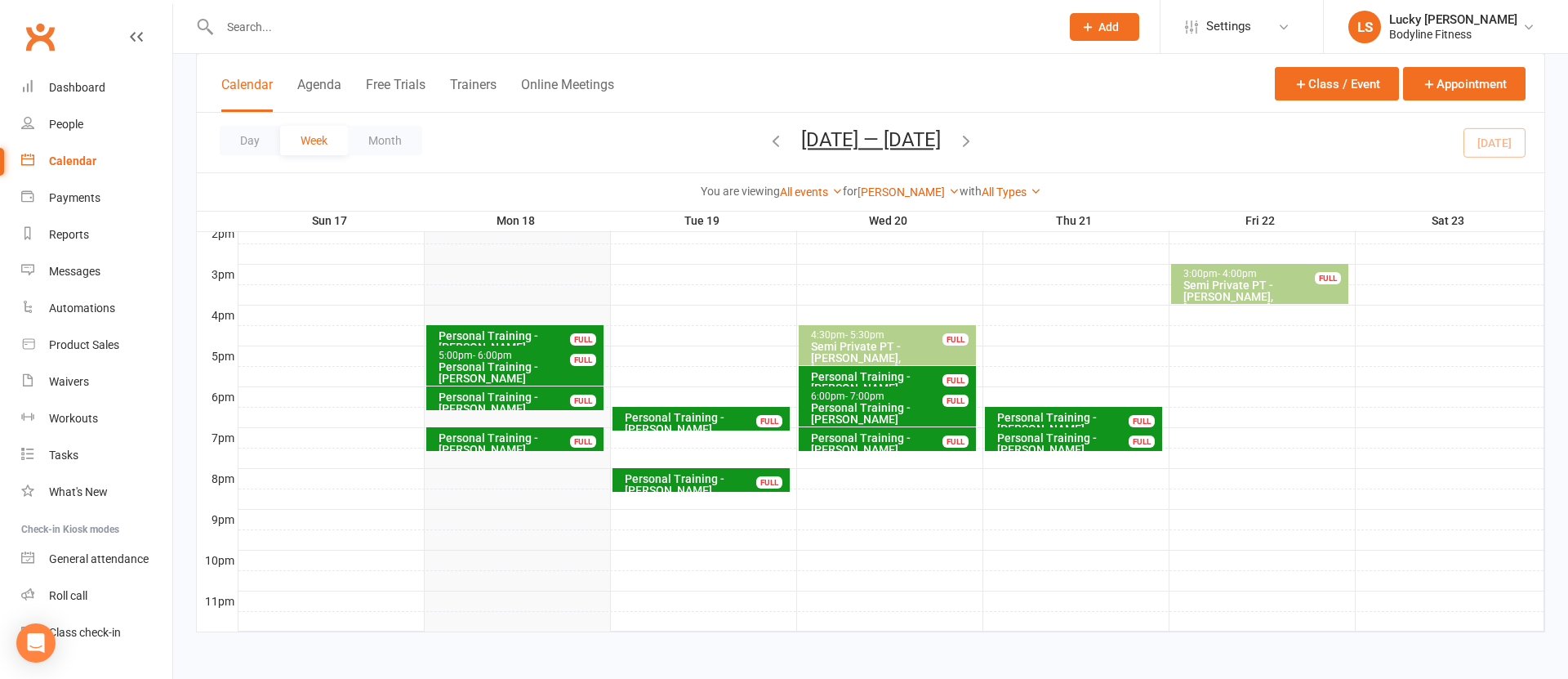
click at [768, 139] on icon "button" at bounding box center [775, 141] width 18 height 18
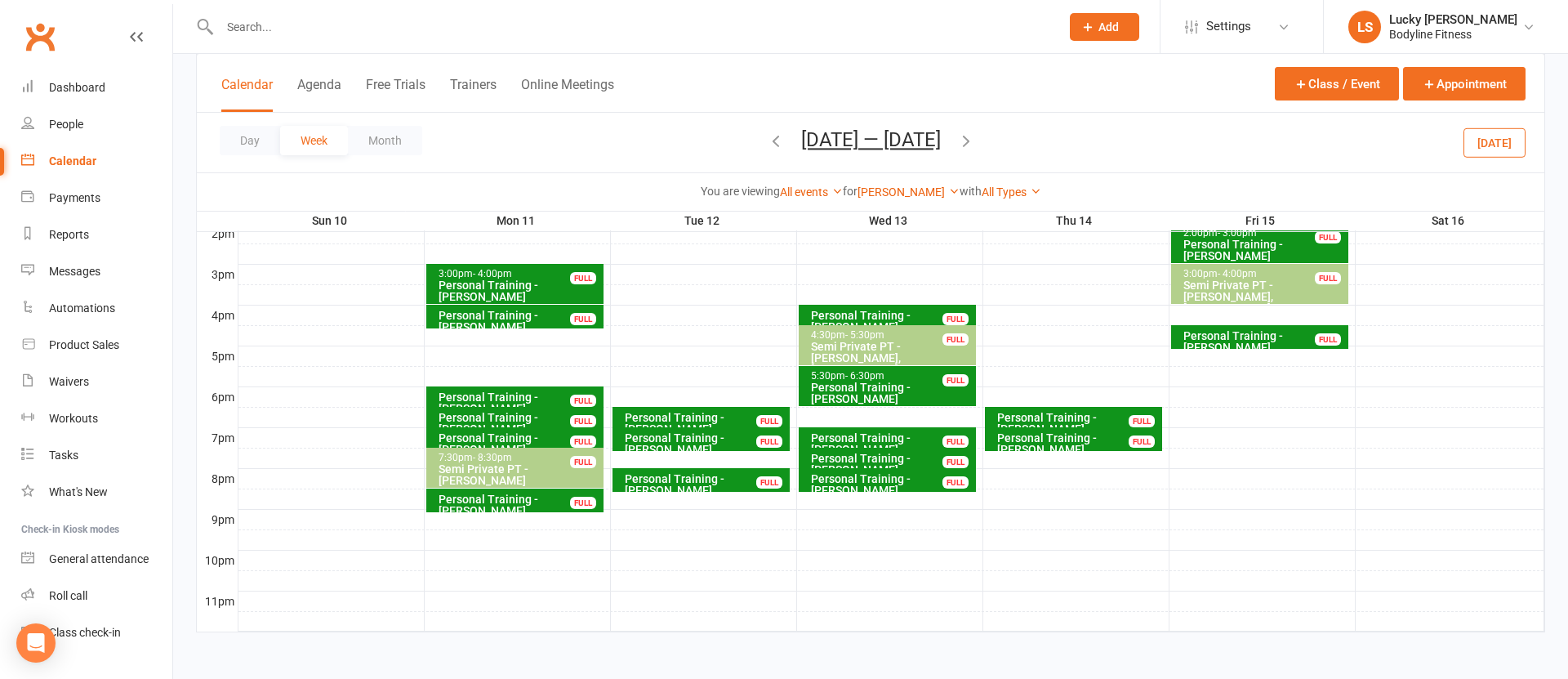
scroll to position [573, 0]
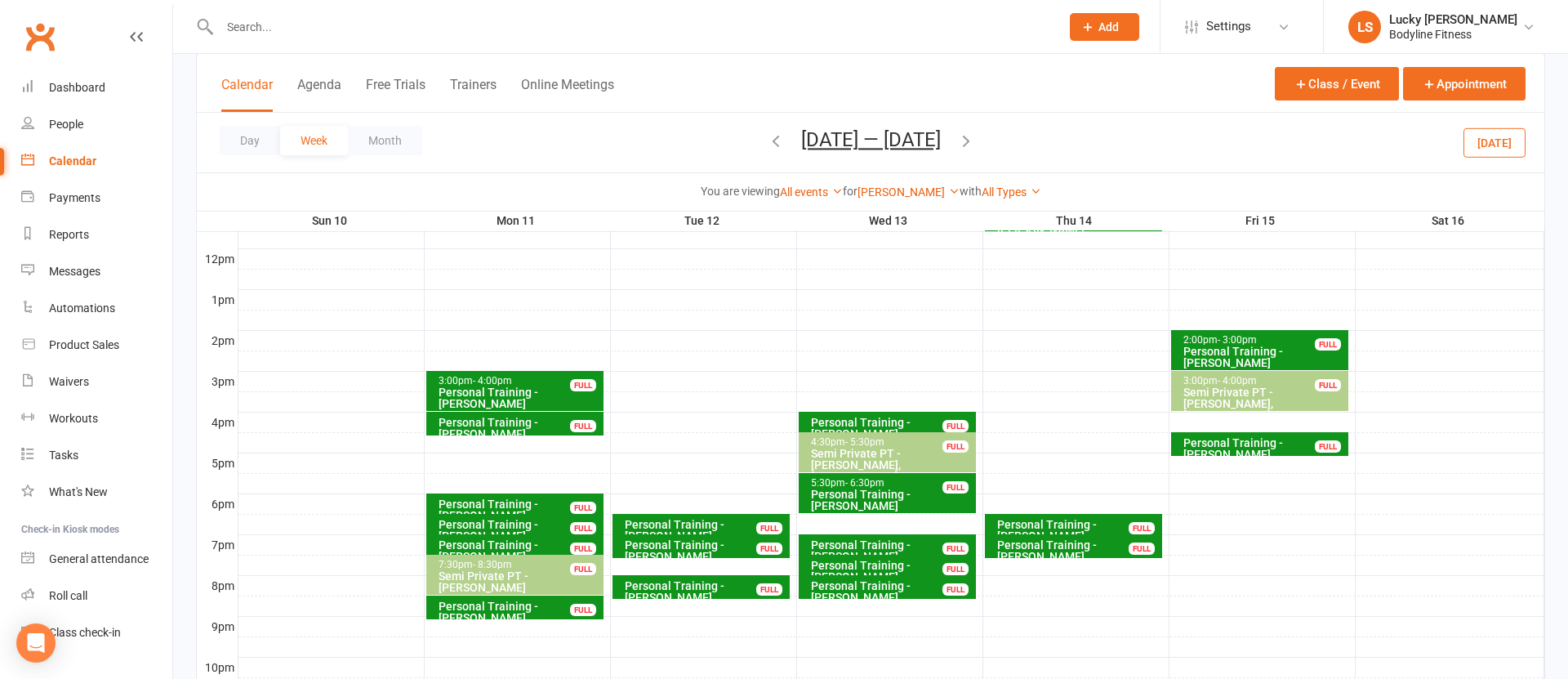
click at [580, 384] on div "FULL" at bounding box center [583, 385] width 26 height 13
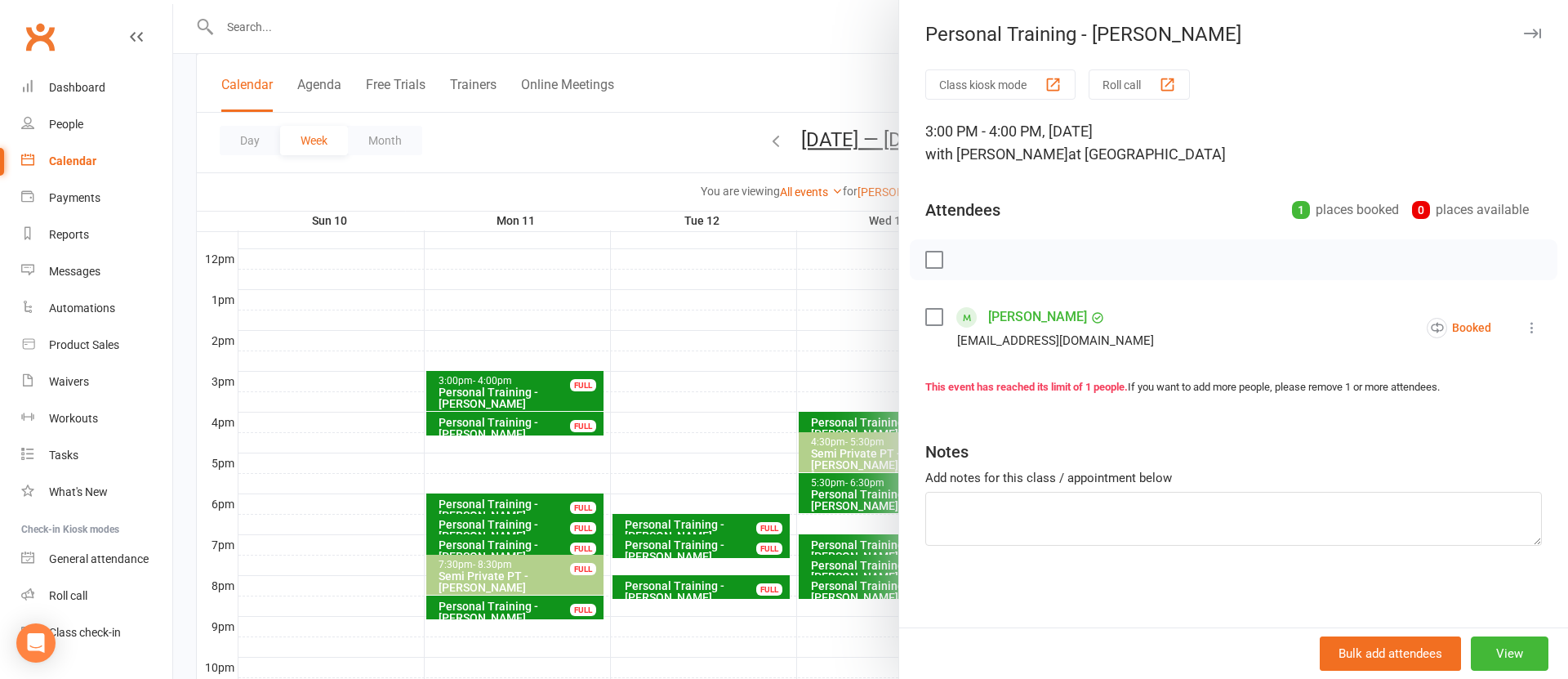
click at [627, 414] on div at bounding box center [870, 340] width 1395 height 679
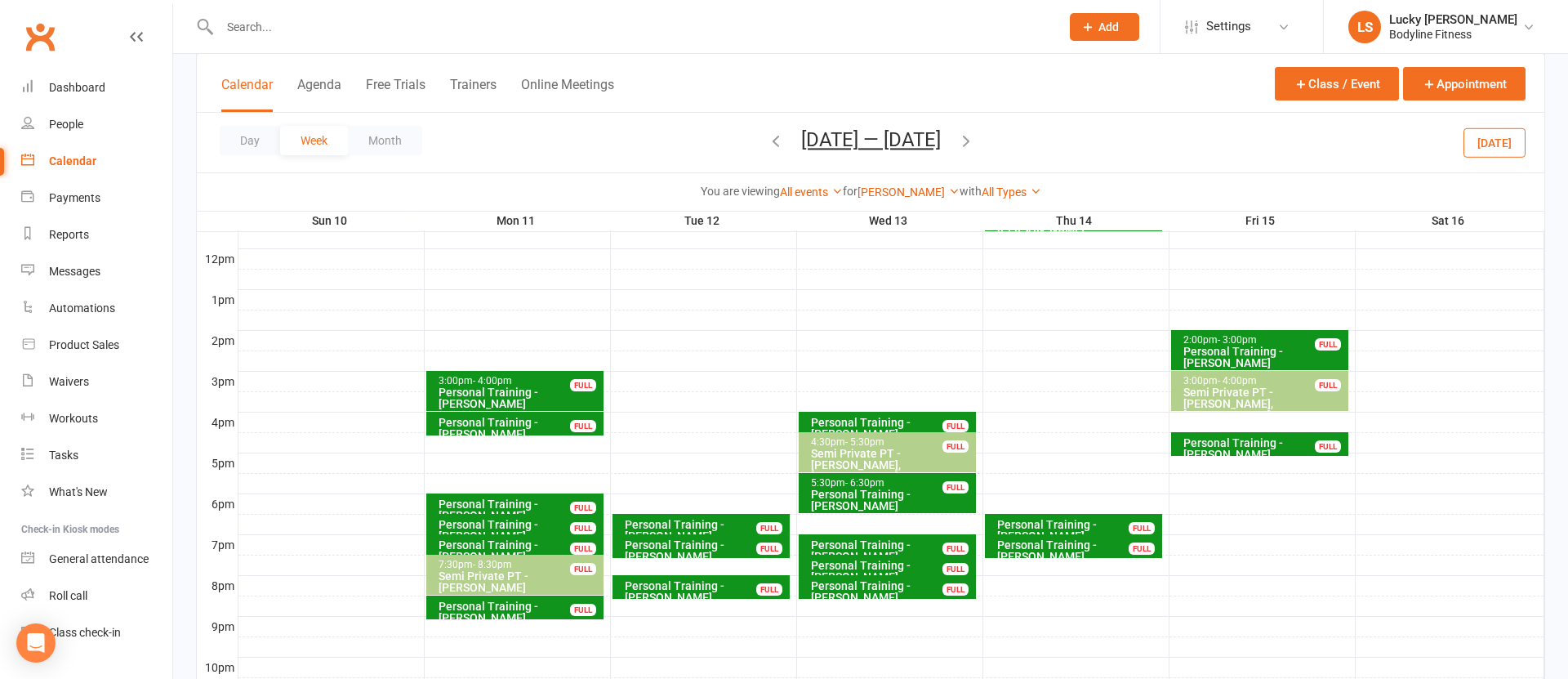
click at [767, 138] on icon "button" at bounding box center [775, 141] width 18 height 18
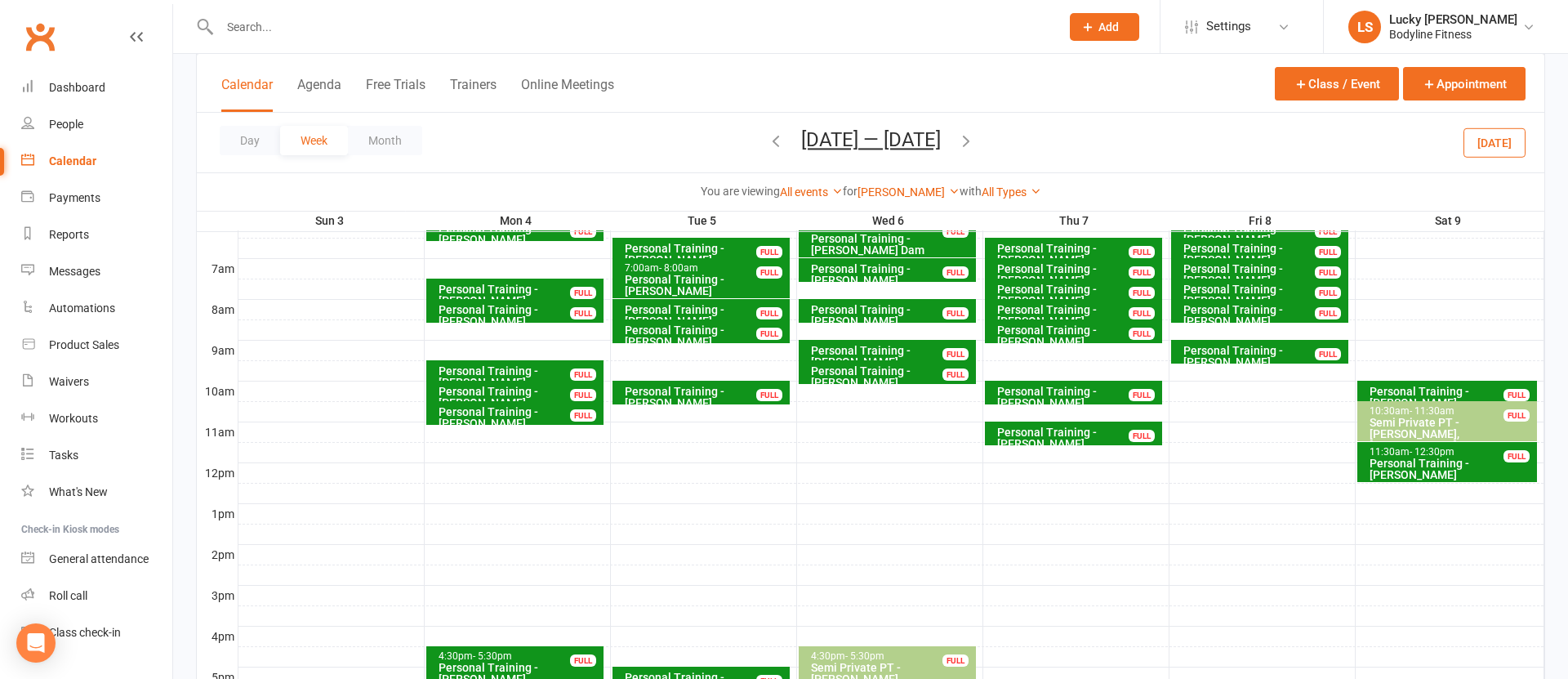
scroll to position [358, 0]
click at [775, 141] on icon "button" at bounding box center [775, 141] width 18 height 18
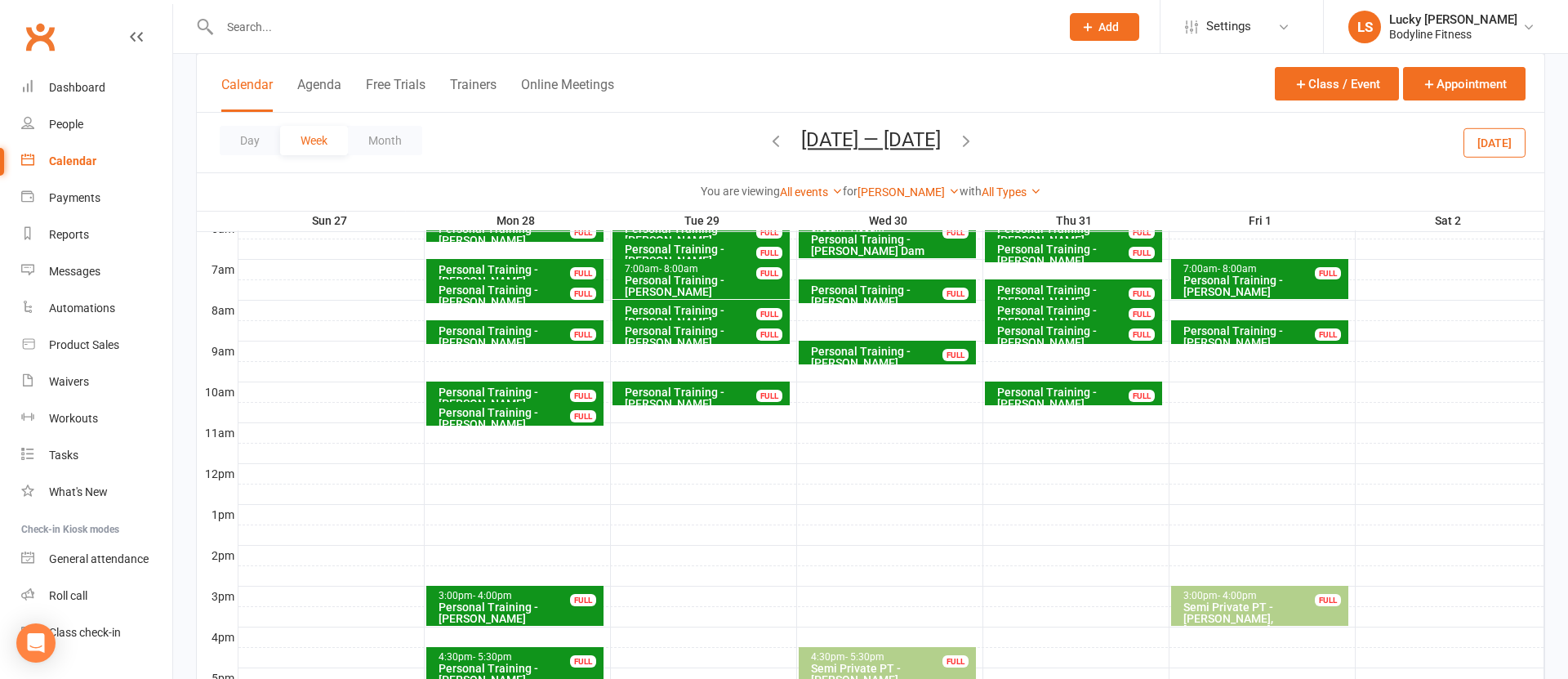
click at [513, 606] on div "Personal Training - [PERSON_NAME]" at bounding box center [519, 613] width 163 height 23
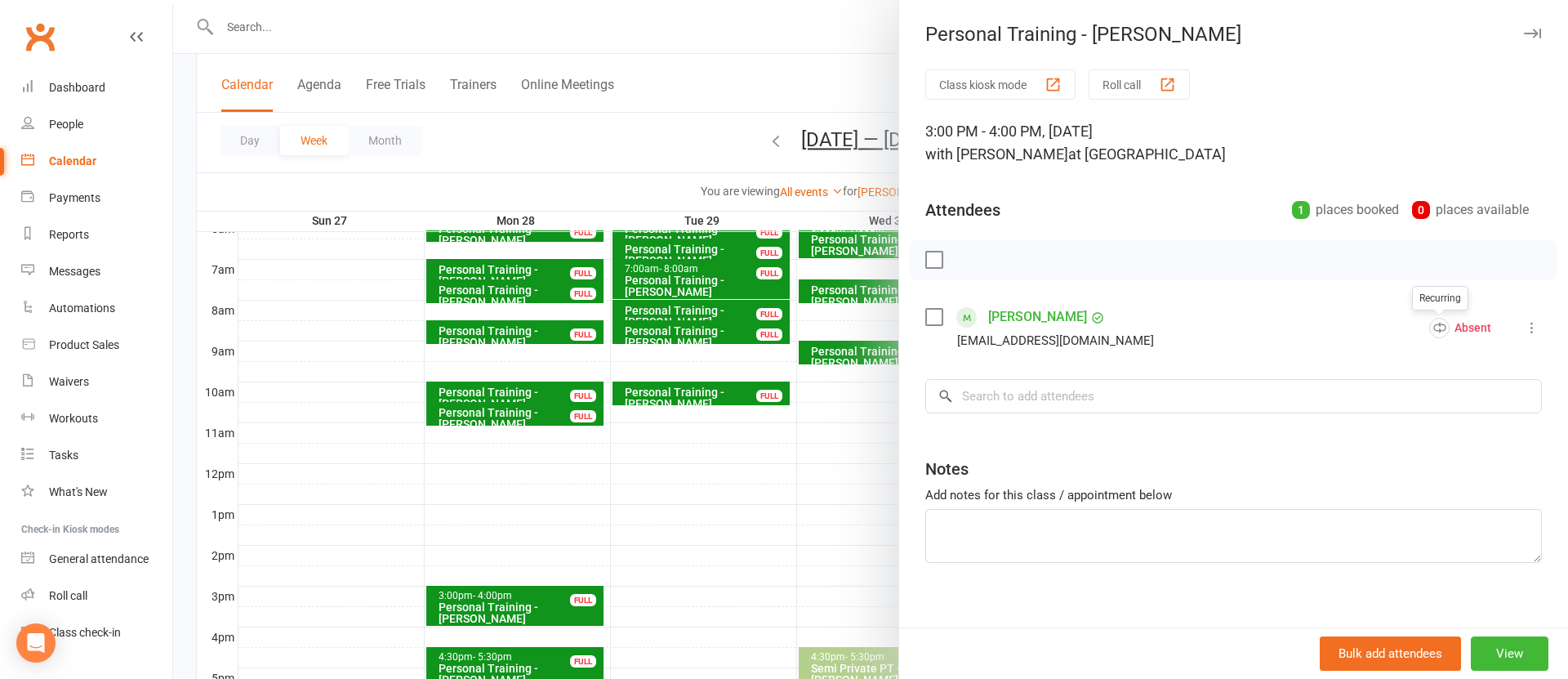
click at [741, 545] on div at bounding box center [870, 340] width 1395 height 679
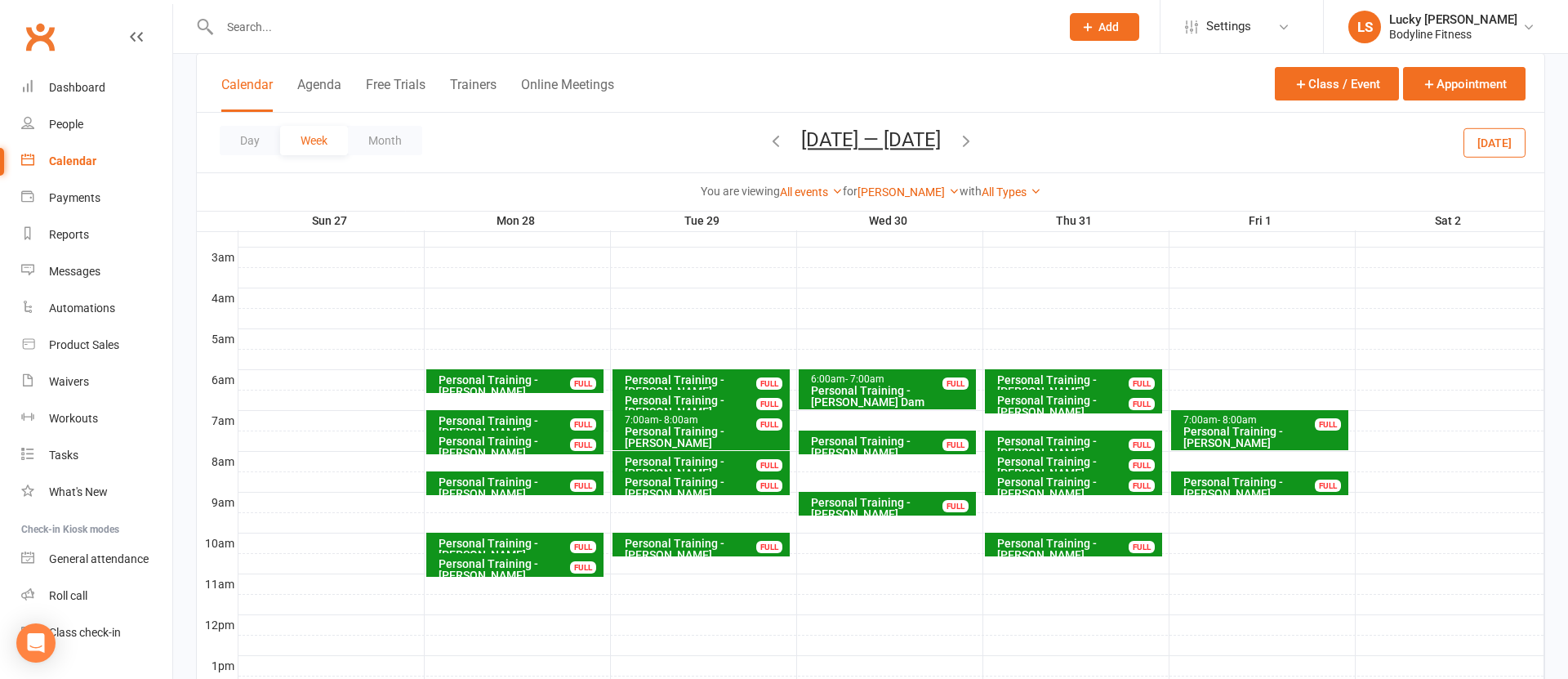
scroll to position [133, 0]
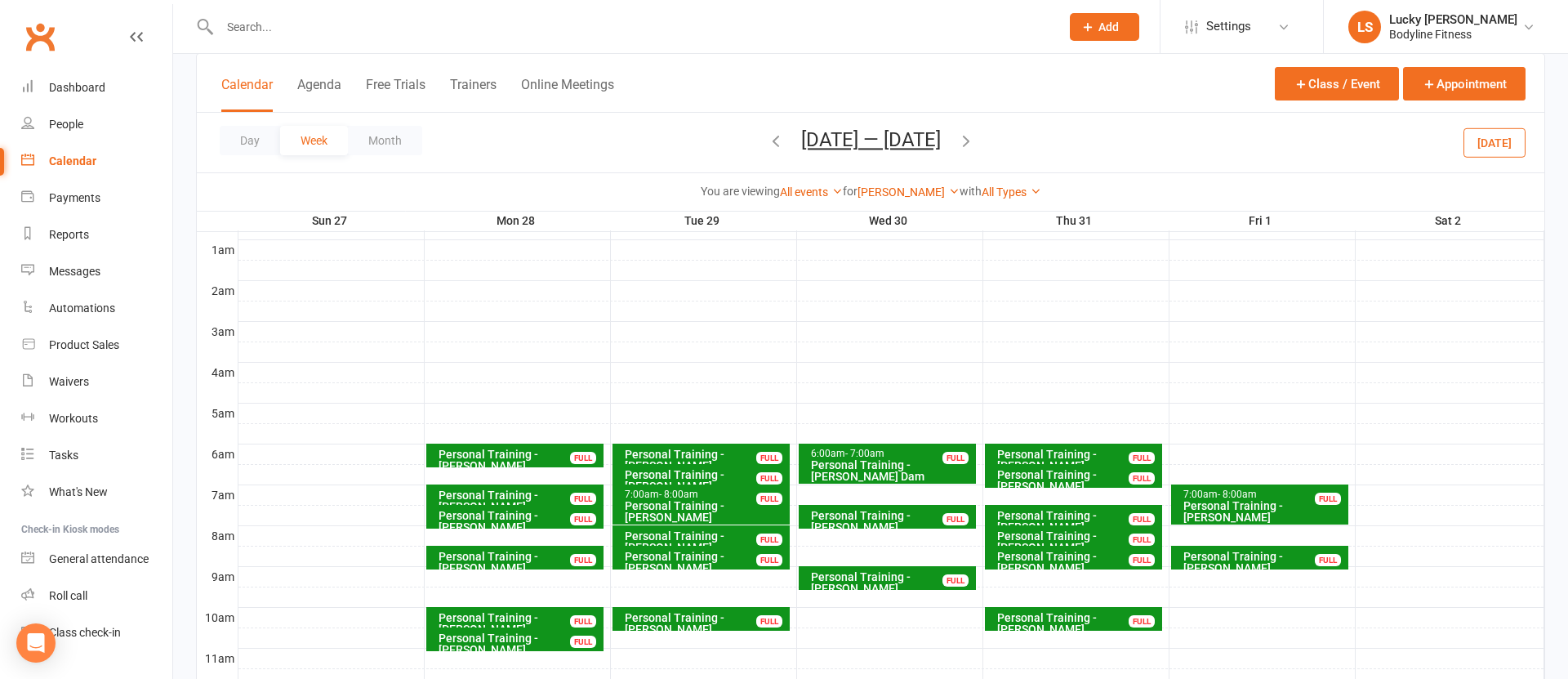
click at [975, 133] on icon "button" at bounding box center [966, 141] width 18 height 18
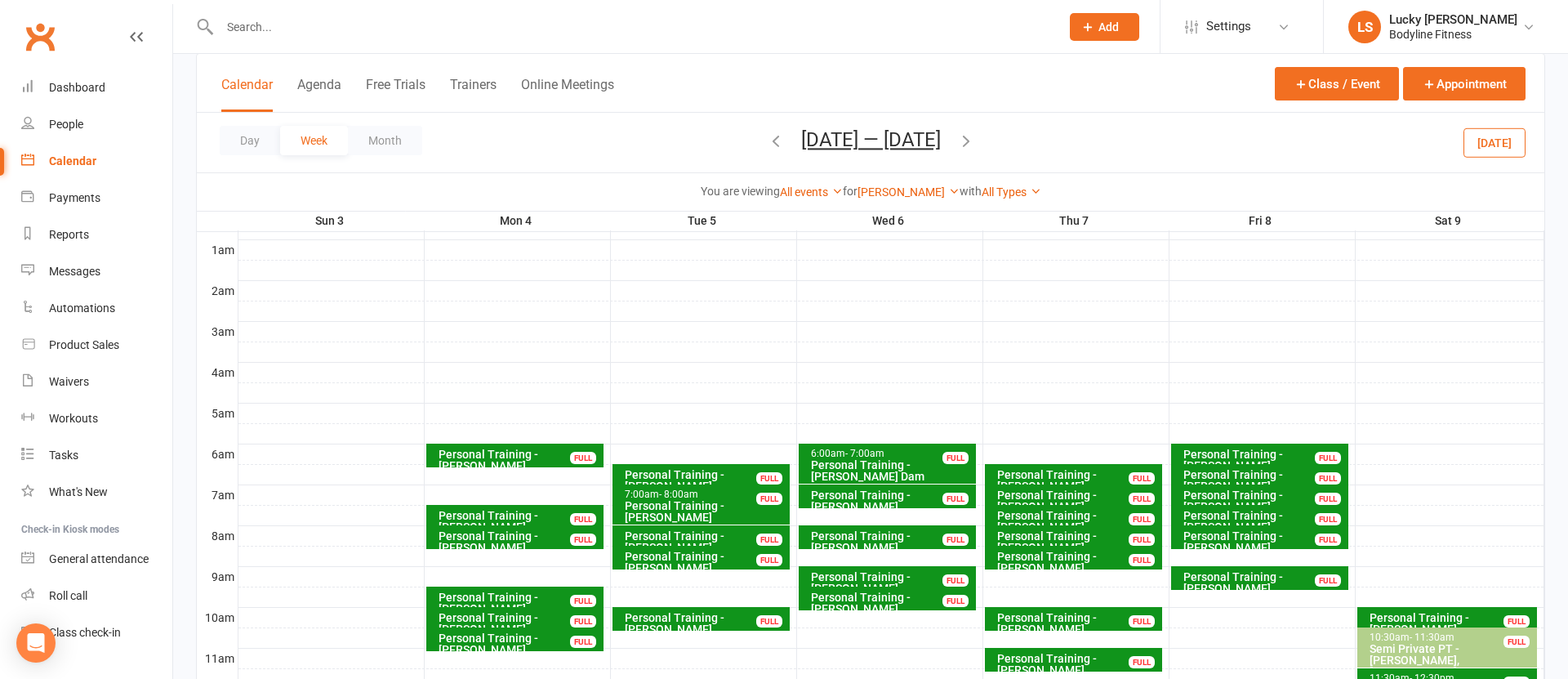
click at [968, 139] on icon "button" at bounding box center [966, 141] width 18 height 18
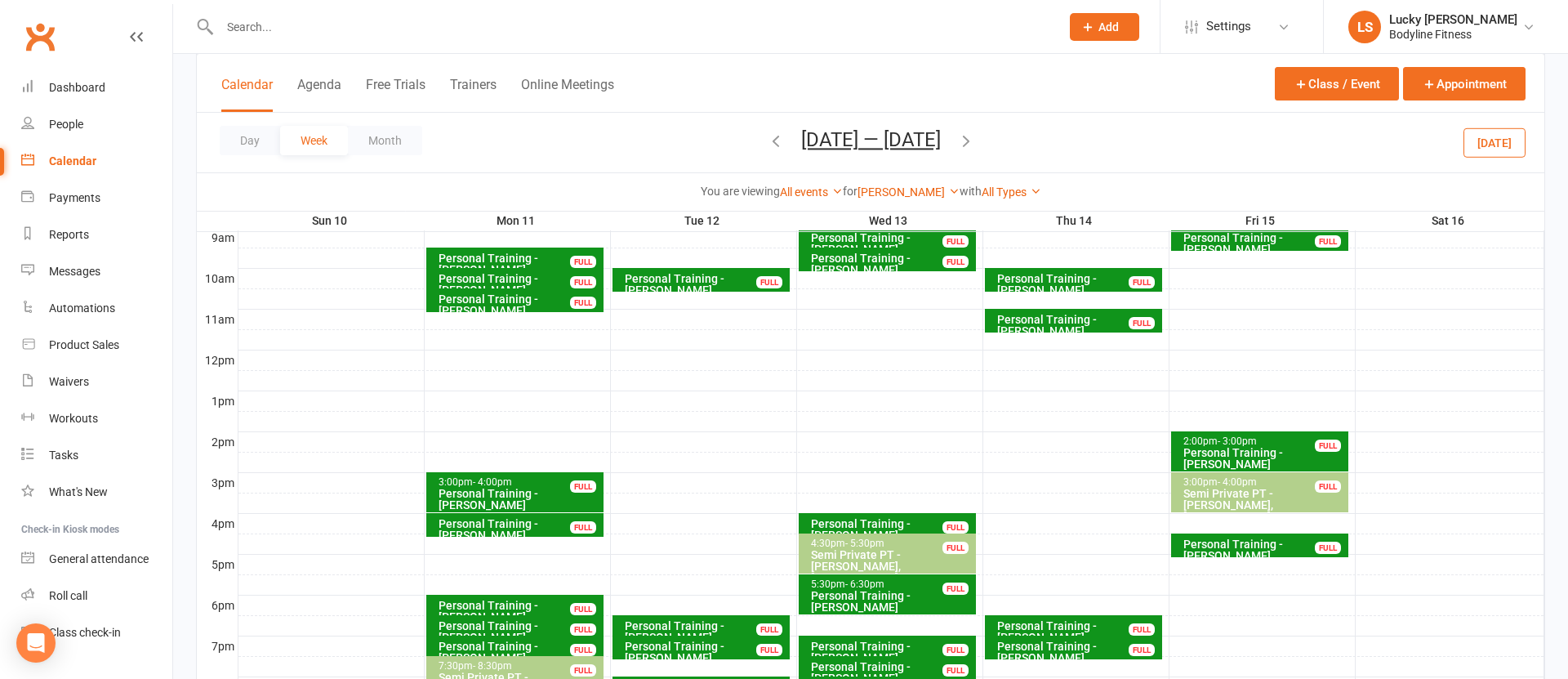
scroll to position [666, 0]
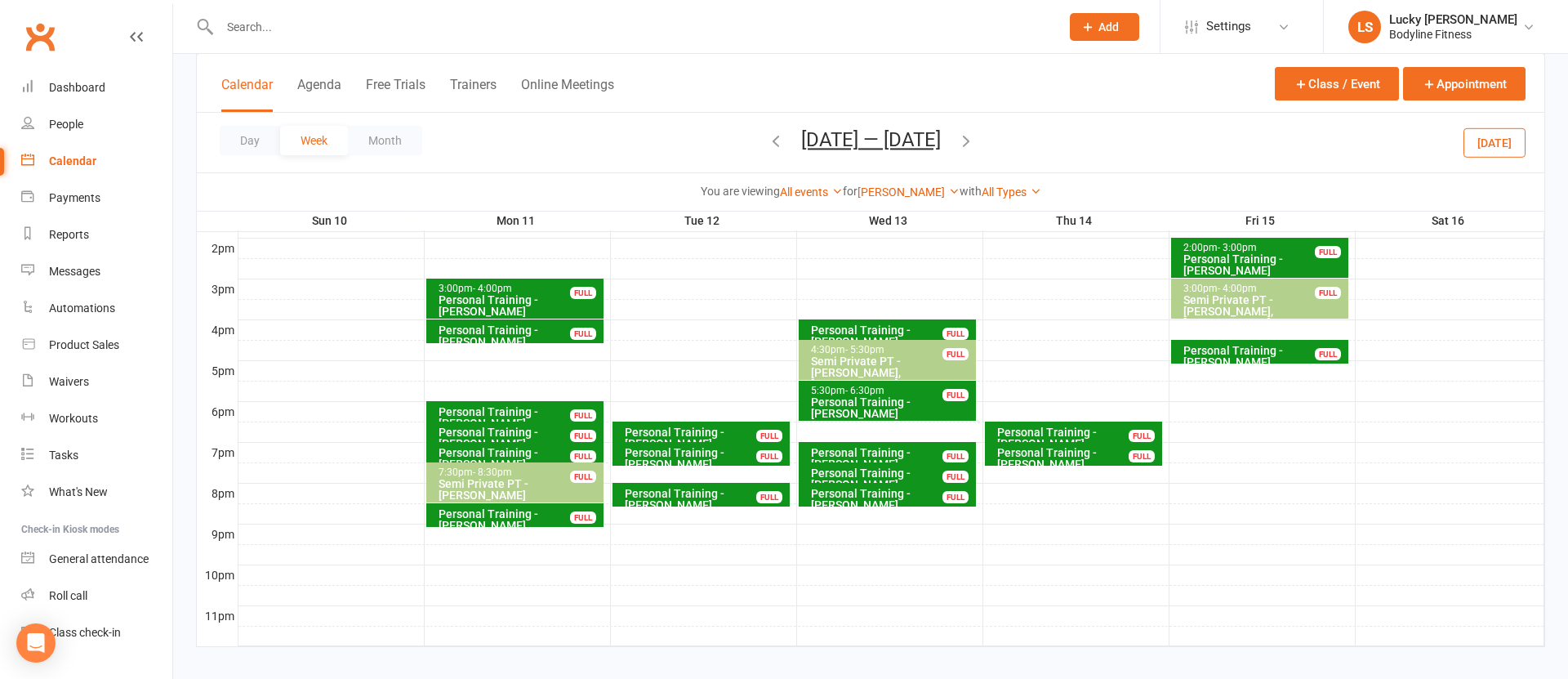
click at [974, 140] on icon "button" at bounding box center [966, 141] width 18 height 18
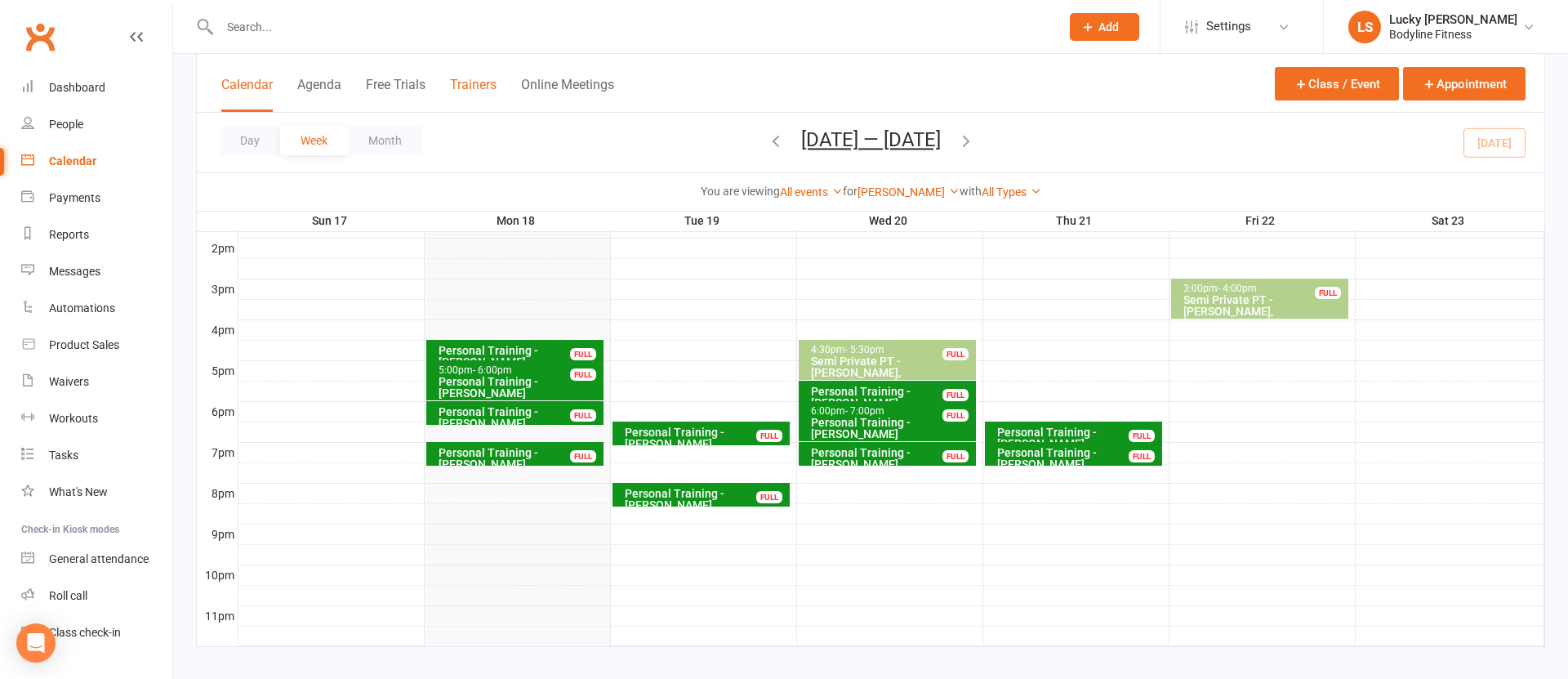
click at [463, 88] on button "Trainers" at bounding box center [474, 94] width 47 height 35
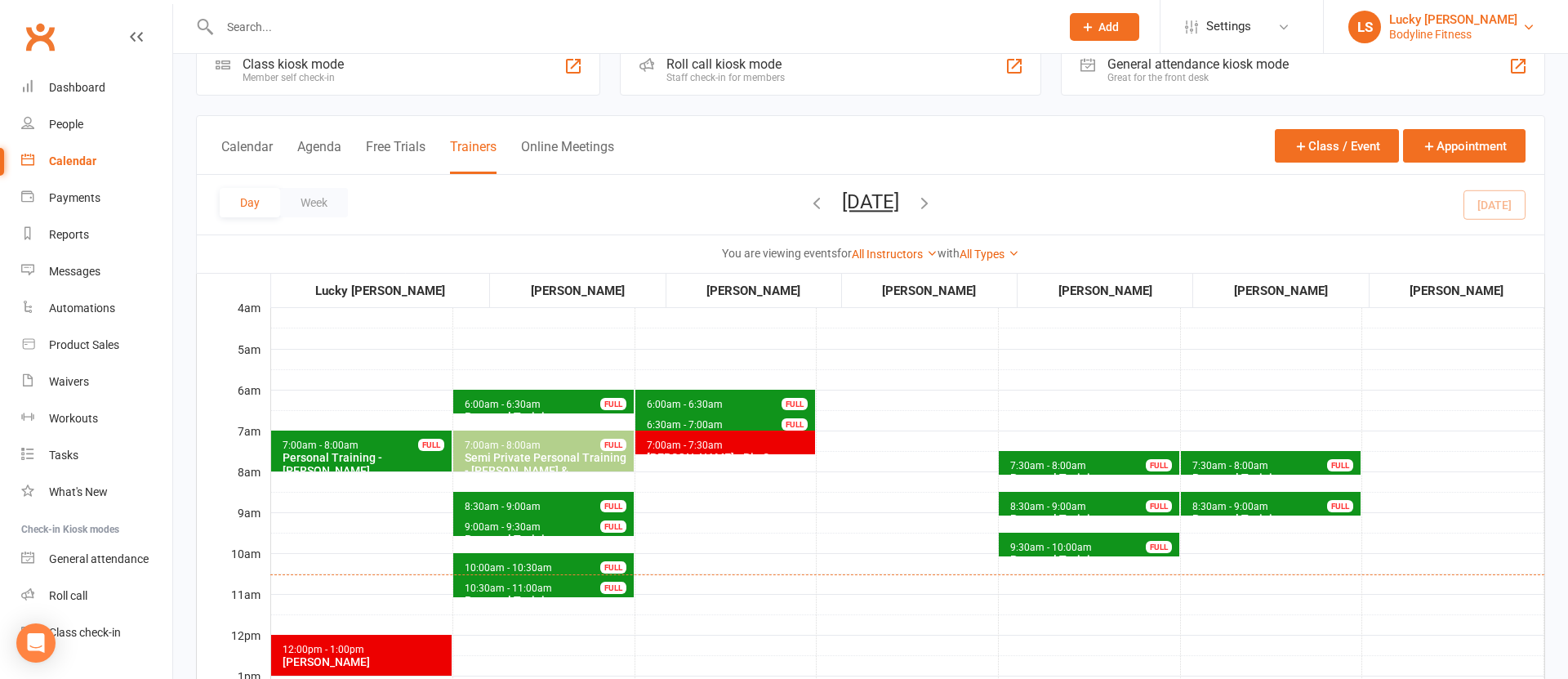
scroll to position [60, 0]
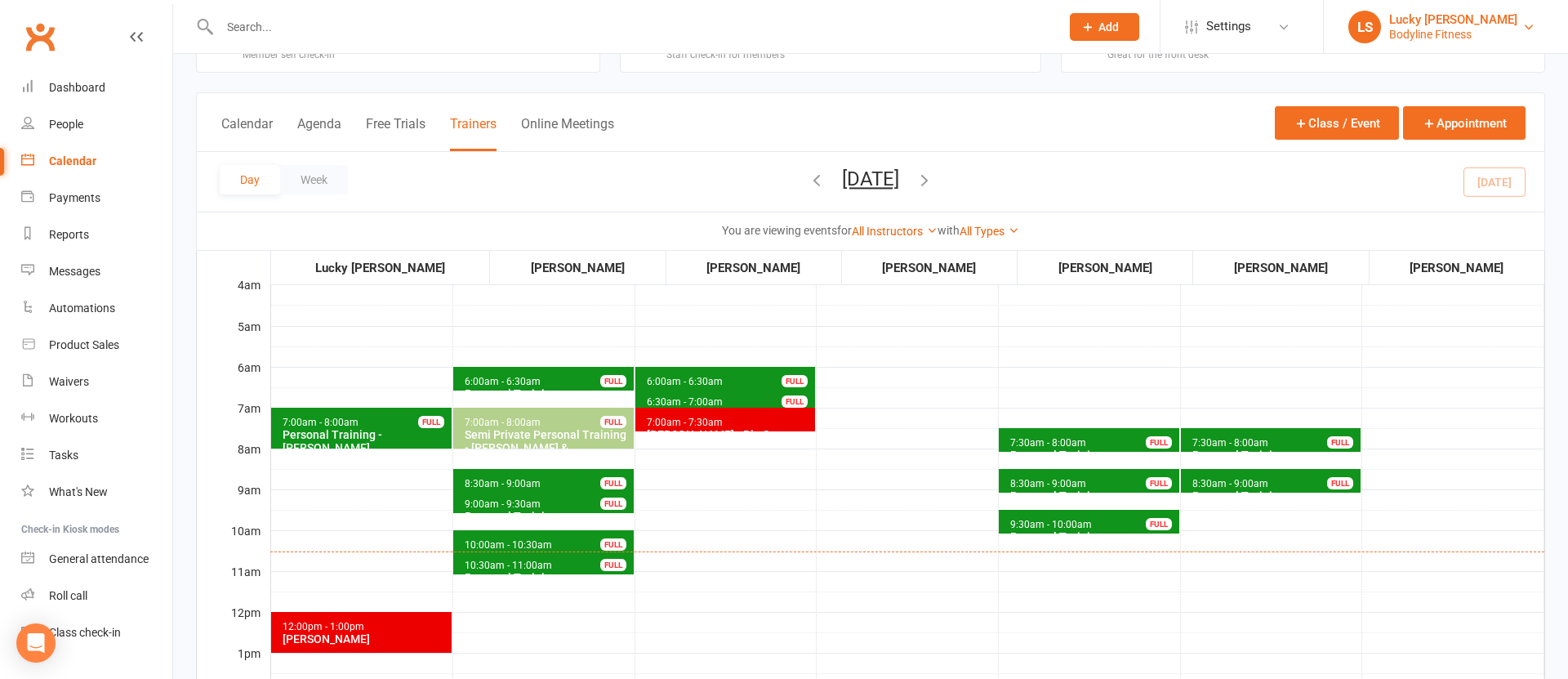
click at [1396, 32] on div "Bodyline Fitness" at bounding box center [1452, 34] width 128 height 14
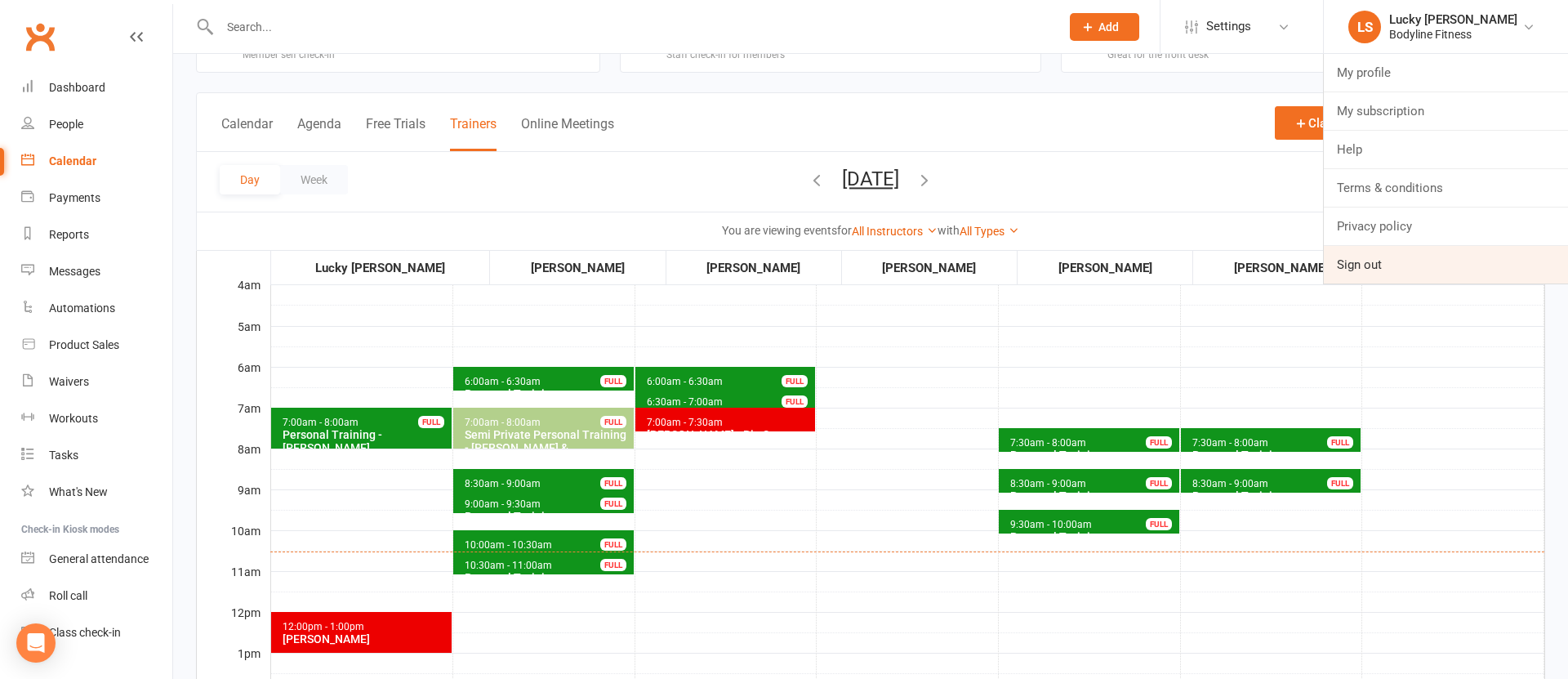
click at [1366, 259] on link "Sign out" at bounding box center [1445, 265] width 244 height 38
